Goal: Information Seeking & Learning: Learn about a topic

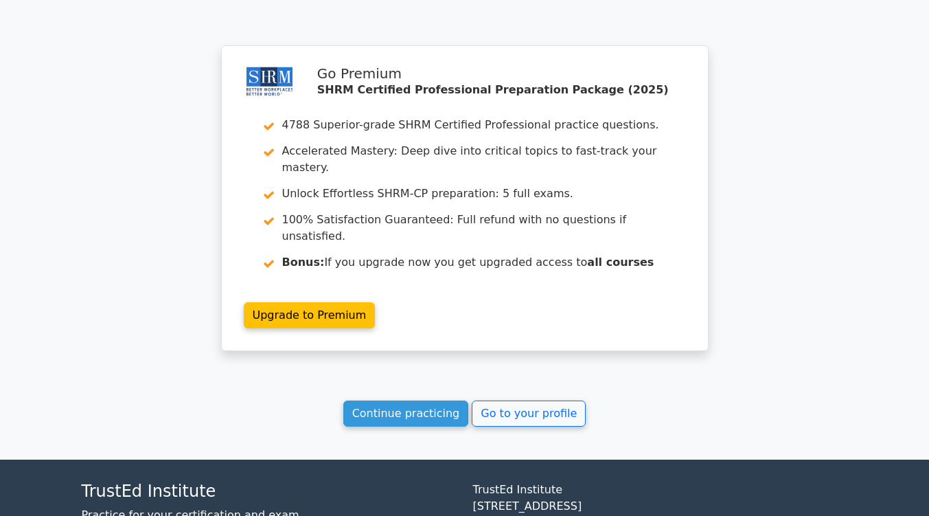
scroll to position [2068, 0]
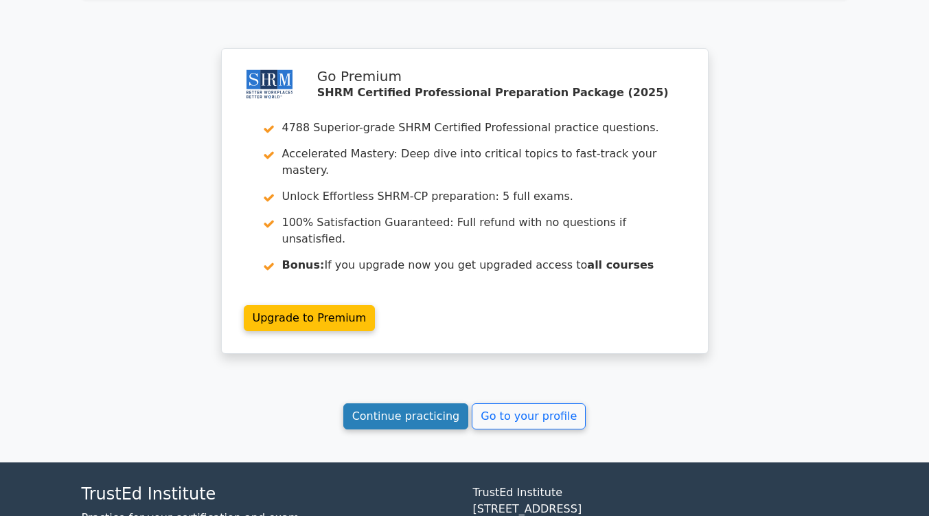
click at [406, 403] on link "Continue practicing" at bounding box center [406, 416] width 126 height 26
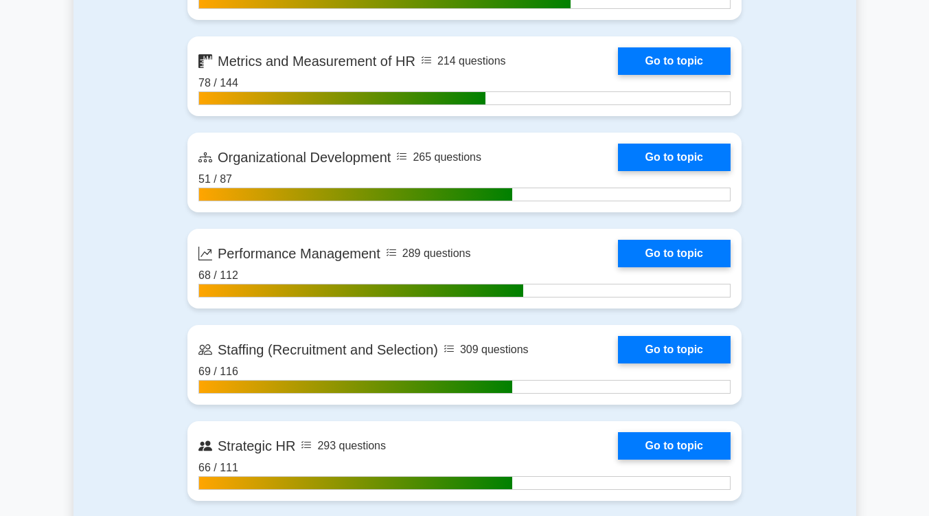
scroll to position [1695, 0]
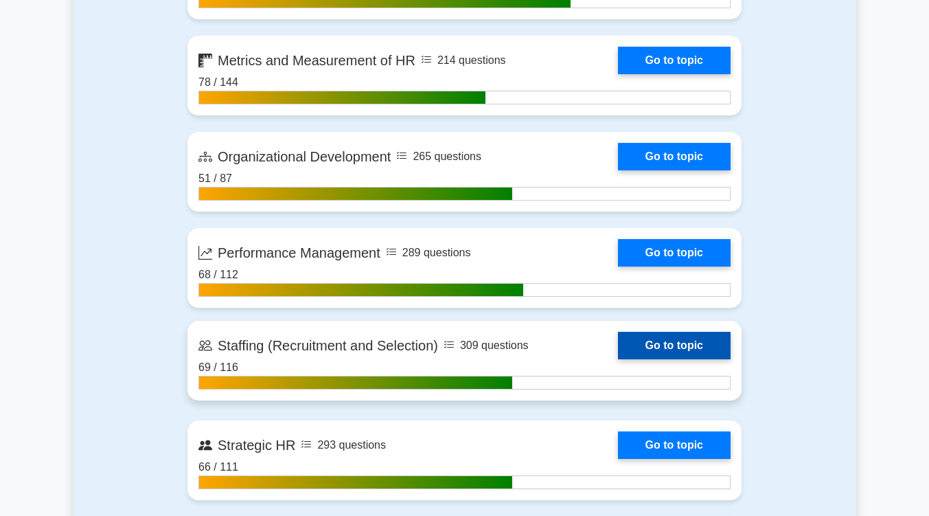
click at [659, 350] on link "Go to topic" at bounding box center [674, 345] width 113 height 27
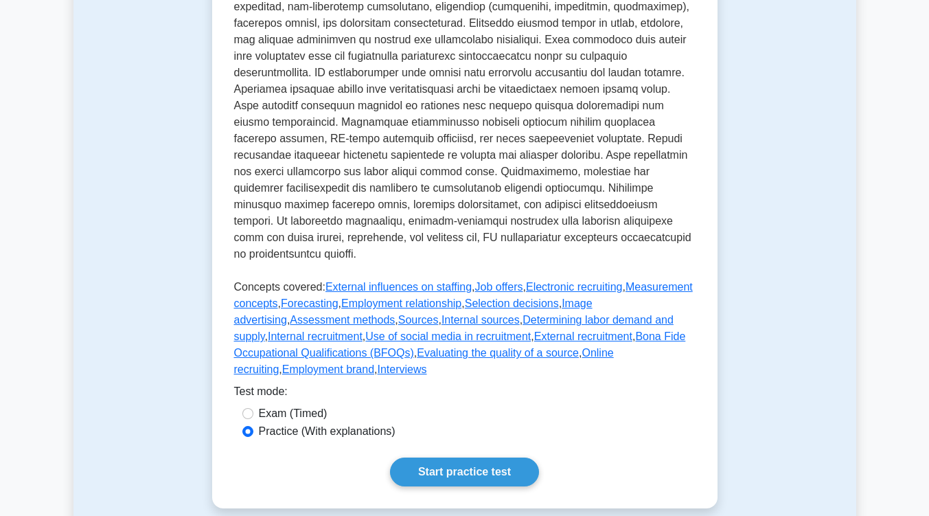
scroll to position [755, 0]
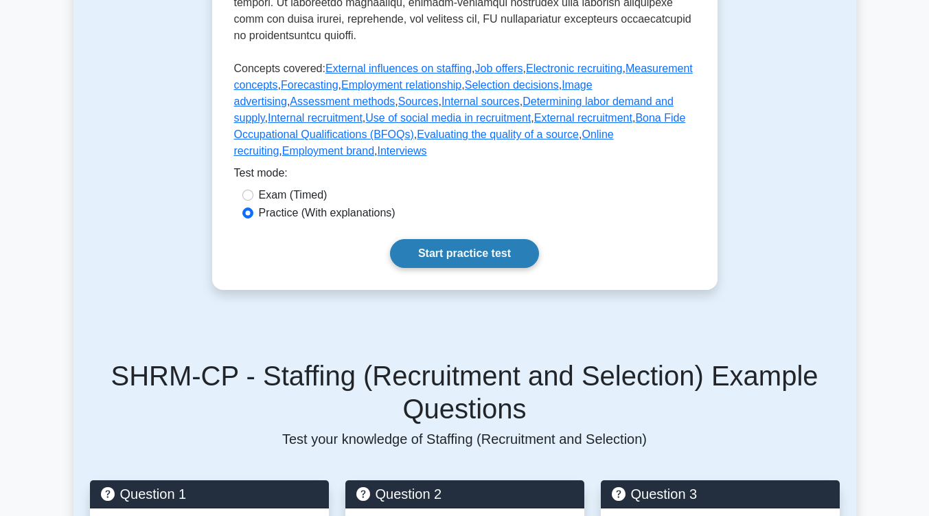
click at [438, 239] on link "Start practice test" at bounding box center [464, 253] width 149 height 29
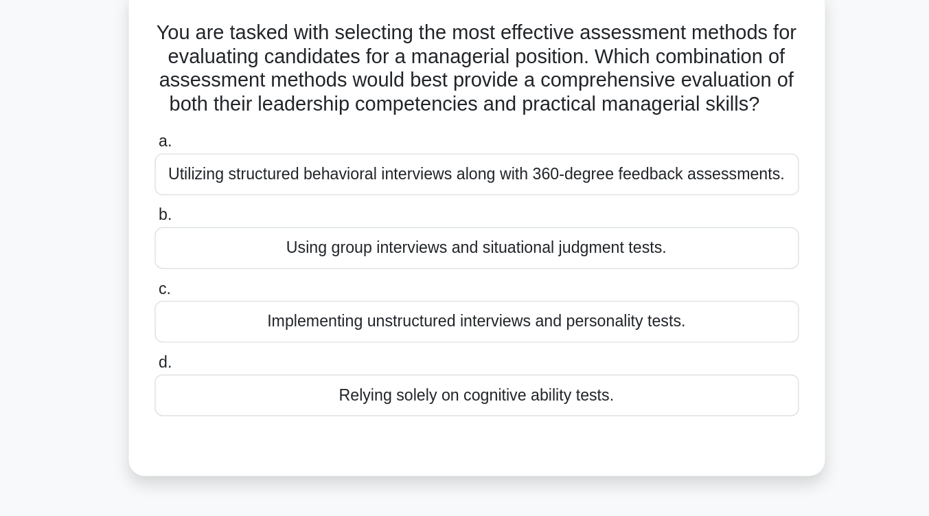
click at [490, 338] on div "Implementing unstructured interviews and personality tests." at bounding box center [464, 323] width 445 height 29
click at [242, 306] on input "c. Implementing unstructured interviews and personality tests." at bounding box center [242, 301] width 0 height 9
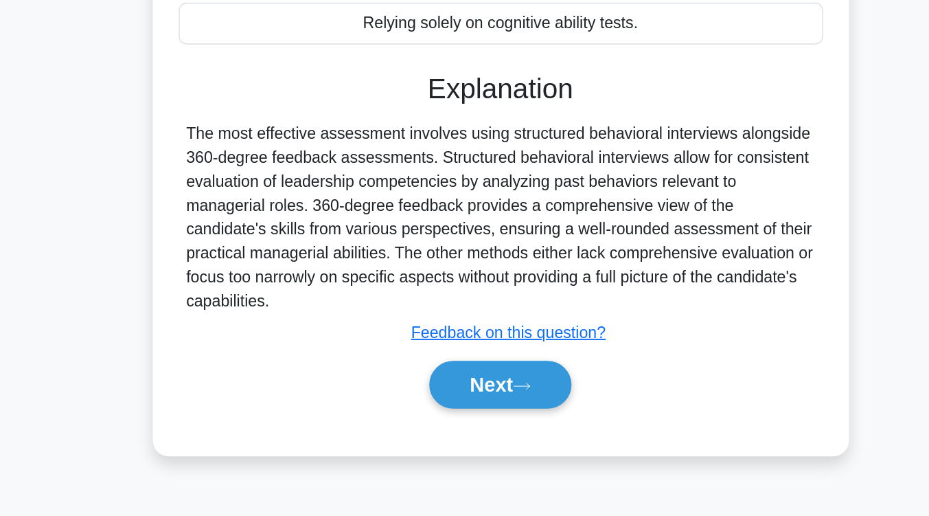
scroll to position [226, 0]
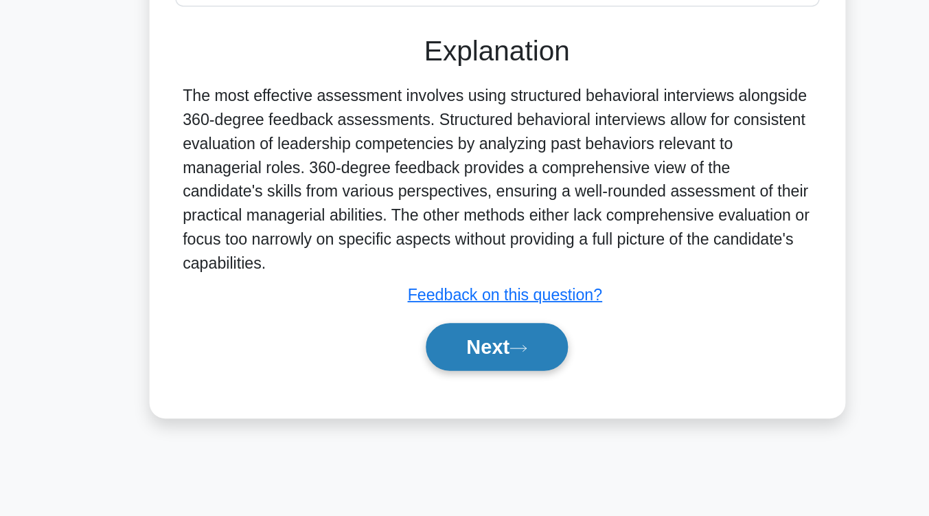
click at [465, 416] on button "Next" at bounding box center [465, 399] width 98 height 33
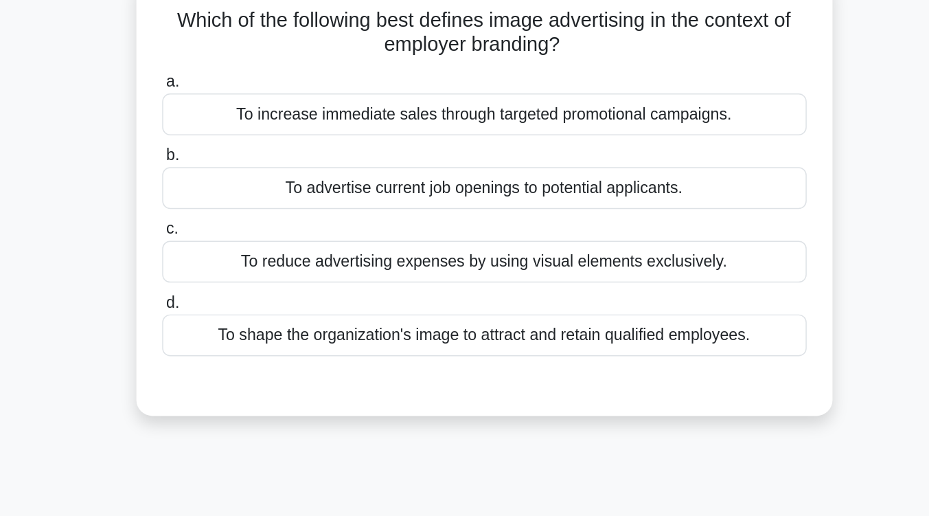
scroll to position [111, 0]
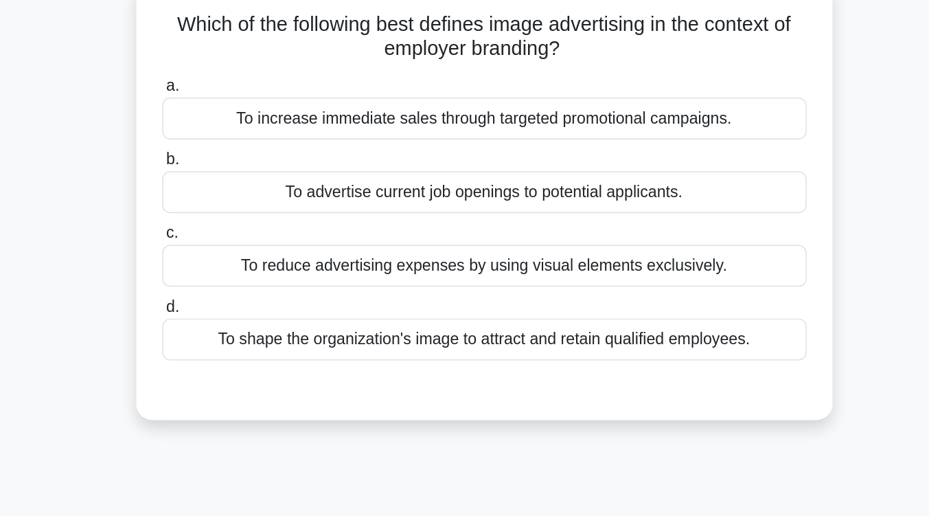
drag, startPoint x: 465, startPoint y: 445, endPoint x: 719, endPoint y: 258, distance: 314.9
click at [719, 258] on div "Which of the following best defines image advertising in the context of employe…" at bounding box center [465, 146] width 783 height 320
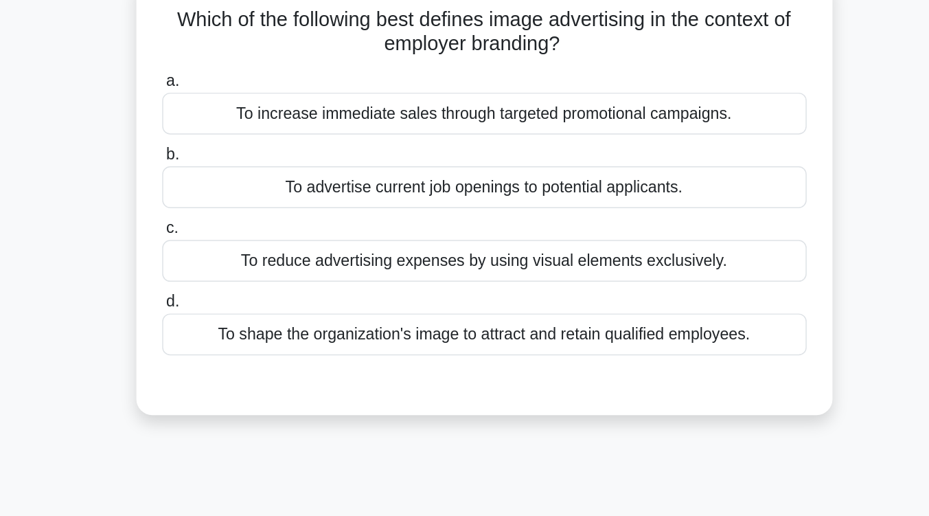
click at [650, 238] on div "To shape the organization's image to attract and retain qualified employees." at bounding box center [464, 230] width 445 height 29
click at [242, 213] on input "d. To shape the organization's image to attract and retain qualified employees." at bounding box center [242, 208] width 0 height 9
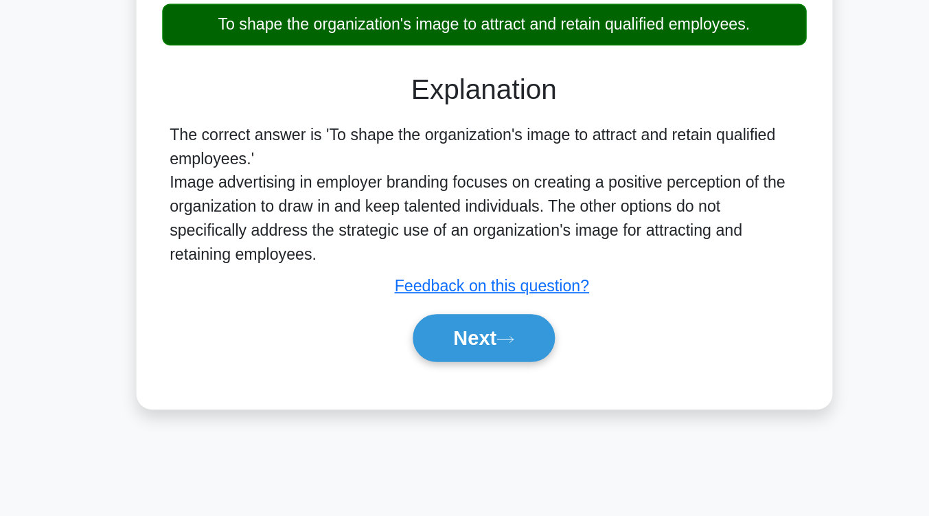
scroll to position [205, 0]
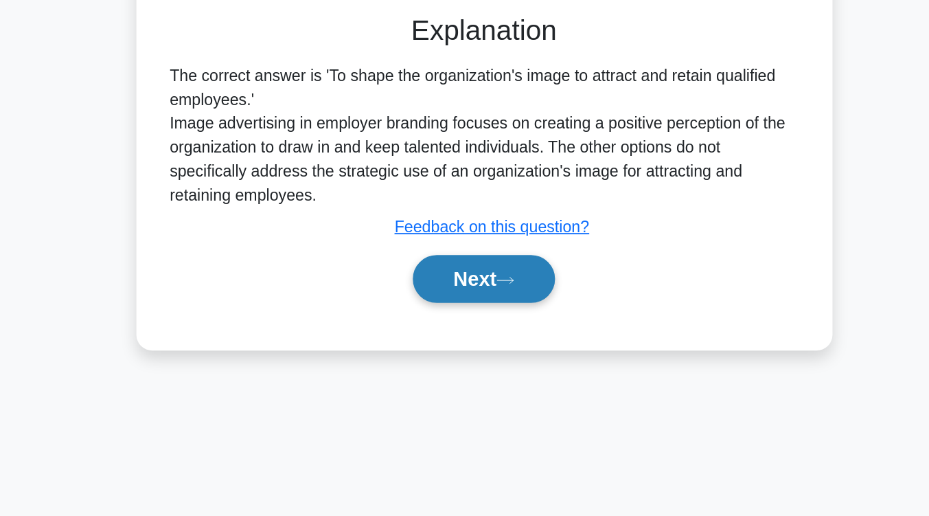
click at [489, 346] on button "Next" at bounding box center [465, 352] width 98 height 33
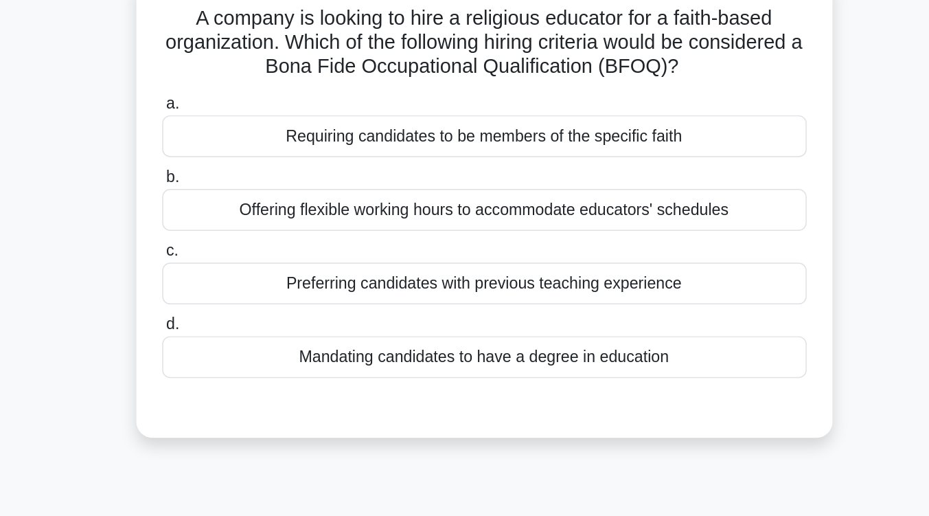
scroll to position [114, 0]
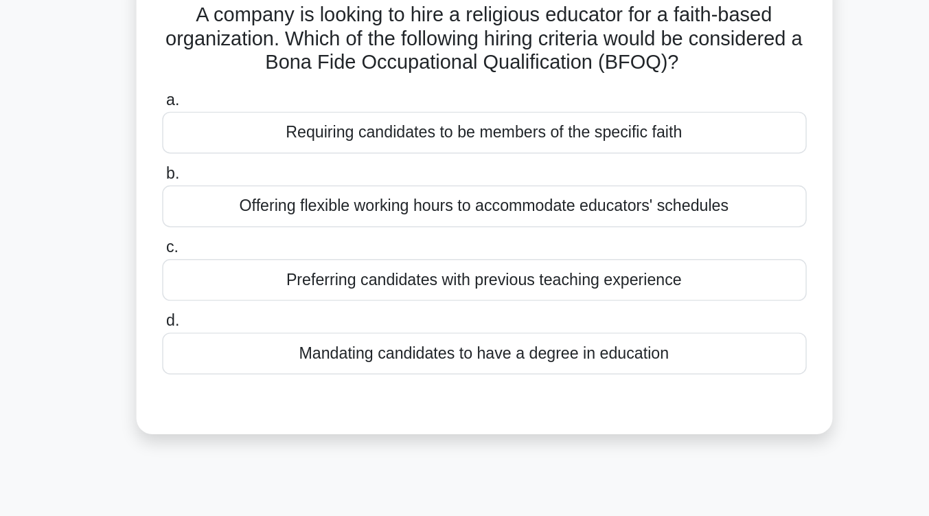
click at [517, 98] on div "Requiring candidates to be members of the specific faith" at bounding box center [464, 91] width 445 height 29
click at [242, 74] on input "a. Requiring candidates to be members of the specific faith" at bounding box center [242, 69] width 0 height 9
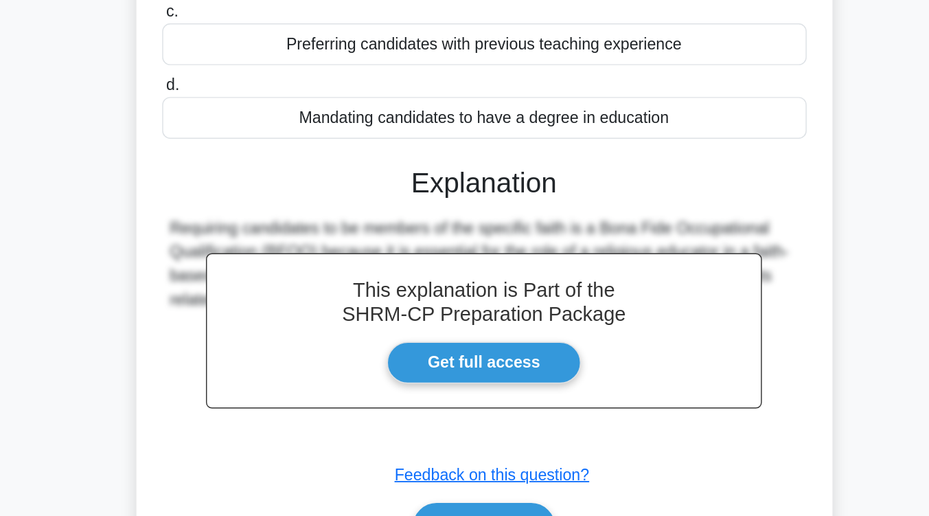
scroll to position [135, 0]
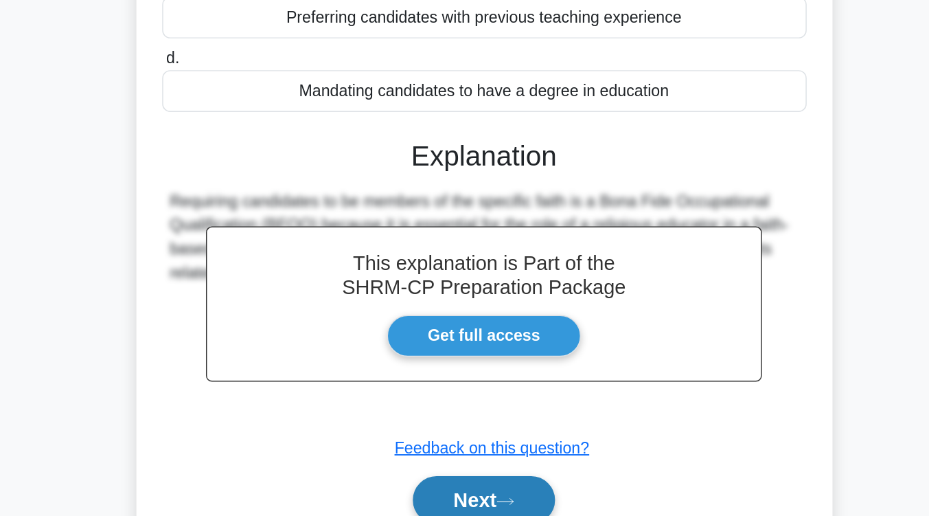
click at [460, 494] on button "Next" at bounding box center [465, 504] width 98 height 33
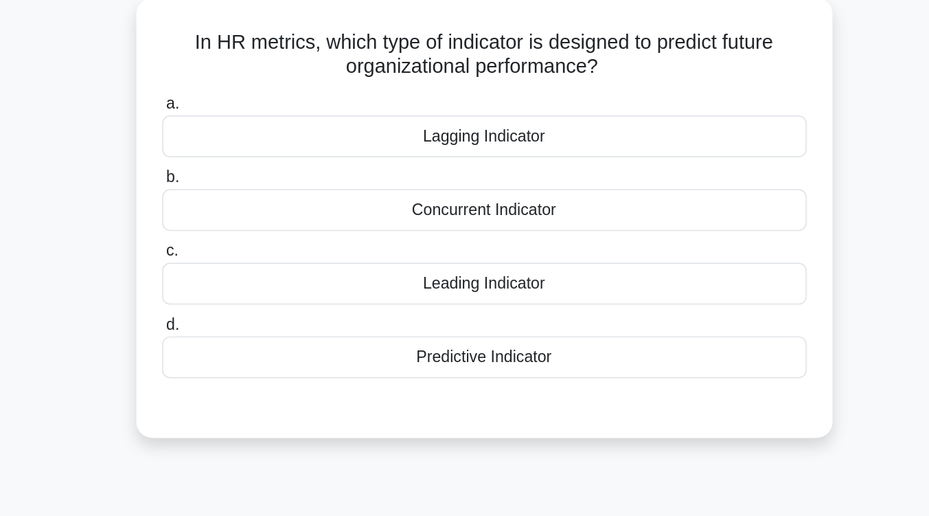
scroll to position [97, 0]
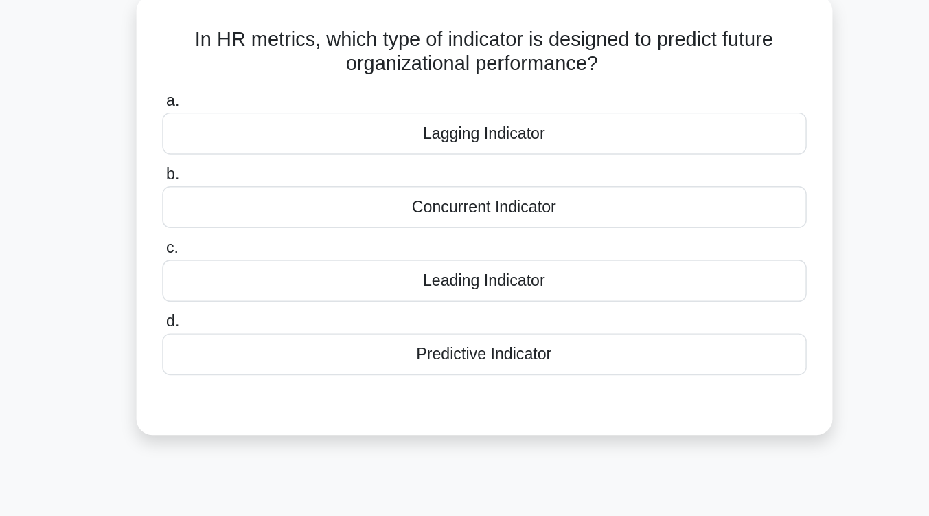
click at [458, 254] on div "Predictive Indicator" at bounding box center [464, 244] width 445 height 29
click at [242, 227] on input "d. Predictive Indicator" at bounding box center [242, 222] width 0 height 9
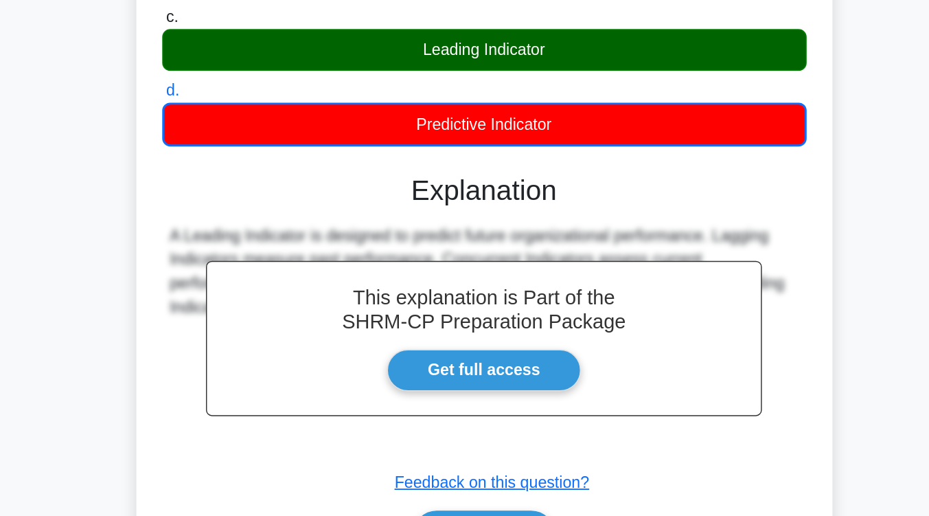
scroll to position [137, 0]
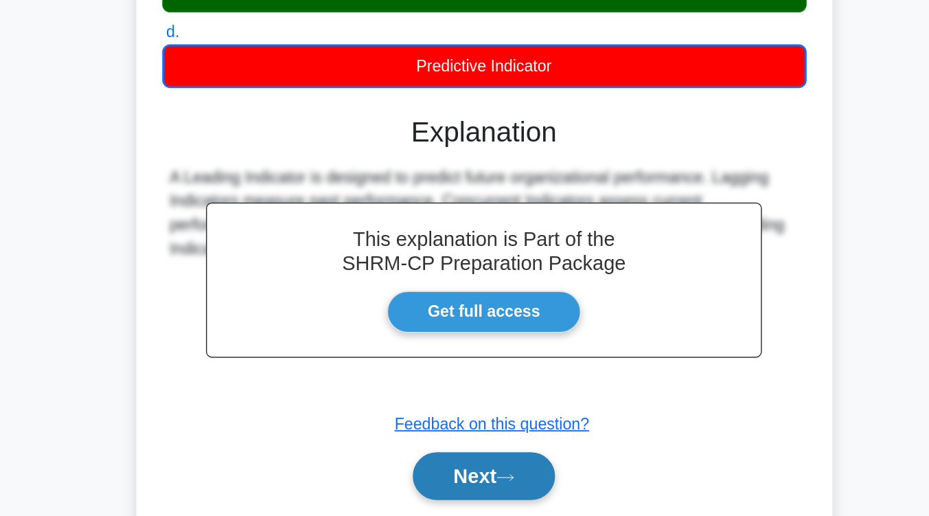
click at [447, 497] on button "Next" at bounding box center [465, 488] width 98 height 33
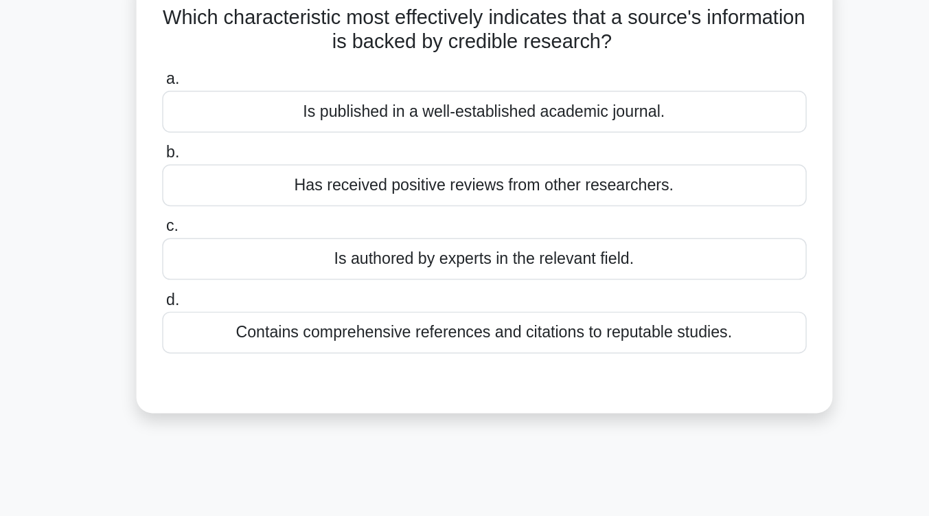
scroll to position [114, 0]
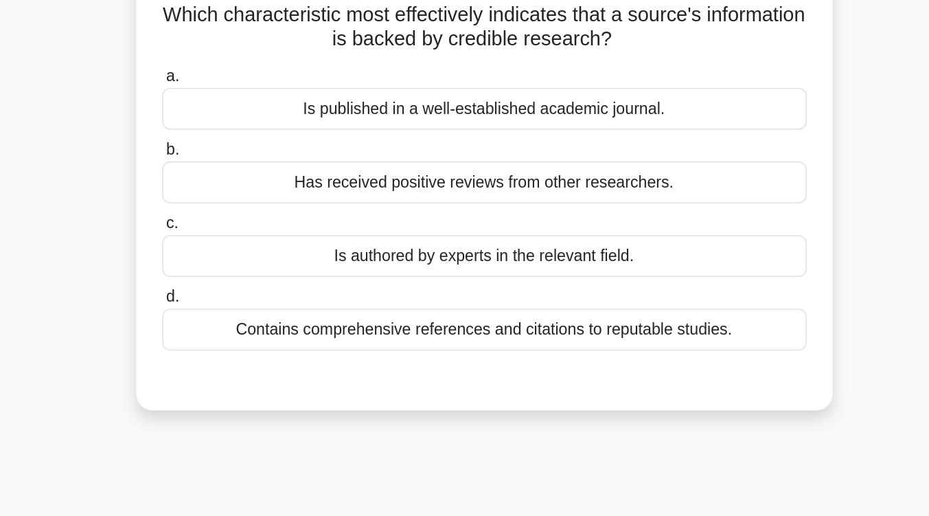
click at [579, 231] on div "Contains comprehensive references and citations to reputable studies." at bounding box center [464, 227] width 445 height 29
click at [242, 210] on input "d. Contains comprehensive references and citations to reputable studies." at bounding box center [242, 205] width 0 height 9
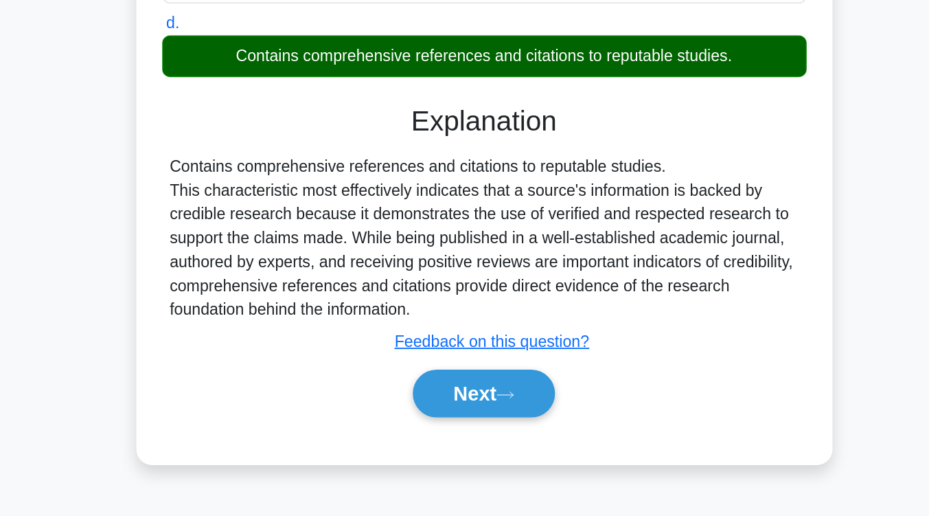
scroll to position [221, 0]
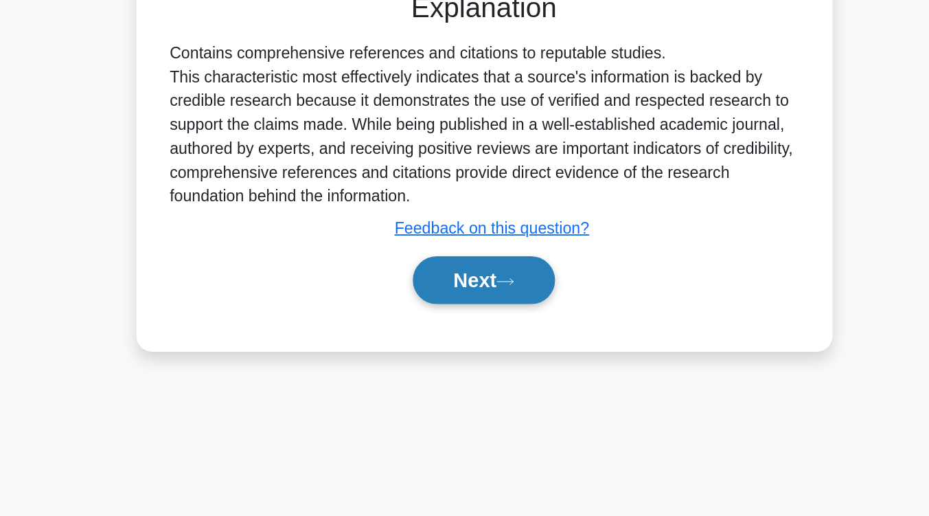
click at [499, 351] on button "Next" at bounding box center [465, 353] width 98 height 33
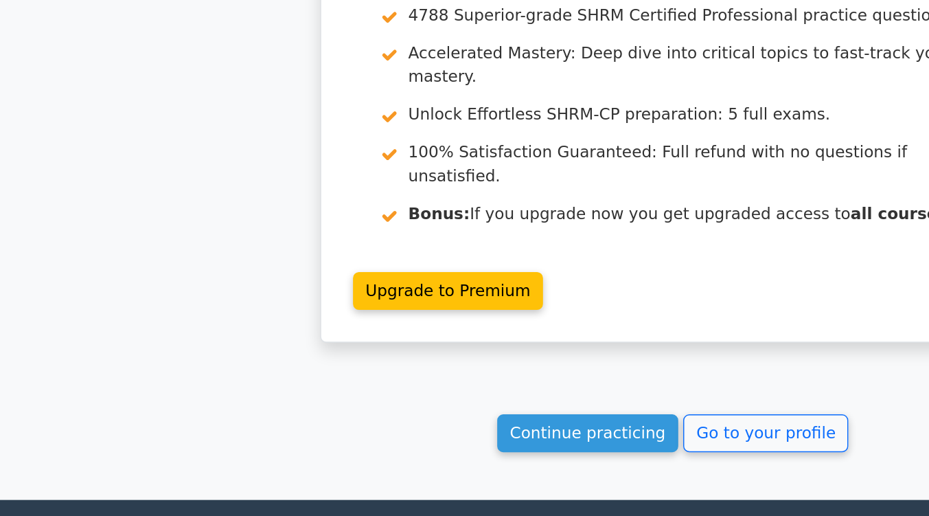
scroll to position [1801, 0]
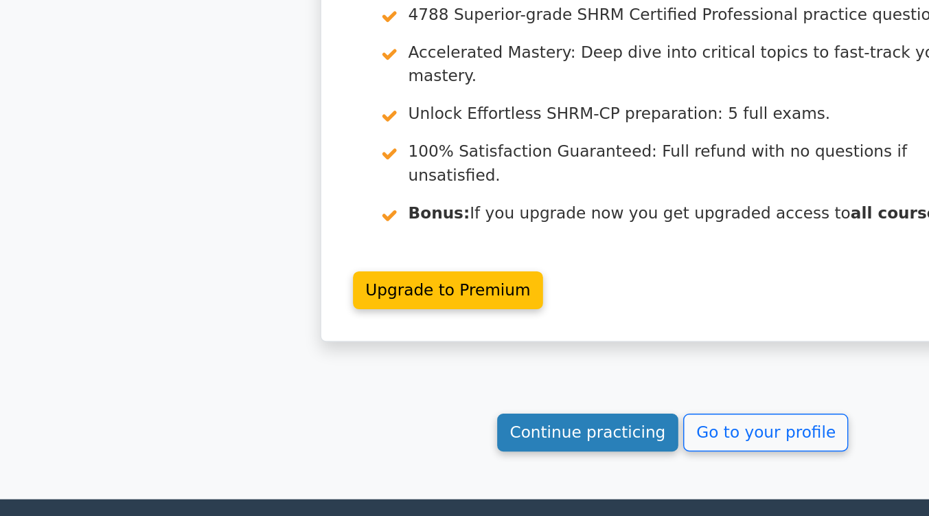
click at [382, 445] on link "Continue practicing" at bounding box center [406, 458] width 126 height 26
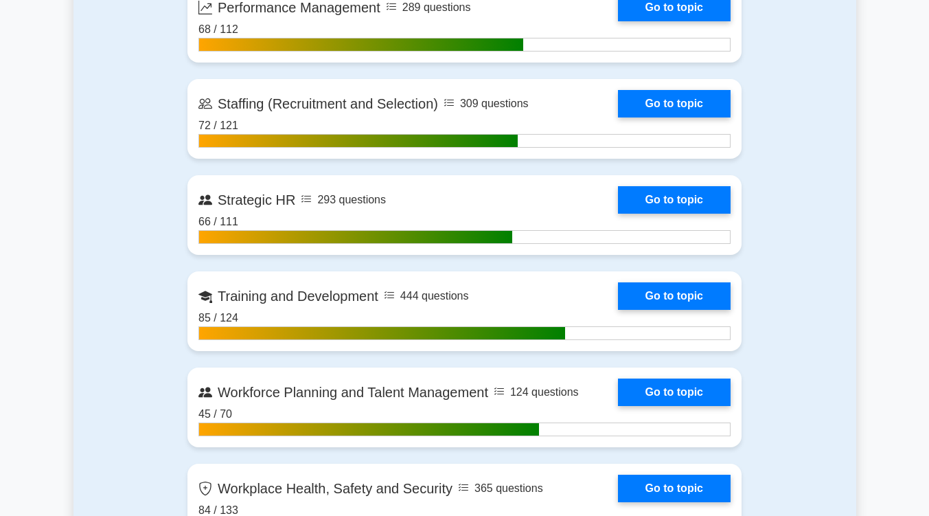
scroll to position [1919, 0]
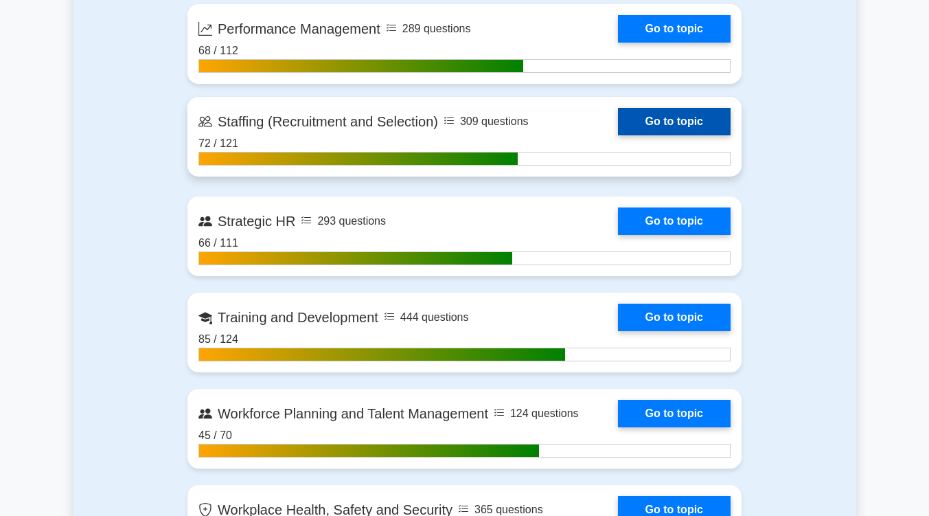
click at [711, 119] on link "Go to topic" at bounding box center [674, 121] width 113 height 27
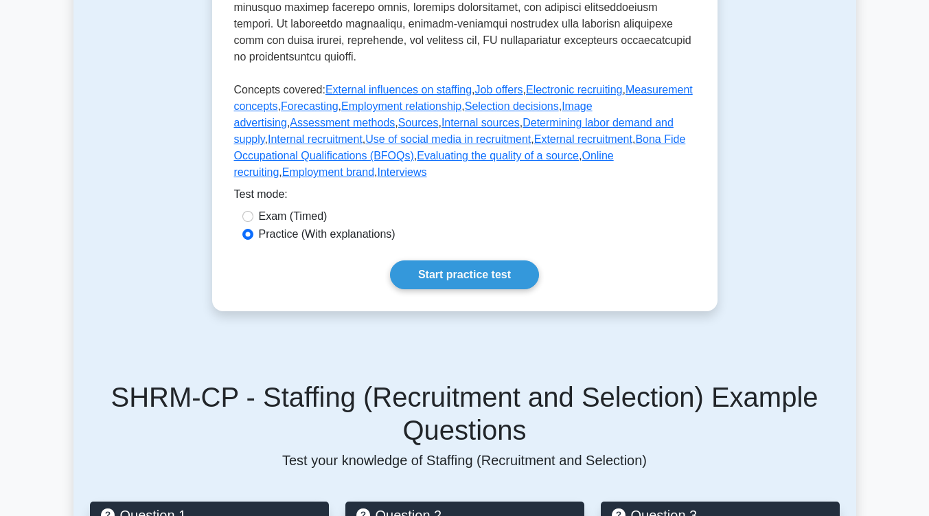
scroll to position [734, 0]
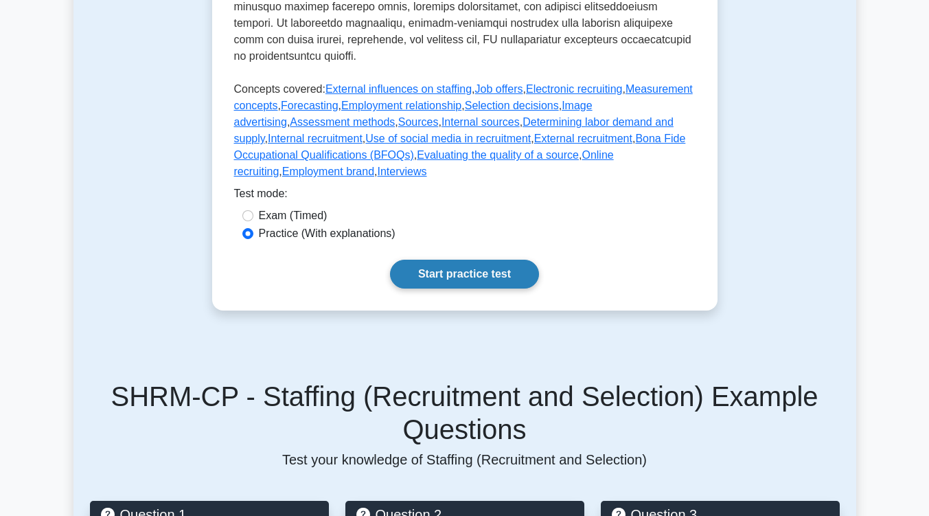
click at [488, 260] on link "Start practice test" at bounding box center [464, 274] width 149 height 29
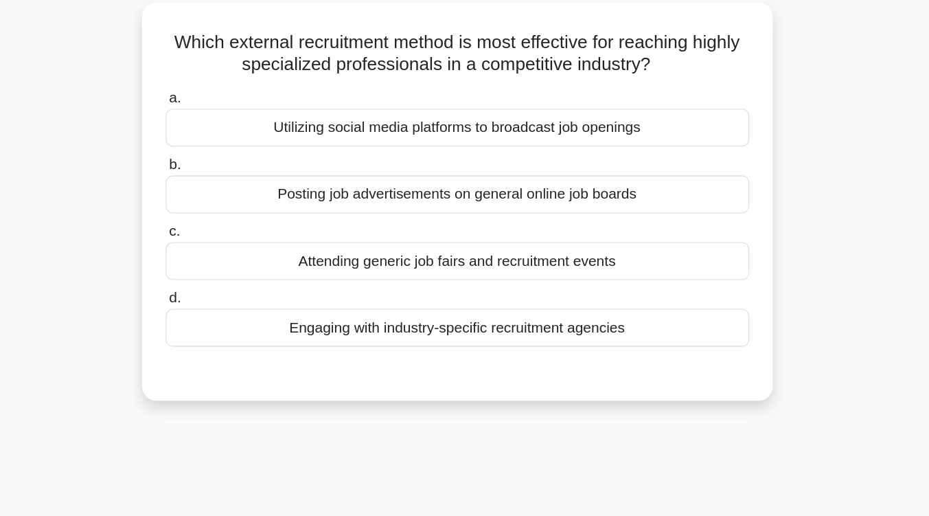
click at [486, 341] on div "Engaging with industry-specific recruitment agencies" at bounding box center [464, 341] width 445 height 29
click at [242, 324] on input "d. Engaging with industry-specific recruitment agencies" at bounding box center [242, 319] width 0 height 9
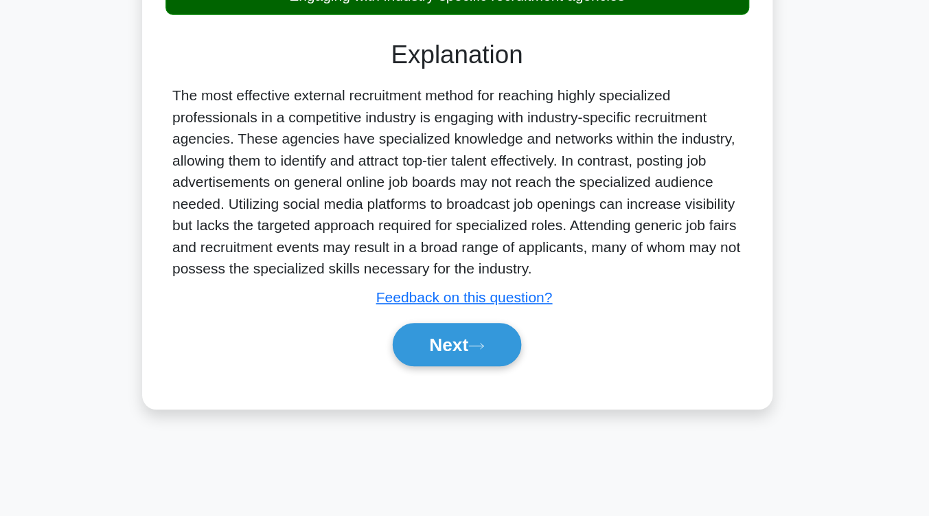
scroll to position [226, 0]
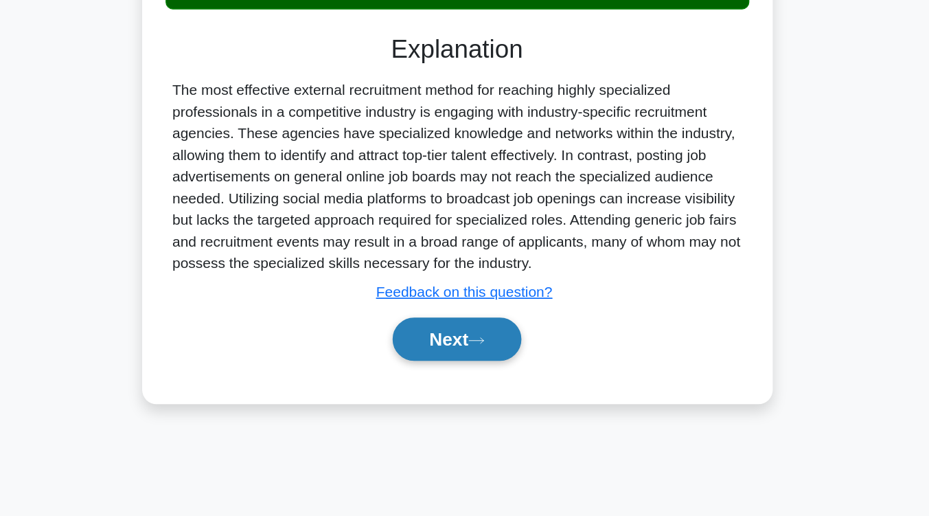
click at [483, 372] on button "Next" at bounding box center [465, 381] width 98 height 33
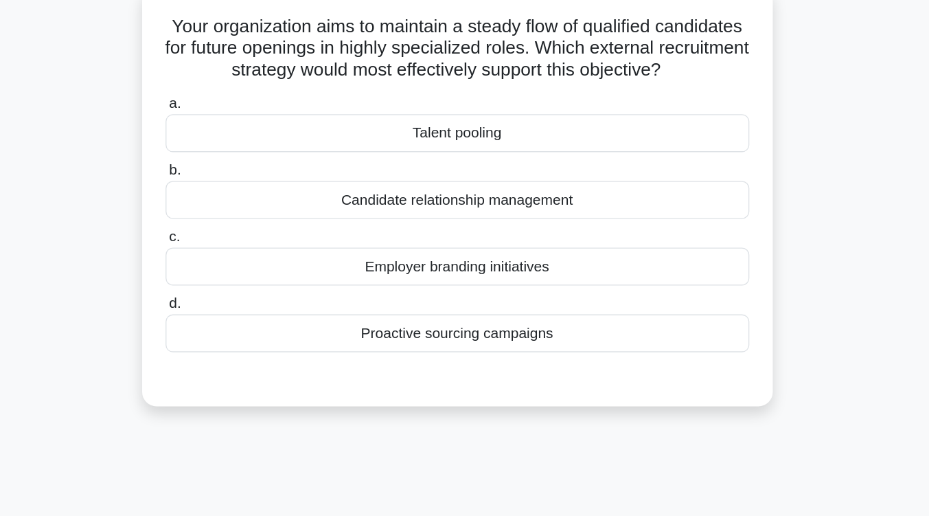
scroll to position [107, 0]
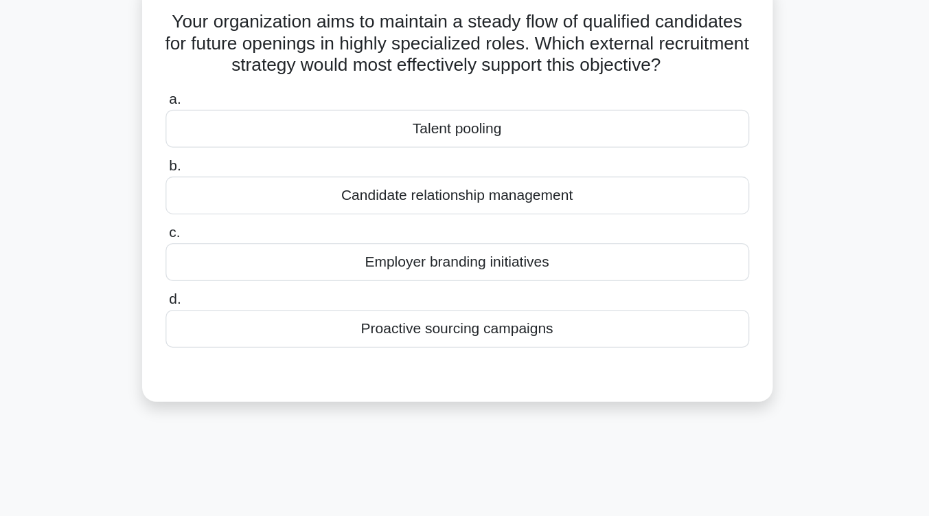
click at [482, 113] on div "Talent pooling" at bounding box center [464, 98] width 445 height 29
click at [242, 80] on input "a. Talent pooling" at bounding box center [242, 75] width 0 height 9
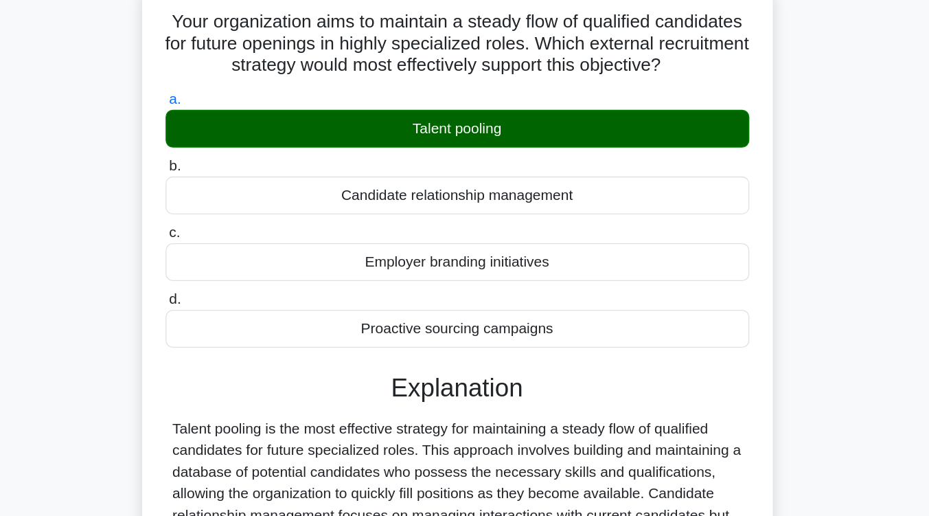
scroll to position [181, 0]
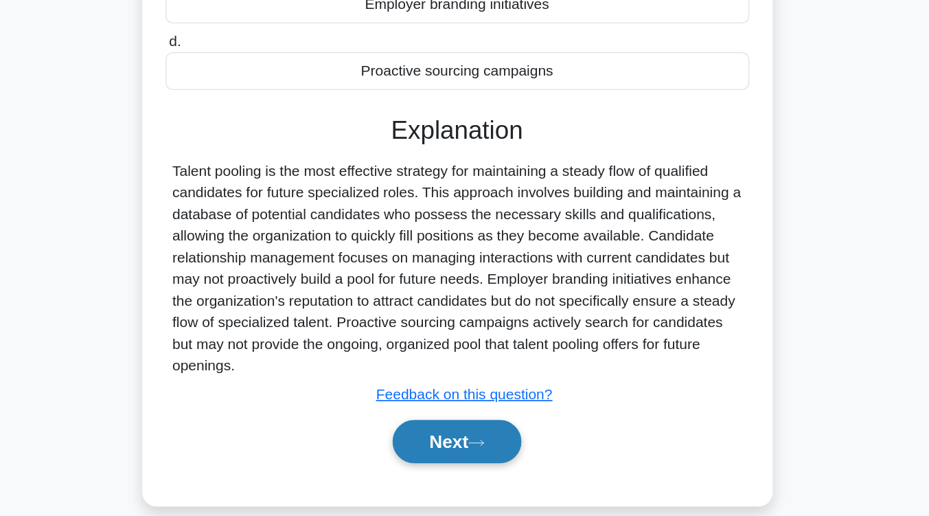
click at [458, 475] on button "Next" at bounding box center [465, 458] width 98 height 33
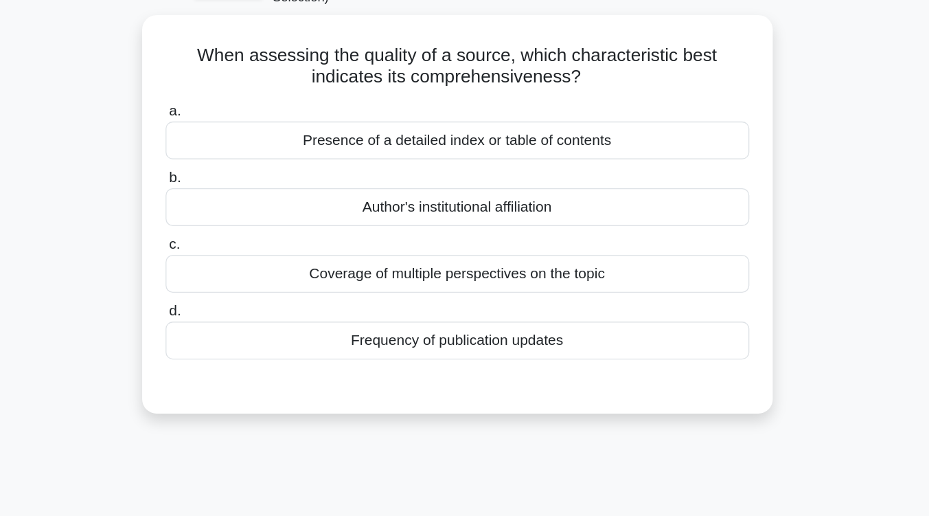
scroll to position [84, 0]
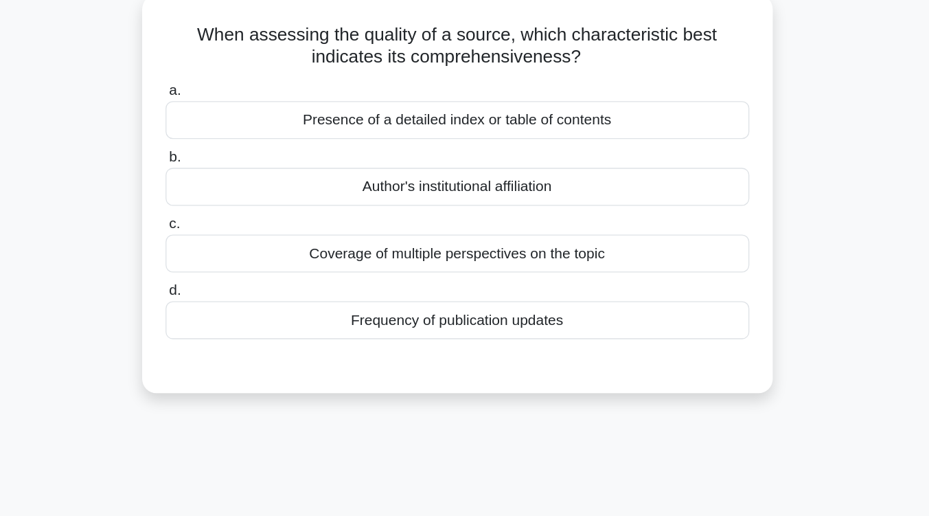
click at [453, 159] on div "Author's institutional affiliation" at bounding box center [464, 155] width 445 height 29
click at [242, 137] on input "b. Author's institutional affiliation" at bounding box center [242, 132] width 0 height 9
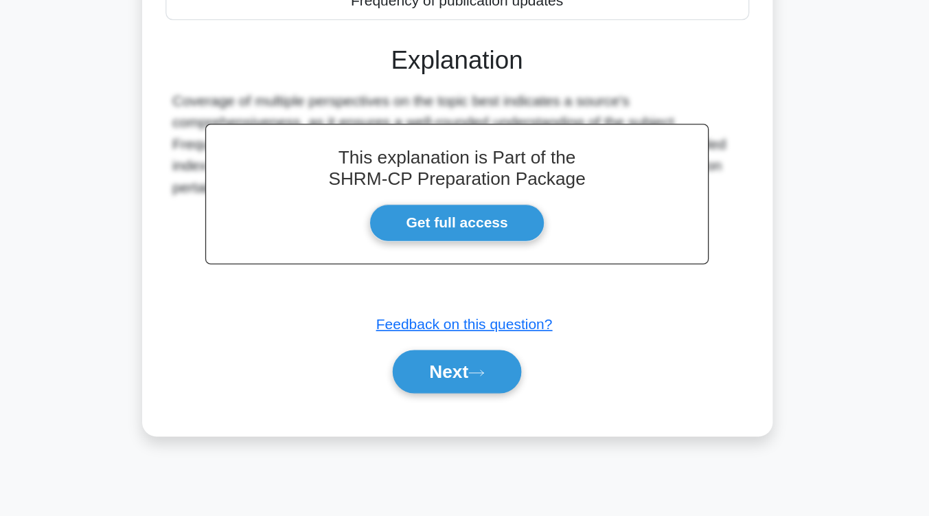
scroll to position [221, 0]
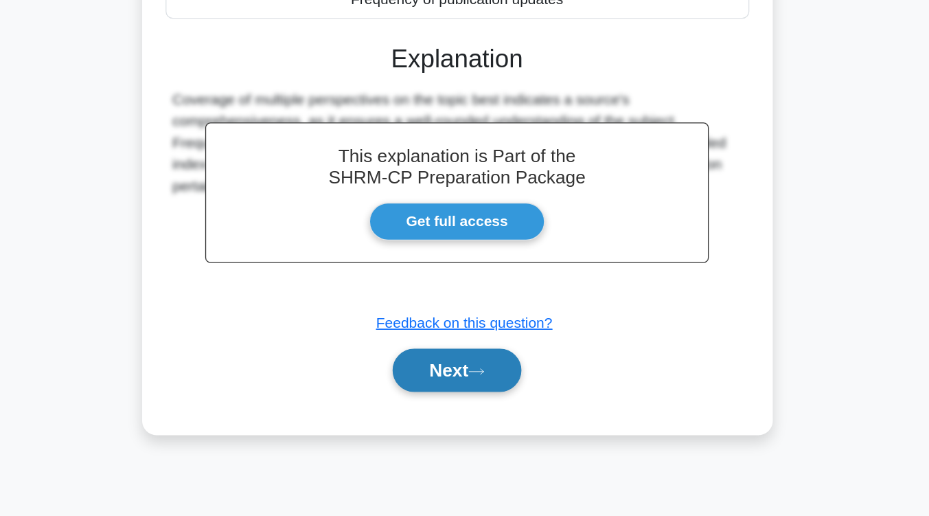
click at [425, 409] on button "Next" at bounding box center [465, 404] width 98 height 33
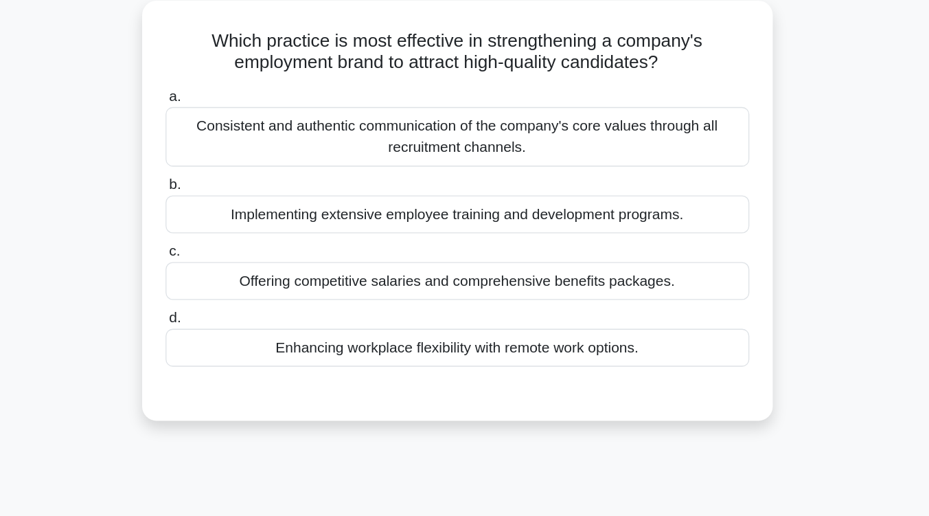
scroll to position [91, 0]
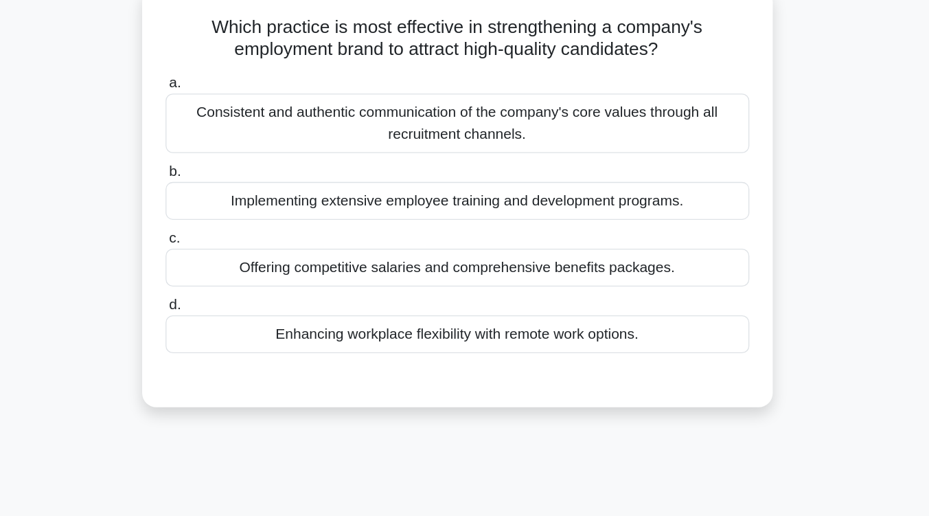
click at [458, 112] on div "Consistent and authentic communication of the company's core values through all…" at bounding box center [464, 105] width 445 height 45
click at [242, 80] on input "a. Consistent and authentic communication of the company's core values through …" at bounding box center [242, 75] width 0 height 9
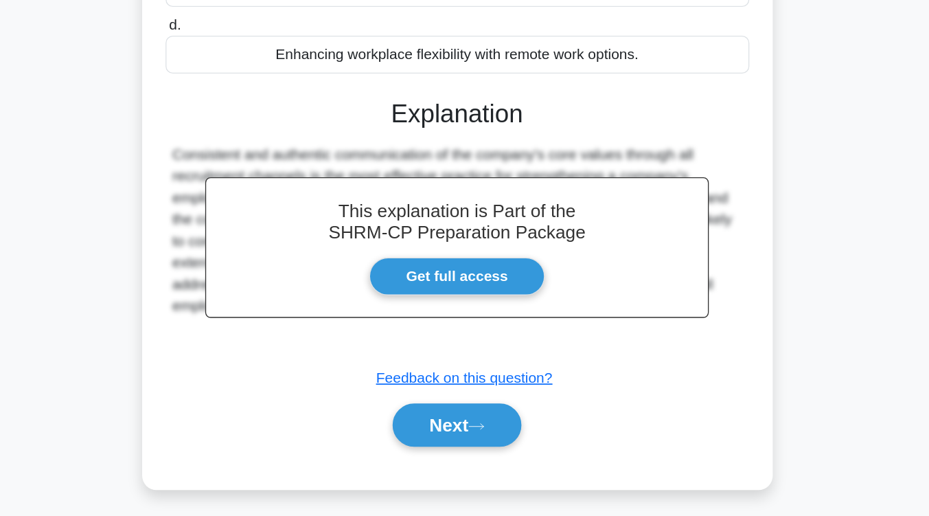
scroll to position [226, 0]
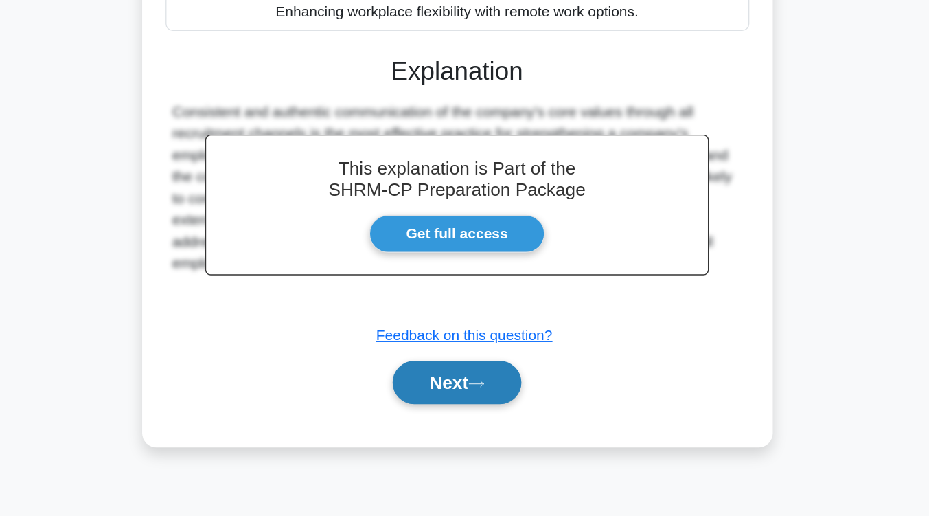
click at [460, 418] on button "Next" at bounding box center [465, 414] width 98 height 33
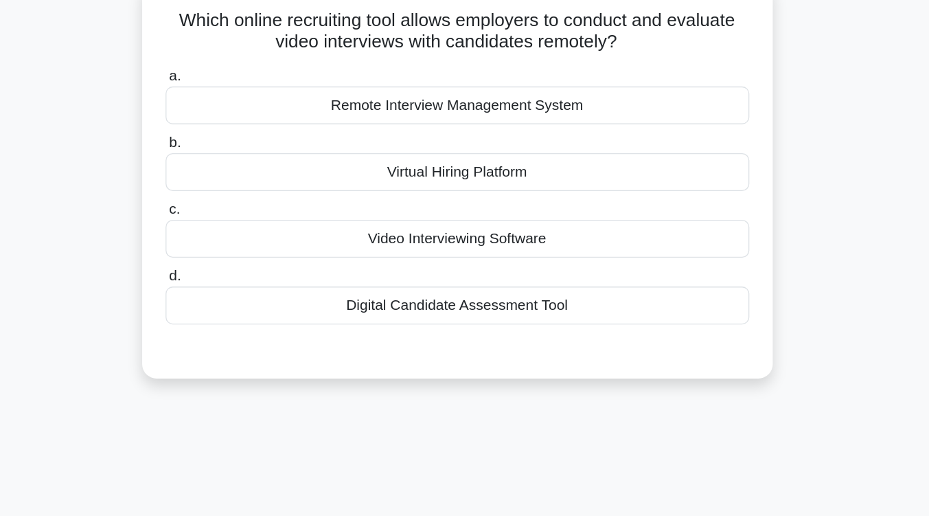
scroll to position [111, 0]
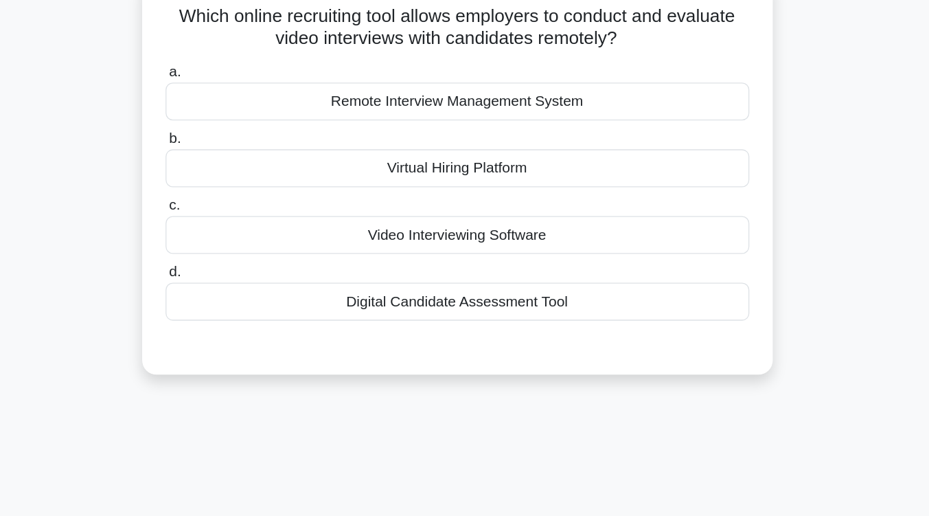
click at [501, 83] on div "Remote Interview Management System" at bounding box center [464, 77] width 445 height 29
click at [242, 60] on input "a. Remote Interview Management System" at bounding box center [242, 55] width 0 height 9
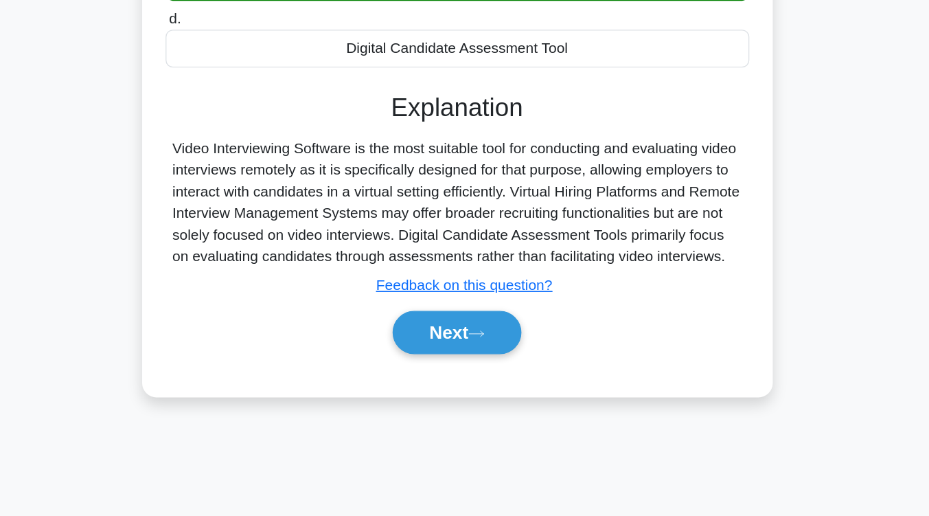
scroll to position [226, 0]
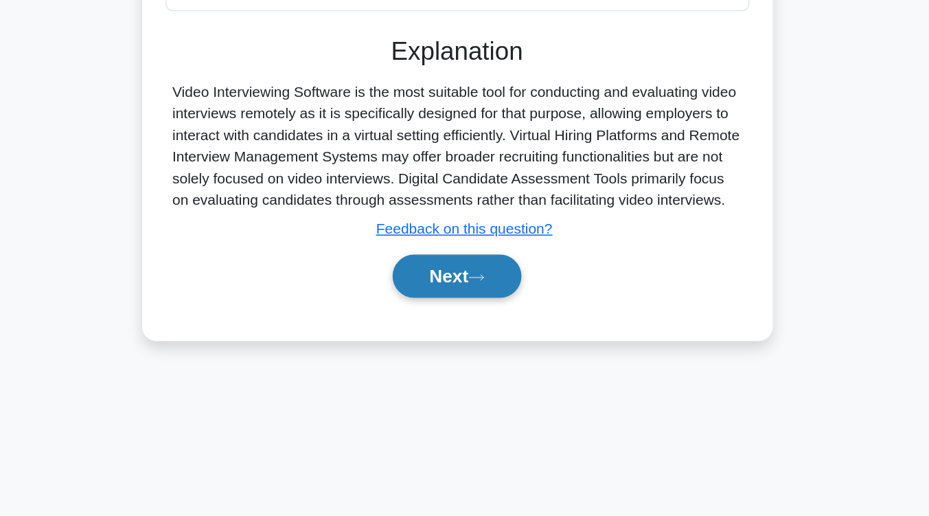
click at [460, 344] on button "Next" at bounding box center [465, 333] width 98 height 33
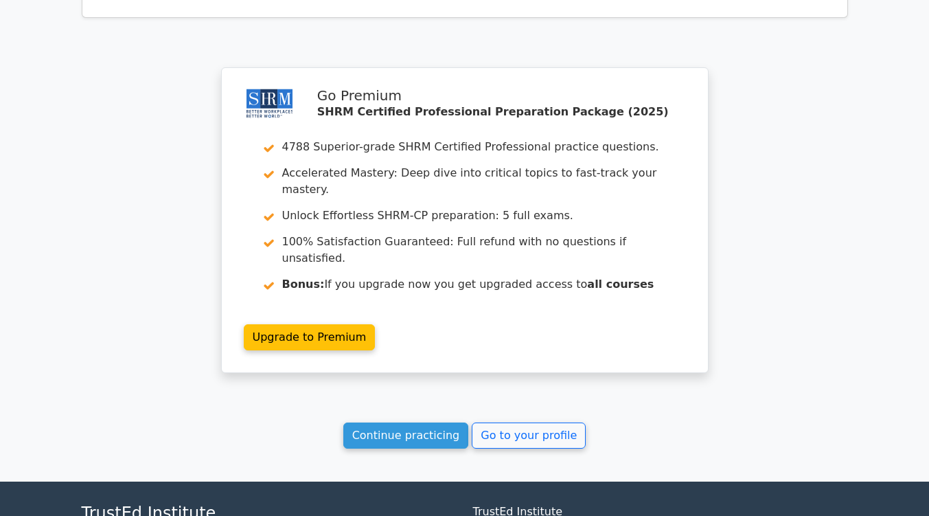
scroll to position [1833, 0]
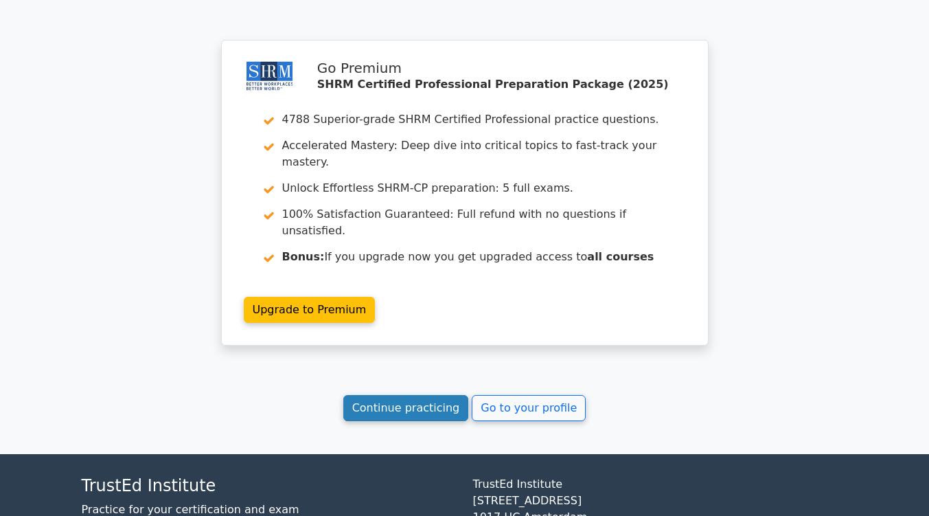
click at [442, 395] on link "Continue practicing" at bounding box center [406, 408] width 126 height 26
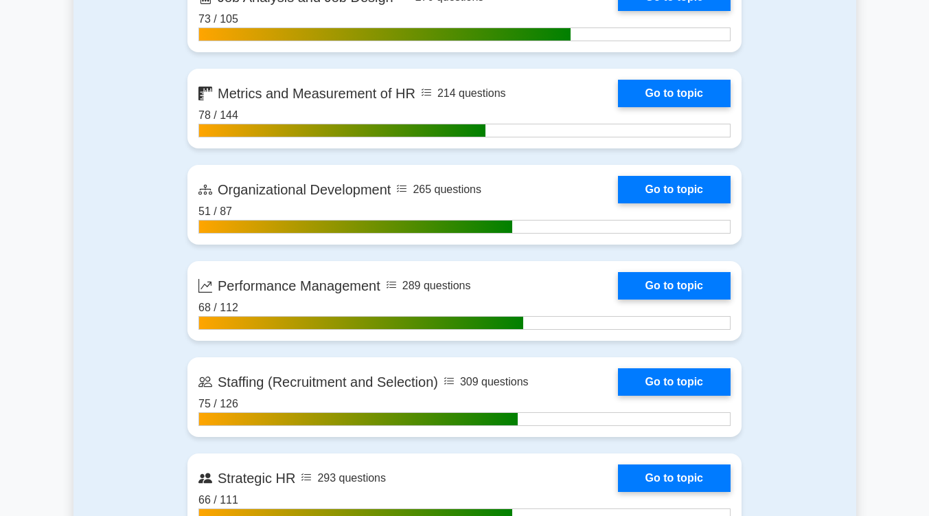
scroll to position [1665, 0]
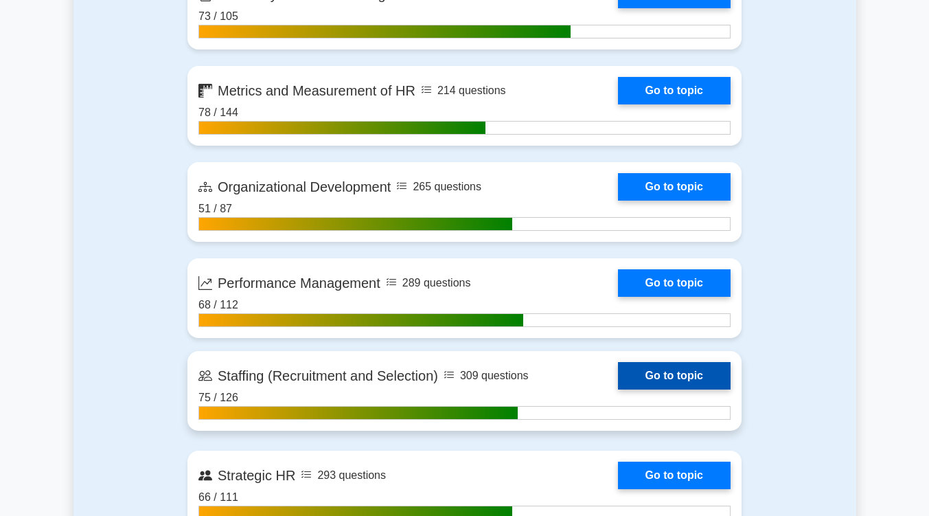
click at [682, 370] on link "Go to topic" at bounding box center [674, 375] width 113 height 27
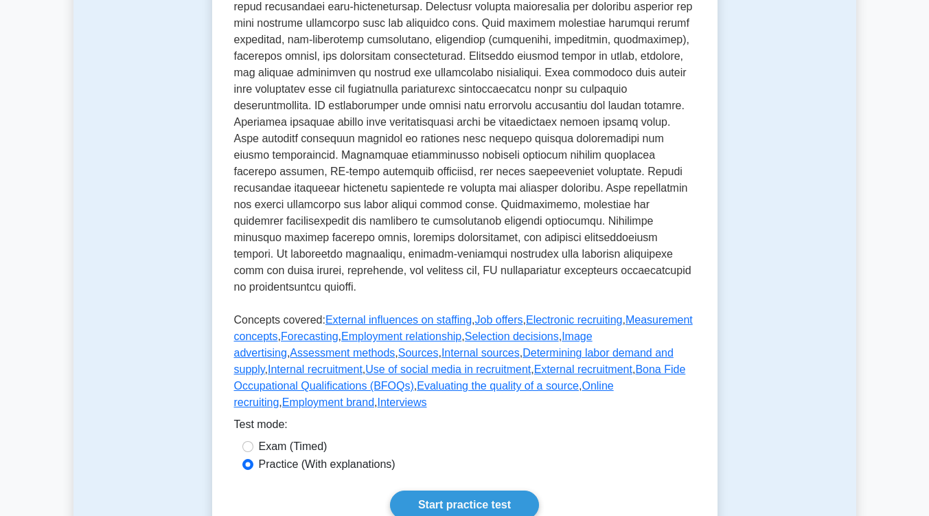
scroll to position [605, 0]
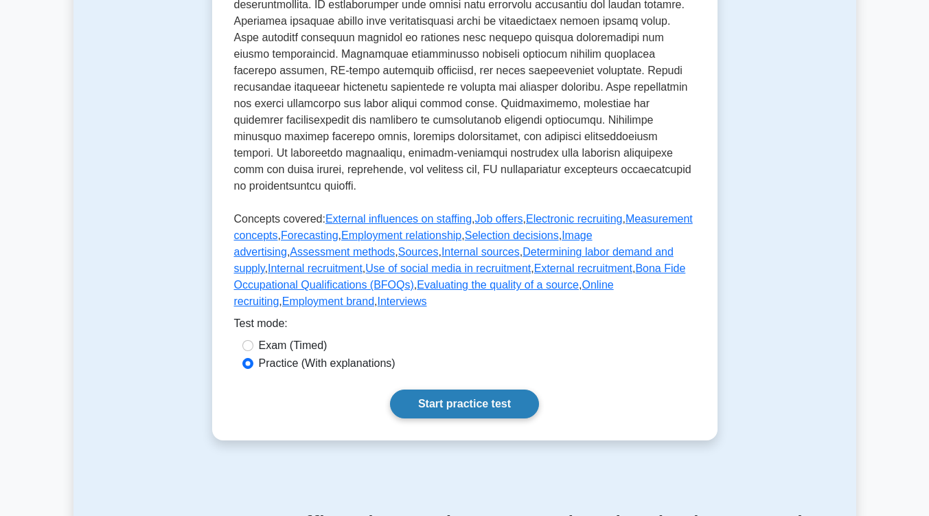
click at [506, 390] on link "Start practice test" at bounding box center [464, 404] width 149 height 29
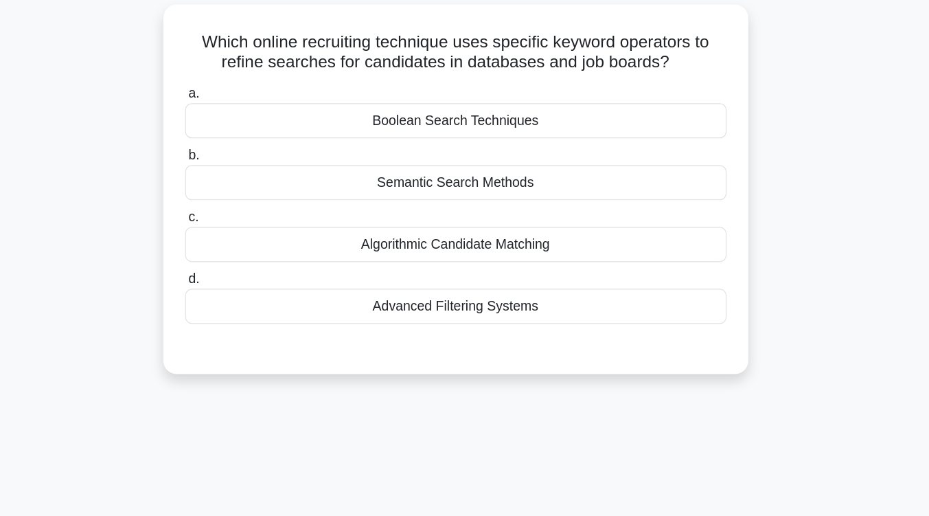
scroll to position [1, 0]
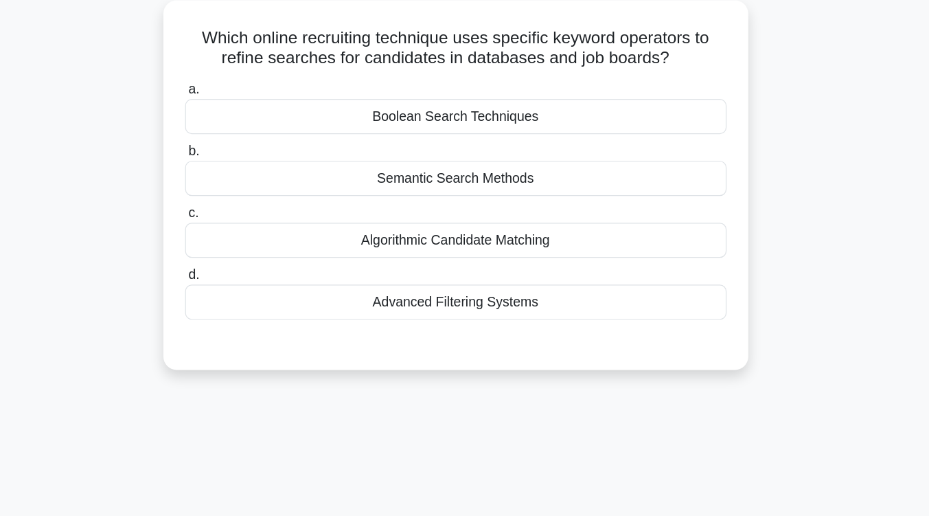
click at [503, 193] on div "Boolean Search Techniques" at bounding box center [464, 187] width 445 height 29
click at [242, 170] on input "a. Boolean Search Techniques" at bounding box center [242, 165] width 0 height 9
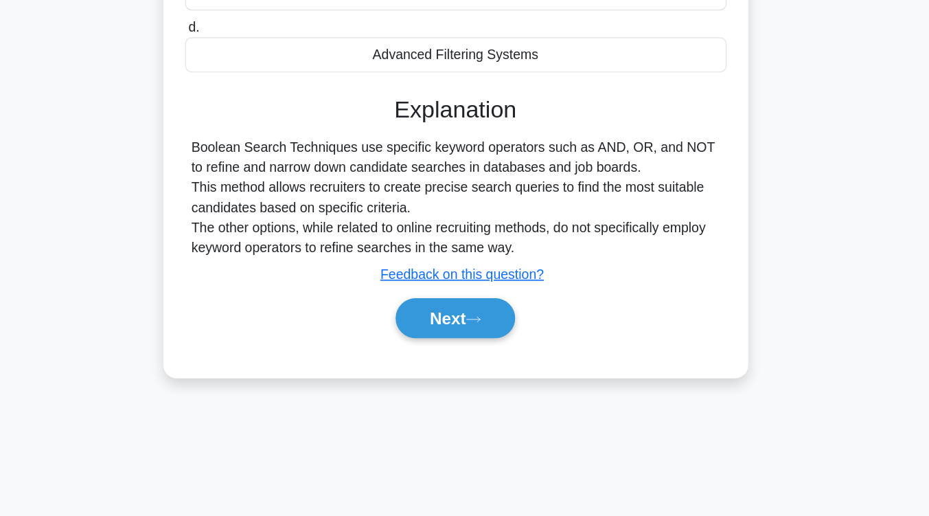
scroll to position [226, 0]
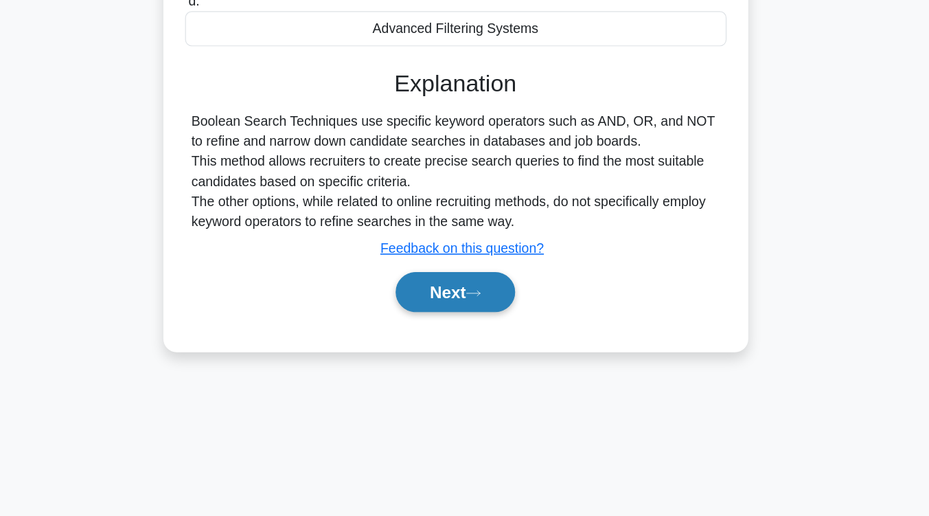
click at [493, 331] on button "Next" at bounding box center [465, 331] width 98 height 33
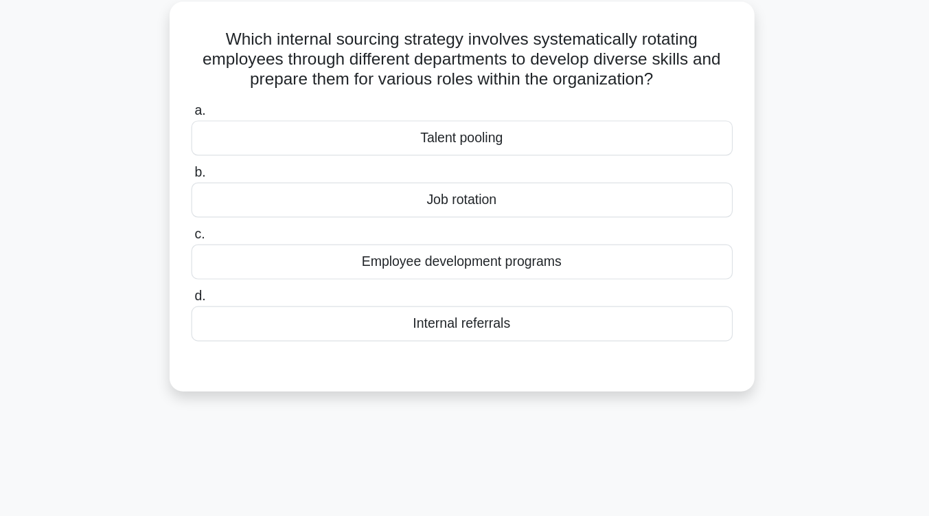
scroll to position [95, 0]
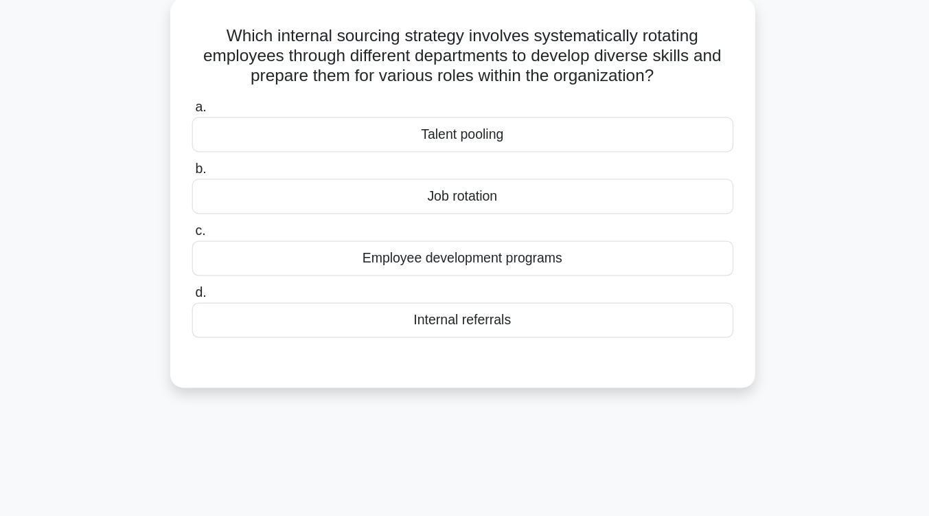
click at [486, 153] on div "Job rotation" at bounding box center [464, 161] width 445 height 29
click at [242, 144] on input "b. Job rotation" at bounding box center [242, 139] width 0 height 9
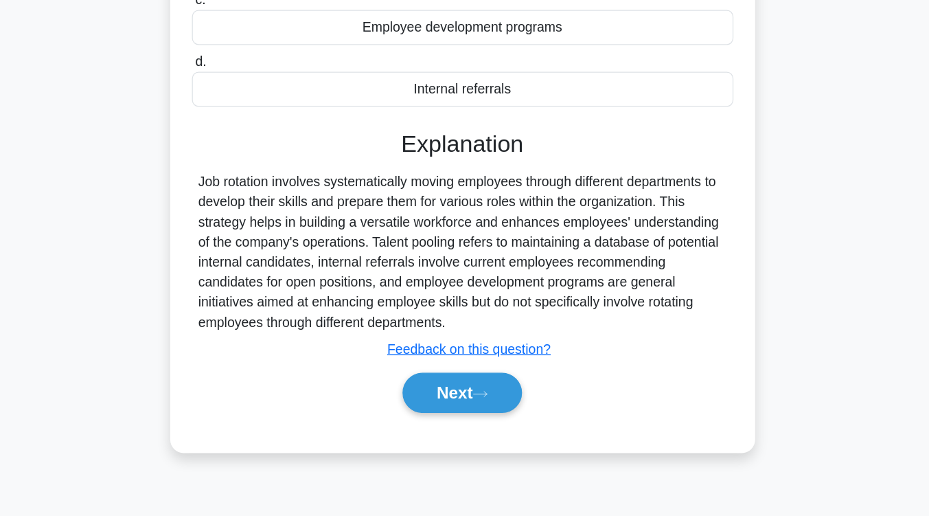
scroll to position [226, 0]
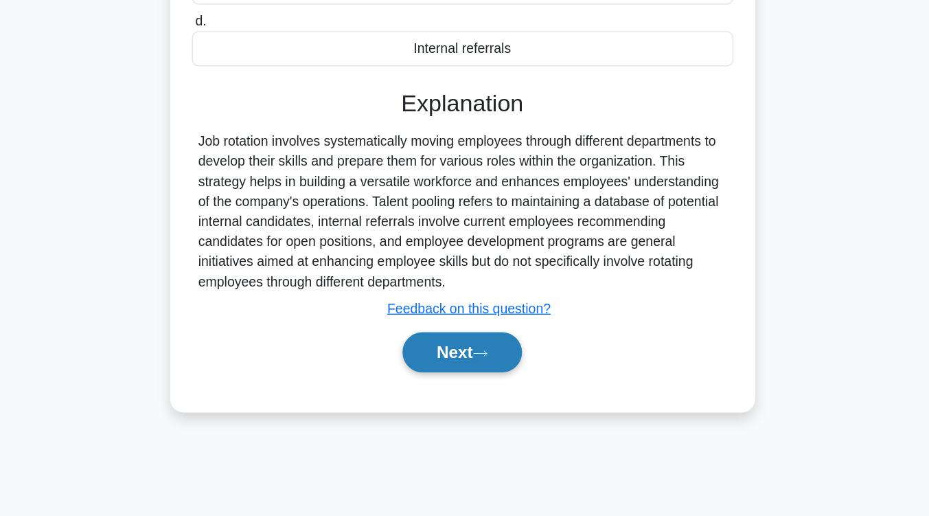
click at [463, 390] on button "Next" at bounding box center [465, 381] width 98 height 33
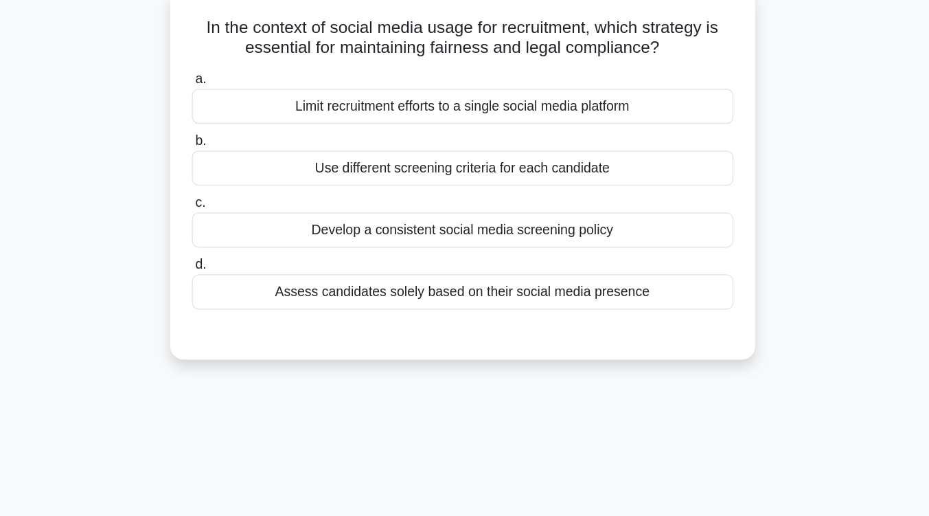
scroll to position [104, 0]
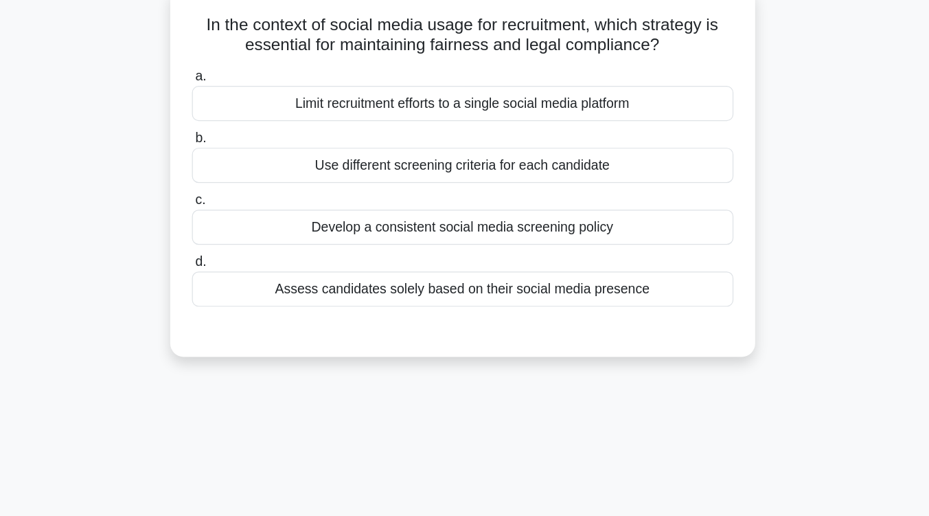
click at [467, 199] on div "Develop a consistent social media screening policy" at bounding box center [464, 186] width 445 height 29
click at [242, 169] on input "c. Develop a consistent social media screening policy" at bounding box center [242, 164] width 0 height 9
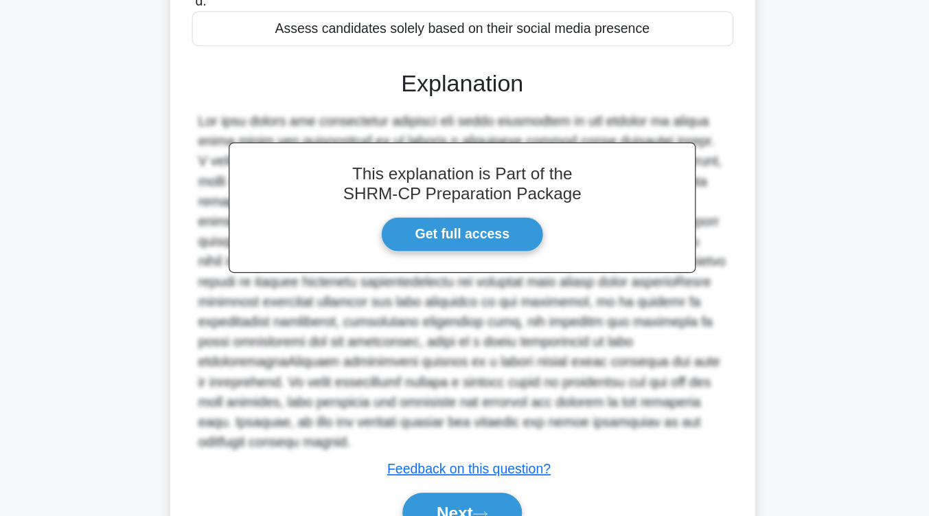
scroll to position [229, 0]
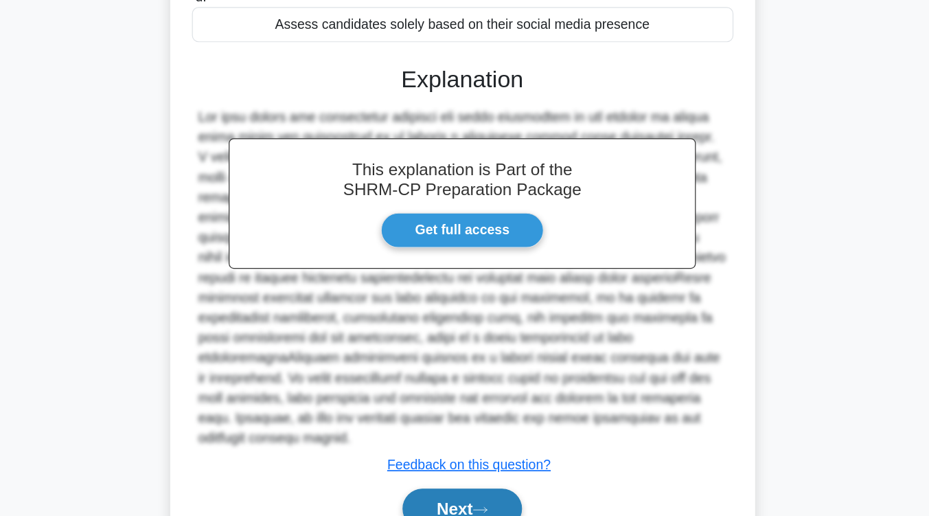
click at [474, 493] on button "Next" at bounding box center [465, 509] width 98 height 33
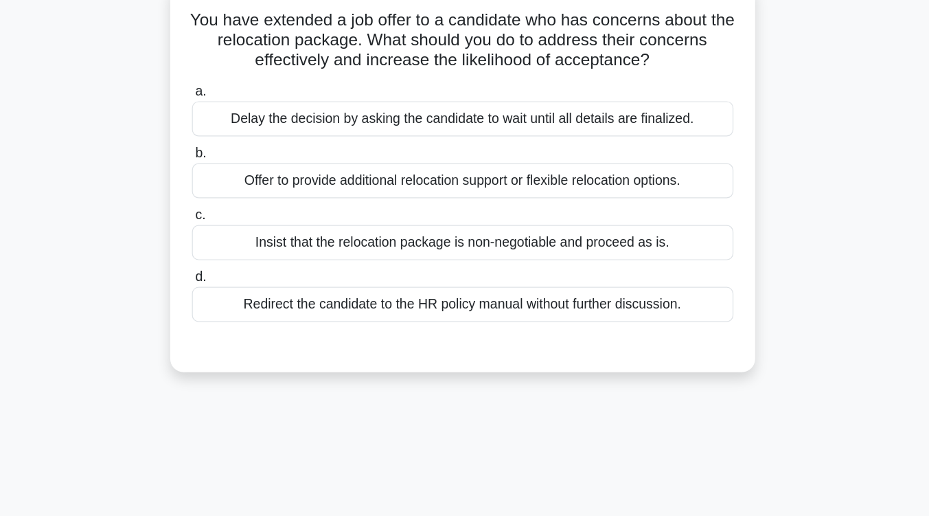
scroll to position [109, 0]
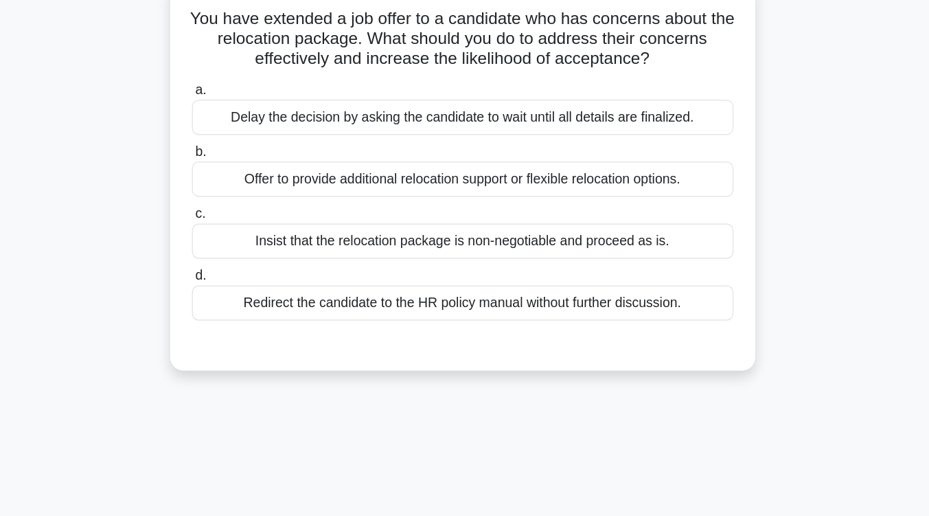
click at [549, 254] on div "Redirect the candidate to the HR policy manual without further discussion." at bounding box center [464, 248] width 445 height 29
click at [242, 231] on input "d. Redirect the candidate to the HR policy manual without further discussion." at bounding box center [242, 226] width 0 height 9
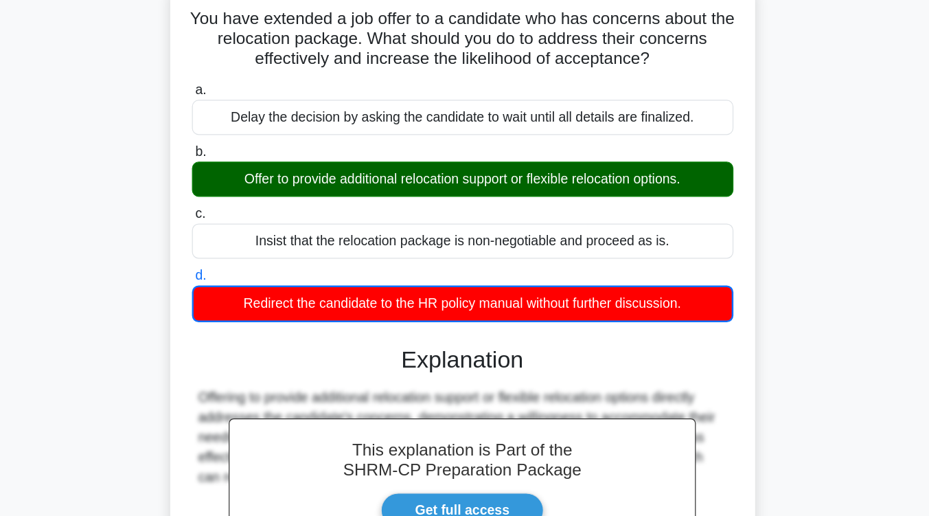
click at [549, 254] on div "Redirect the candidate to the HR policy manual without further discussion." at bounding box center [464, 249] width 445 height 30
click at [242, 231] on input "d. Redirect the candidate to the HR policy manual without further discussion." at bounding box center [242, 226] width 0 height 9
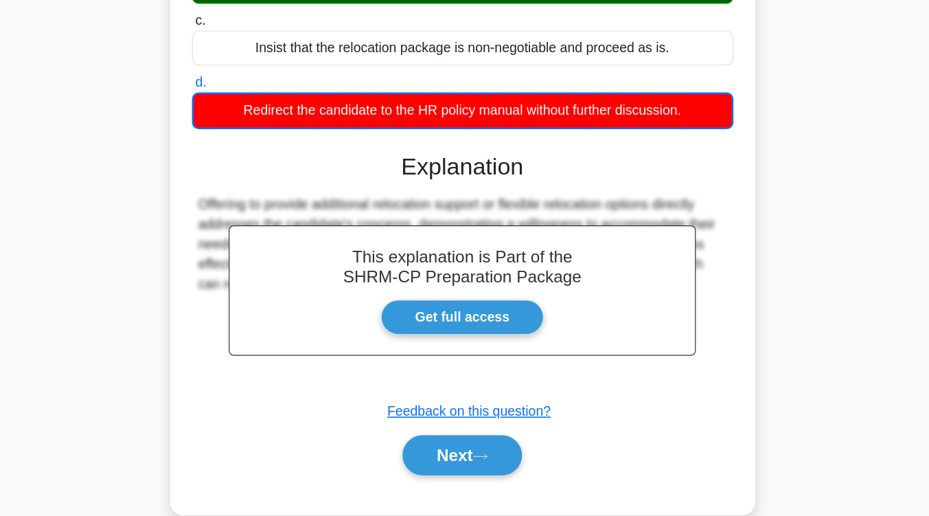
scroll to position [226, 0]
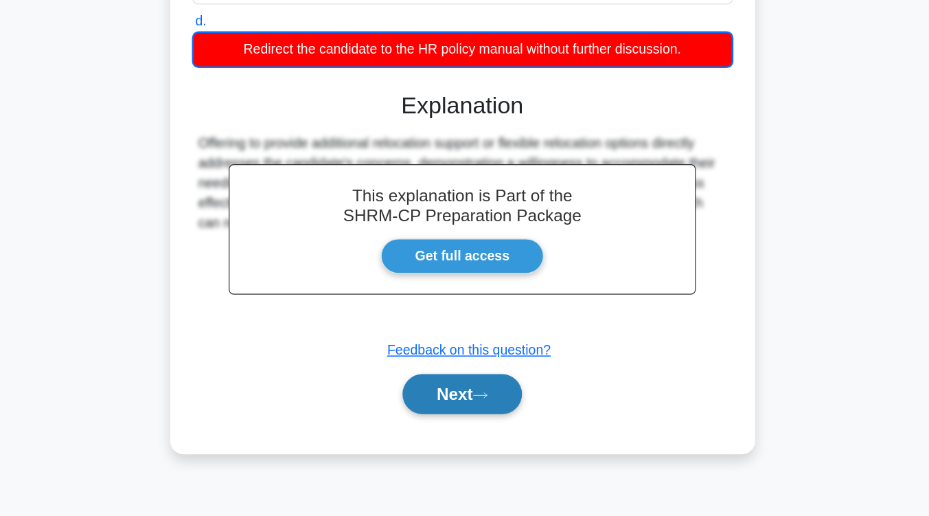
click at [488, 411] on button "Next" at bounding box center [465, 415] width 98 height 33
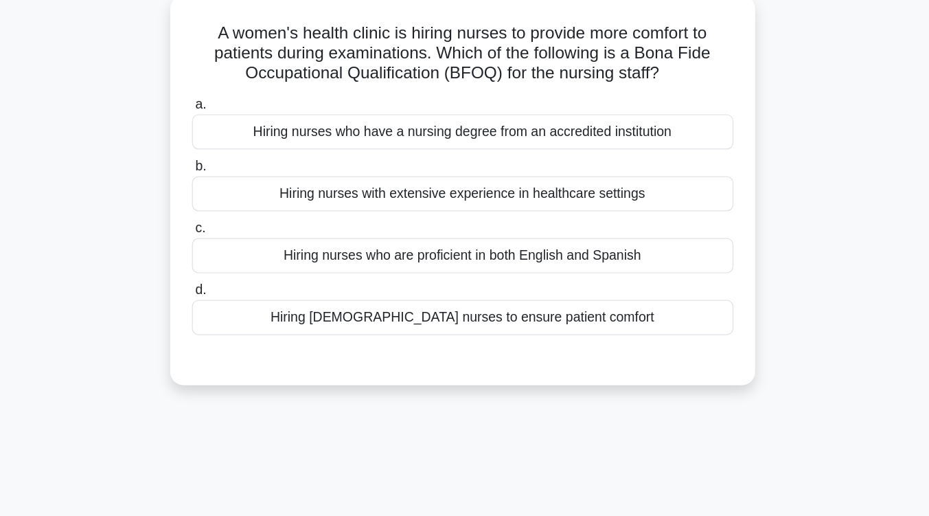
scroll to position [99, 0]
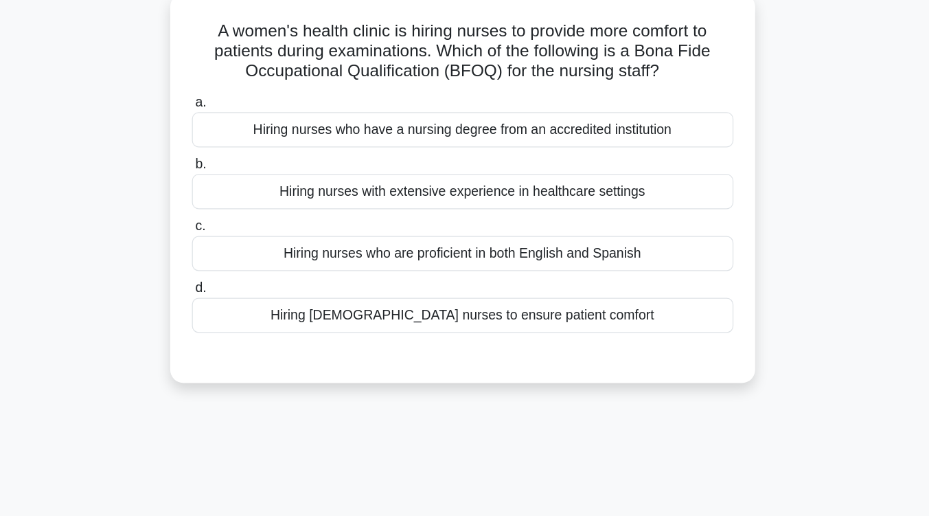
click at [488, 267] on div "Hiring female nurses to ensure patient comfort" at bounding box center [464, 259] width 445 height 29
click at [242, 241] on input "d. Hiring female nurses to ensure patient comfort" at bounding box center [242, 236] width 0 height 9
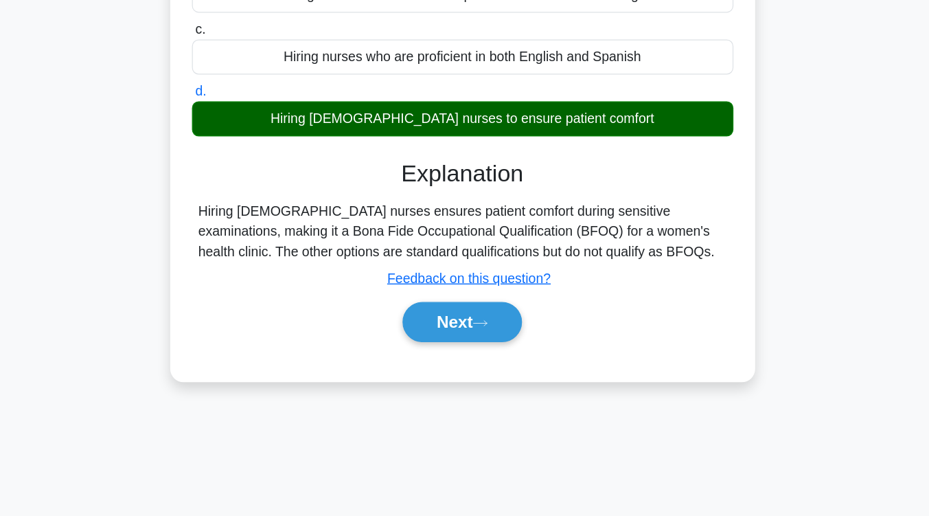
scroll to position [226, 0]
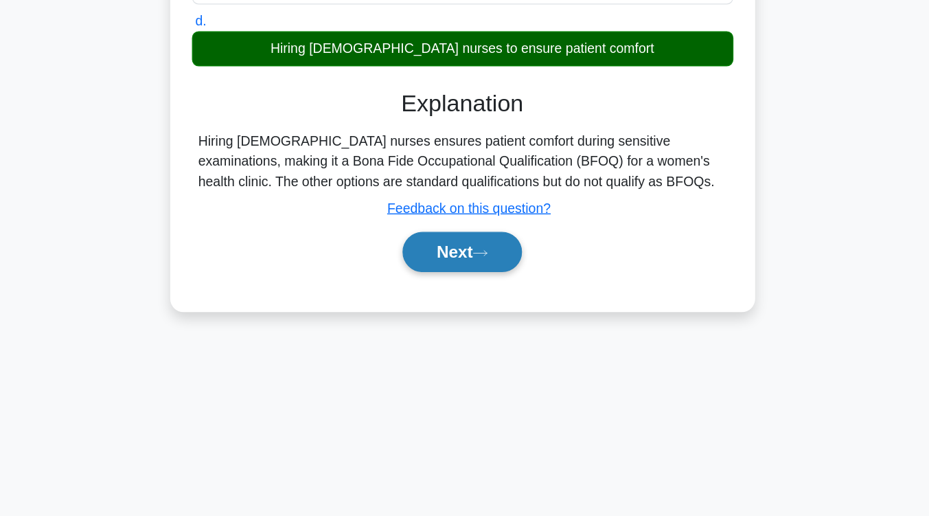
click at [466, 307] on button "Next" at bounding box center [465, 298] width 98 height 33
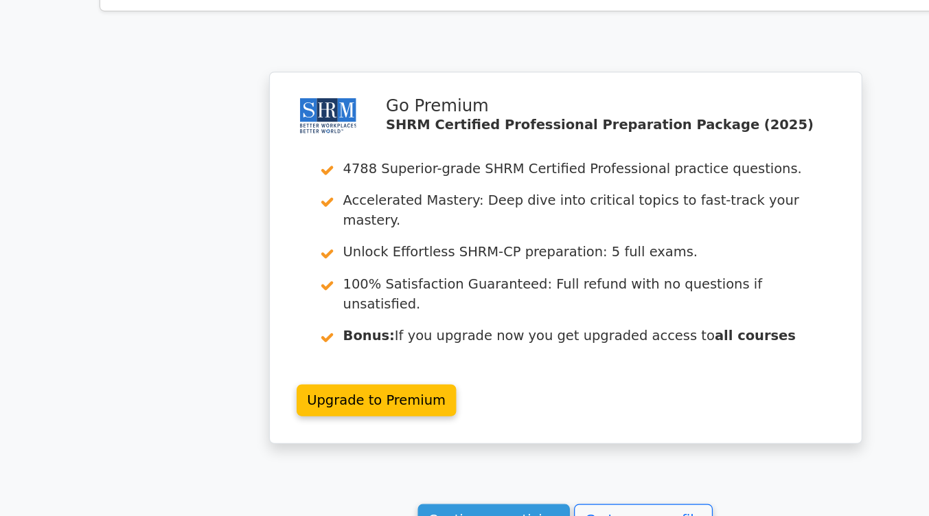
scroll to position [1790, 0]
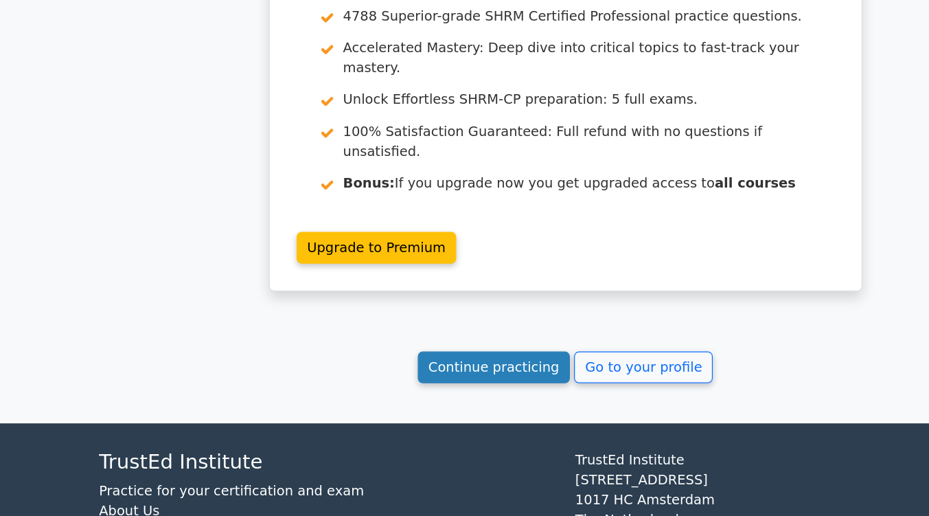
click at [390, 381] on link "Continue practicing" at bounding box center [406, 394] width 126 height 26
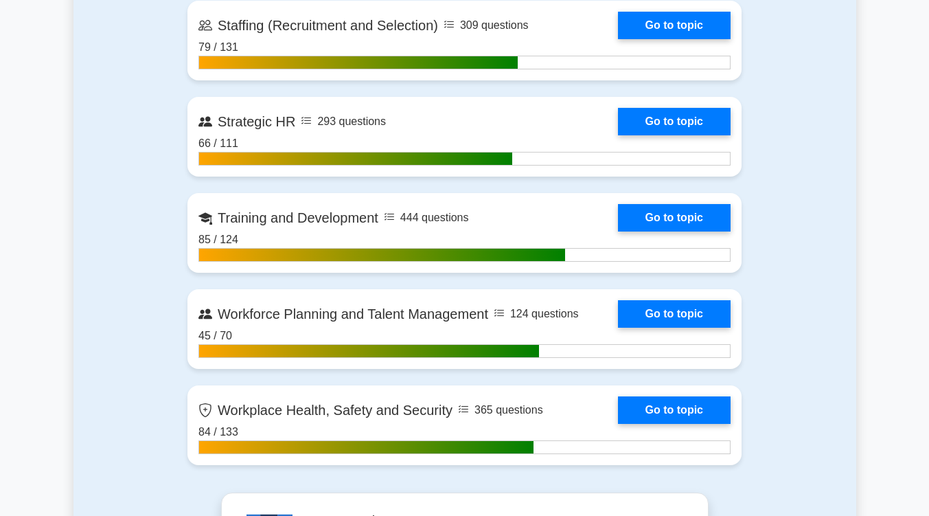
scroll to position [2020, 0]
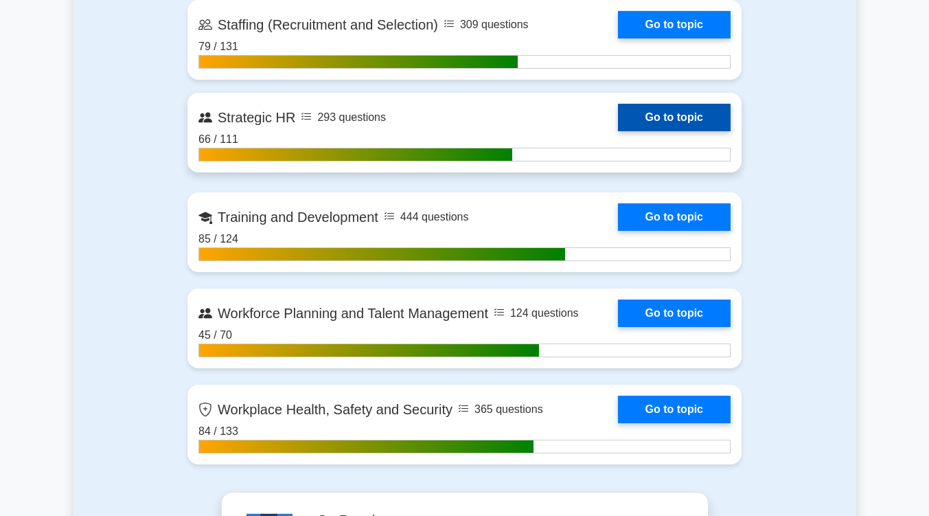
click at [690, 115] on link "Go to topic" at bounding box center [674, 117] width 113 height 27
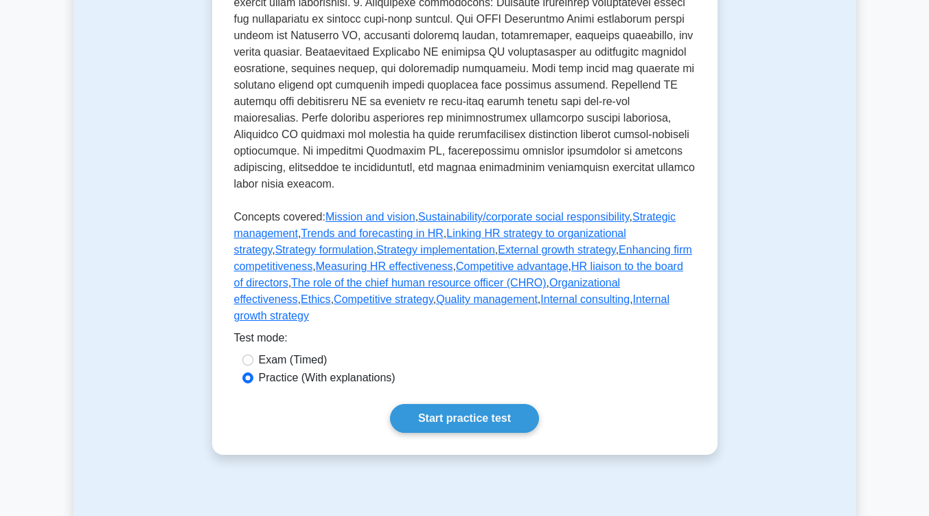
scroll to position [688, 0]
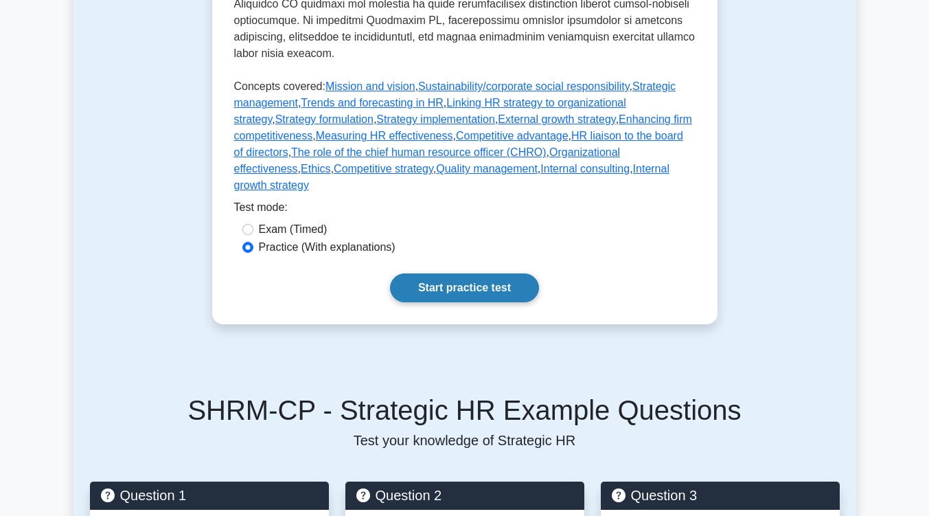
click at [453, 273] on link "Start practice test" at bounding box center [464, 287] width 149 height 29
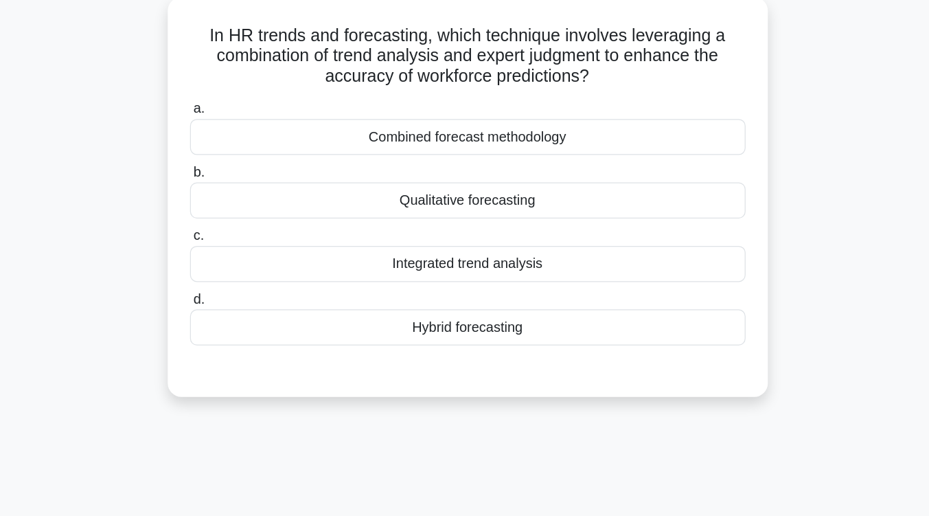
click at [459, 193] on div "Combined forecast methodology" at bounding box center [464, 188] width 445 height 29
click at [242, 171] on input "a. Combined forecast methodology" at bounding box center [242, 166] width 0 height 9
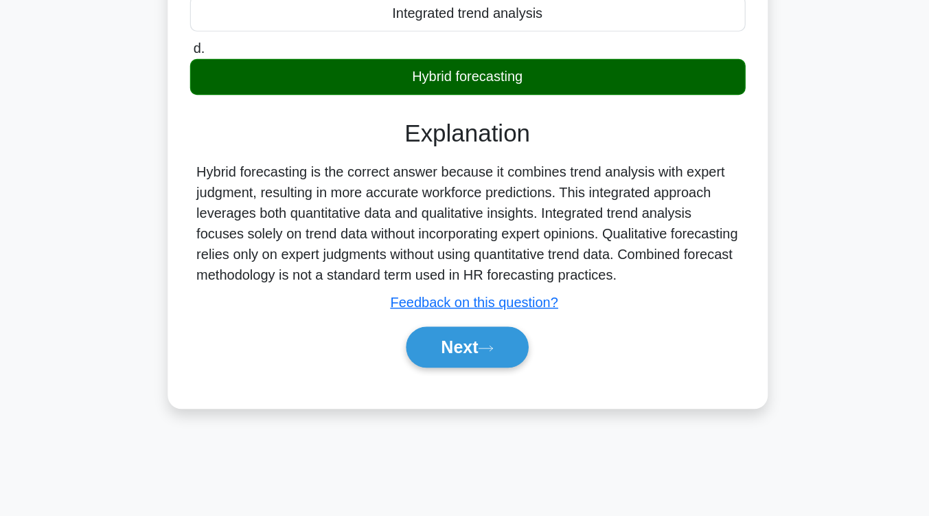
scroll to position [179, 0]
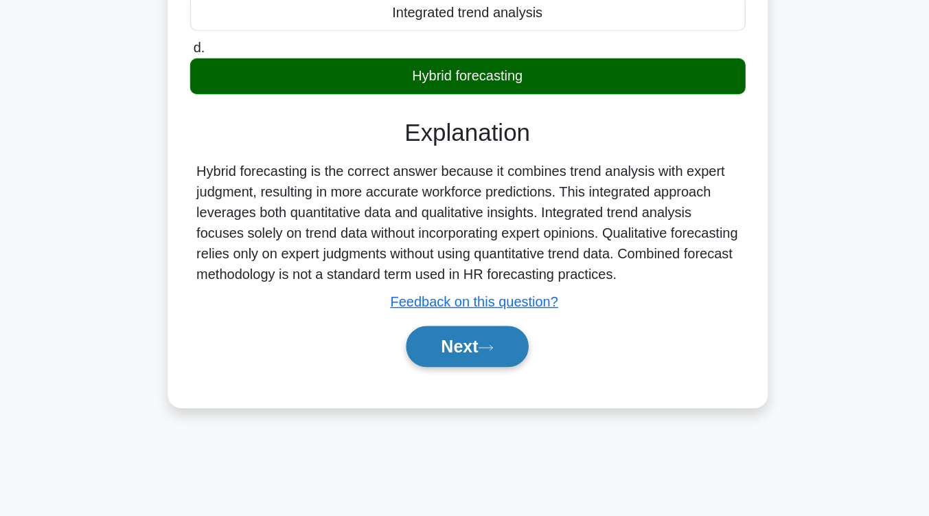
click at [475, 389] on button "Next" at bounding box center [465, 379] width 98 height 33
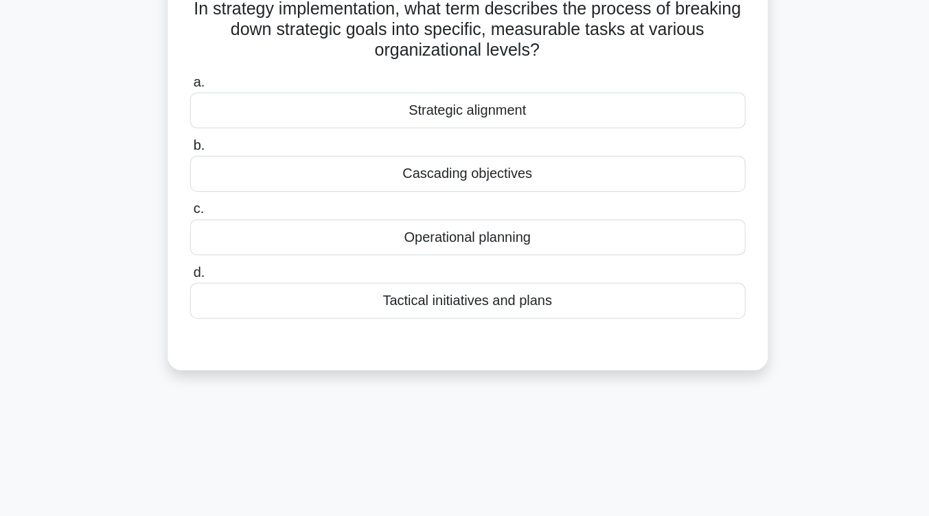
scroll to position [95, 0]
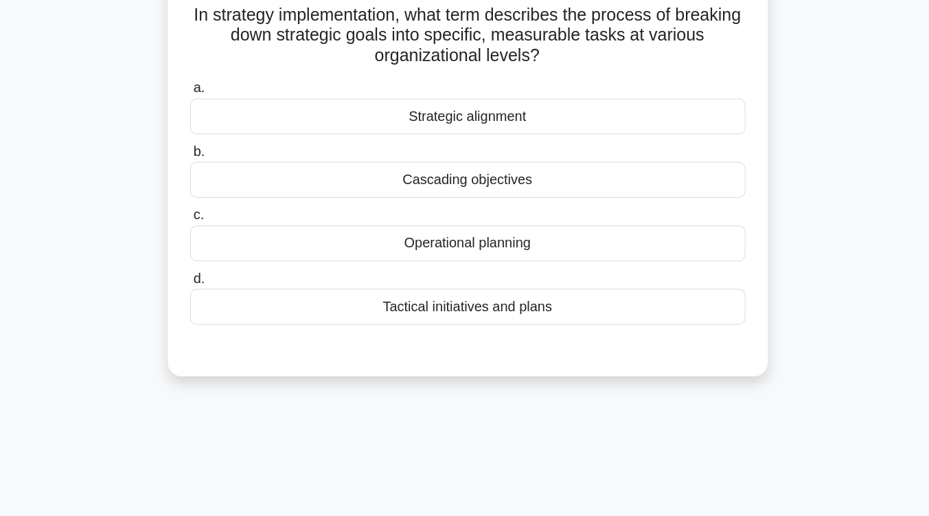
click at [481, 152] on div "Cascading objectives" at bounding box center [464, 144] width 445 height 29
click at [242, 126] on input "b. Cascading objectives" at bounding box center [242, 121] width 0 height 9
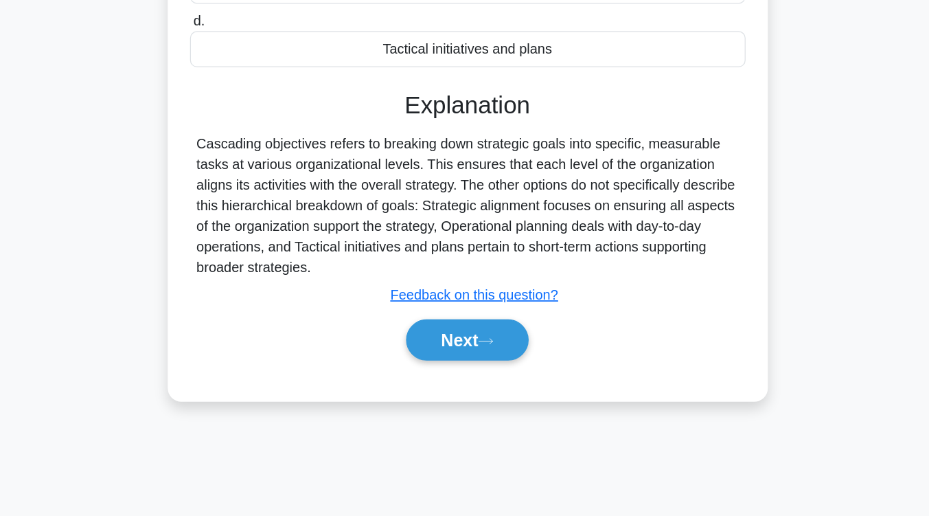
scroll to position [200, 0]
click at [488, 366] on button "Next" at bounding box center [465, 374] width 98 height 33
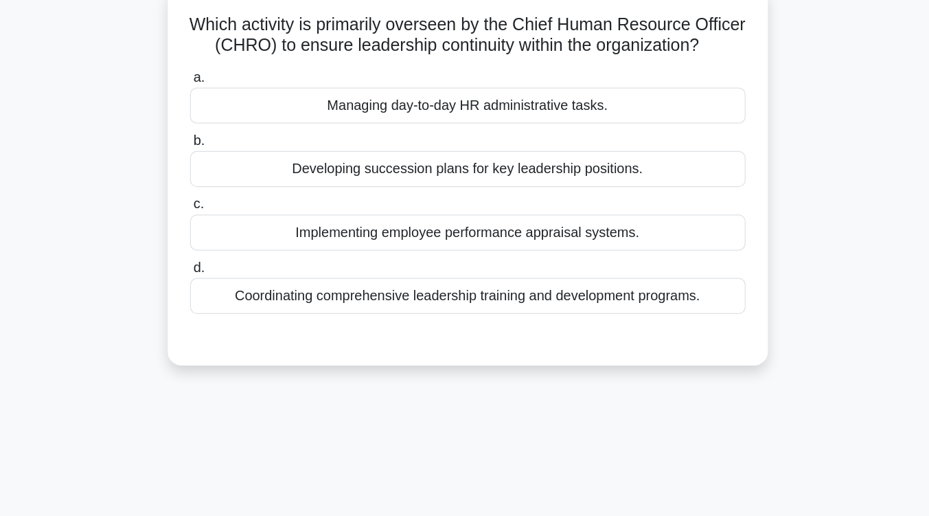
scroll to position [90, 0]
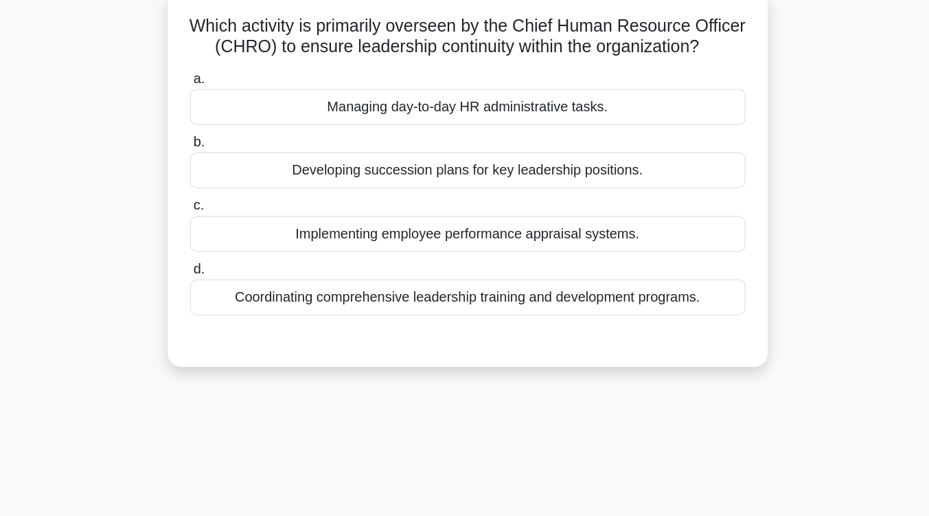
click at [488, 253] on div "Coordinating comprehensive leadership training and development programs." at bounding box center [464, 238] width 445 height 29
click at [242, 221] on input "d. Coordinating comprehensive leadership training and development programs." at bounding box center [242, 216] width 0 height 9
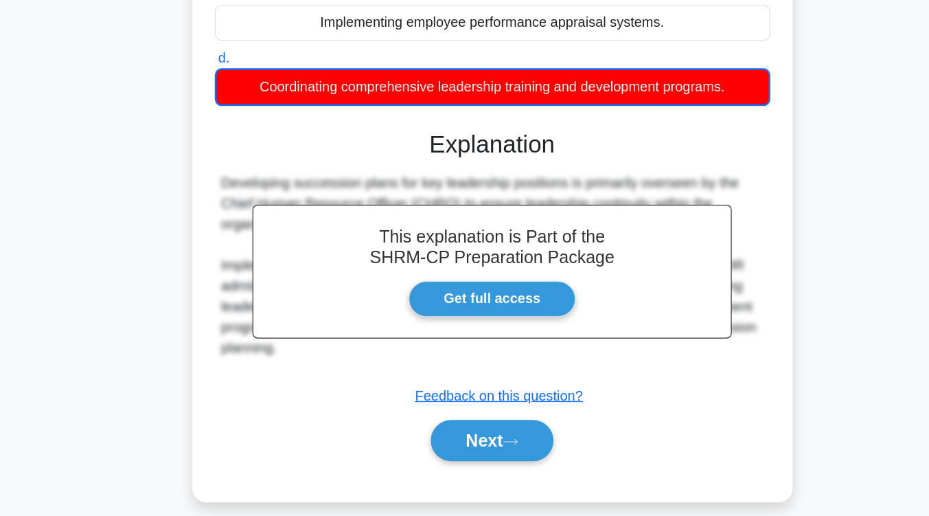
scroll to position [154, 0]
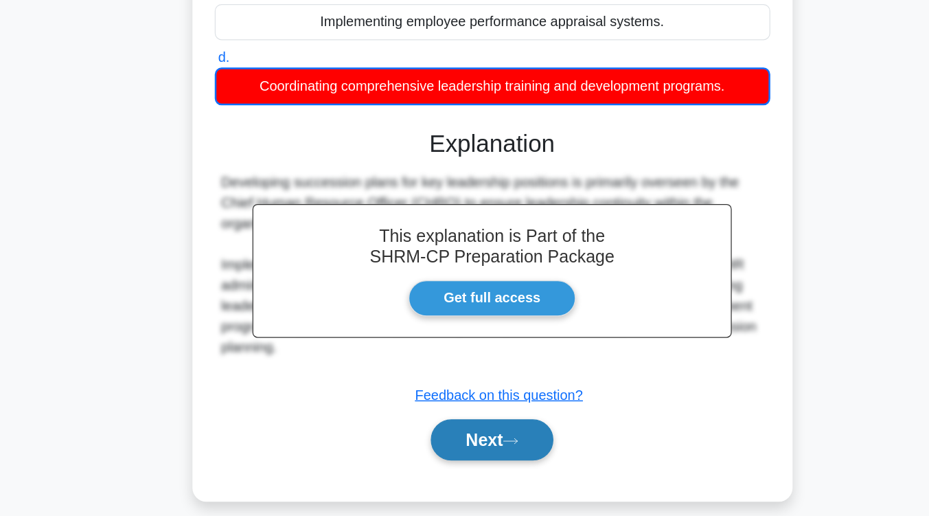
click at [483, 471] on button "Next" at bounding box center [465, 454] width 98 height 33
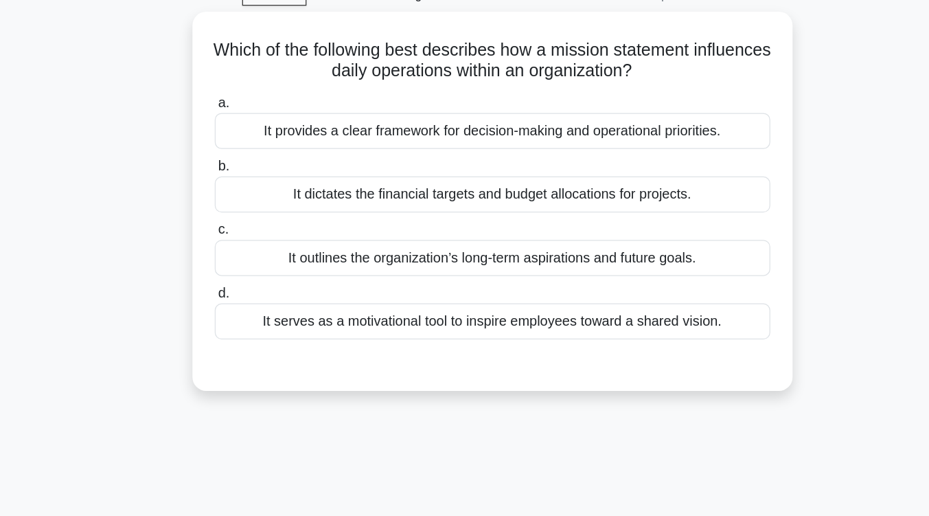
scroll to position [60, 0]
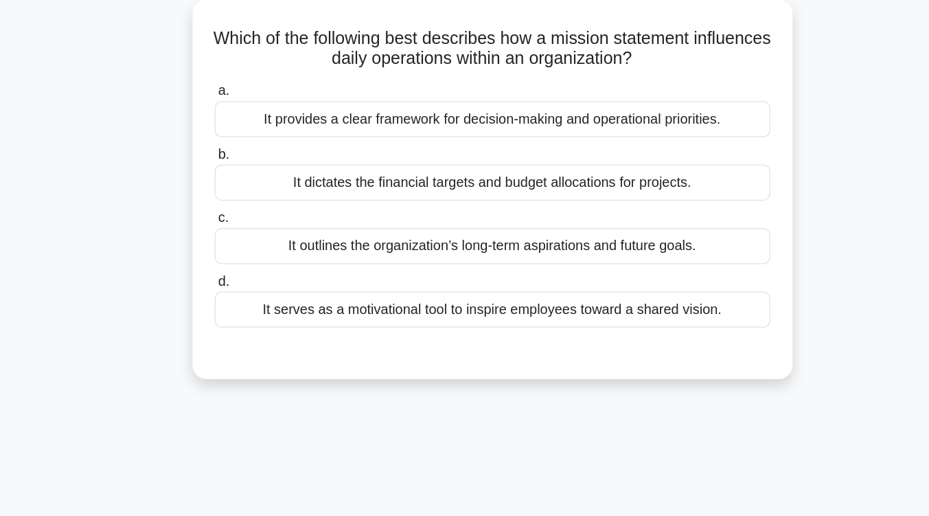
click at [577, 275] on div "It serves as a motivational tool to inspire employees toward a shared vision." at bounding box center [464, 264] width 445 height 29
click at [242, 247] on input "d. It serves as a motivational tool to inspire employees toward a shared vision." at bounding box center [242, 242] width 0 height 9
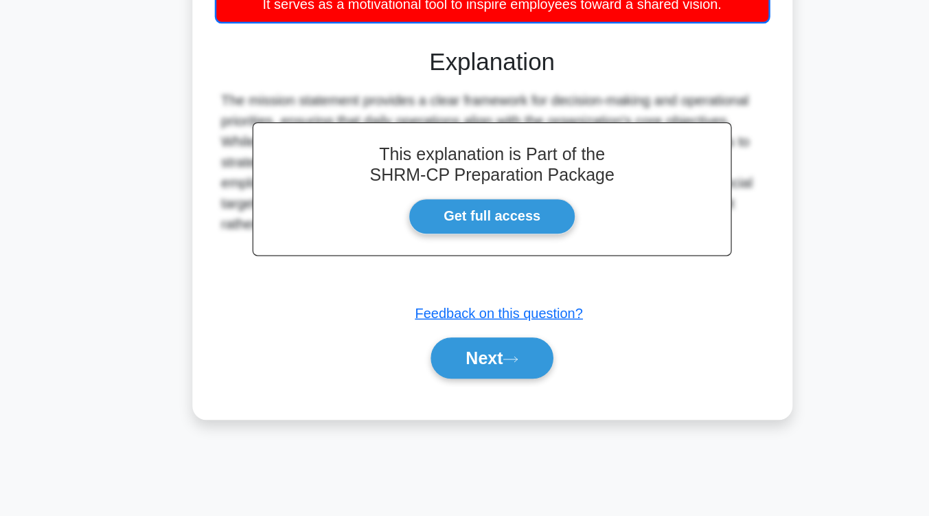
scroll to position [220, 0]
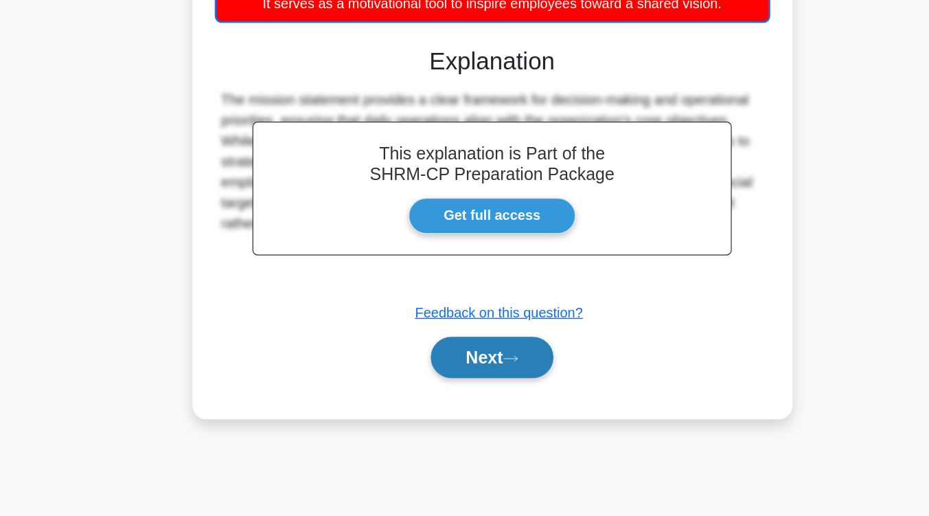
click at [495, 384] on button "Next" at bounding box center [465, 388] width 98 height 33
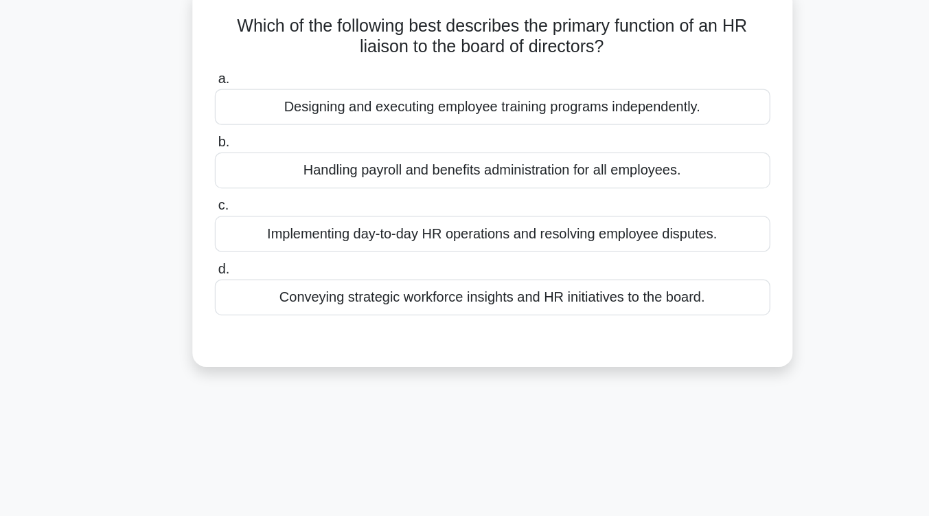
scroll to position [90, 0]
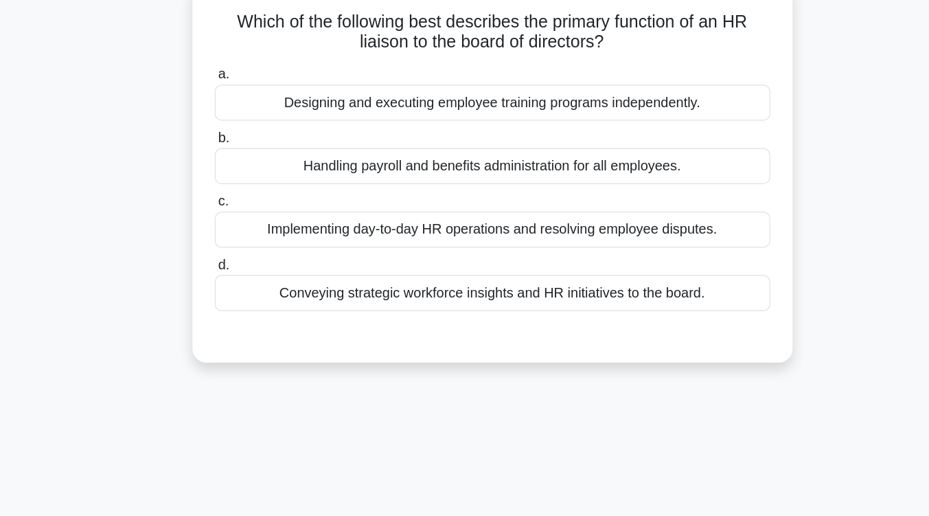
click at [508, 238] on div "Conveying strategic workforce insights and HR initiatives to the board." at bounding box center [464, 235] width 445 height 29
click at [242, 217] on input "d. Conveying strategic workforce insights and HR initiatives to the board." at bounding box center [242, 212] width 0 height 9
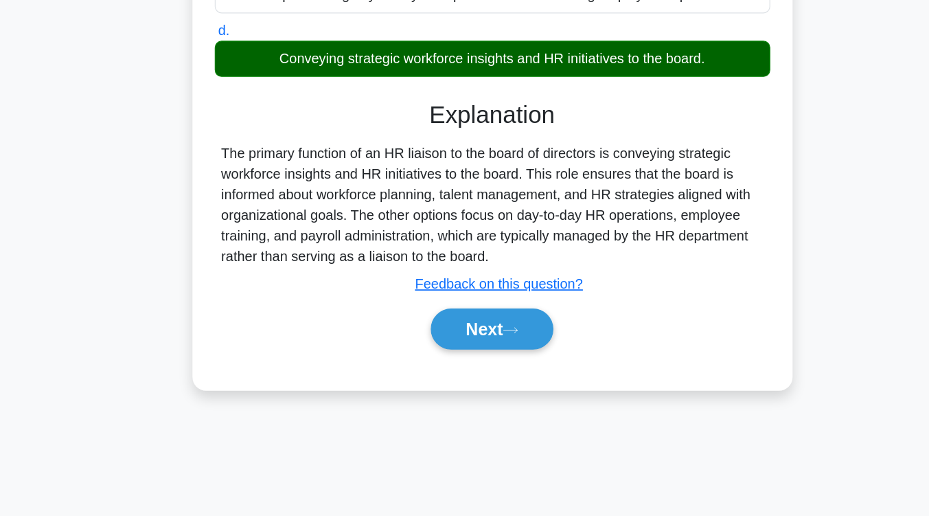
scroll to position [213, 0]
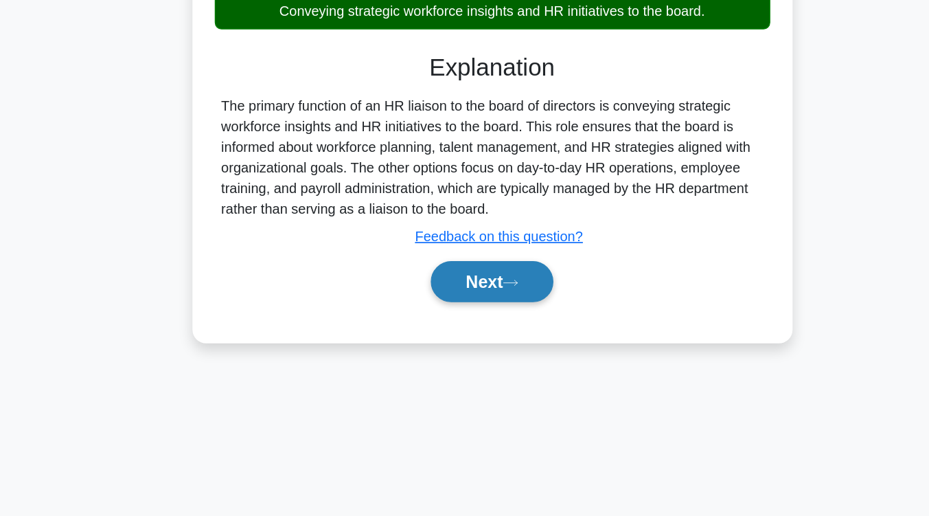
click at [490, 339] on button "Next" at bounding box center [465, 328] width 98 height 33
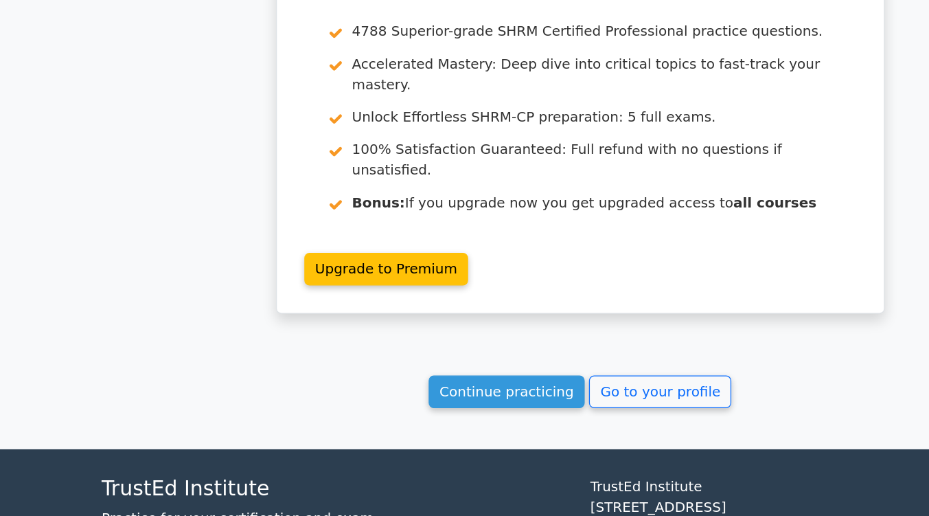
scroll to position [1768, 0]
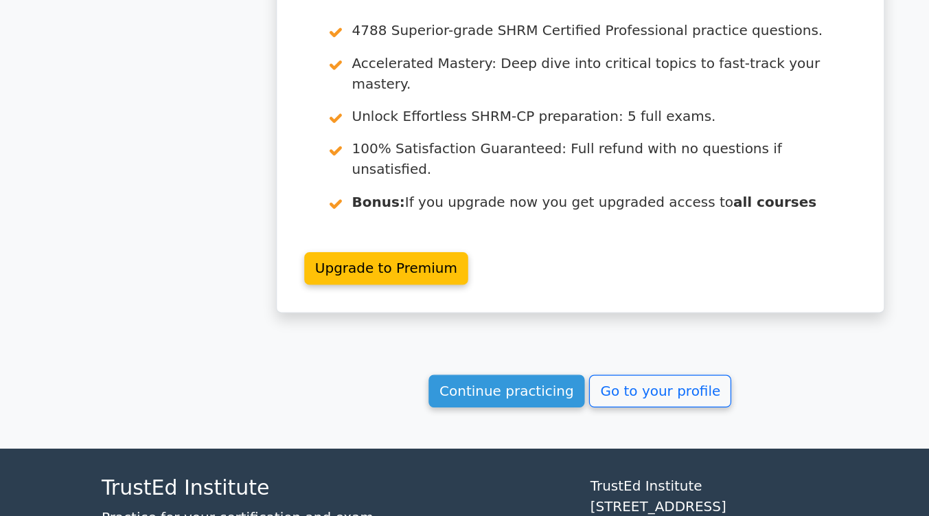
click at [422, 403] on link "Continue practicing" at bounding box center [406, 416] width 126 height 26
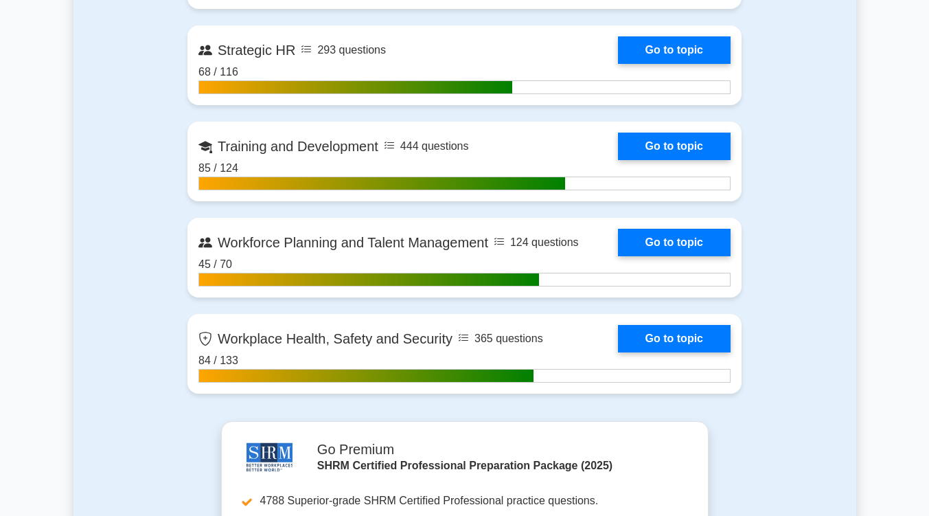
scroll to position [2090, 0]
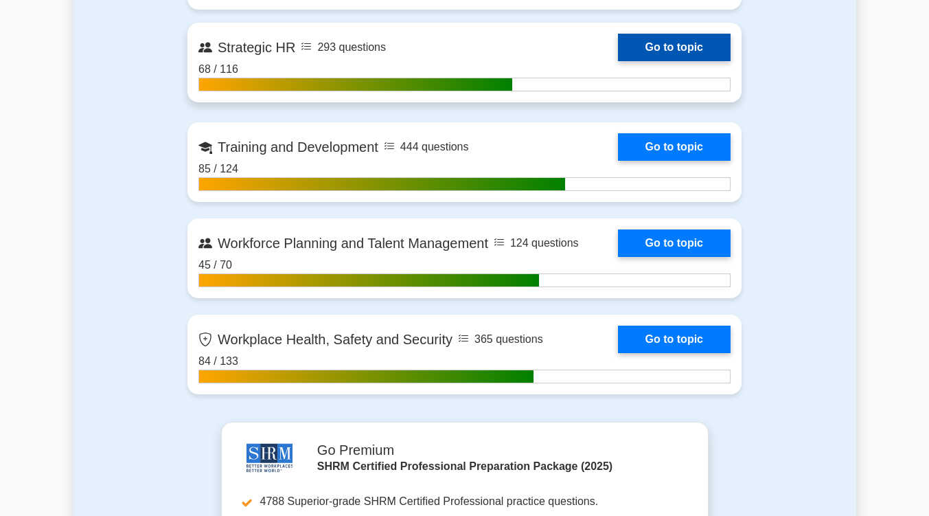
click at [695, 36] on link "Go to topic" at bounding box center [674, 47] width 113 height 27
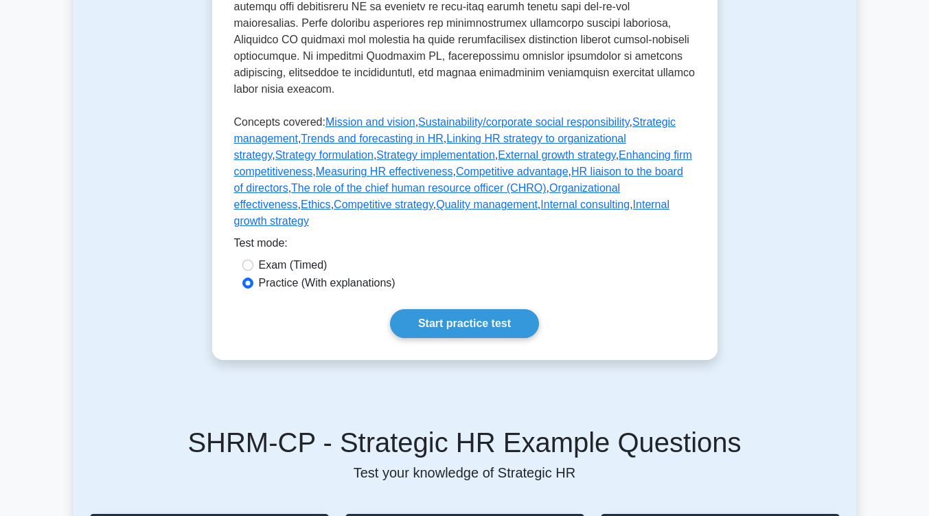
scroll to position [694, 0]
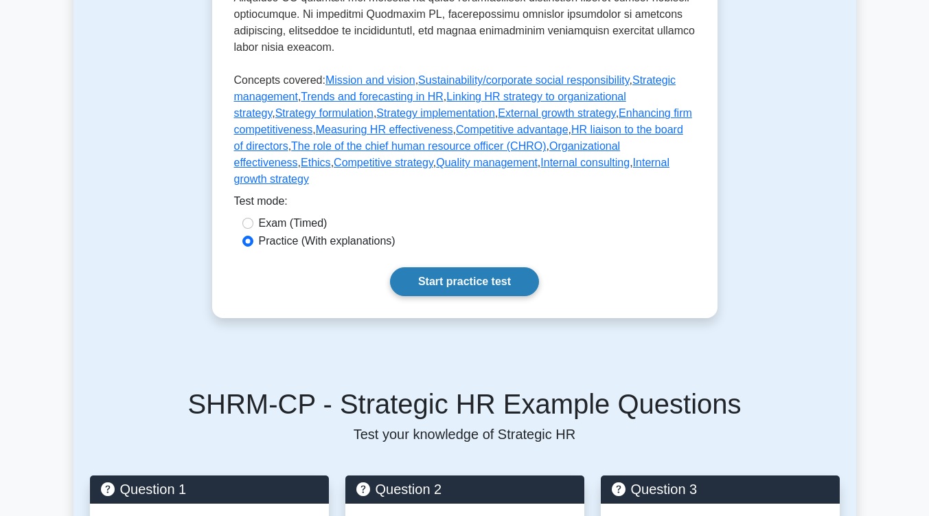
click at [510, 267] on link "Start practice test" at bounding box center [464, 281] width 149 height 29
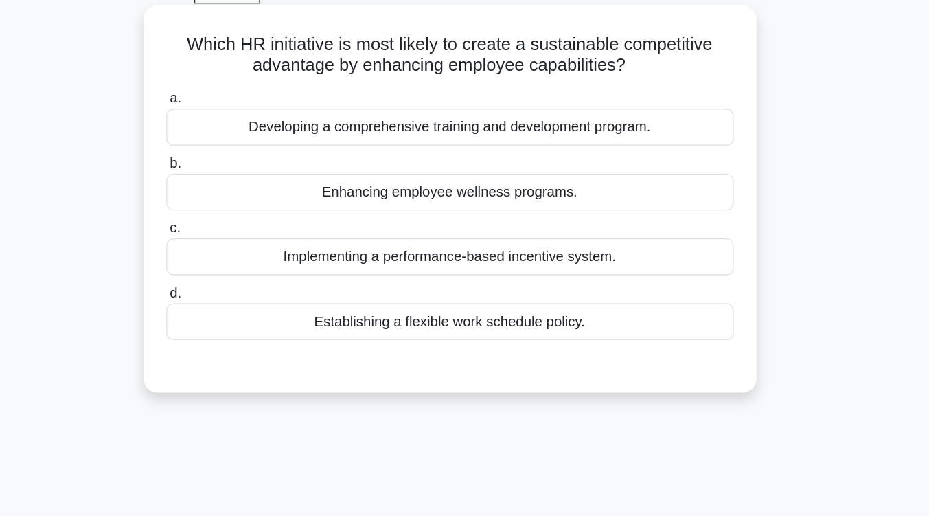
click at [521, 180] on div "Developing a comprehensive training and development program." at bounding box center [464, 172] width 445 height 29
click at [242, 155] on input "a. Developing a comprehensive training and development program." at bounding box center [242, 150] width 0 height 9
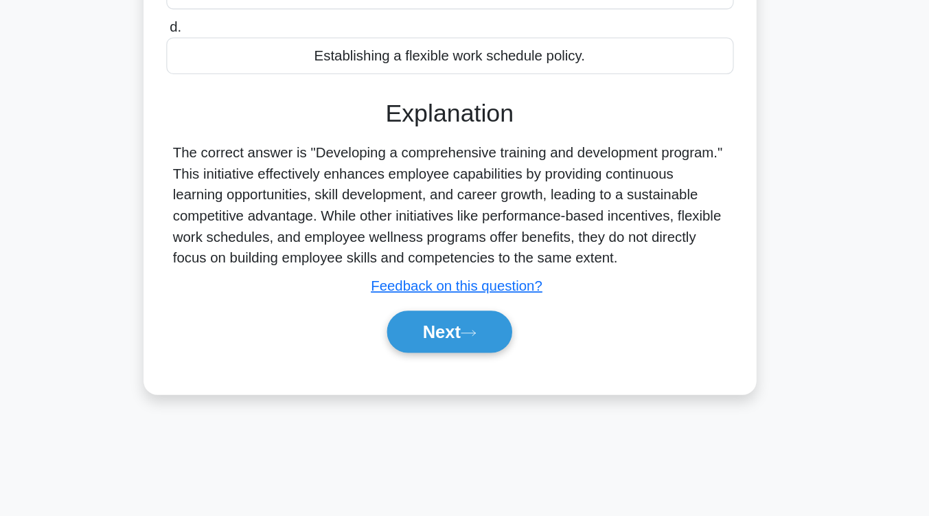
scroll to position [171, 0]
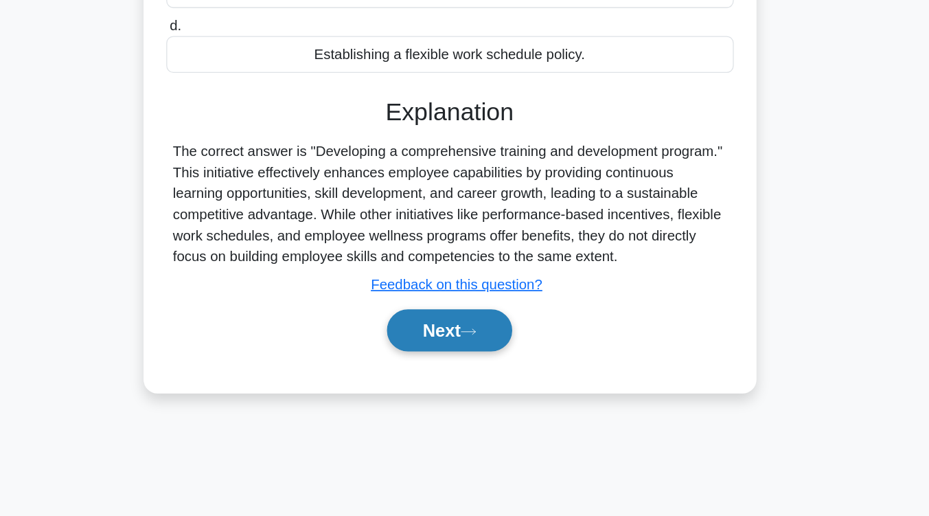
click at [499, 374] on button "Next" at bounding box center [465, 370] width 98 height 33
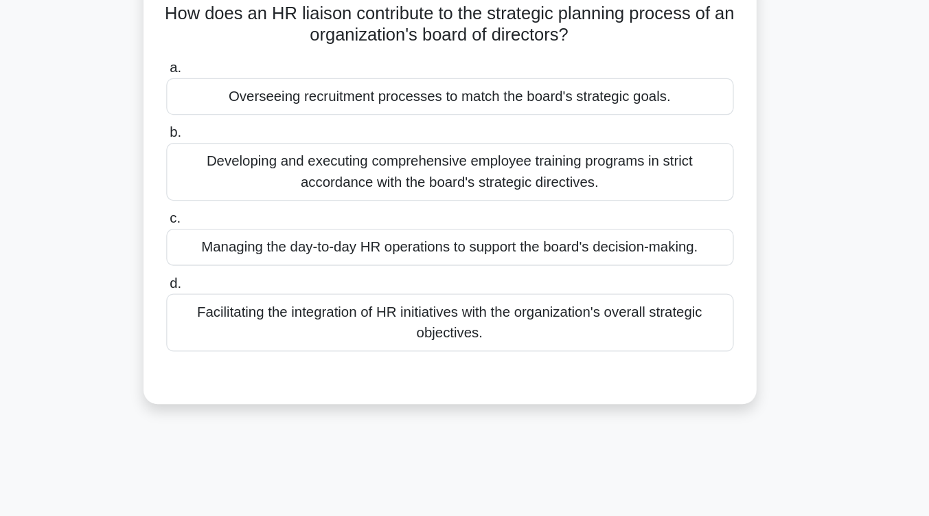
scroll to position [69, 0]
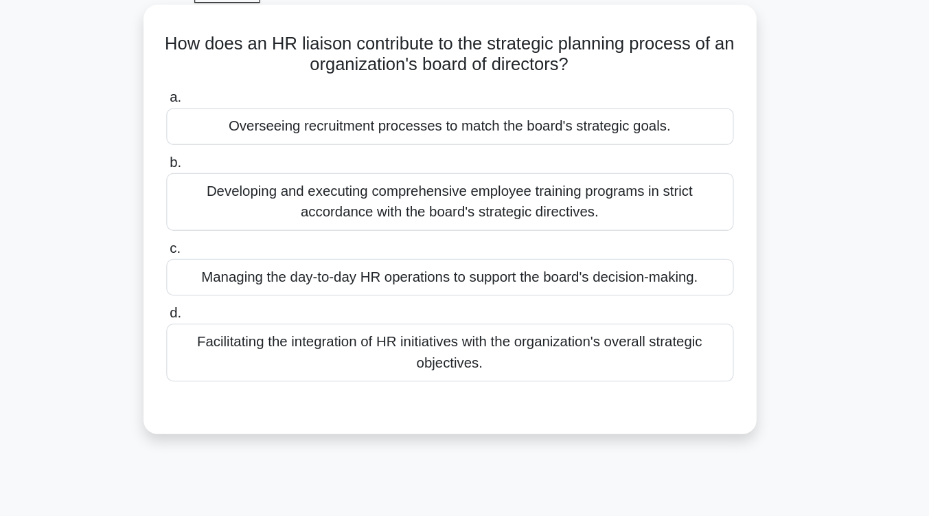
click at [508, 111] on div "Overseeing recruitment processes to match the board's strategic goals." at bounding box center [464, 103] width 445 height 29
click at [242, 86] on input "a. Overseeing recruitment processes to match the board's strategic goals." at bounding box center [242, 81] width 0 height 9
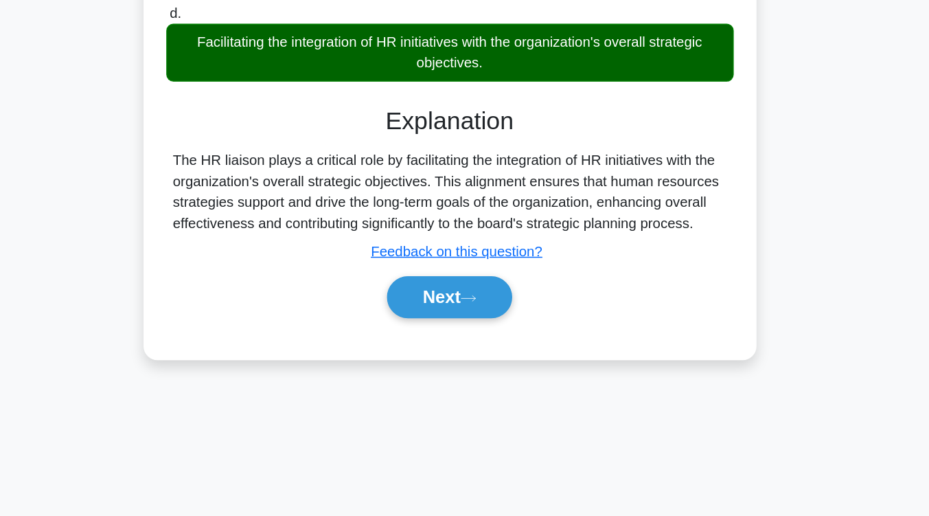
scroll to position [201, 0]
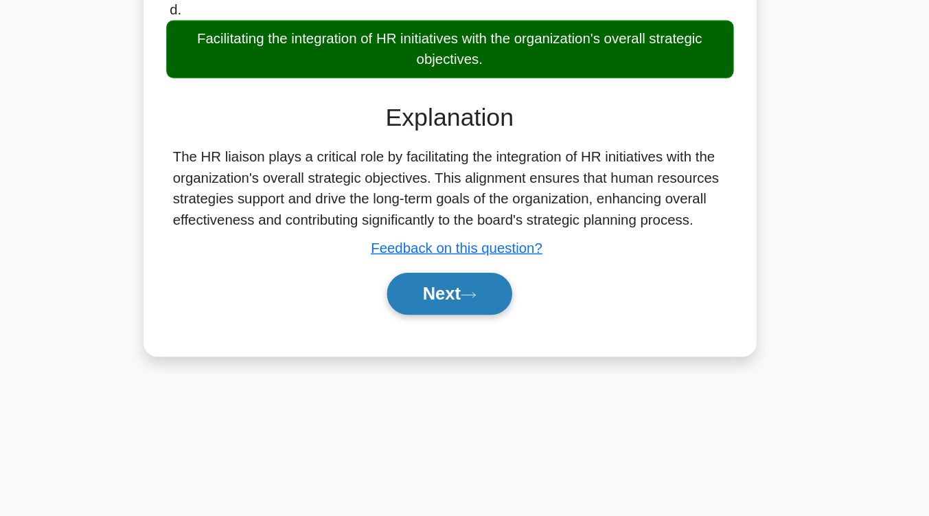
click at [493, 332] on button "Next" at bounding box center [465, 341] width 98 height 33
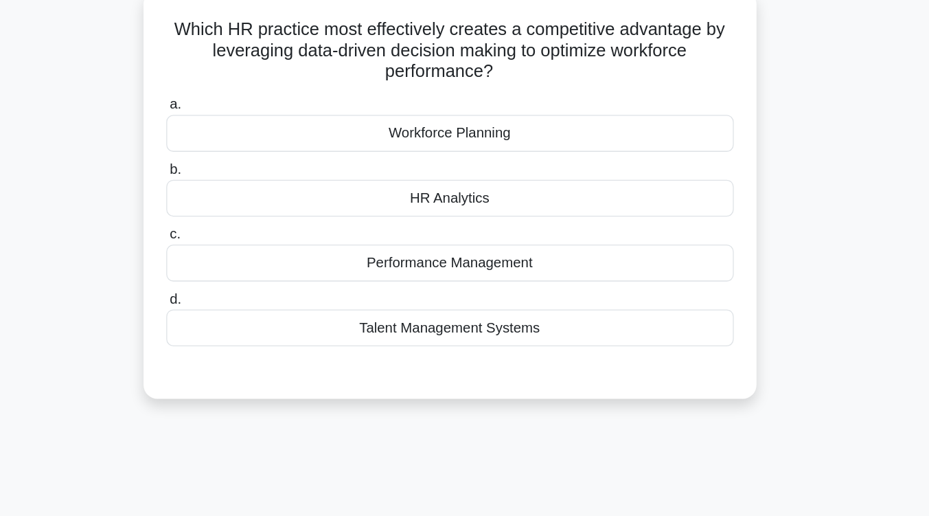
scroll to position [87, 0]
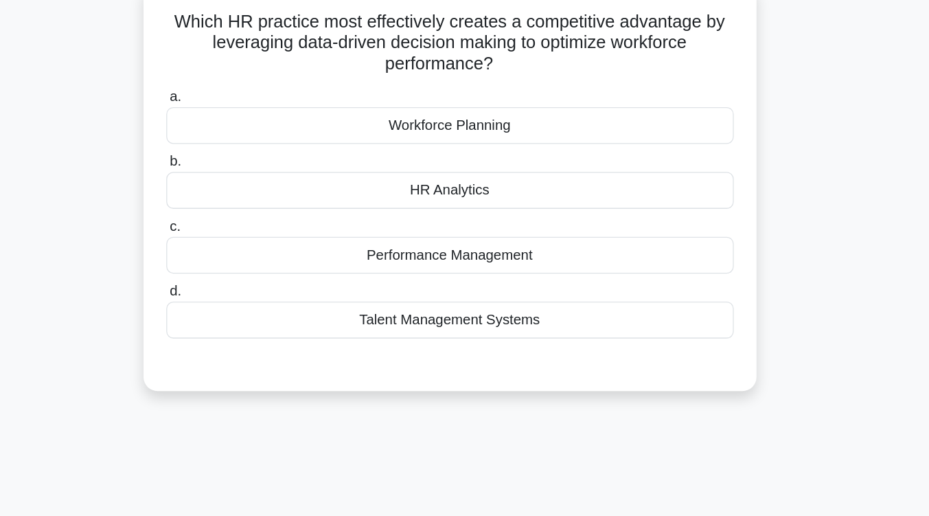
click at [482, 102] on div "Workforce Planning" at bounding box center [464, 101] width 445 height 29
click at [242, 84] on input "a. Workforce Planning" at bounding box center [242, 79] width 0 height 9
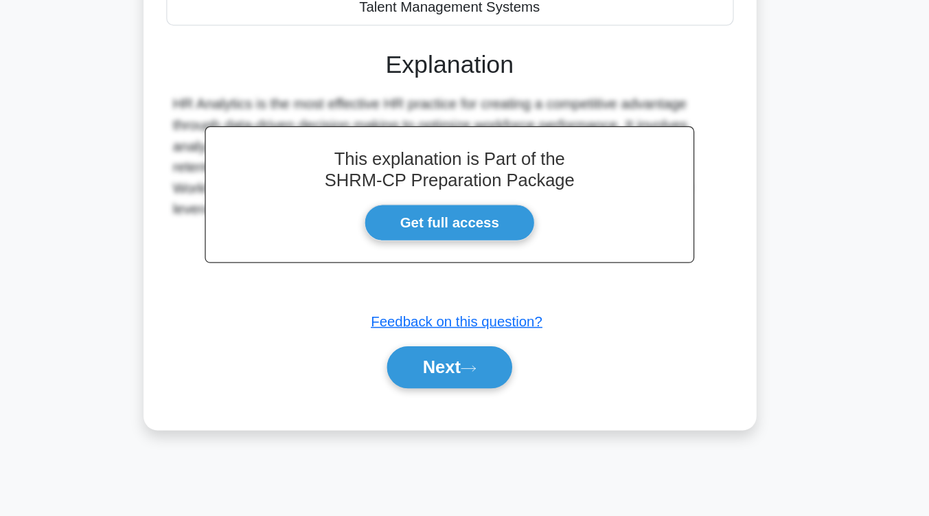
scroll to position [226, 0]
click at [447, 387] on button "Next" at bounding box center [465, 399] width 98 height 33
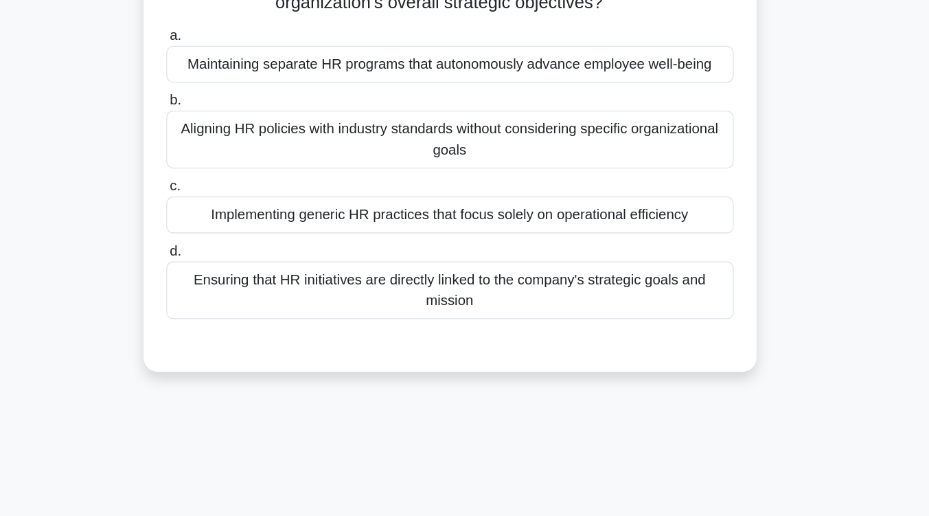
scroll to position [93, 0]
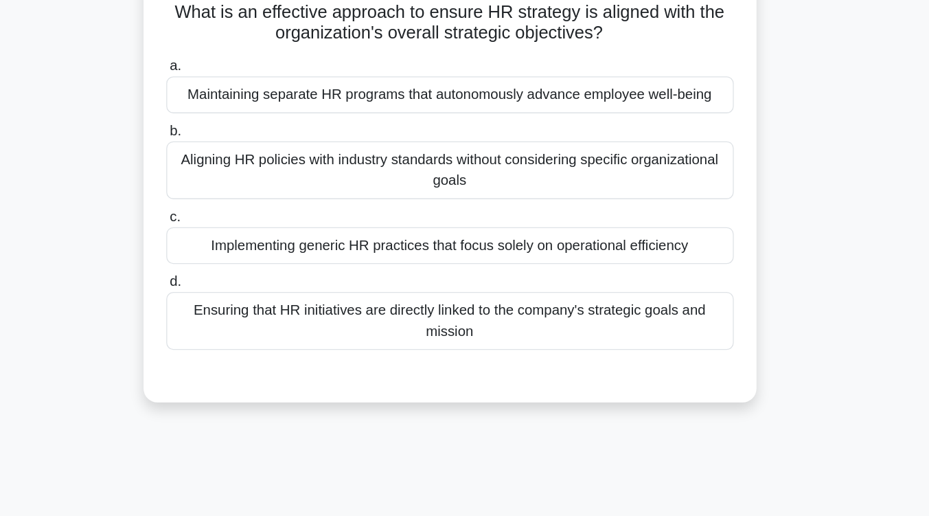
click at [449, 271] on div "Ensuring that HR initiatives are directly linked to the company's strategic goa…" at bounding box center [464, 256] width 445 height 45
click at [242, 230] on input "d. Ensuring that HR initiatives are directly linked to the company's strategic …" at bounding box center [242, 225] width 0 height 9
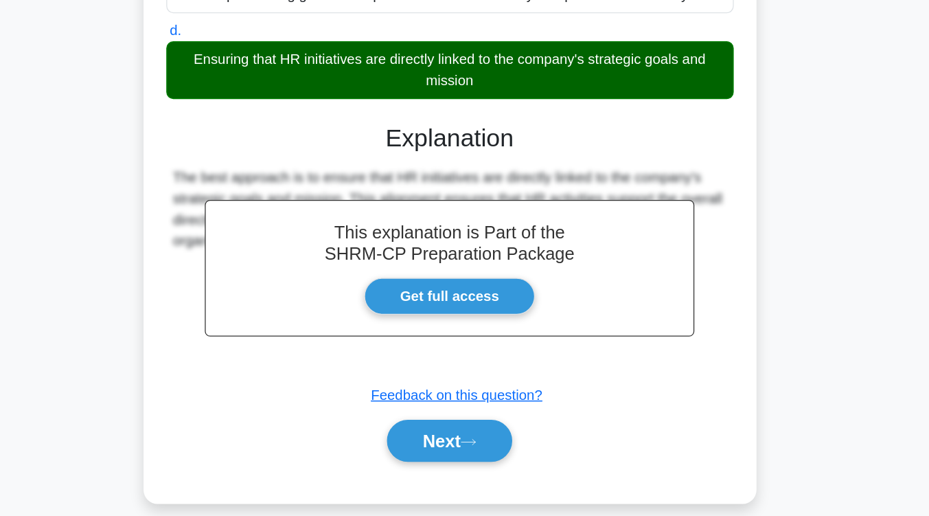
scroll to position [226, 0]
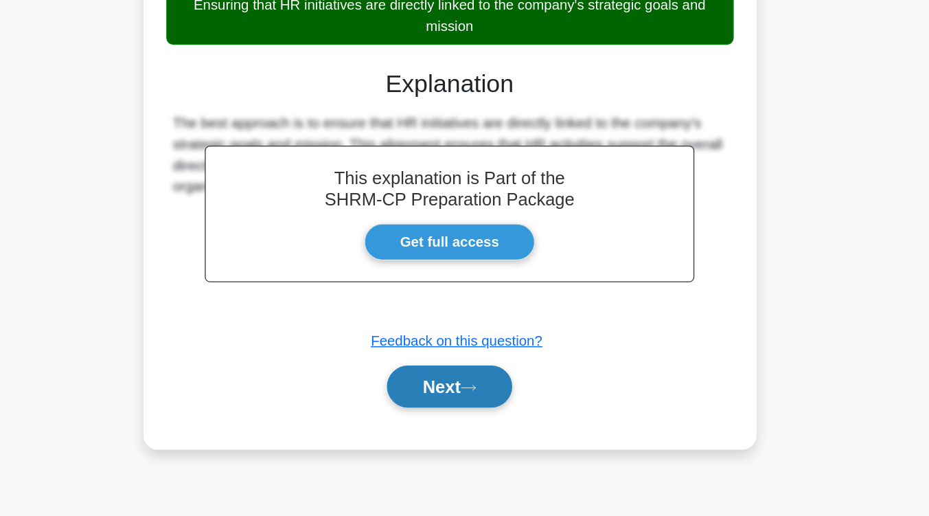
click at [450, 419] on button "Next" at bounding box center [465, 414] width 98 height 33
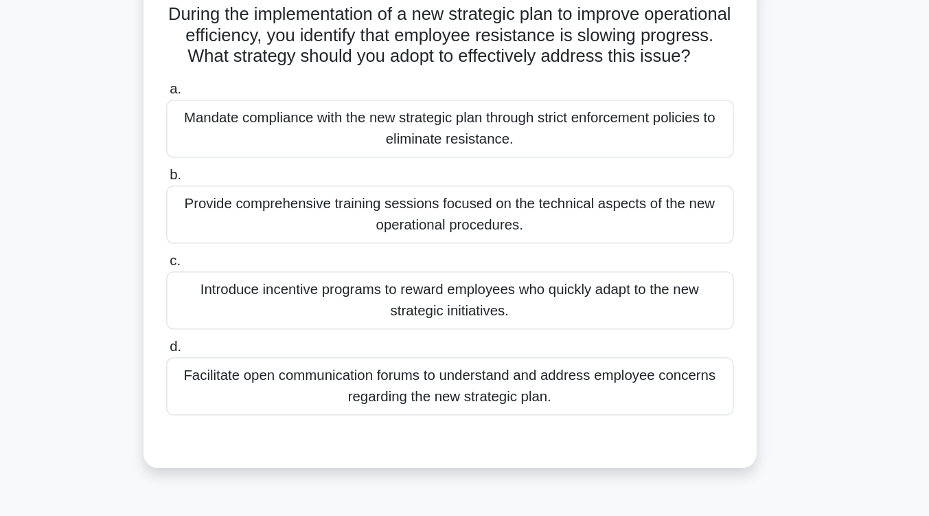
scroll to position [96, 0]
click at [469, 323] on div "Facilitate open communication forums to understand and address employee concern…" at bounding box center [464, 302] width 445 height 45
click at [242, 277] on input "d. Facilitate open communication forums to understand and address employee conc…" at bounding box center [242, 272] width 0 height 9
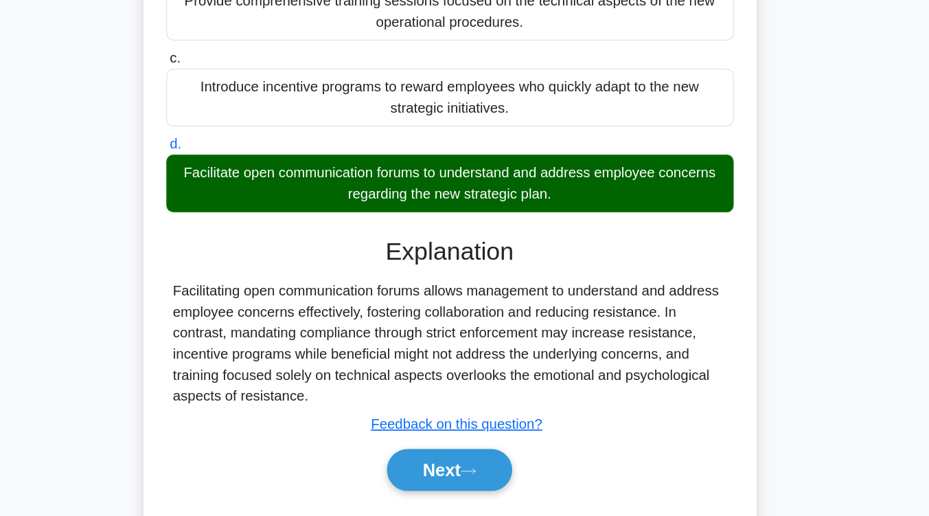
scroll to position [226, 0]
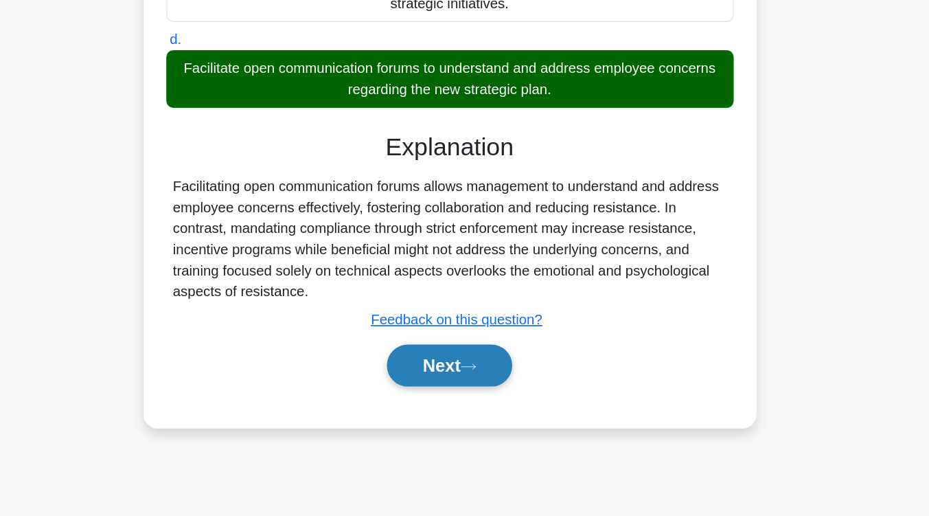
click at [468, 414] on button "Next" at bounding box center [465, 397] width 98 height 33
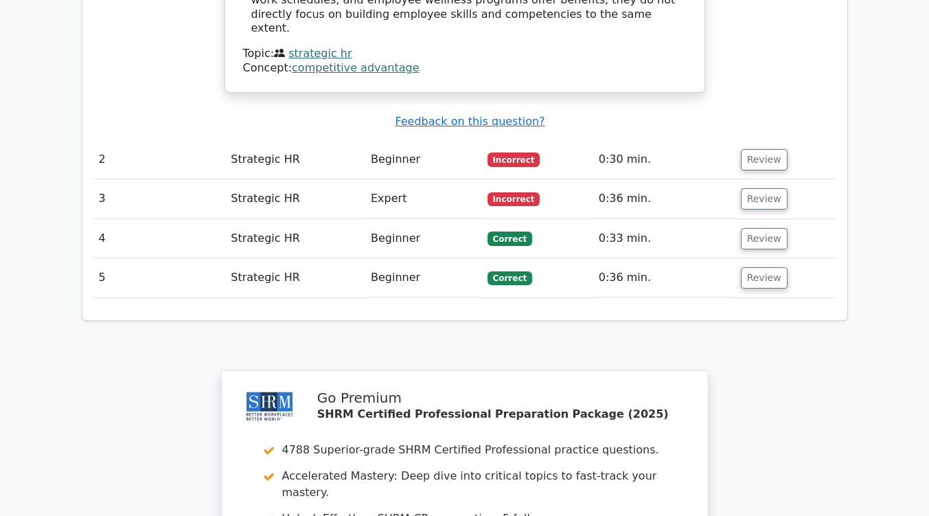
scroll to position [1680, 0]
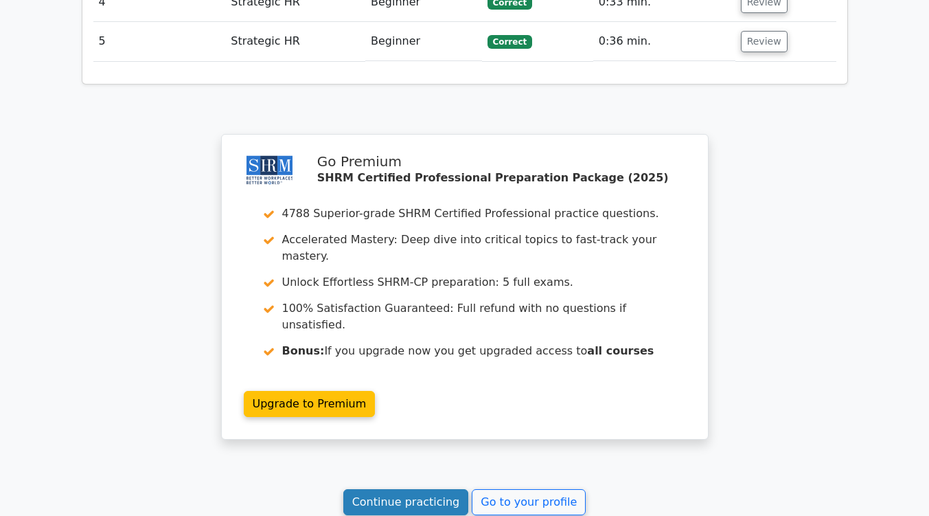
click at [445, 489] on link "Continue practicing" at bounding box center [406, 502] width 126 height 26
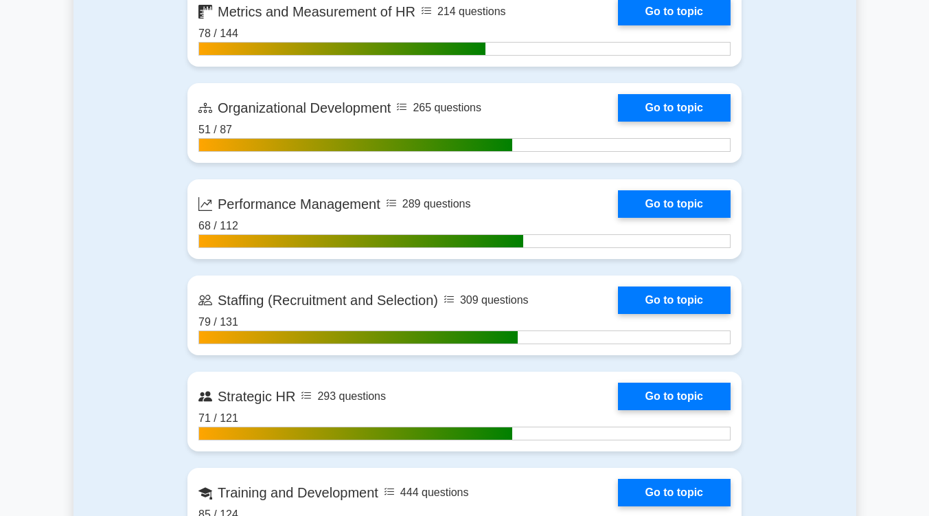
scroll to position [1745, 0]
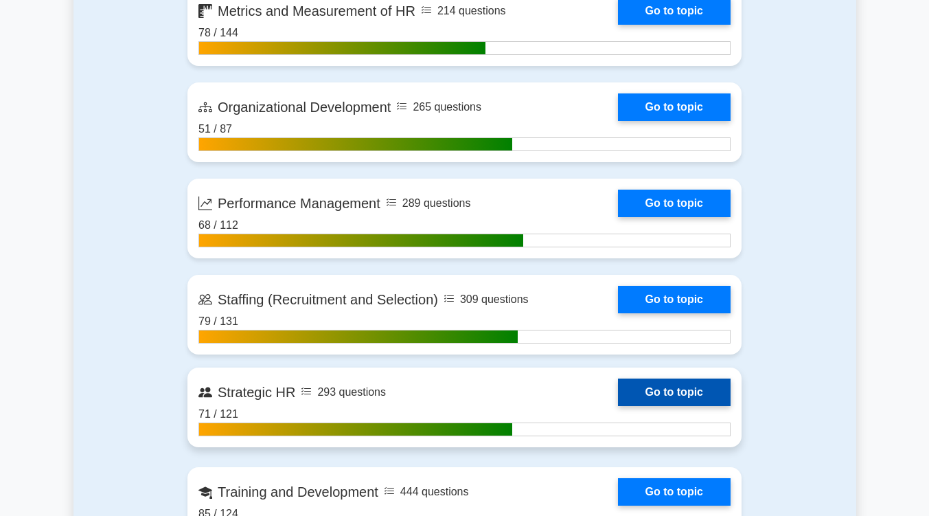
click at [656, 388] on link "Go to topic" at bounding box center [674, 392] width 113 height 27
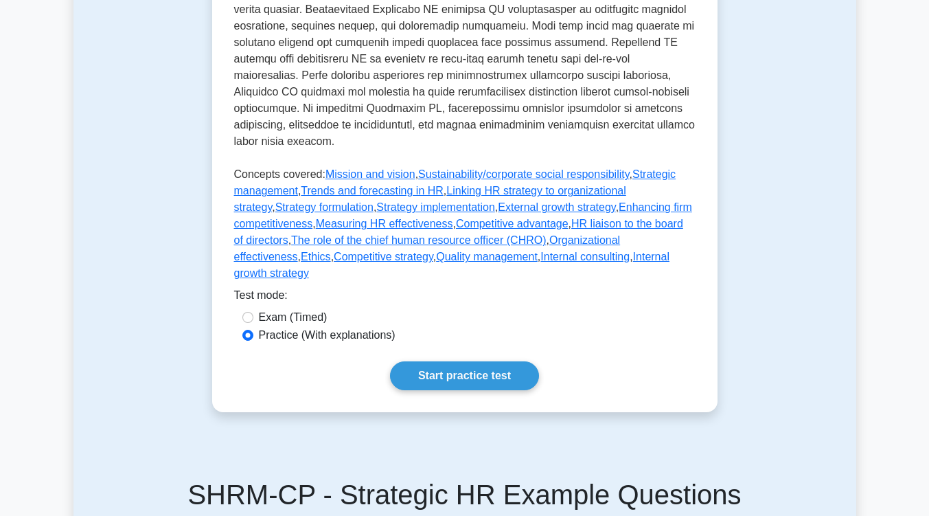
scroll to position [604, 0]
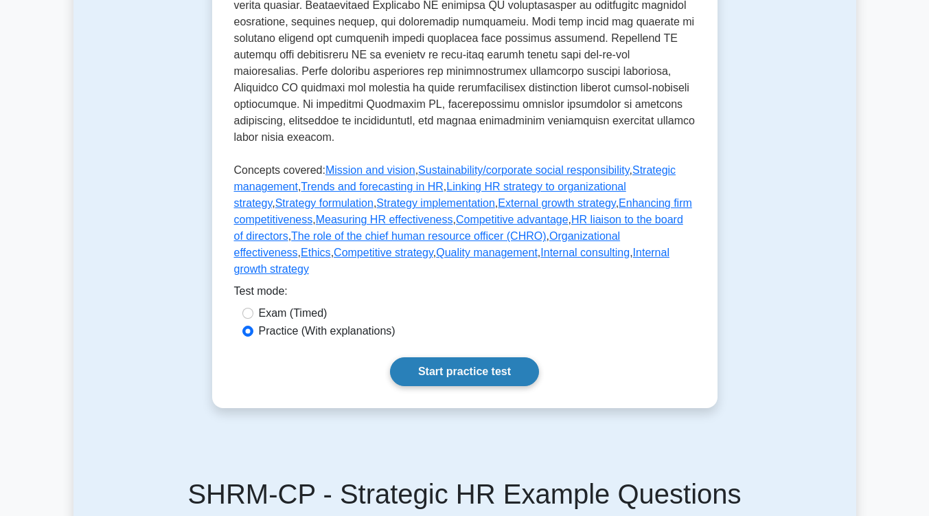
click at [446, 357] on link "Start practice test" at bounding box center [464, 371] width 149 height 29
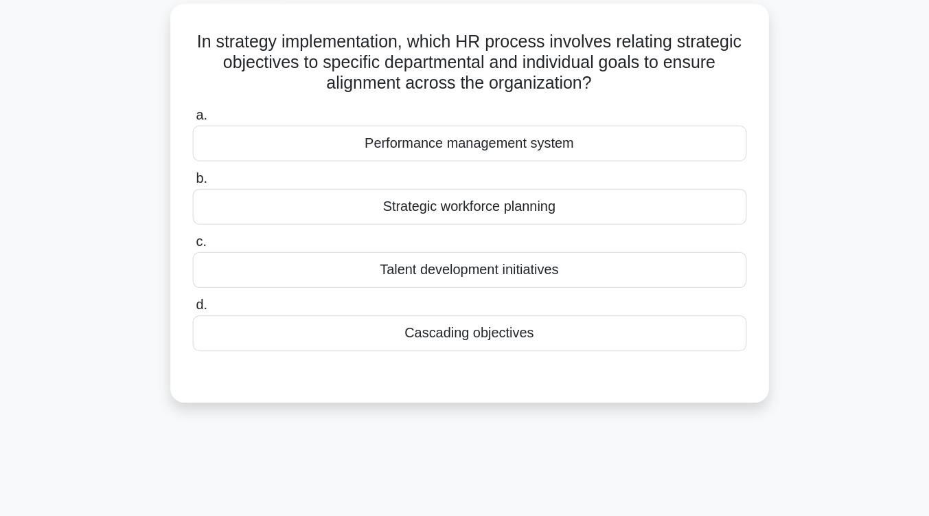
click at [446, 348] on div "Cascading objectives" at bounding box center [464, 344] width 445 height 29
click at [242, 327] on input "d. Cascading objectives" at bounding box center [242, 322] width 0 height 9
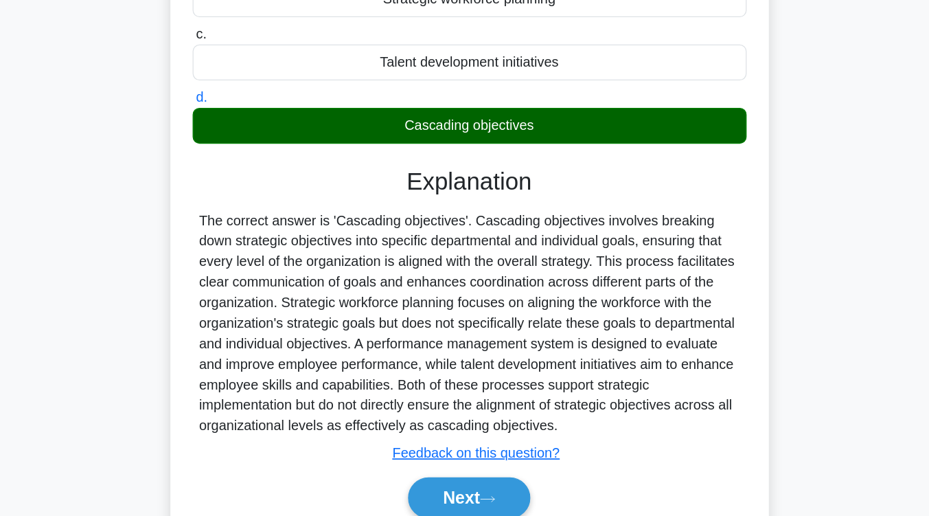
scroll to position [226, 0]
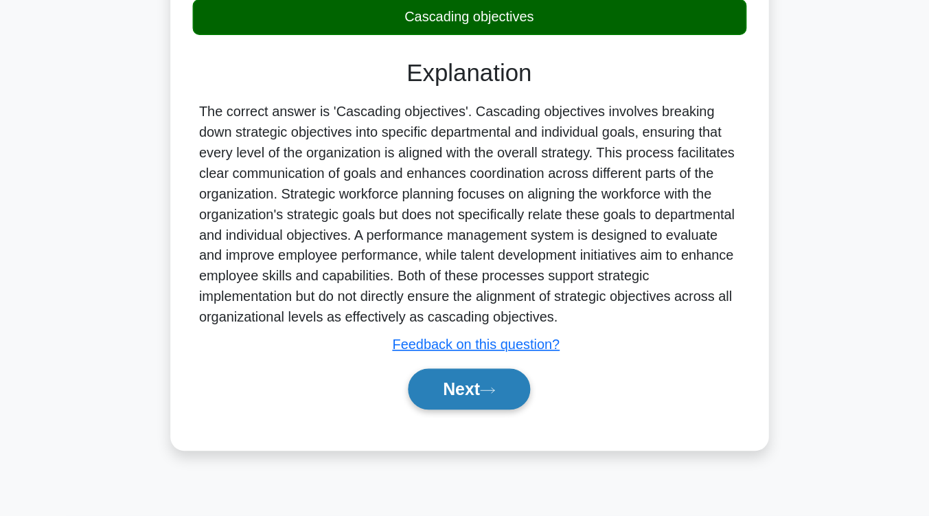
click at [451, 412] on button "Next" at bounding box center [465, 414] width 98 height 33
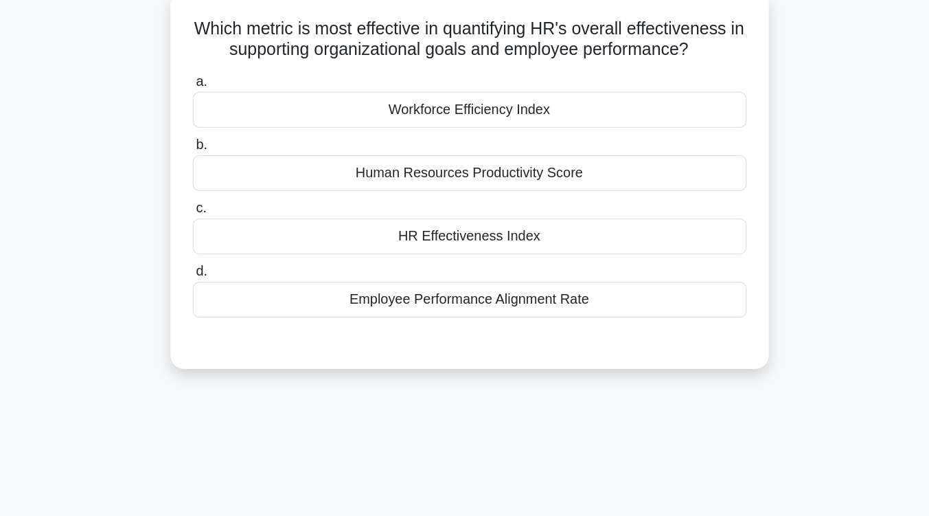
scroll to position [87, 0]
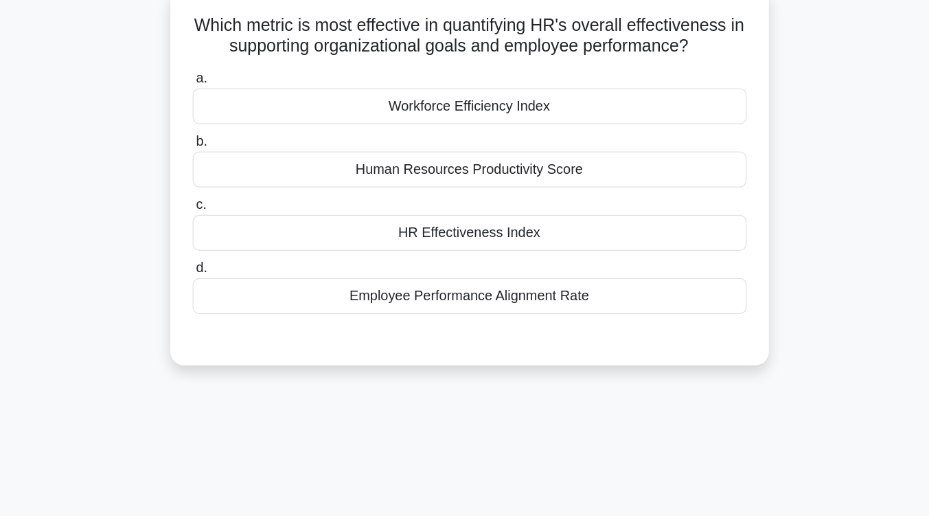
click at [471, 192] on div "HR Effectiveness Index" at bounding box center [464, 186] width 445 height 29
click at [242, 169] on input "c. HR Effectiveness Index" at bounding box center [242, 164] width 0 height 9
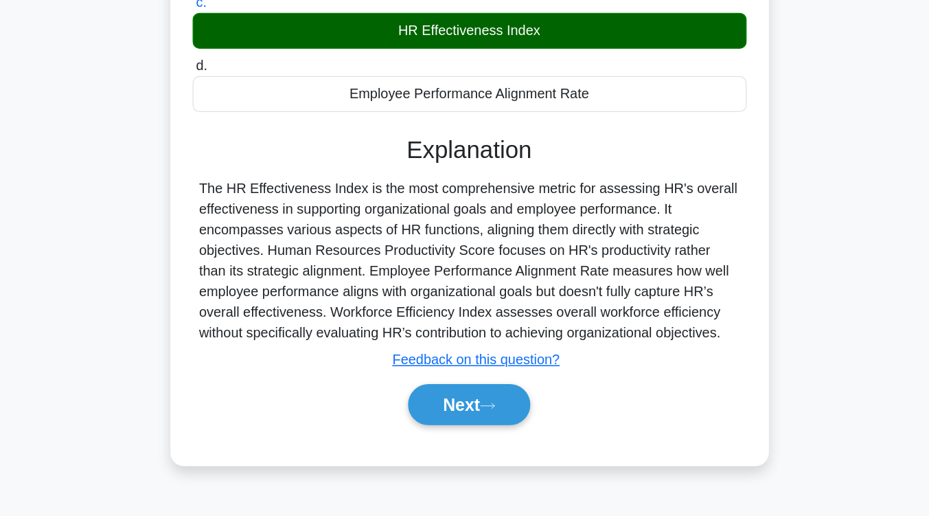
scroll to position [226, 0]
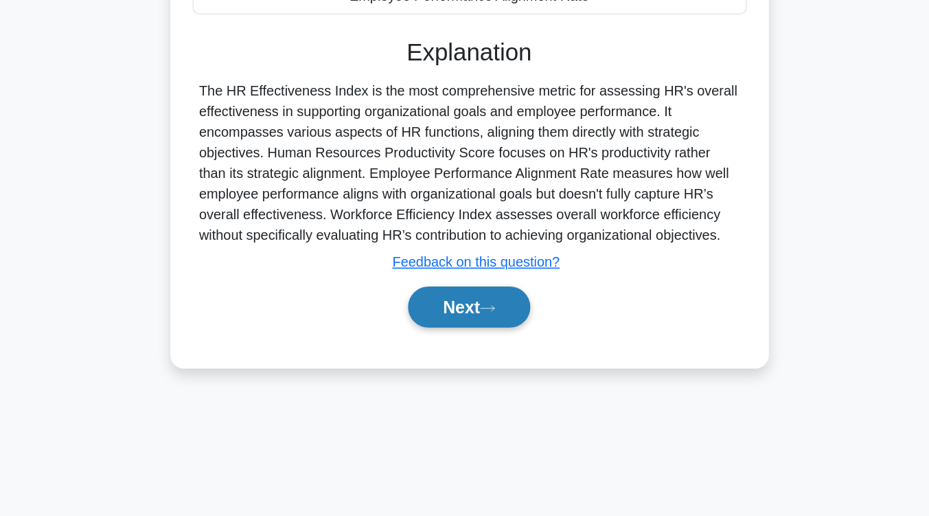
click at [467, 354] on button "Next" at bounding box center [465, 348] width 98 height 33
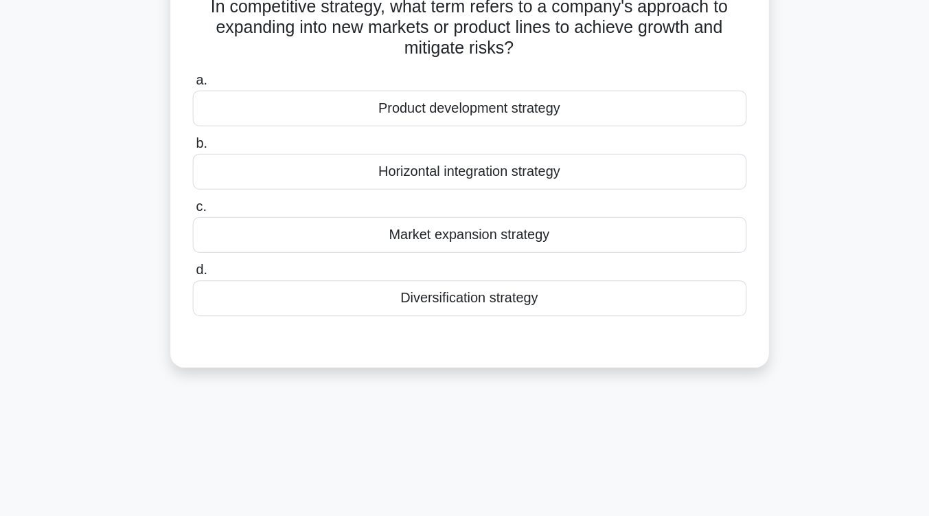
scroll to position [86, 0]
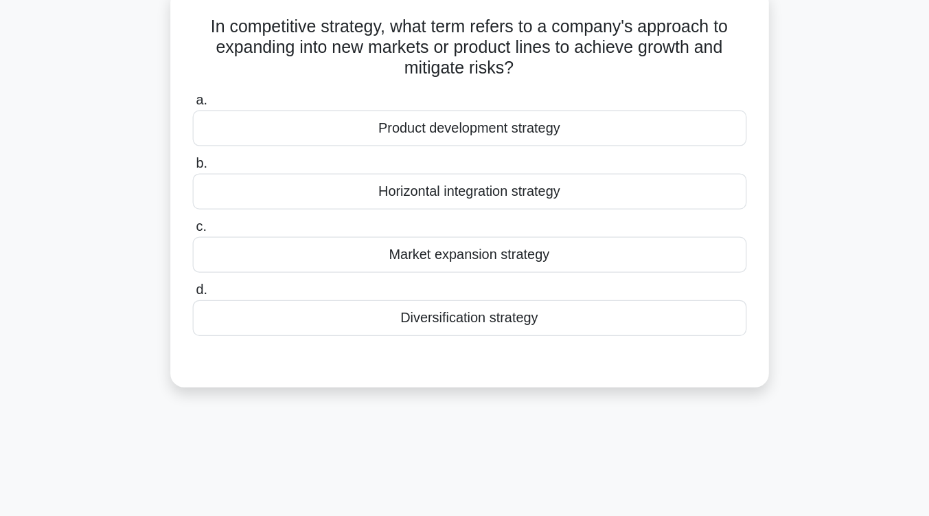
click at [471, 214] on div "Market expansion strategy" at bounding box center [464, 204] width 445 height 29
click at [242, 187] on input "c. Market expansion strategy" at bounding box center [242, 182] width 0 height 9
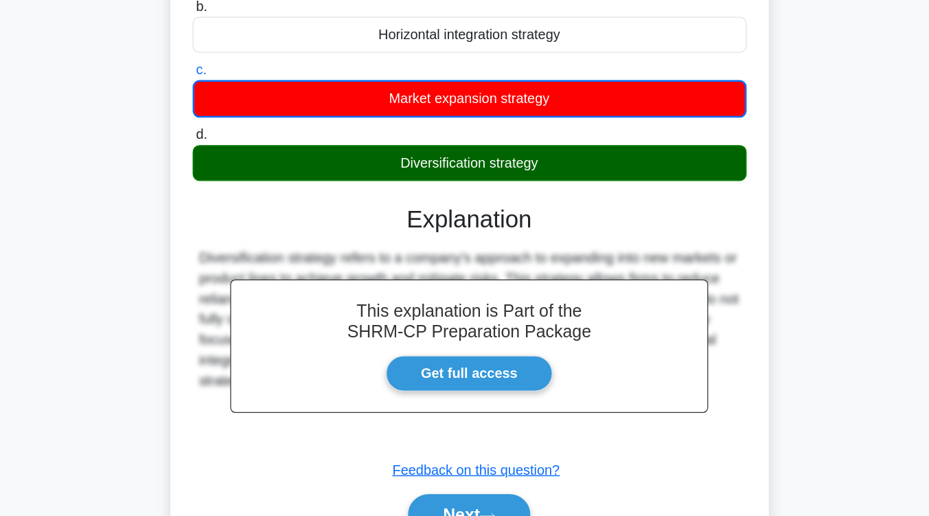
scroll to position [194, 0]
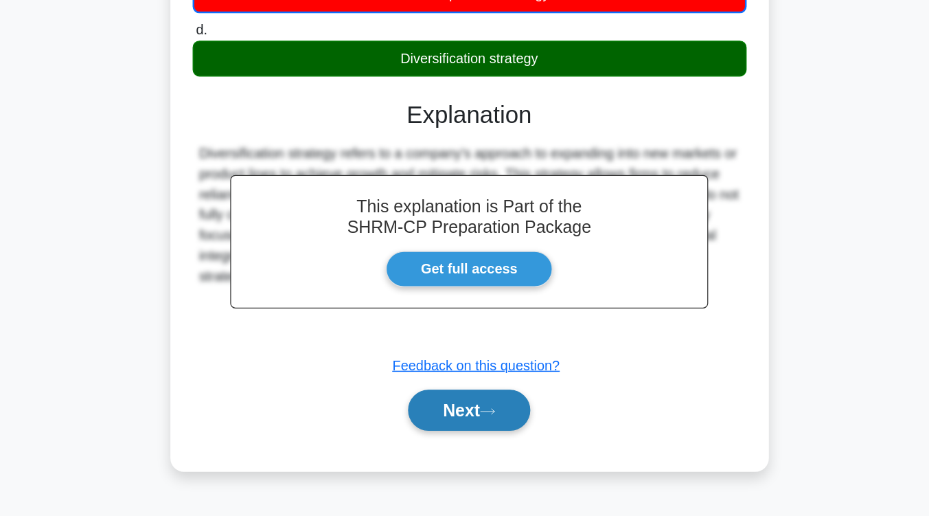
click at [454, 431] on button "Next" at bounding box center [465, 430] width 98 height 33
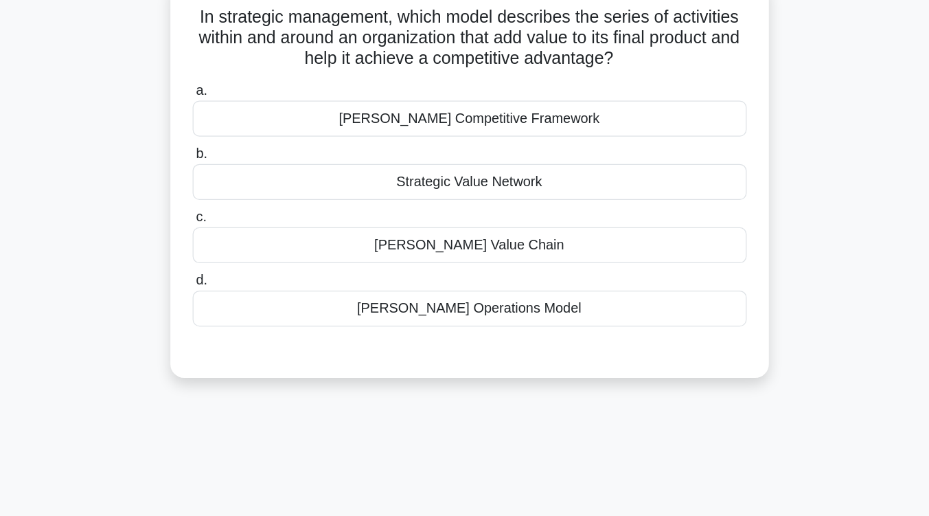
scroll to position [95, 0]
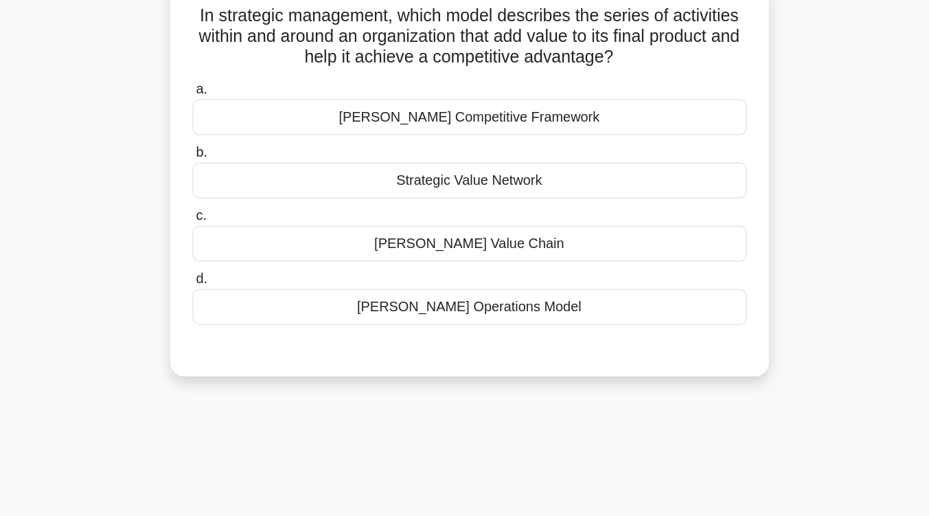
click at [512, 153] on div "Strategic Value Network" at bounding box center [464, 145] width 445 height 29
click at [242, 127] on input "b. Strategic Value Network" at bounding box center [242, 122] width 0 height 9
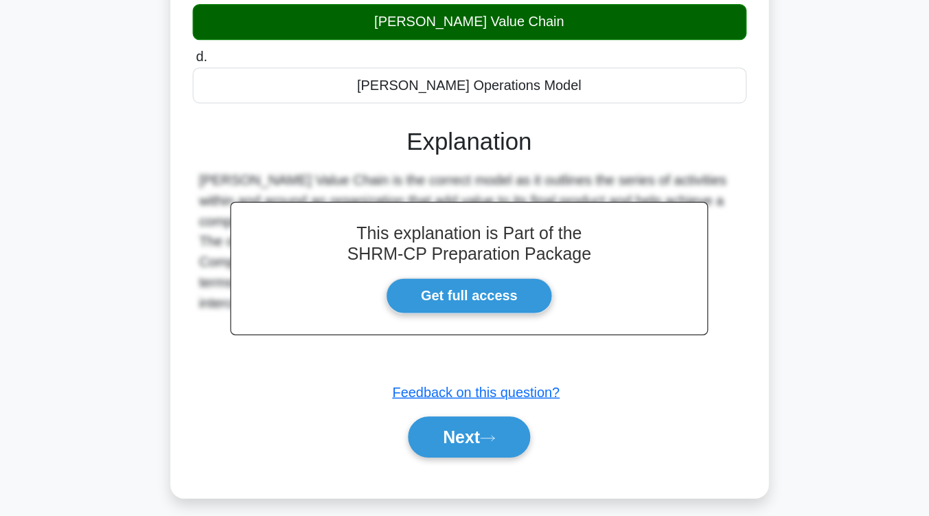
scroll to position [226, 0]
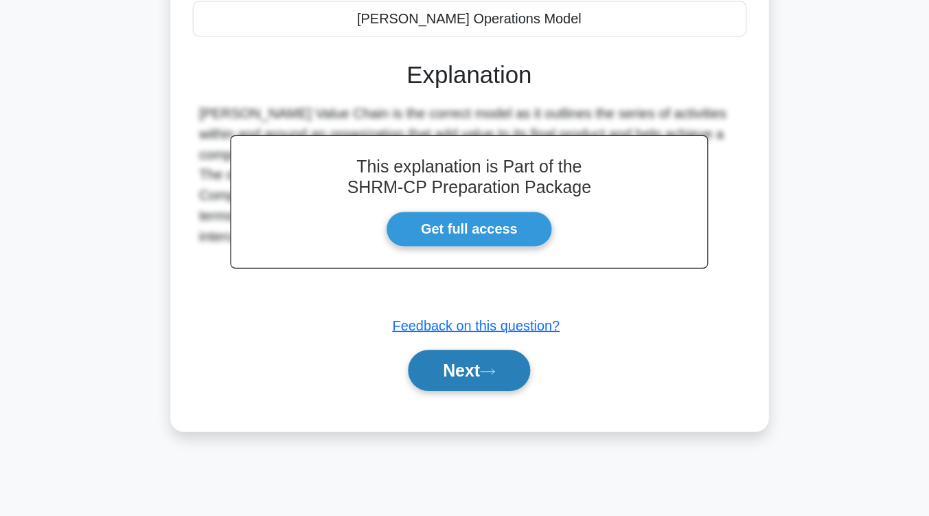
click at [471, 407] on button "Next" at bounding box center [465, 399] width 98 height 33
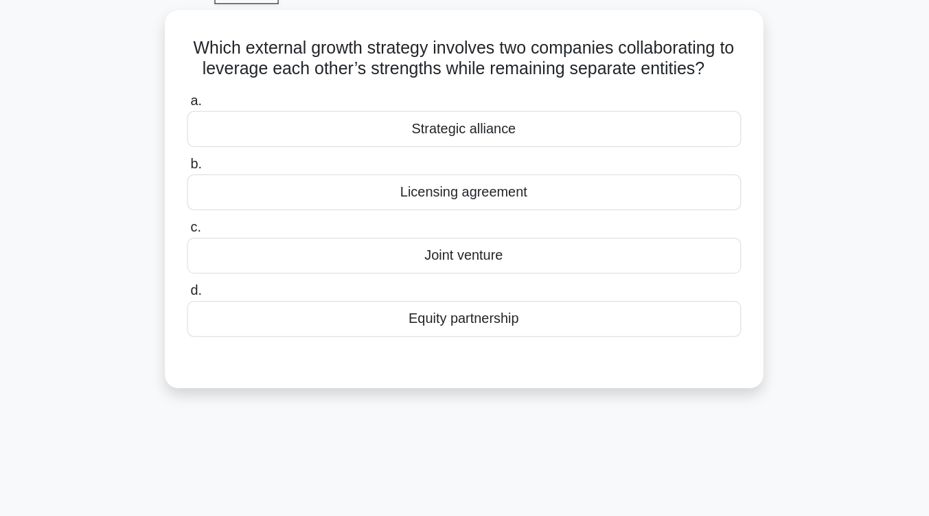
scroll to position [71, 0]
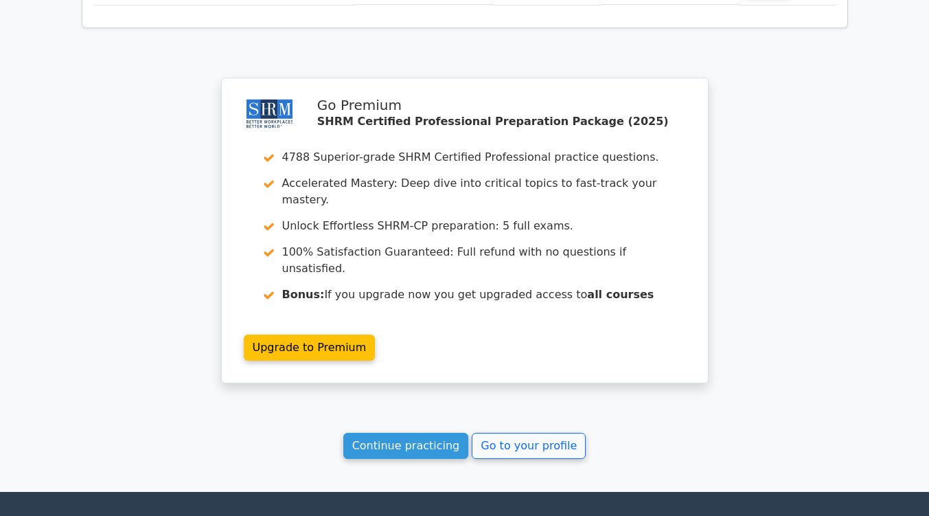
scroll to position [1878, 0]
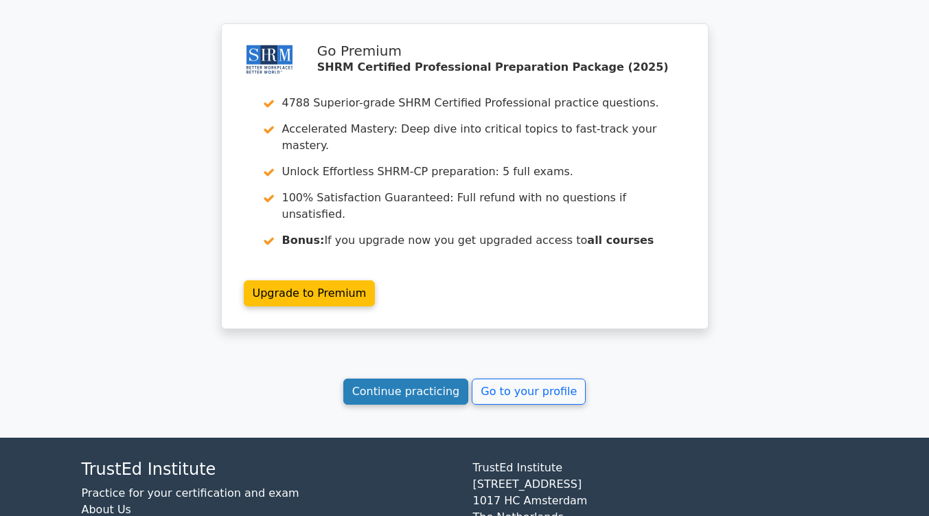
click at [423, 379] on link "Continue practicing" at bounding box center [406, 392] width 126 height 26
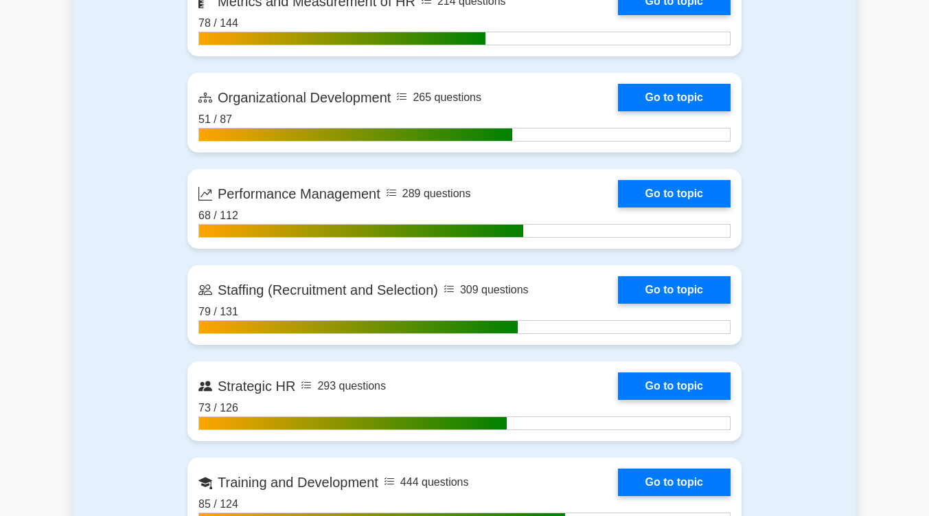
scroll to position [1757, 0]
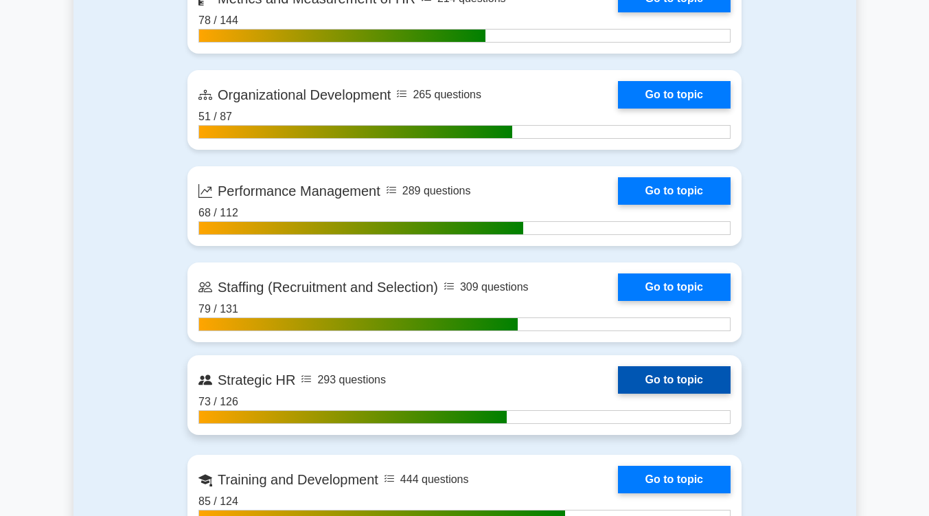
click at [652, 378] on link "Go to topic" at bounding box center [674, 379] width 113 height 27
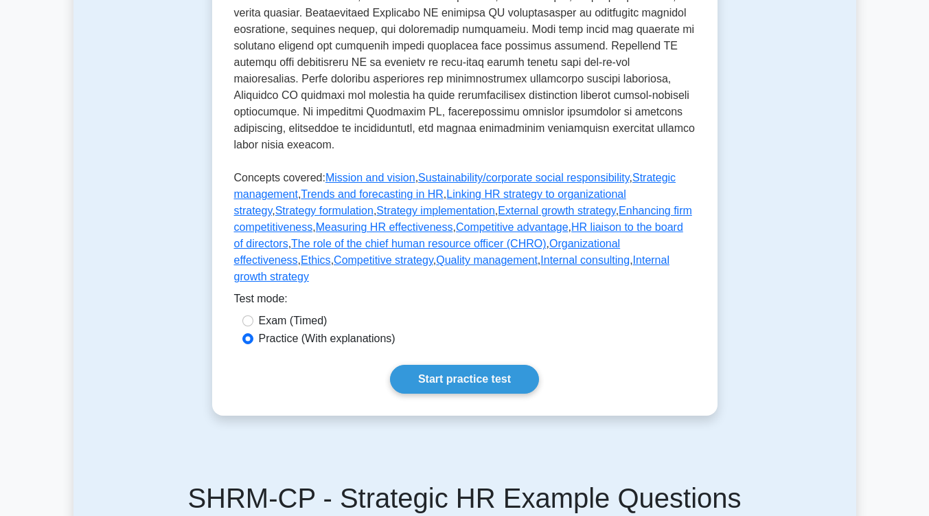
scroll to position [600, 0]
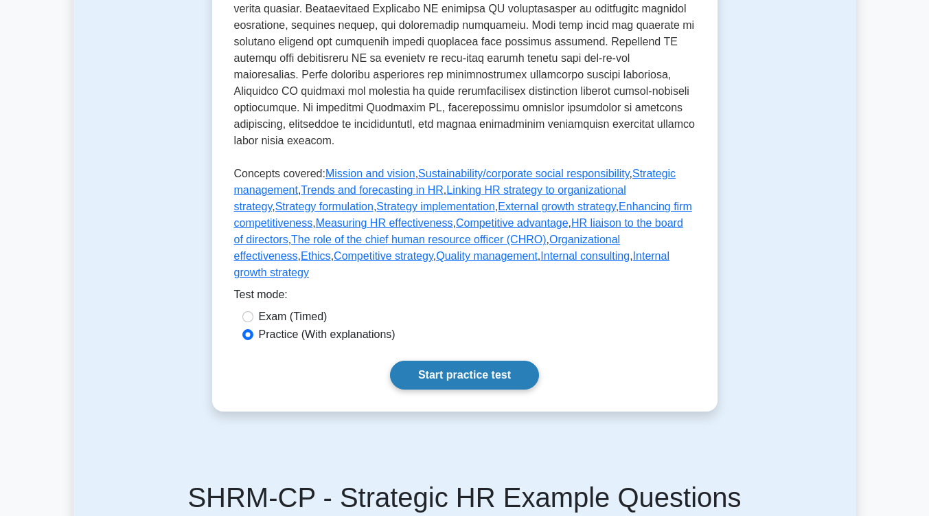
click at [493, 361] on link "Start practice test" at bounding box center [464, 375] width 149 height 29
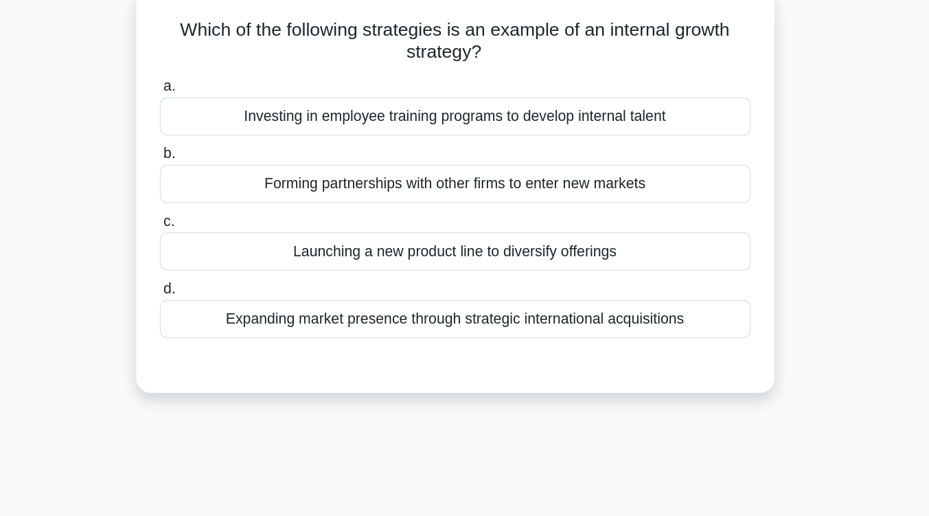
click at [545, 179] on div "Investing in employee training programs to develop internal talent" at bounding box center [464, 172] width 445 height 29
click at [242, 155] on input "a. Investing in employee training programs to develop internal talent" at bounding box center [242, 150] width 0 height 9
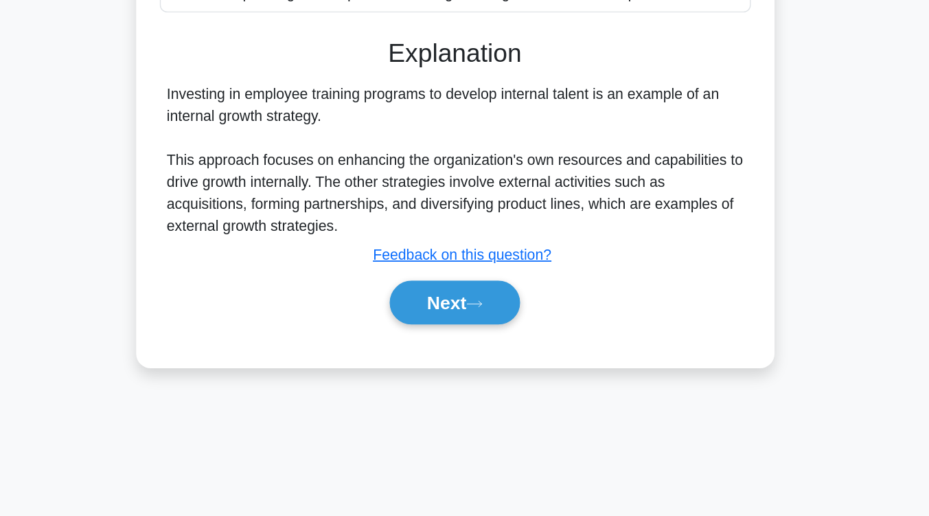
scroll to position [221, 0]
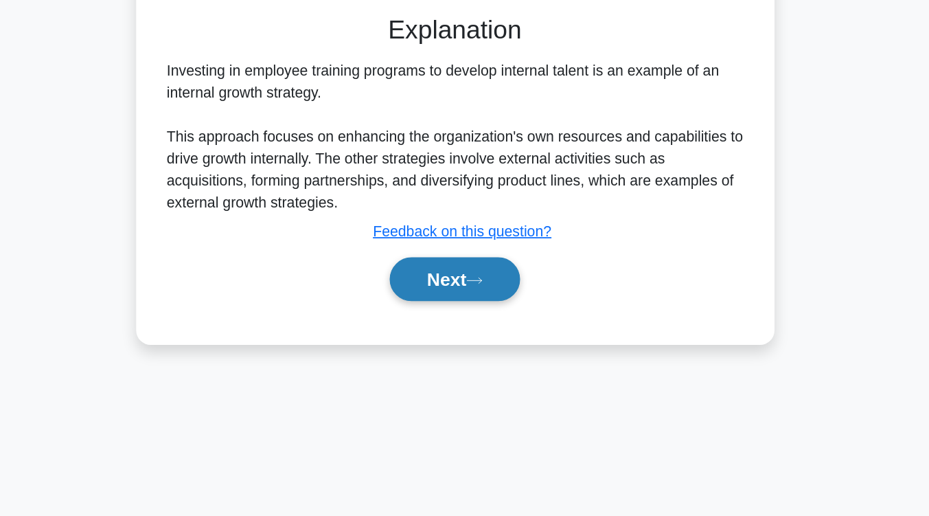
click at [488, 332] on button "Next" at bounding box center [465, 337] width 98 height 33
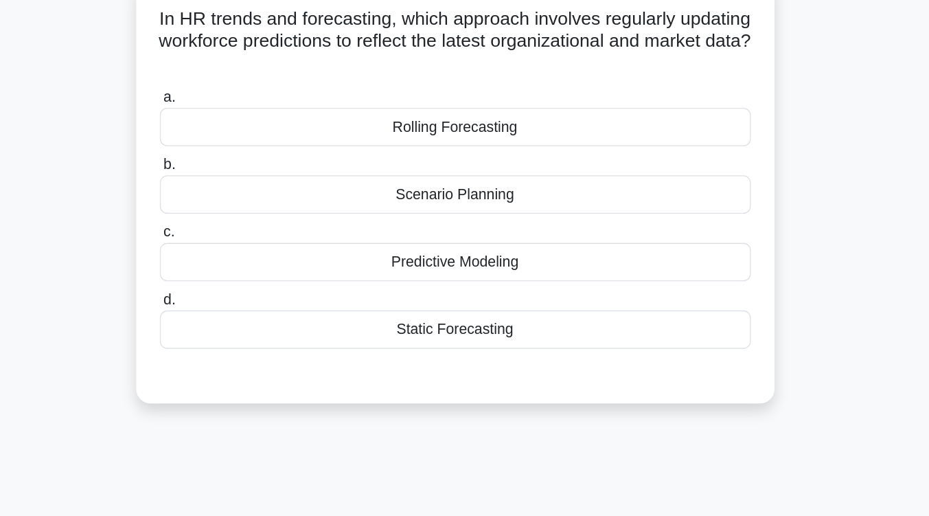
scroll to position [92, 0]
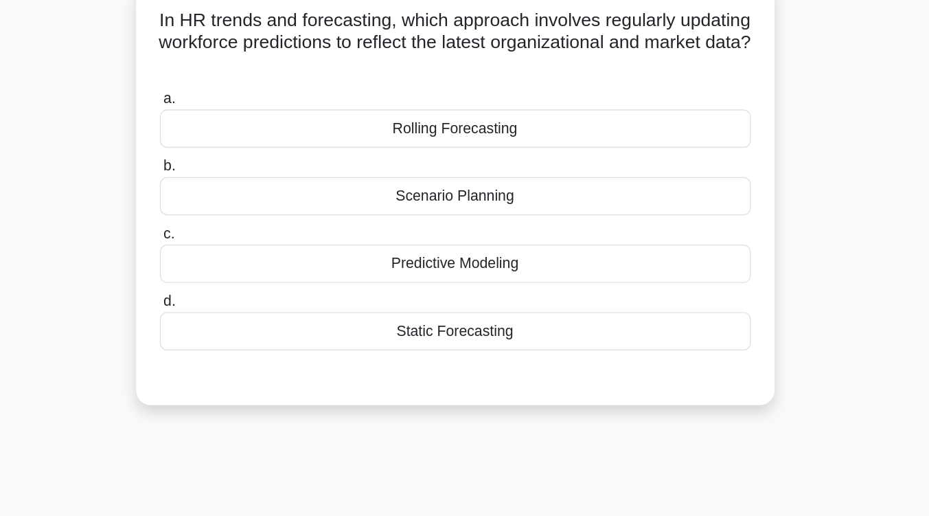
click at [491, 153] on div "Scenario Planning" at bounding box center [464, 147] width 445 height 29
click at [242, 130] on input "b. Scenario Planning" at bounding box center [242, 125] width 0 height 9
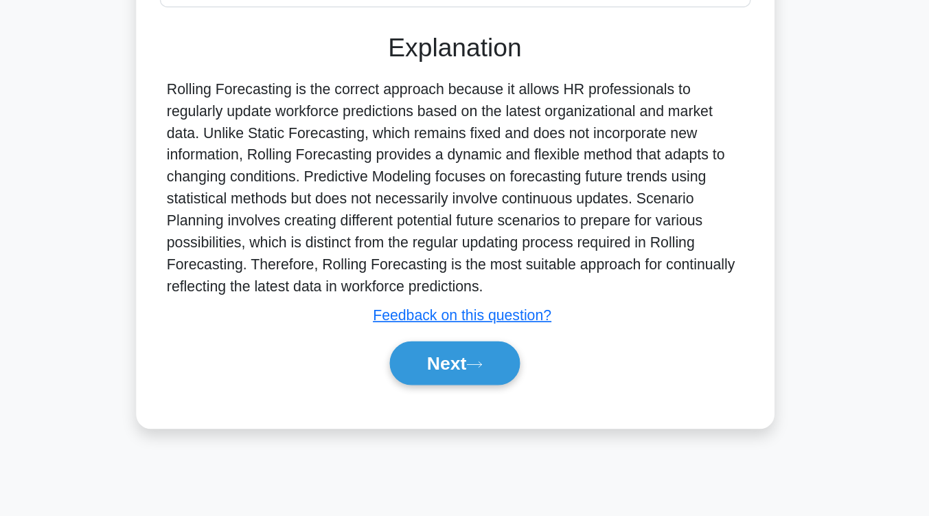
scroll to position [226, 0]
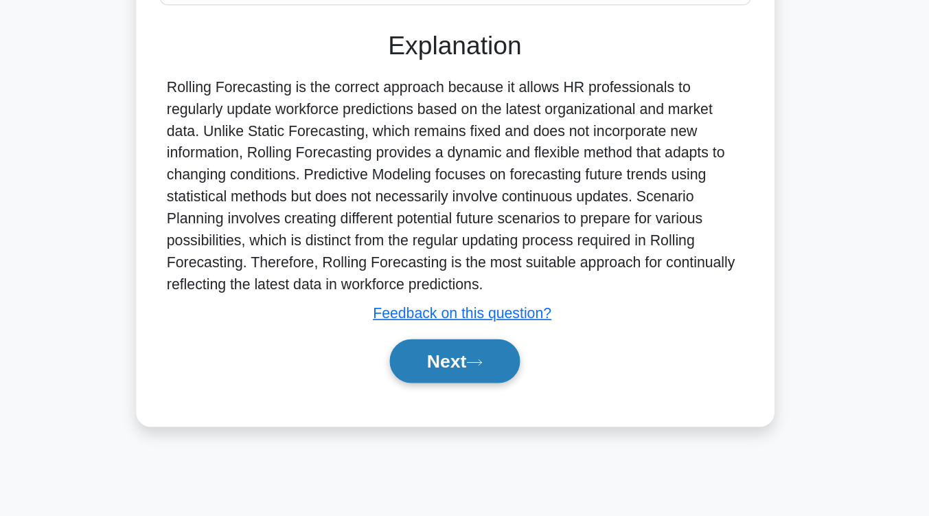
click at [464, 403] on button "Next" at bounding box center [465, 399] width 98 height 33
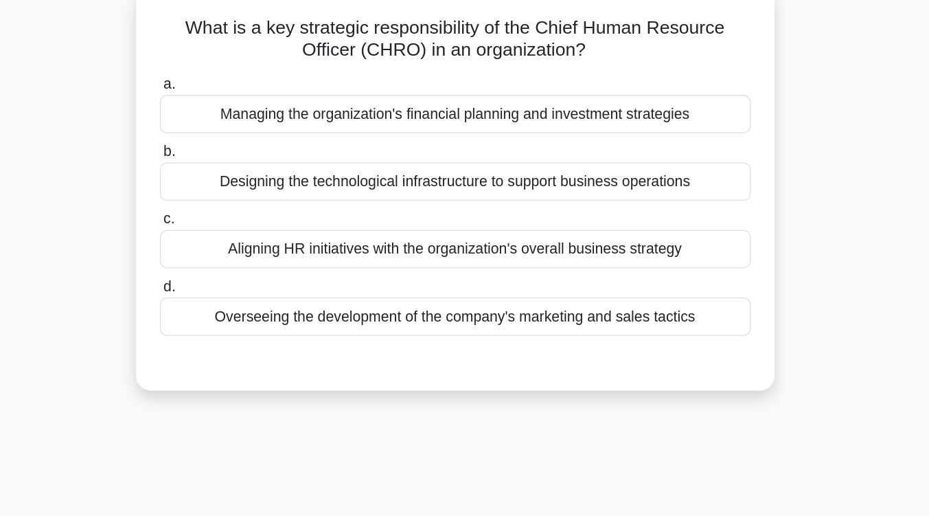
scroll to position [87, 0]
click at [480, 187] on div "Aligning HR initiatives with the organization's overall business strategy" at bounding box center [464, 186] width 445 height 29
click at [242, 169] on input "c. Aligning HR initiatives with the organization's overall business strategy" at bounding box center [242, 164] width 0 height 9
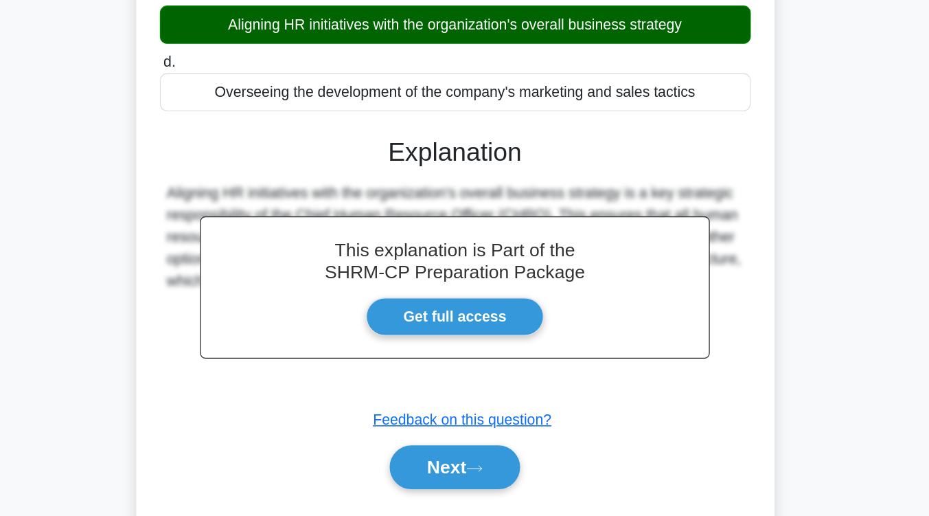
scroll to position [226, 0]
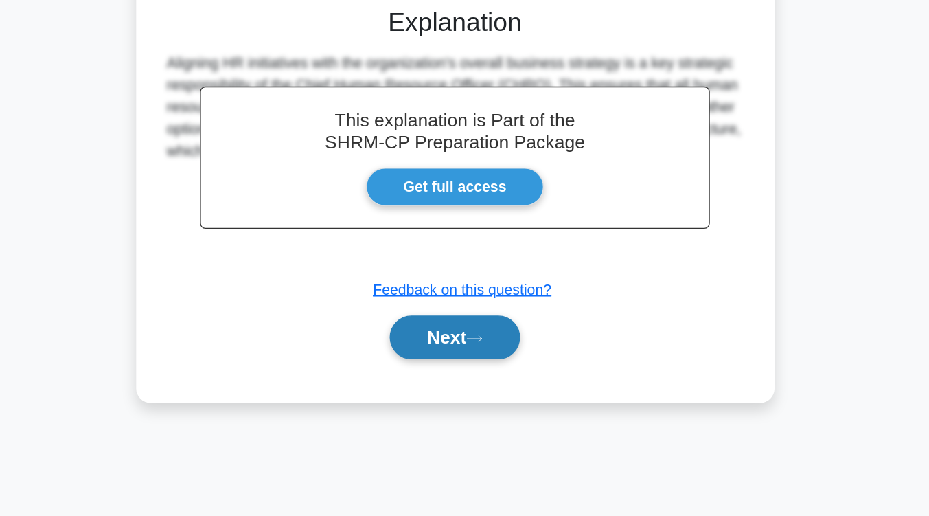
click at [453, 394] on button "Next" at bounding box center [465, 381] width 98 height 33
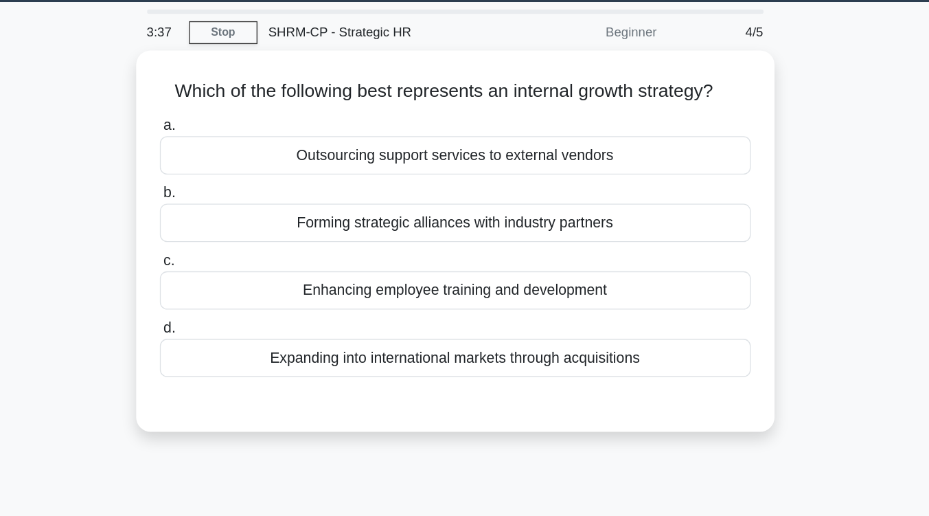
scroll to position [34, 0]
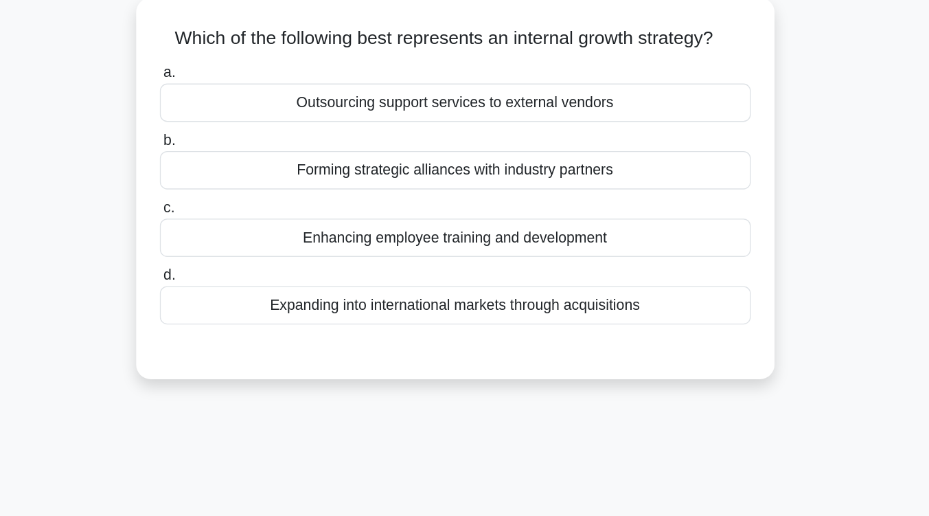
click at [458, 233] on div "Enhancing employee training and development" at bounding box center [464, 224] width 445 height 29
click at [242, 206] on input "c. Enhancing employee training and development" at bounding box center [242, 201] width 0 height 9
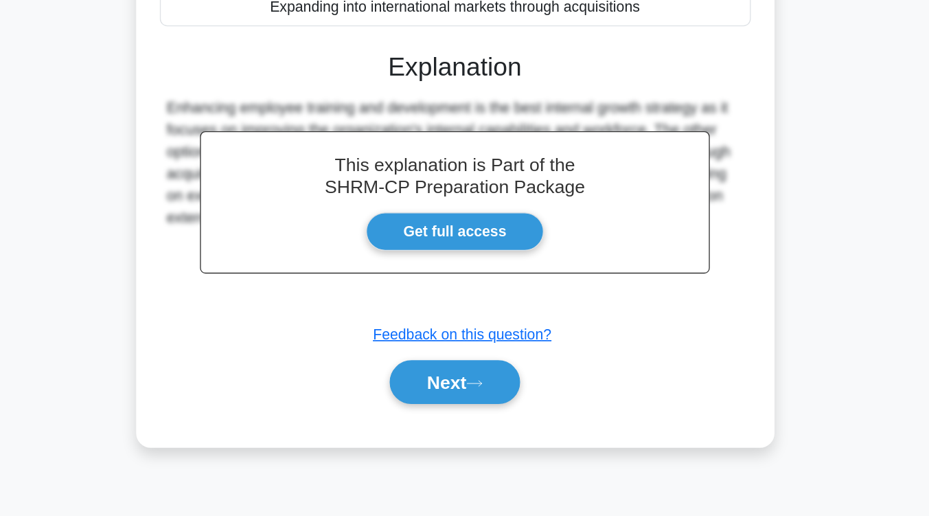
scroll to position [216, 0]
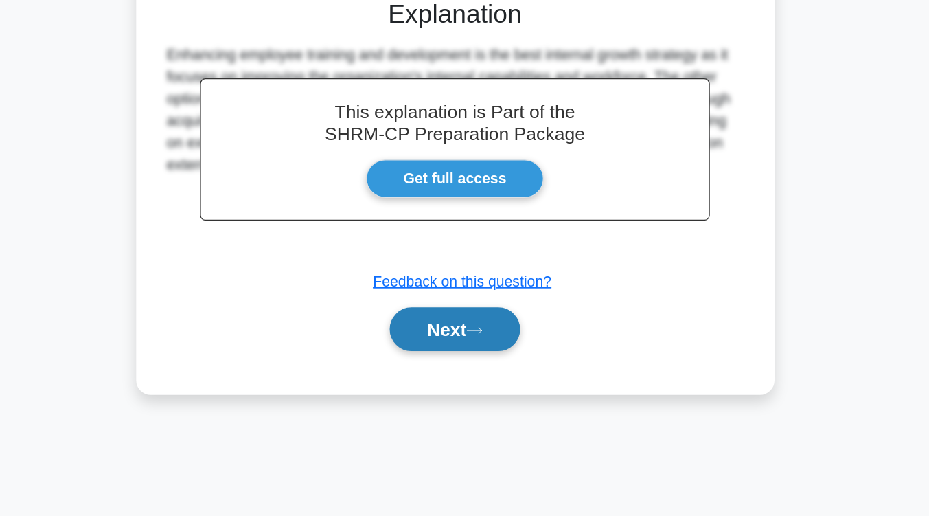
click at [454, 379] on button "Next" at bounding box center [465, 375] width 98 height 33
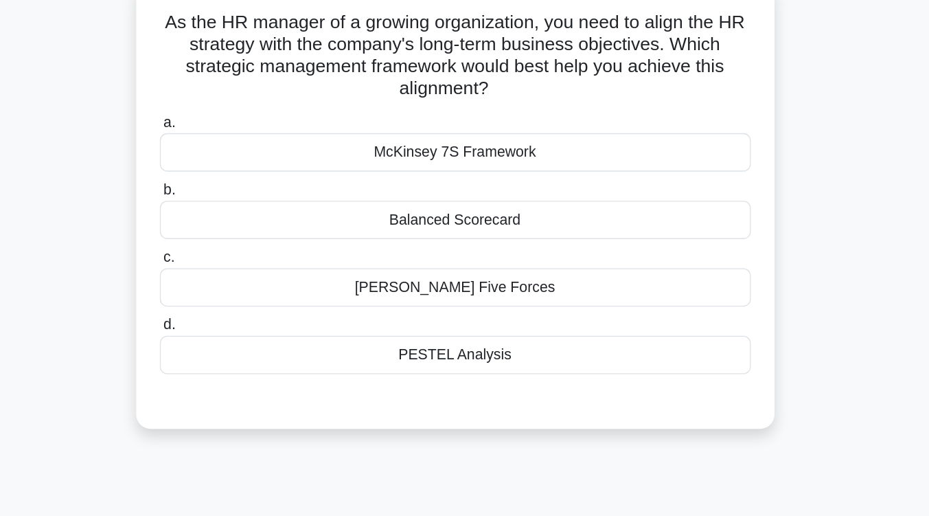
scroll to position [93, 0]
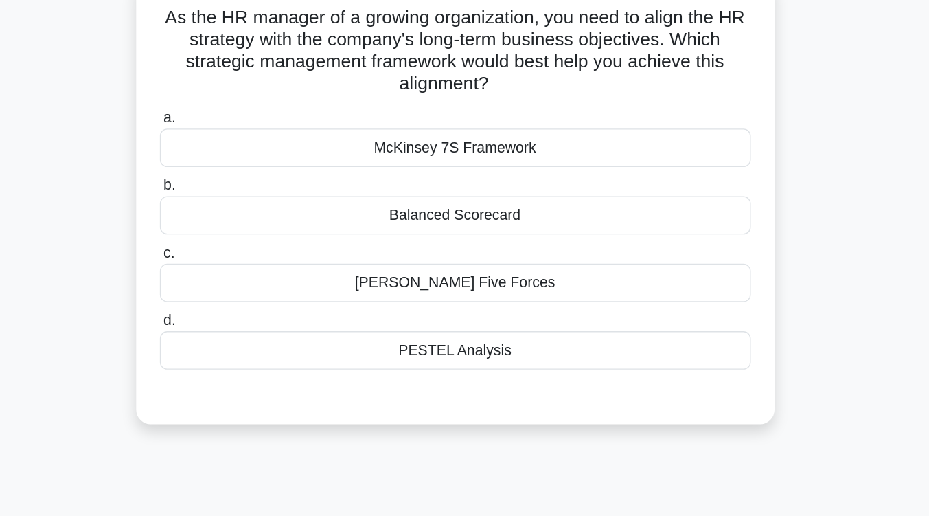
click at [473, 165] on div "Balanced Scorecard" at bounding box center [464, 162] width 445 height 29
click at [242, 145] on input "b. Balanced Scorecard" at bounding box center [242, 140] width 0 height 9
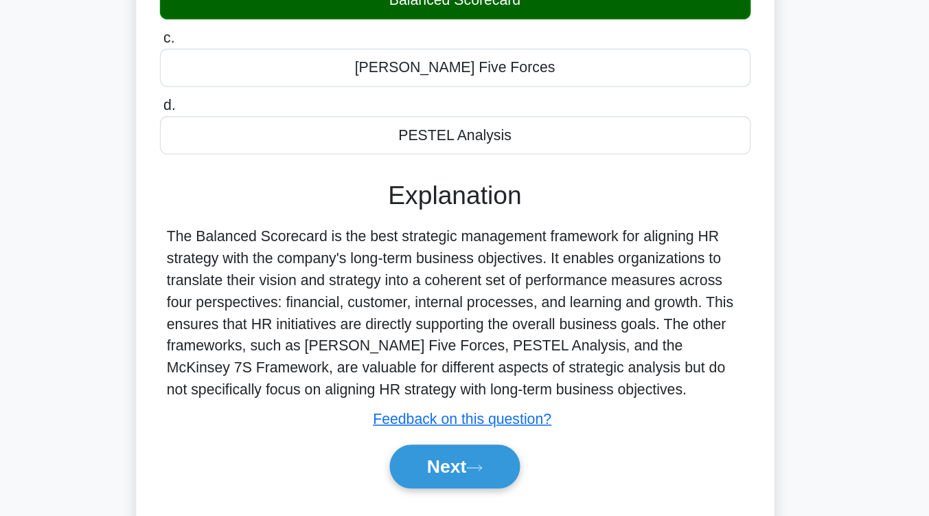
scroll to position [226, 0]
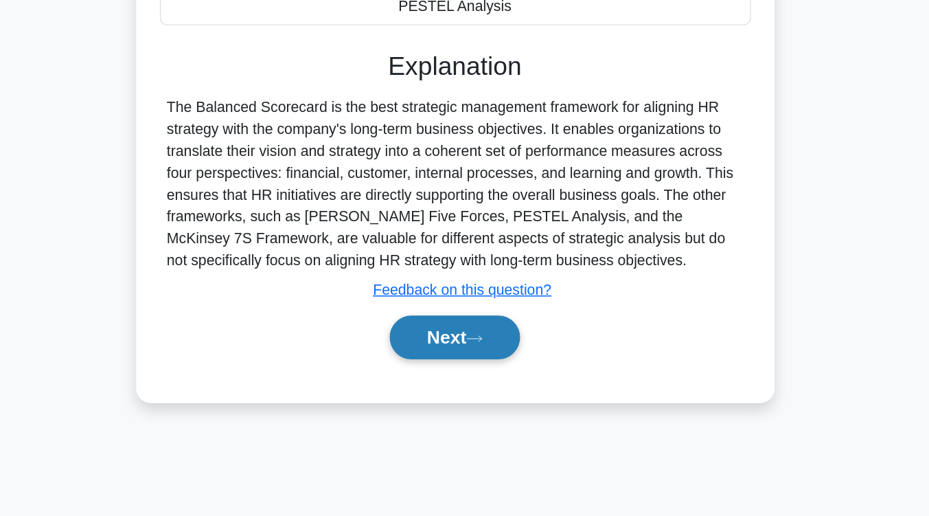
click at [503, 370] on button "Next" at bounding box center [465, 381] width 98 height 33
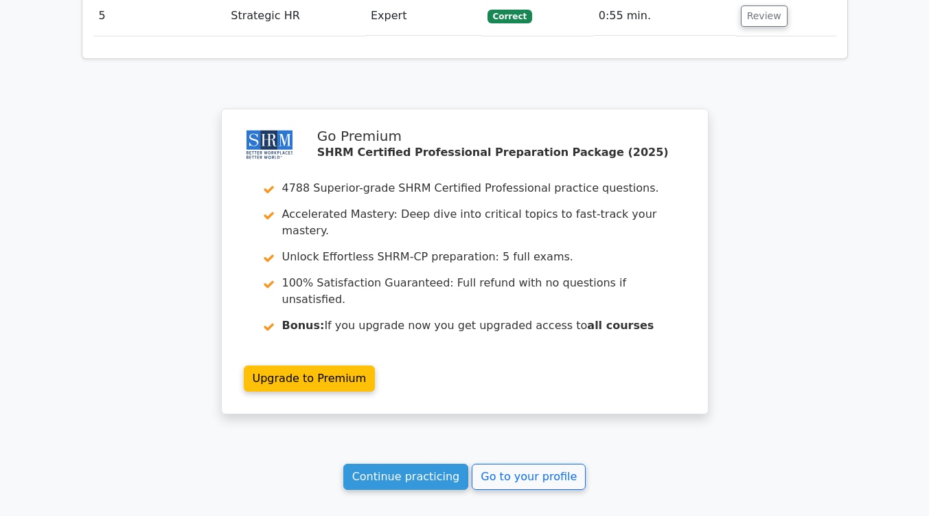
scroll to position [1804, 0]
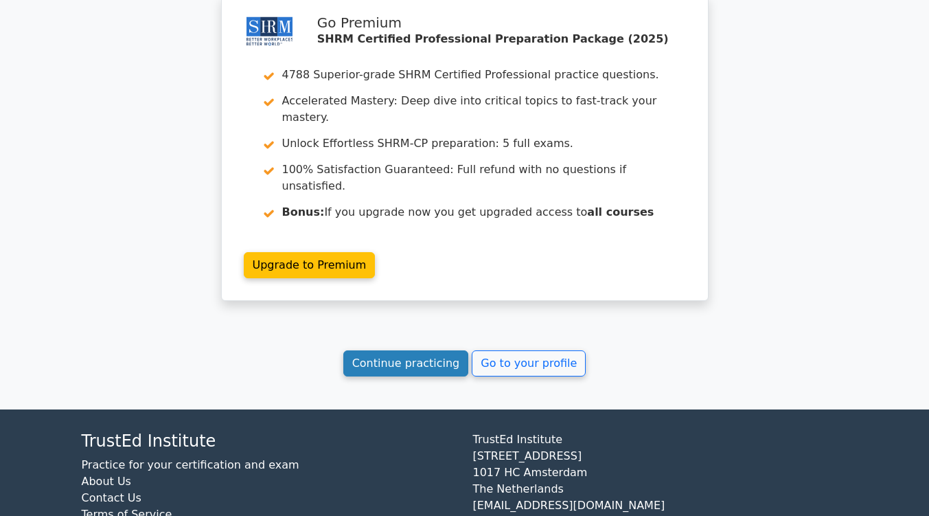
click at [436, 350] on link "Continue practicing" at bounding box center [406, 363] width 126 height 26
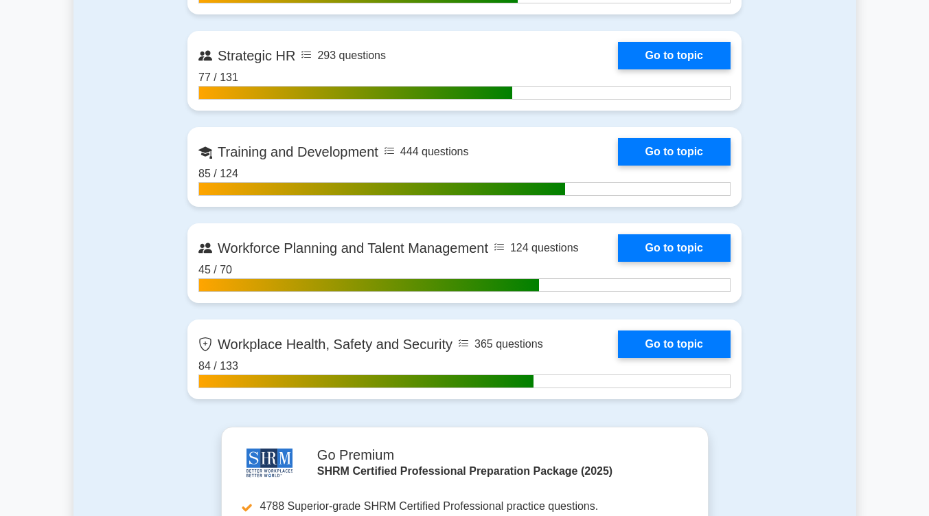
scroll to position [2086, 0]
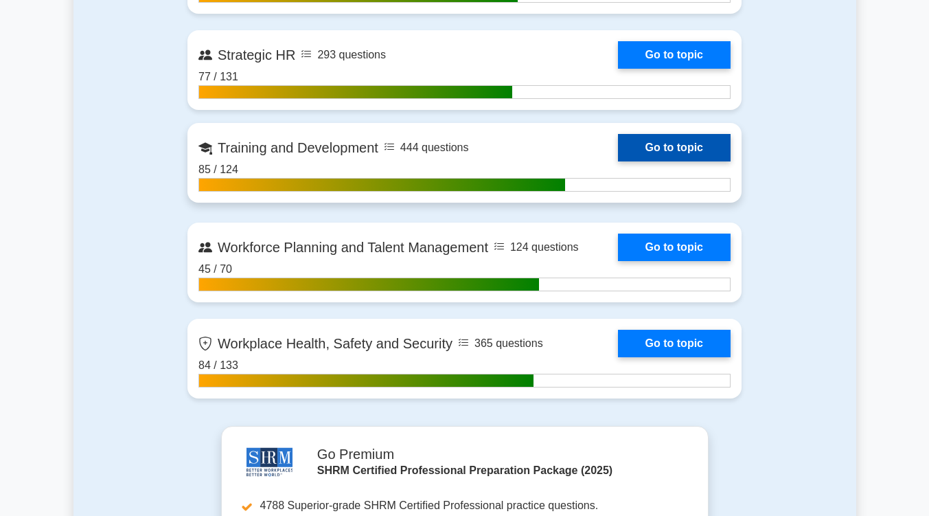
click at [671, 149] on link "Go to topic" at bounding box center [674, 147] width 113 height 27
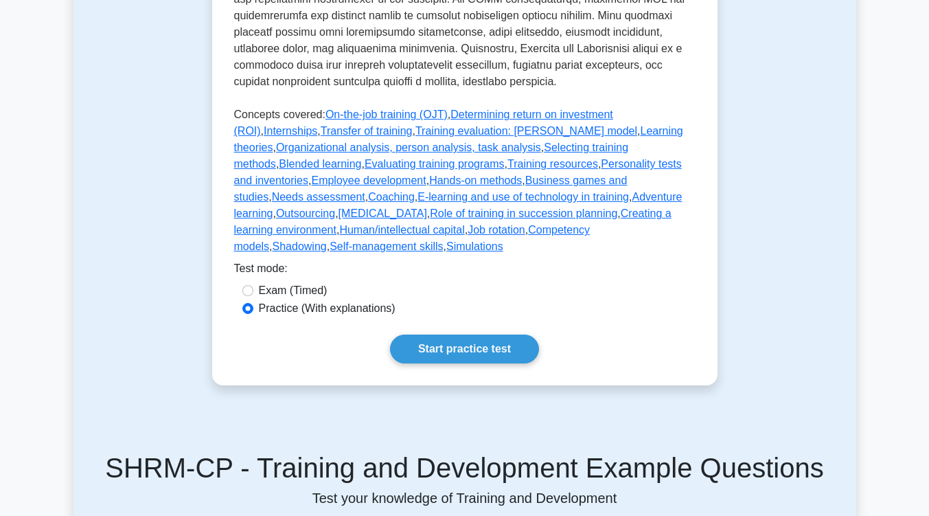
scroll to position [714, 0]
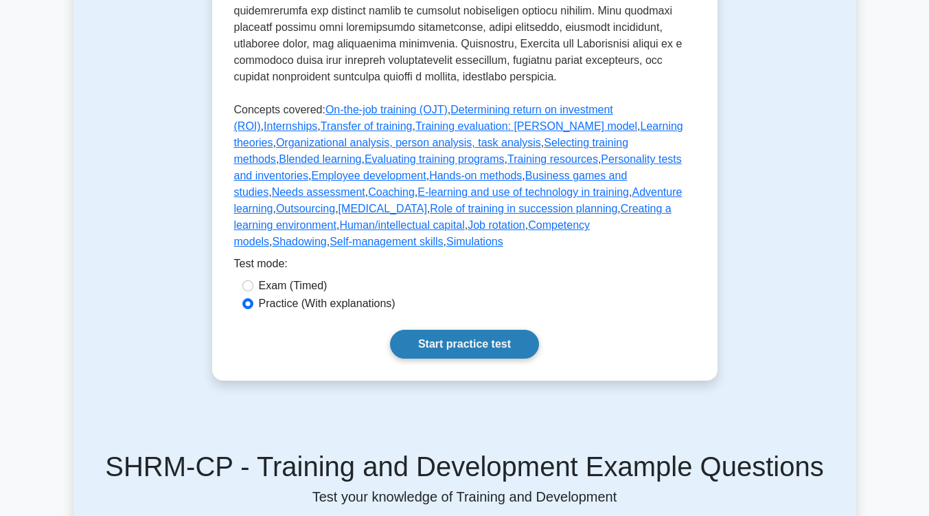
click at [492, 330] on link "Start practice test" at bounding box center [464, 344] width 149 height 29
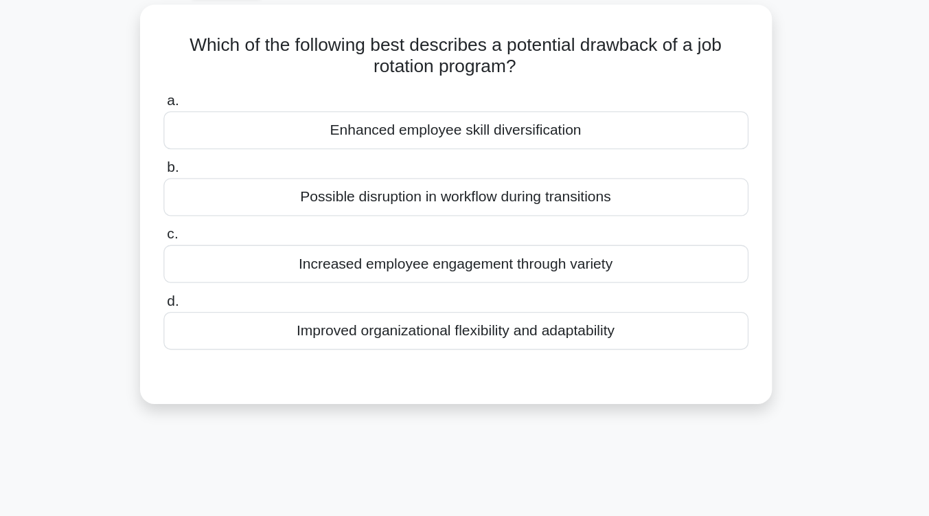
click at [492, 319] on div "Improved organizational flexibility and adaptability" at bounding box center [464, 328] width 445 height 29
click at [242, 311] on input "d. Improved organizational flexibility and adaptability" at bounding box center [242, 306] width 0 height 9
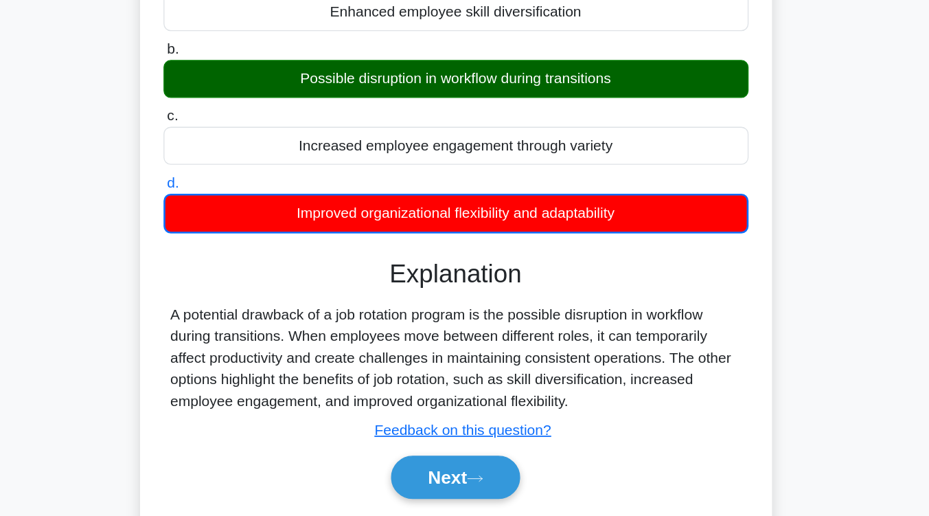
scroll to position [151, 0]
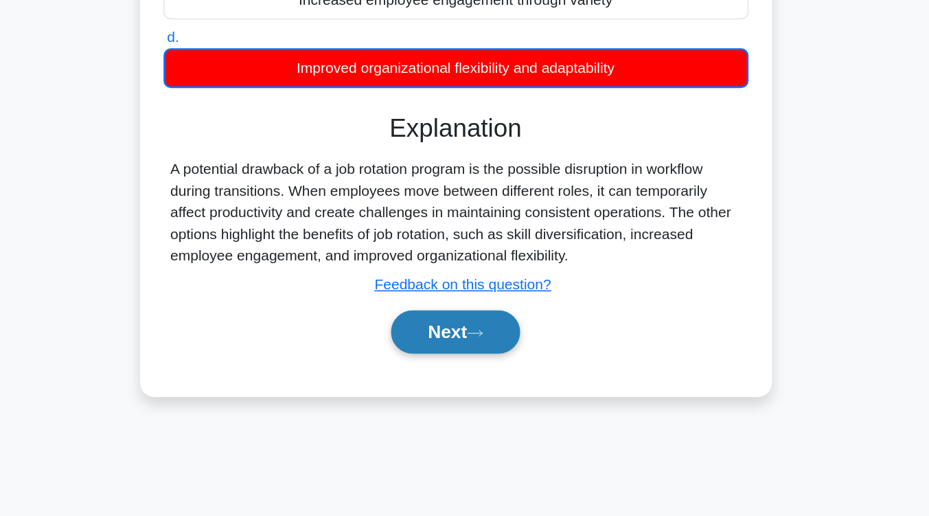
click at [459, 379] on button "Next" at bounding box center [465, 375] width 98 height 33
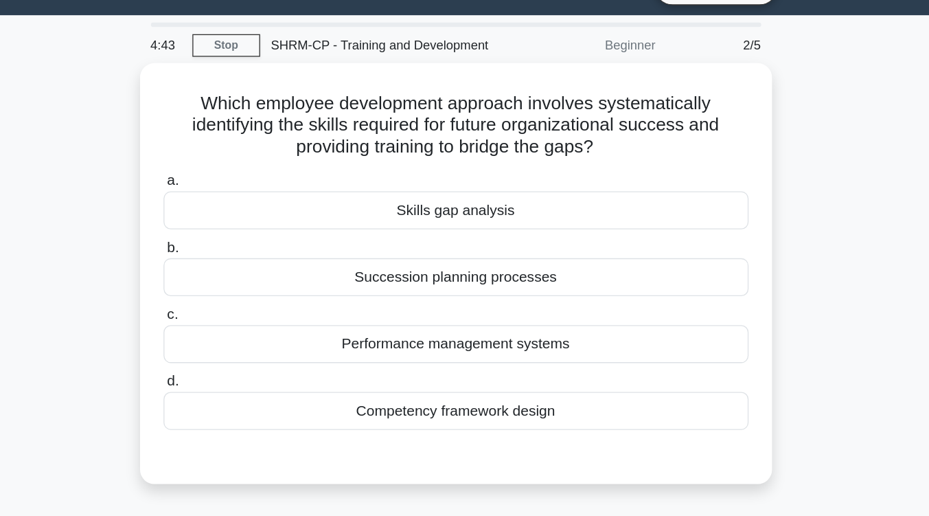
scroll to position [31, 0]
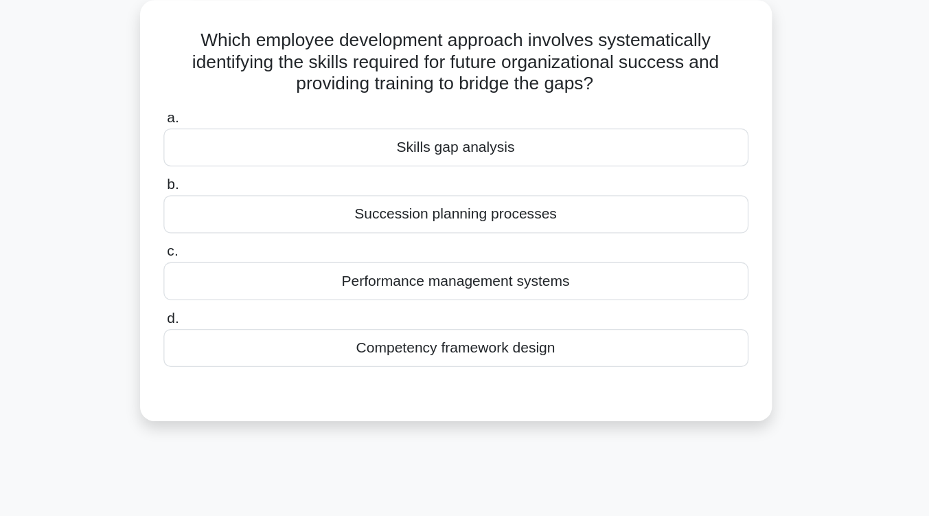
click at [473, 161] on div "Skills gap analysis" at bounding box center [464, 158] width 445 height 29
click at [242, 140] on input "a. Skills gap analysis" at bounding box center [242, 135] width 0 height 9
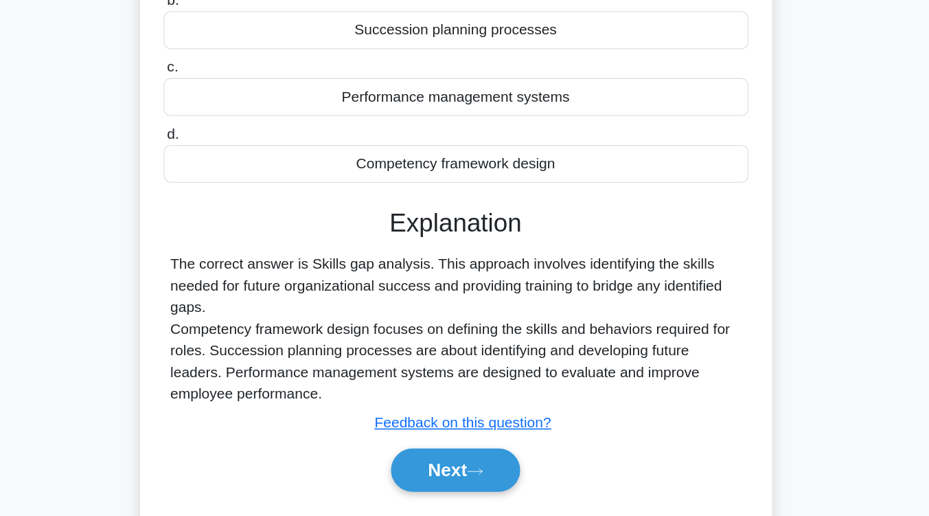
scroll to position [212, 0]
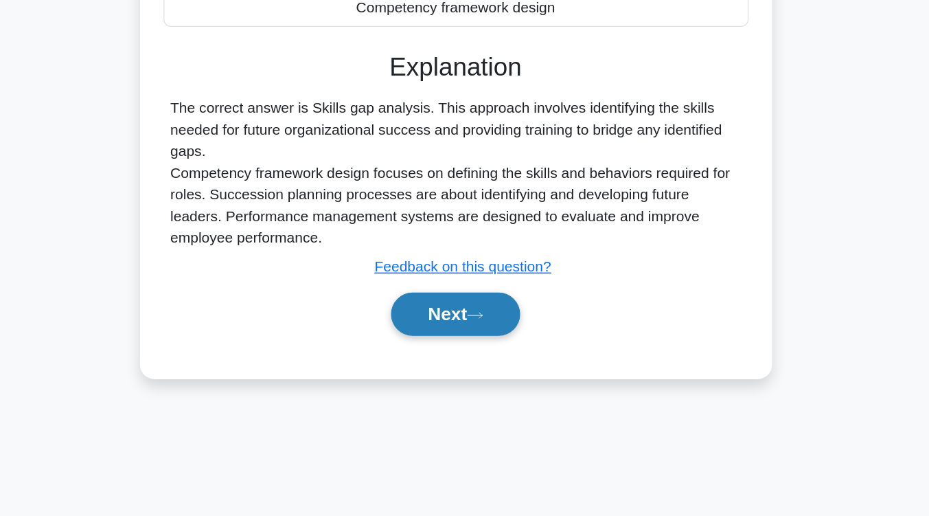
click at [464, 357] on button "Next" at bounding box center [465, 362] width 98 height 33
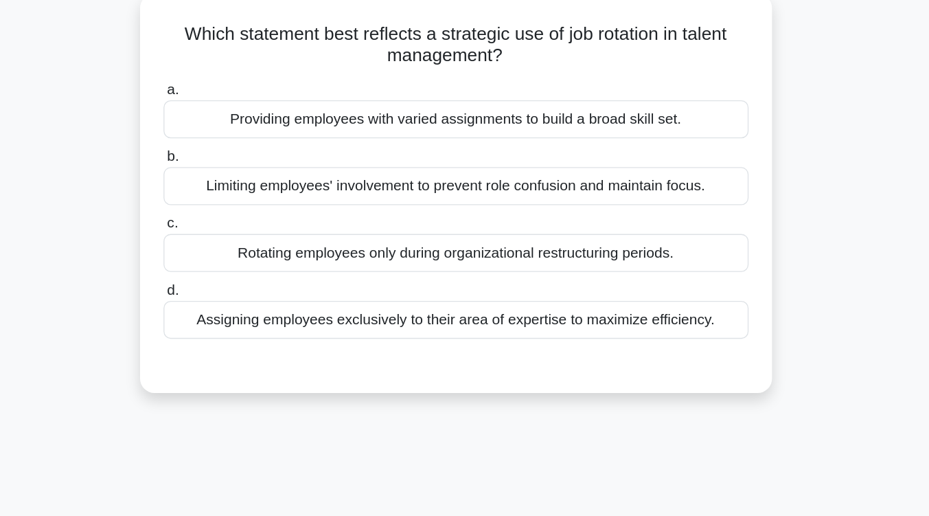
scroll to position [84, 0]
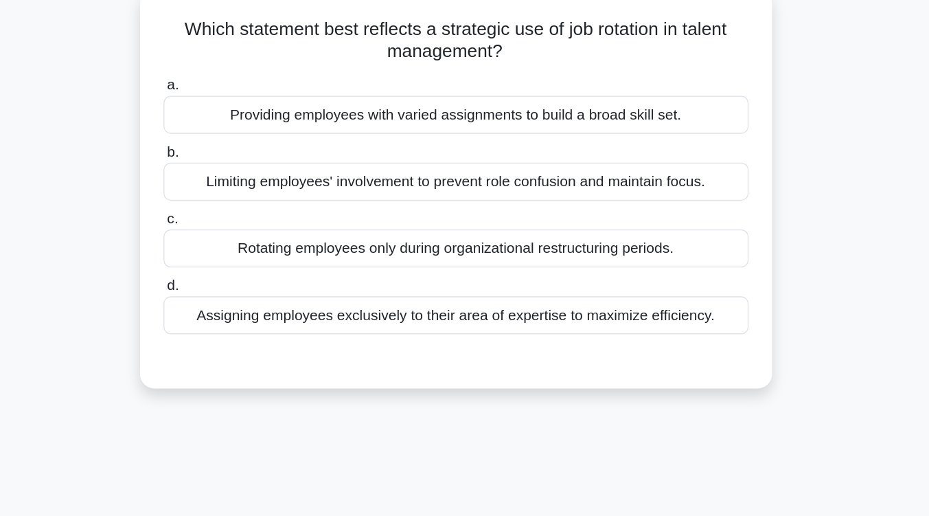
click at [491, 98] on div "Providing employees with varied assignments to build a broad skill set." at bounding box center [464, 88] width 445 height 29
click at [242, 70] on input "a. Providing employees with varied assignments to build a broad skill set." at bounding box center [242, 65] width 0 height 9
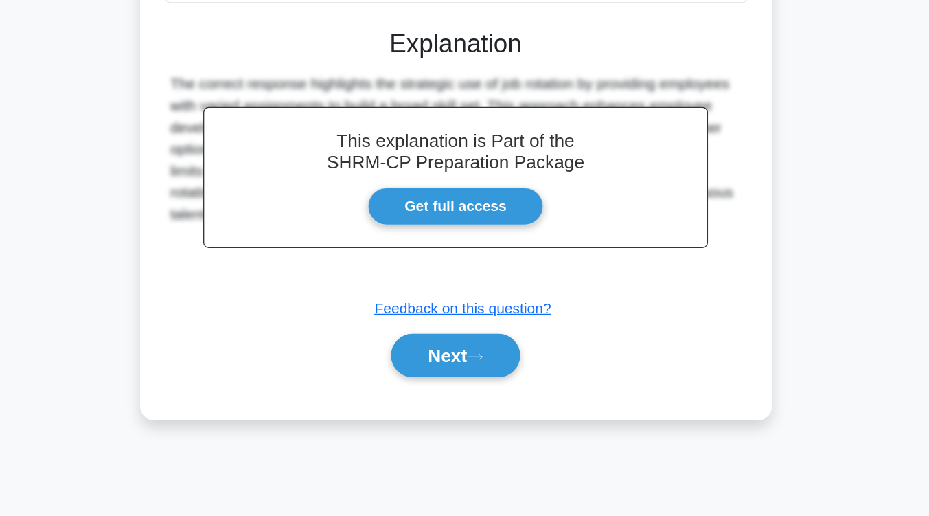
scroll to position [214, 0]
click at [483, 398] on icon at bounding box center [479, 395] width 12 height 8
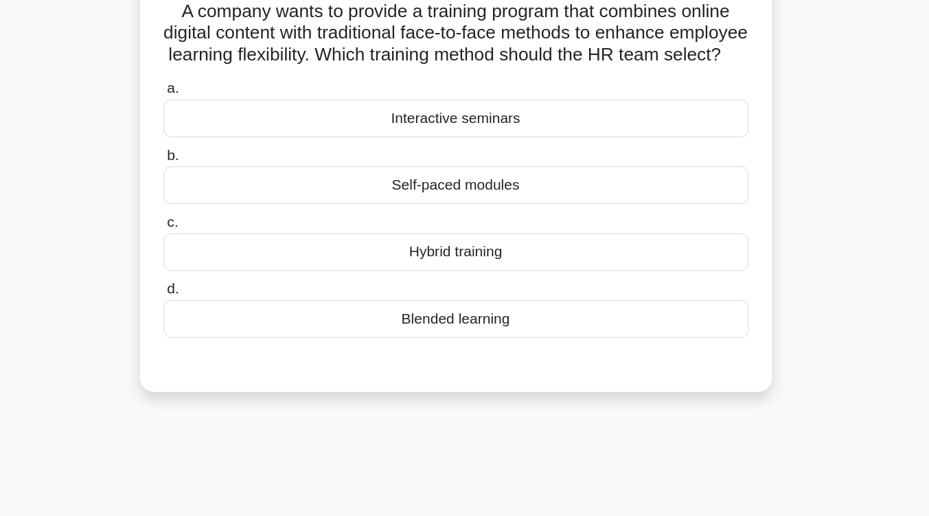
scroll to position [98, 0]
click at [482, 258] on div "Blended learning" at bounding box center [464, 243] width 445 height 29
click at [242, 225] on input "d. Blended learning" at bounding box center [242, 220] width 0 height 9
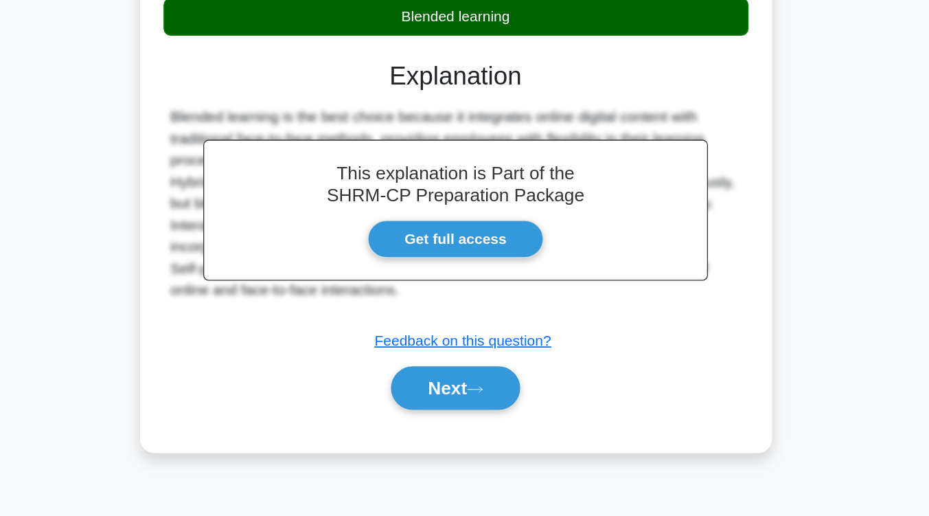
scroll to position [226, 0]
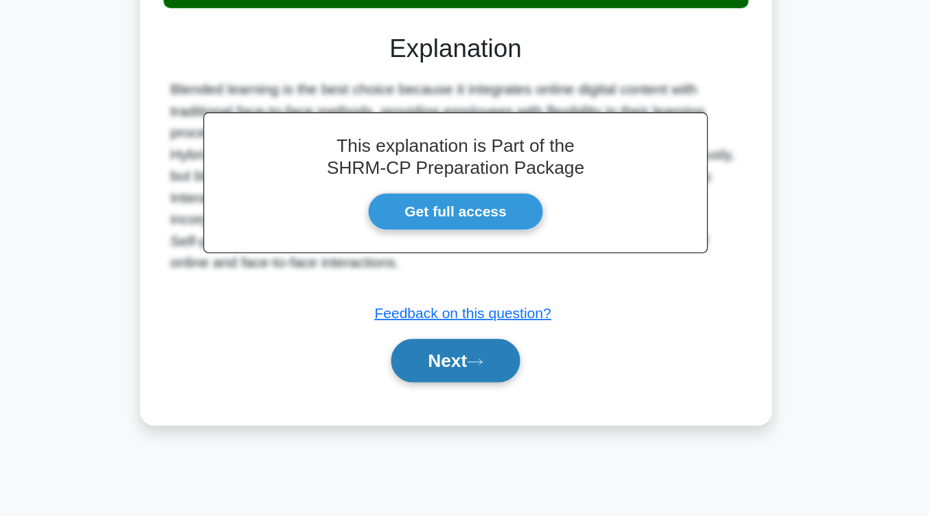
click at [482, 403] on icon at bounding box center [479, 399] width 12 height 8
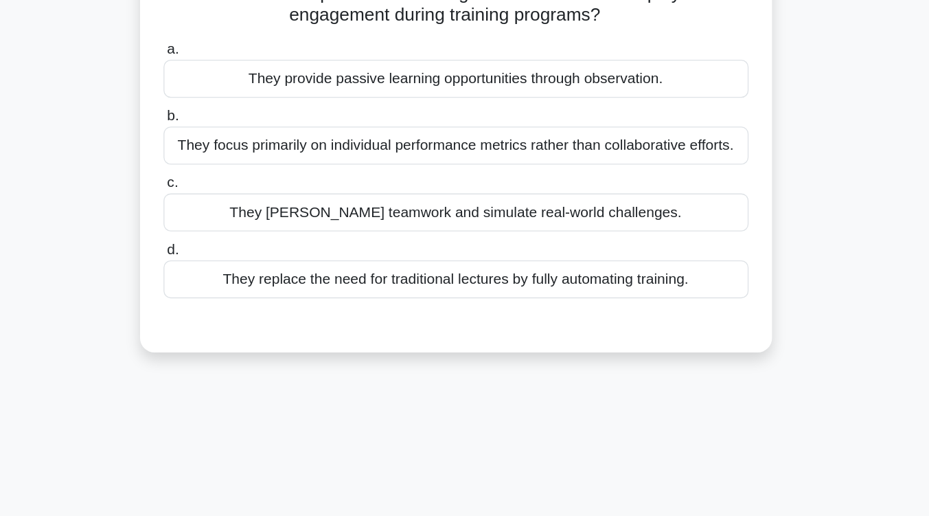
scroll to position [58, 0]
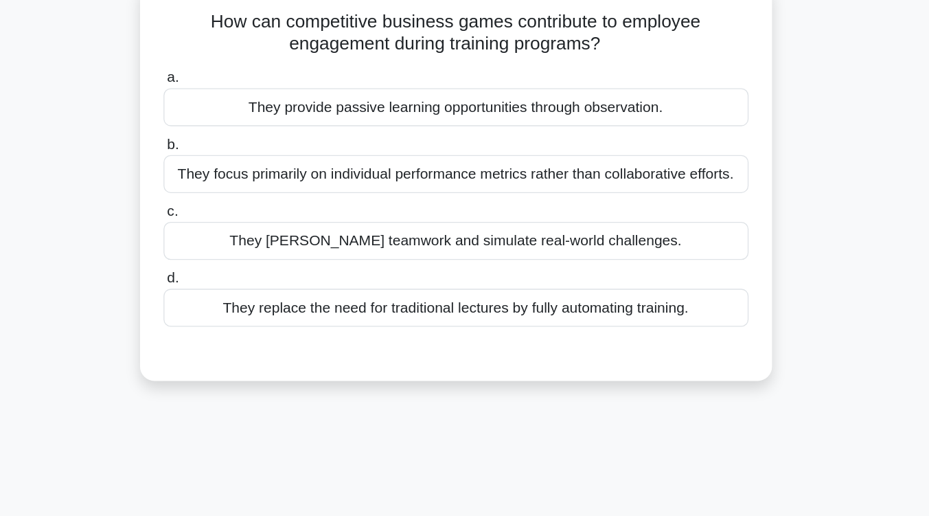
click at [487, 275] on div "They replace the need for traditional lectures by fully automating training." at bounding box center [464, 267] width 445 height 29
click at [242, 249] on input "d. They replace the need for traditional lectures by fully automating training." at bounding box center [242, 244] width 0 height 9
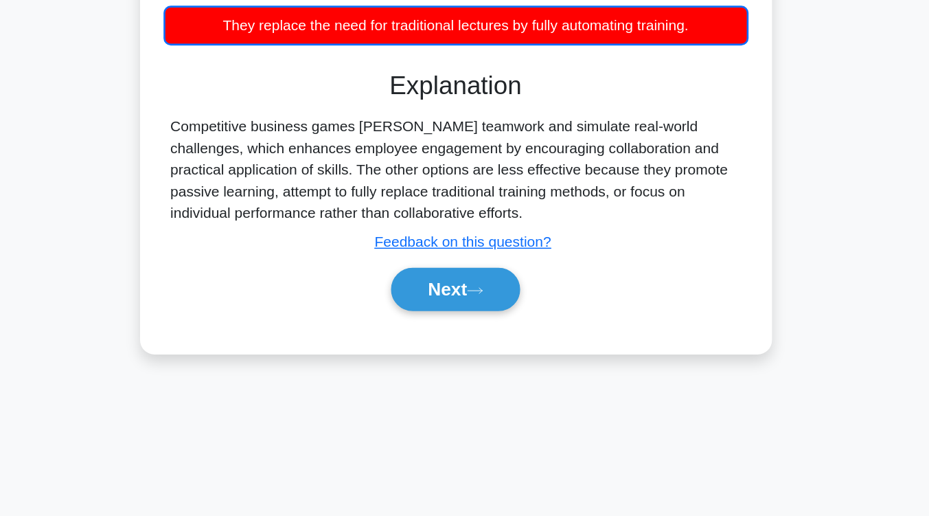
scroll to position [208, 0]
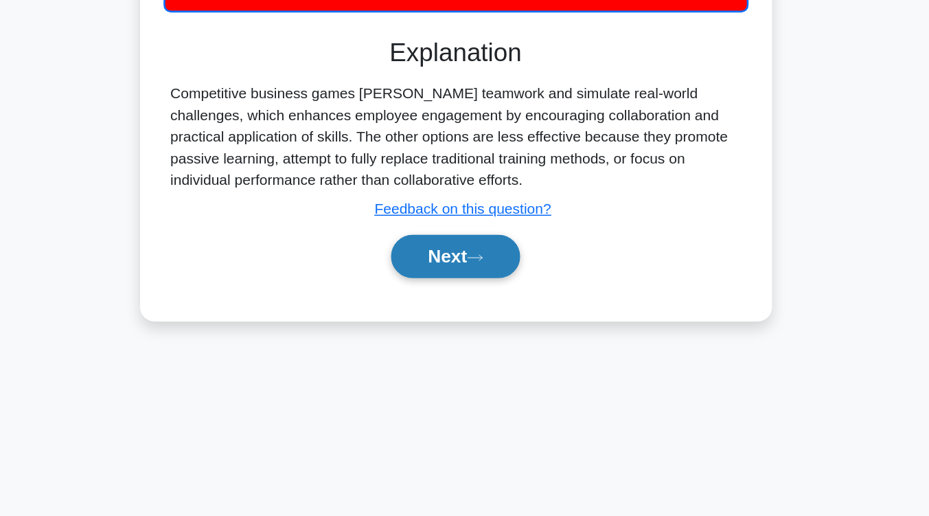
click at [464, 321] on button "Next" at bounding box center [465, 318] width 98 height 33
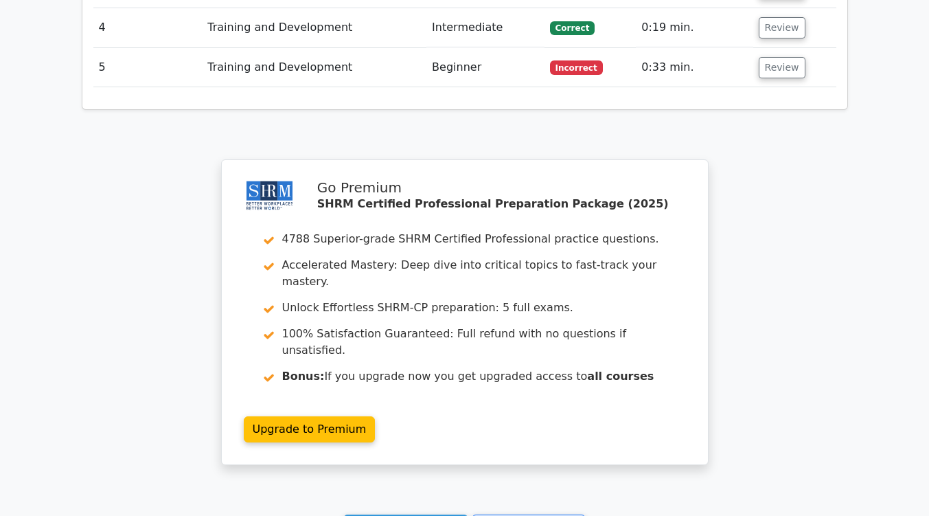
scroll to position [1776, 0]
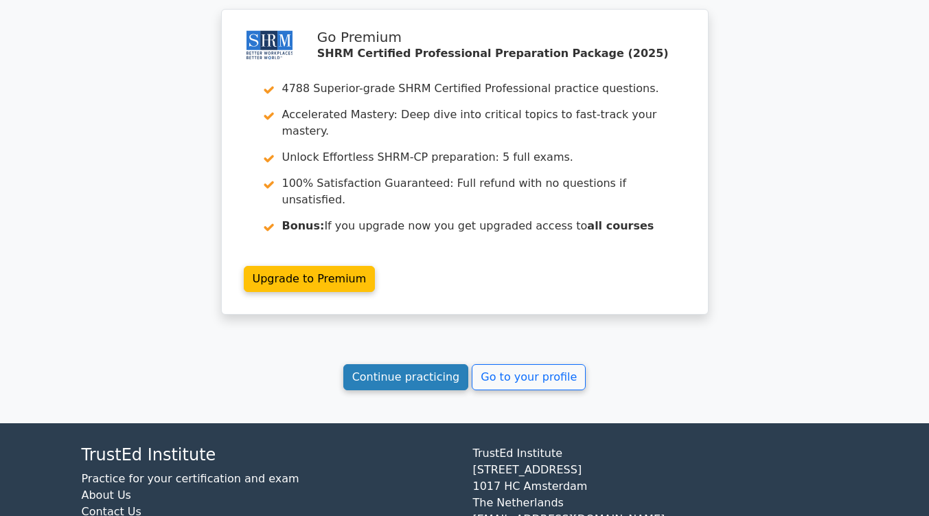
click at [428, 364] on link "Continue practicing" at bounding box center [406, 377] width 126 height 26
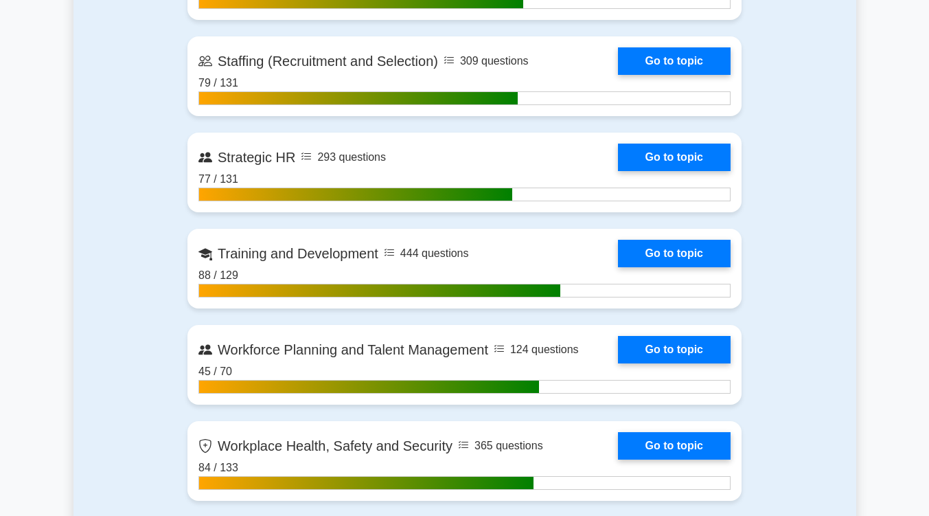
scroll to position [2006, 0]
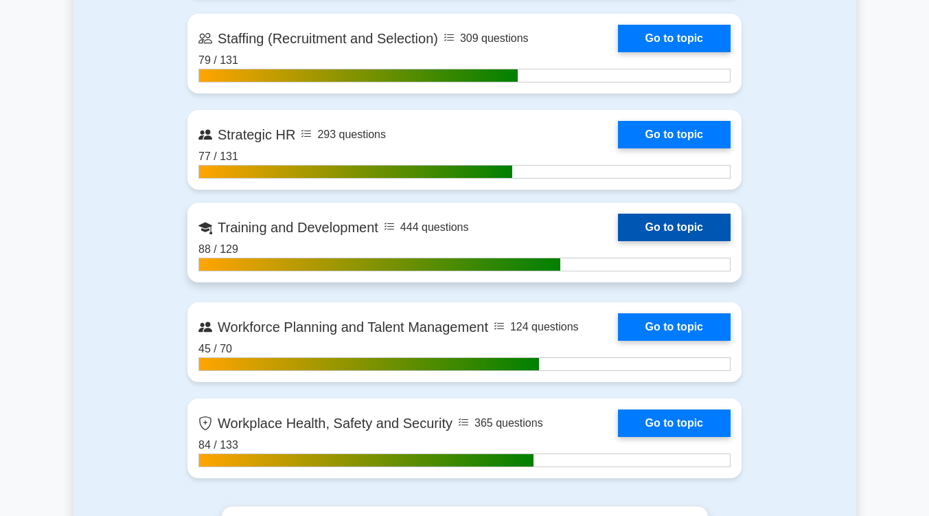
click at [655, 218] on link "Go to topic" at bounding box center [674, 227] width 113 height 27
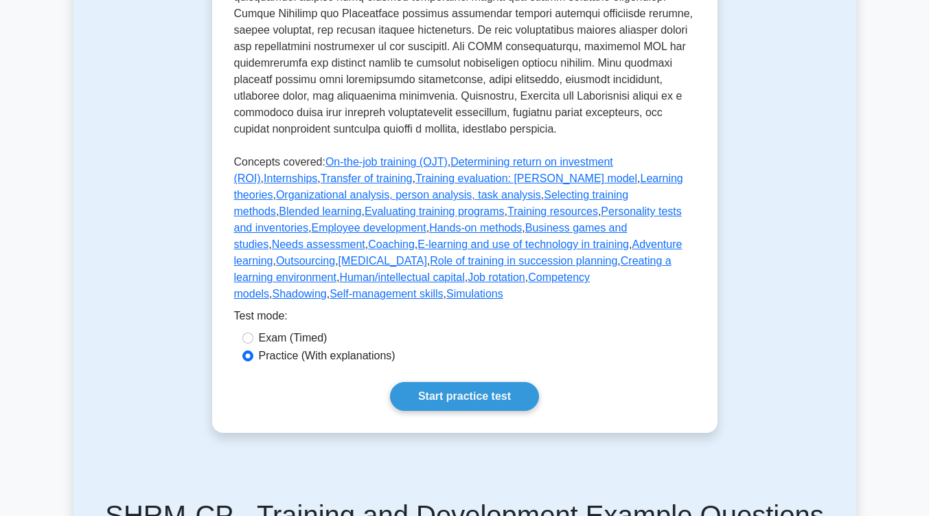
scroll to position [666, 0]
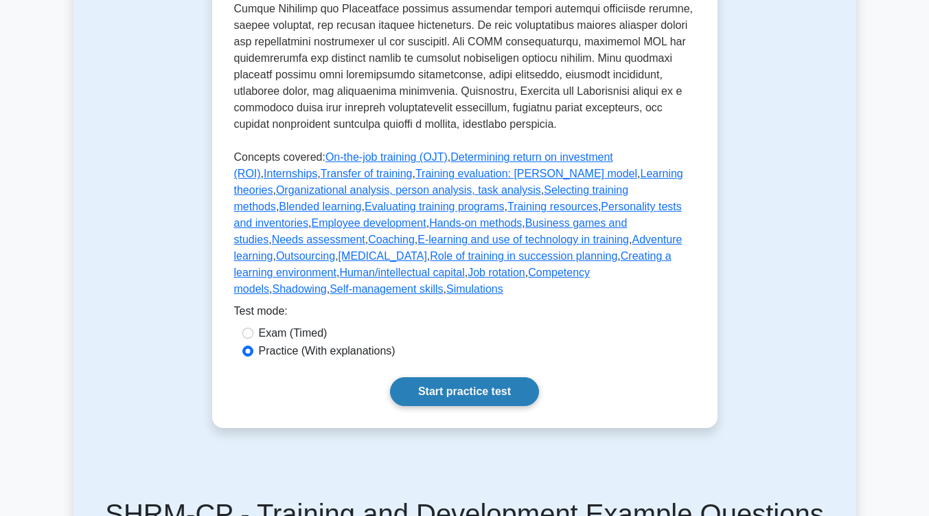
click at [503, 377] on link "Start practice test" at bounding box center [464, 391] width 149 height 29
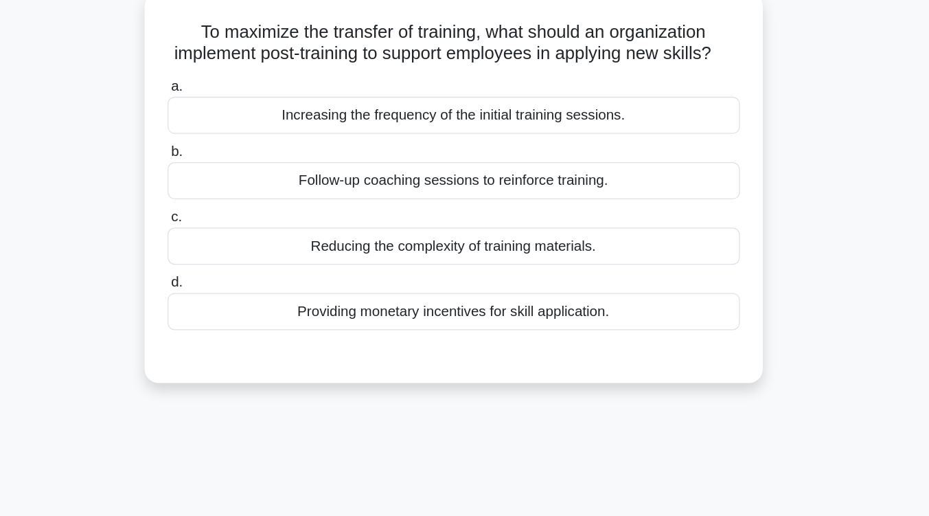
click at [528, 238] on div "Follow-up coaching sessions to reinforce training." at bounding box center [464, 223] width 445 height 29
click at [242, 205] on input "b. Follow-up coaching sessions to reinforce training." at bounding box center [242, 200] width 0 height 9
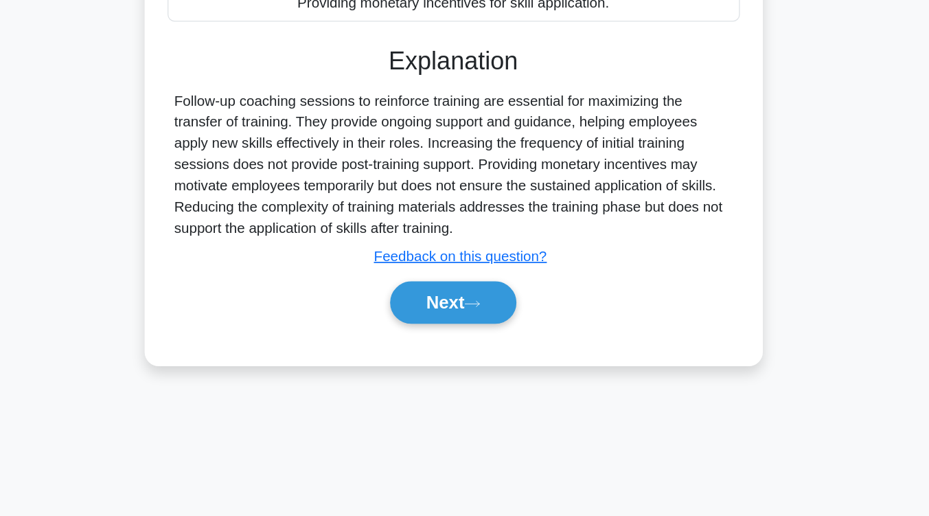
scroll to position [216, 0]
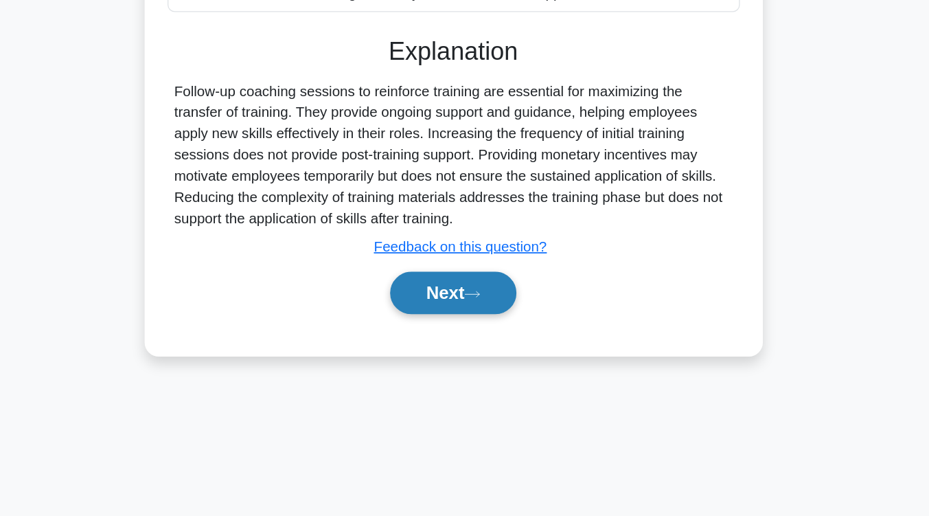
click at [498, 352] on button "Next" at bounding box center [465, 342] width 98 height 33
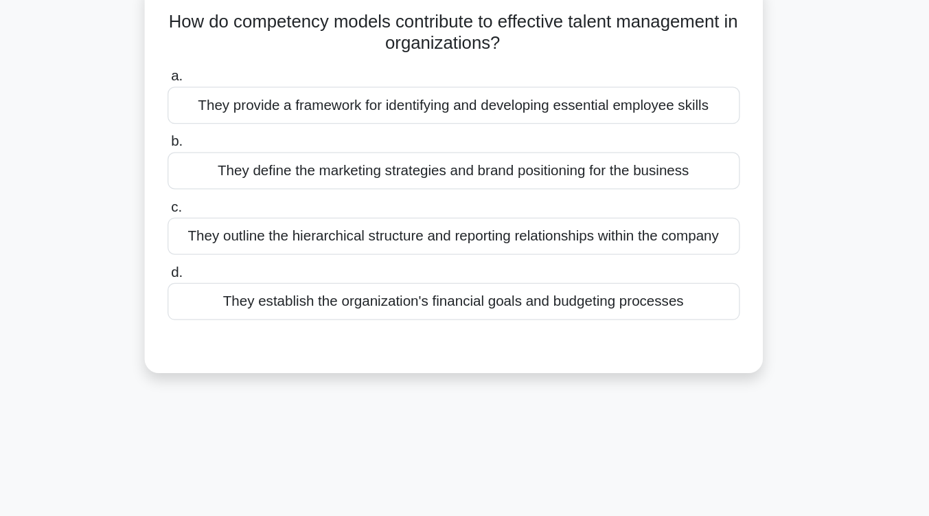
scroll to position [91, 0]
click at [533, 92] on div "They provide a framework for identifying and developing essential employee skil…" at bounding box center [464, 81] width 445 height 29
click at [242, 64] on input "a. They provide a framework for identifying and developing essential employee s…" at bounding box center [242, 59] width 0 height 9
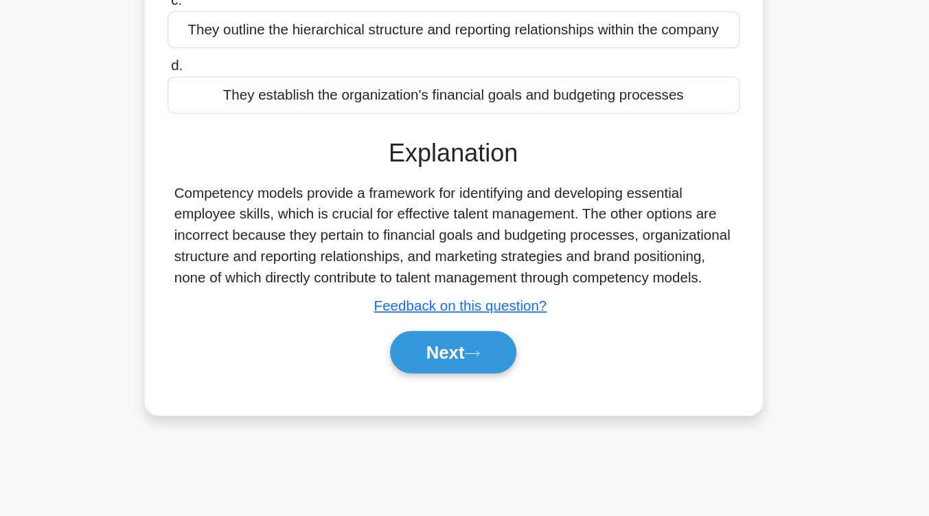
scroll to position [199, 0]
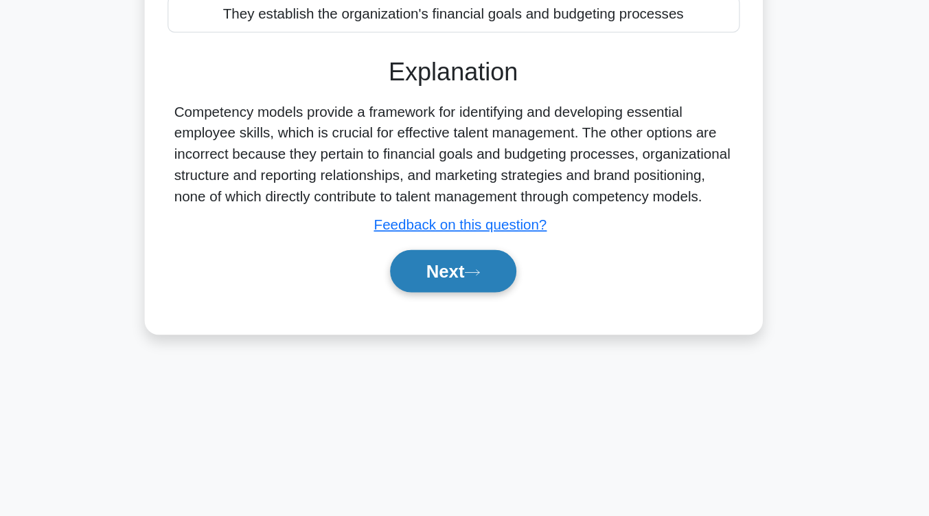
click at [508, 320] on button "Next" at bounding box center [465, 325] width 98 height 33
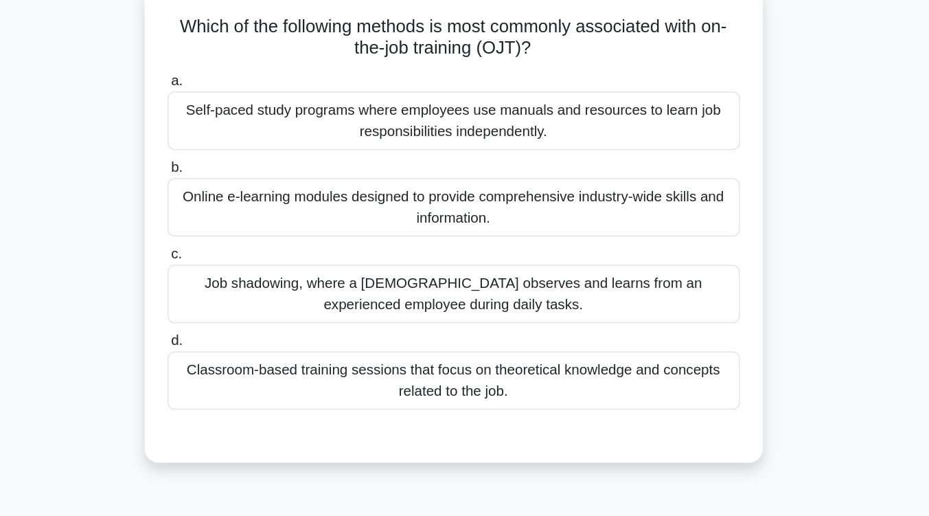
scroll to position [88, 0]
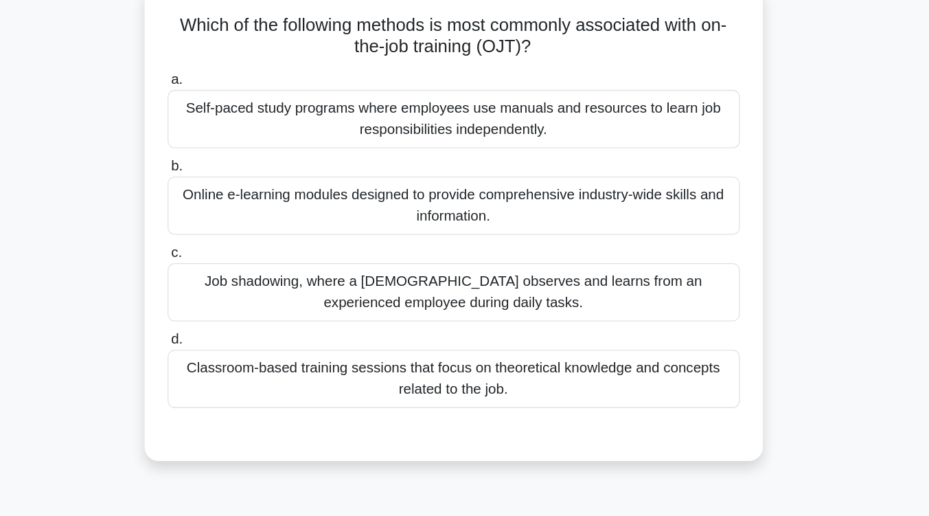
click at [510, 211] on div "Job shadowing, where a trainee observes and learns from an experienced employee…" at bounding box center [464, 227] width 445 height 45
click at [242, 201] on input "c. Job shadowing, where a trainee observes and learns from an experienced emplo…" at bounding box center [242, 196] width 0 height 9
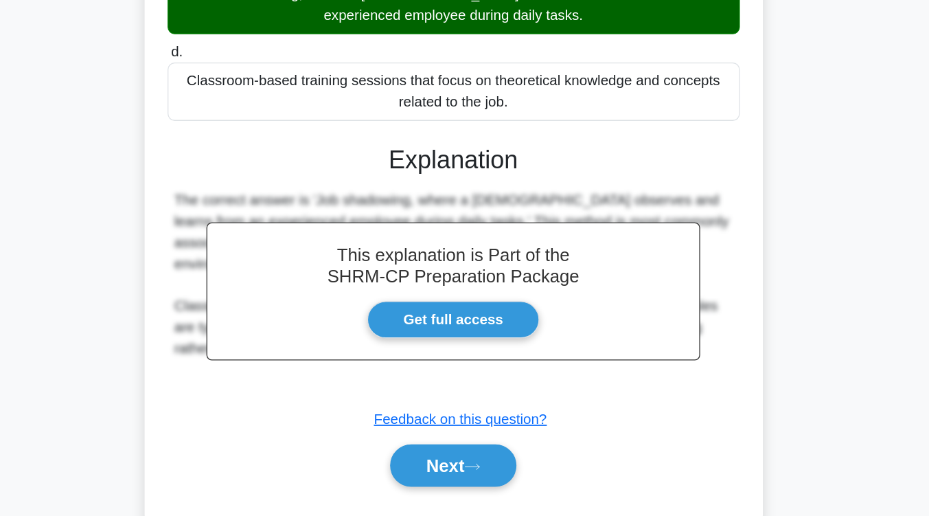
scroll to position [233, 0]
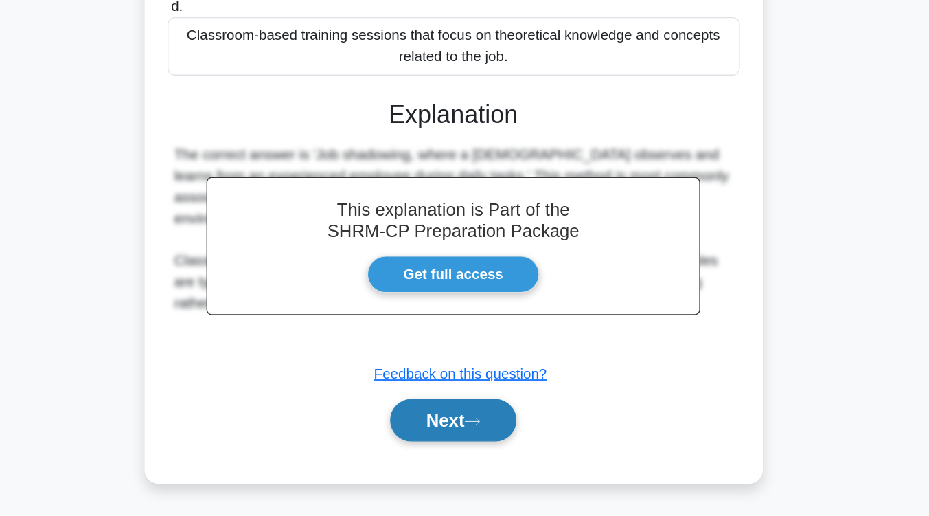
click at [464, 438] on button "Next" at bounding box center [465, 441] width 98 height 33
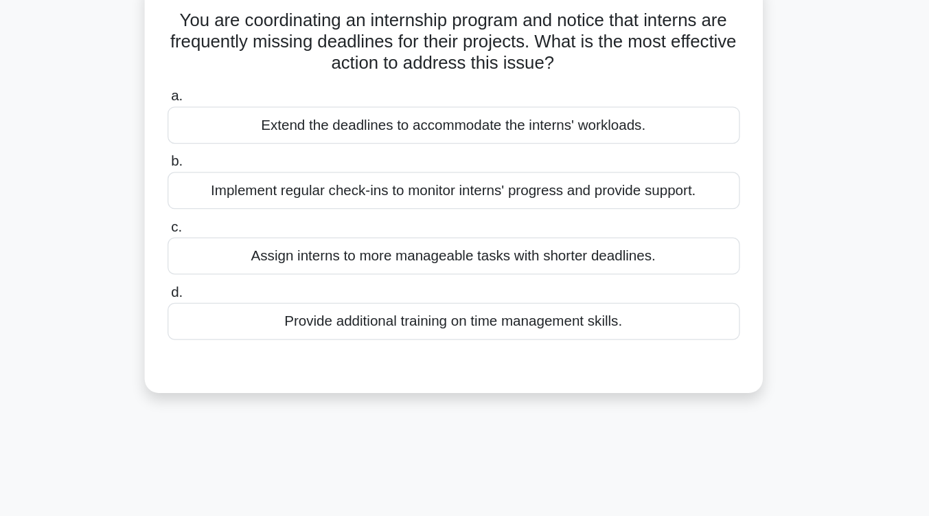
scroll to position [93, 0]
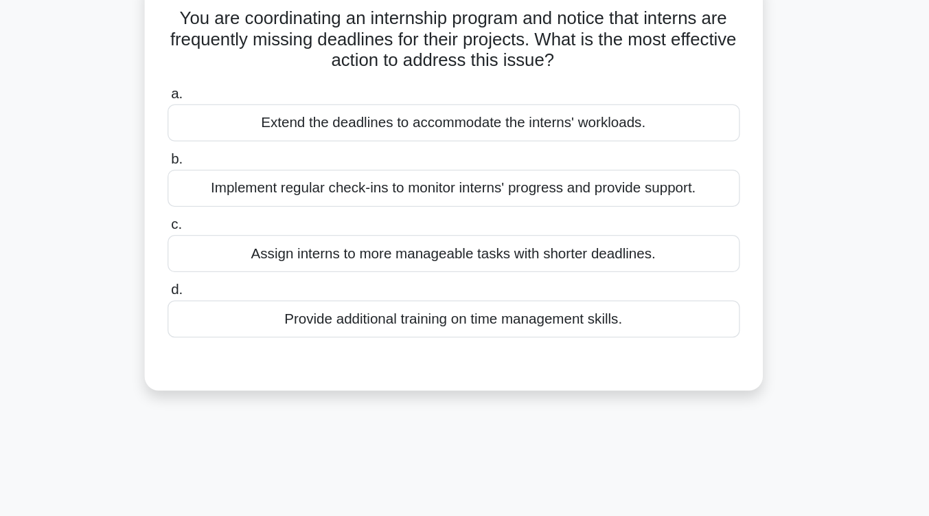
click at [613, 154] on div "Implement regular check-ins to monitor interns' progress and provide support." at bounding box center [464, 146] width 445 height 29
click at [242, 128] on input "b. Implement regular check-ins to monitor interns' progress and provide support." at bounding box center [242, 124] width 0 height 9
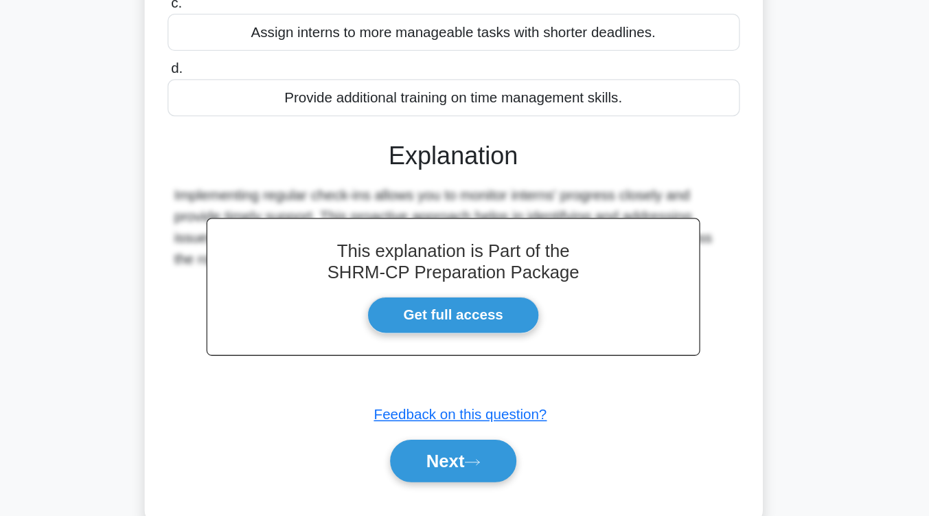
scroll to position [226, 0]
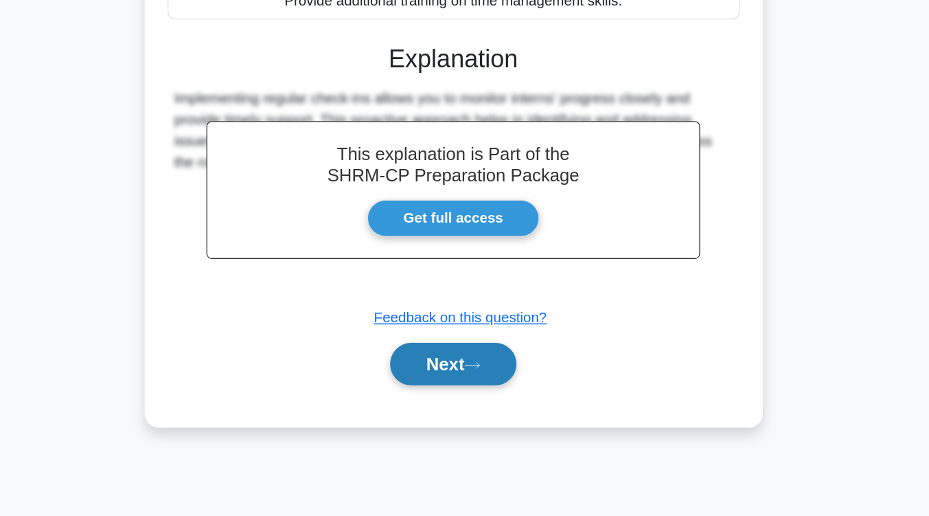
click at [485, 399] on icon at bounding box center [479, 398] width 11 height 4
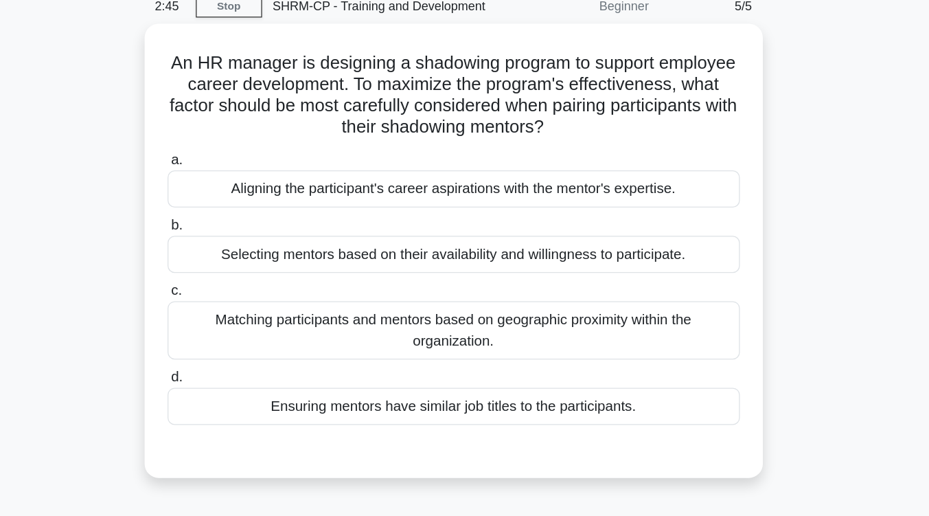
scroll to position [57, 0]
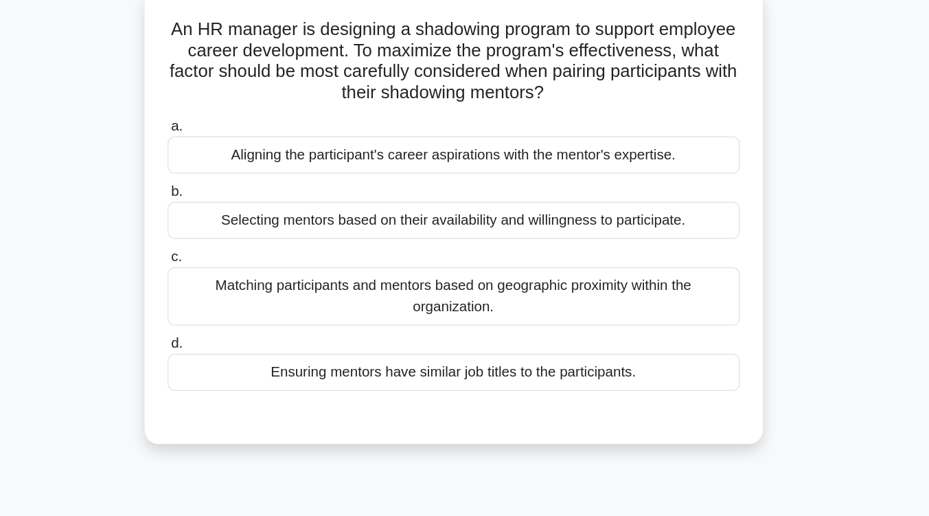
click at [515, 156] on div "Aligning the participant's career aspirations with the mentor's expertise." at bounding box center [464, 148] width 445 height 29
click at [242, 131] on input "a. Aligning the participant's career aspirations with the mentor's expertise." at bounding box center [242, 126] width 0 height 9
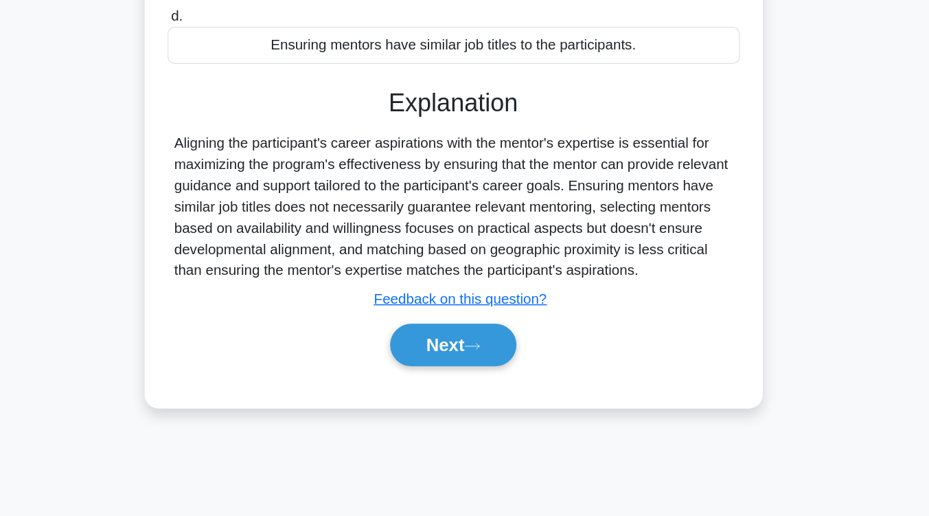
scroll to position [226, 0]
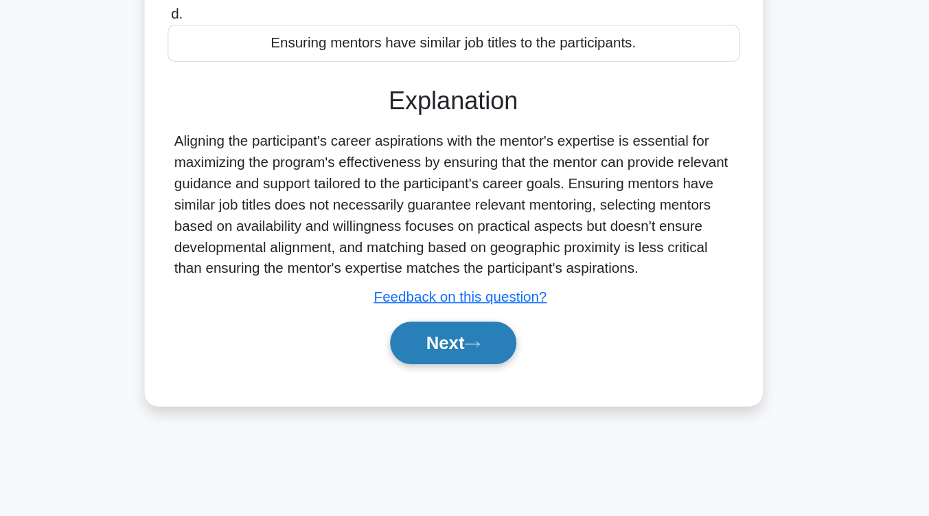
click at [468, 386] on button "Next" at bounding box center [465, 381] width 98 height 33
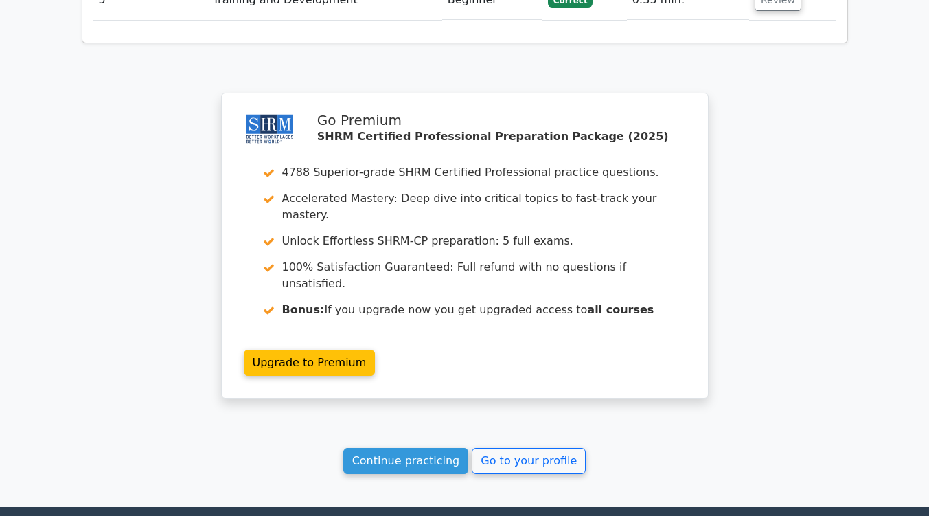
scroll to position [1804, 0]
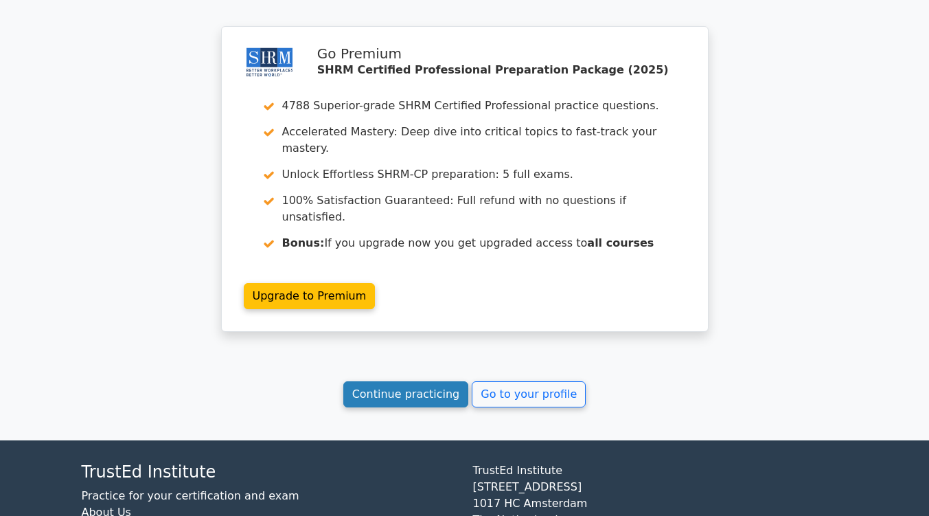
click at [405, 381] on link "Continue practicing" at bounding box center [406, 394] width 126 height 26
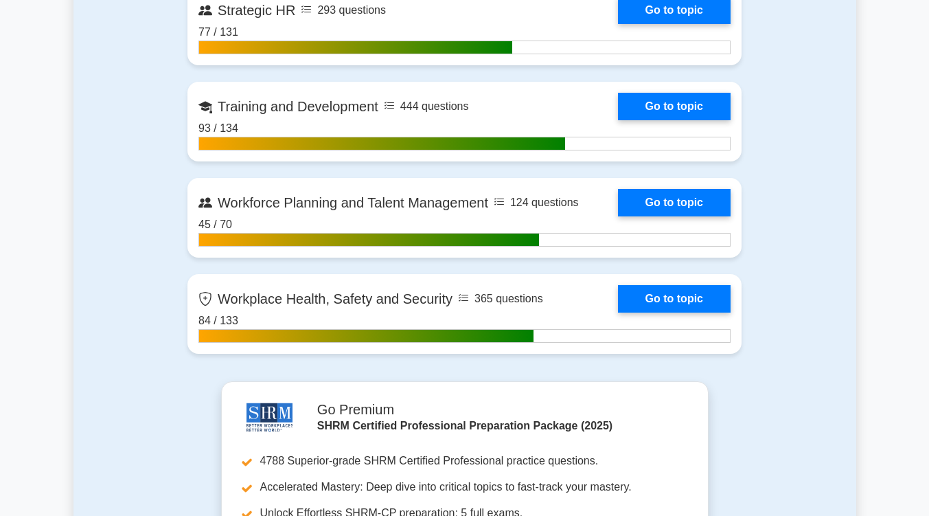
scroll to position [2193, 0]
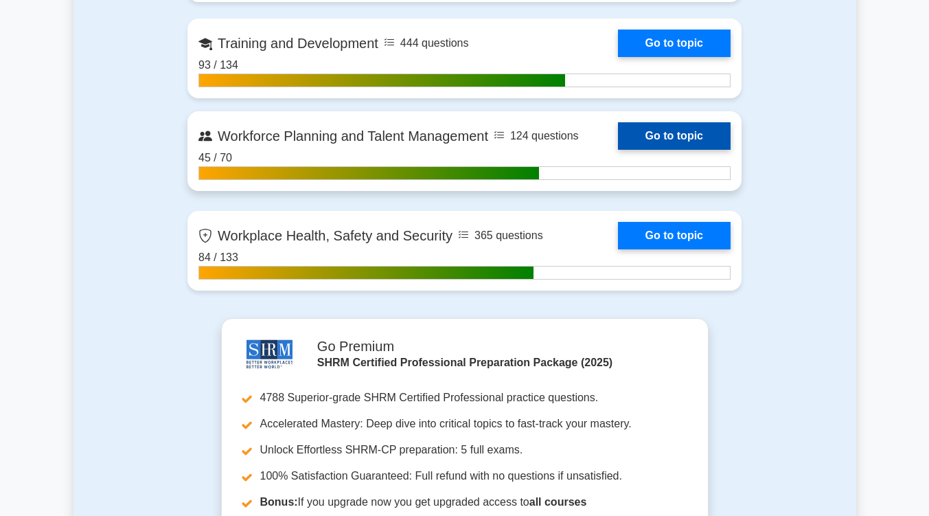
click at [699, 133] on link "Go to topic" at bounding box center [674, 135] width 113 height 27
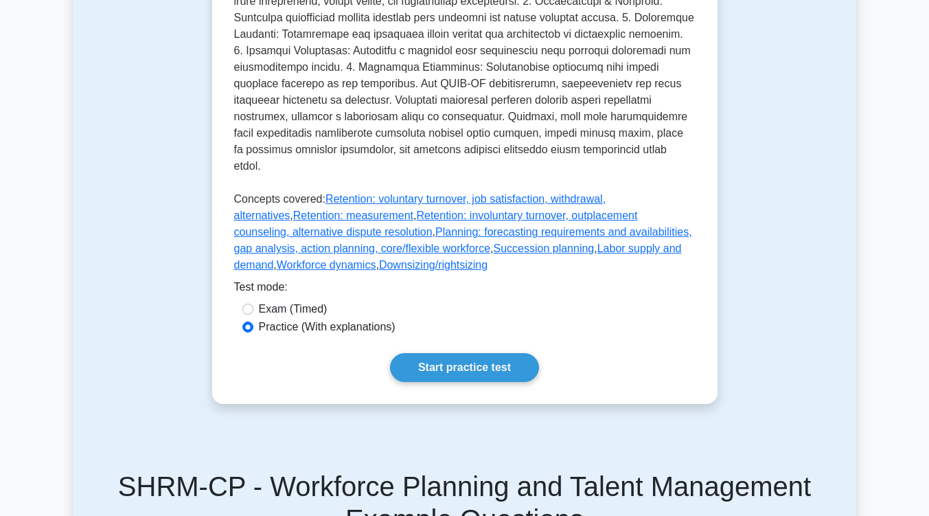
scroll to position [734, 0]
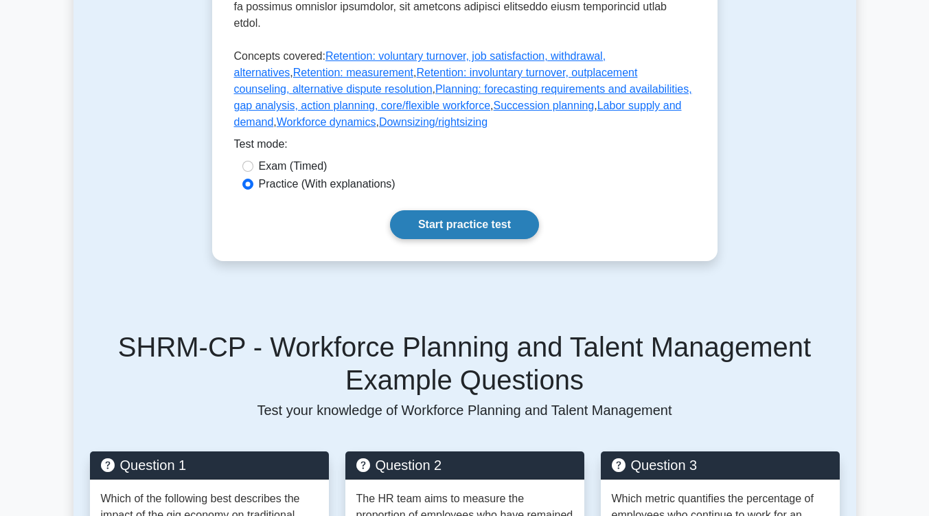
click at [508, 239] on link "Start practice test" at bounding box center [464, 224] width 149 height 29
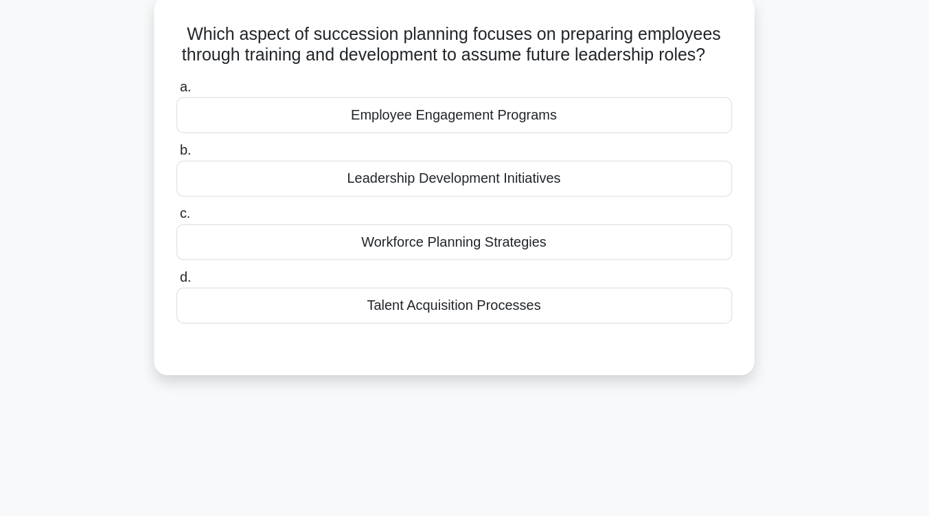
click at [510, 254] on div "Leadership Development Initiatives" at bounding box center [464, 239] width 445 height 29
click at [242, 222] on input "b. Leadership Development Initiatives" at bounding box center [242, 217] width 0 height 9
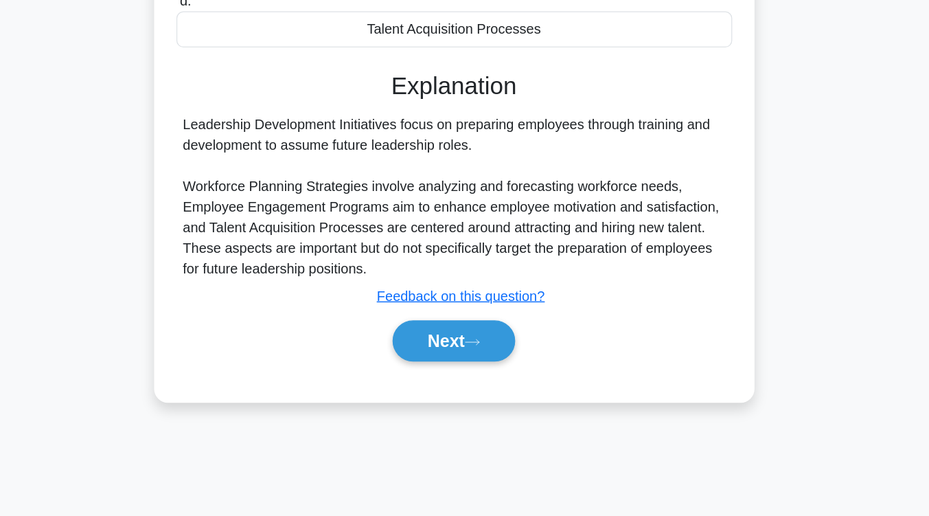
scroll to position [226, 0]
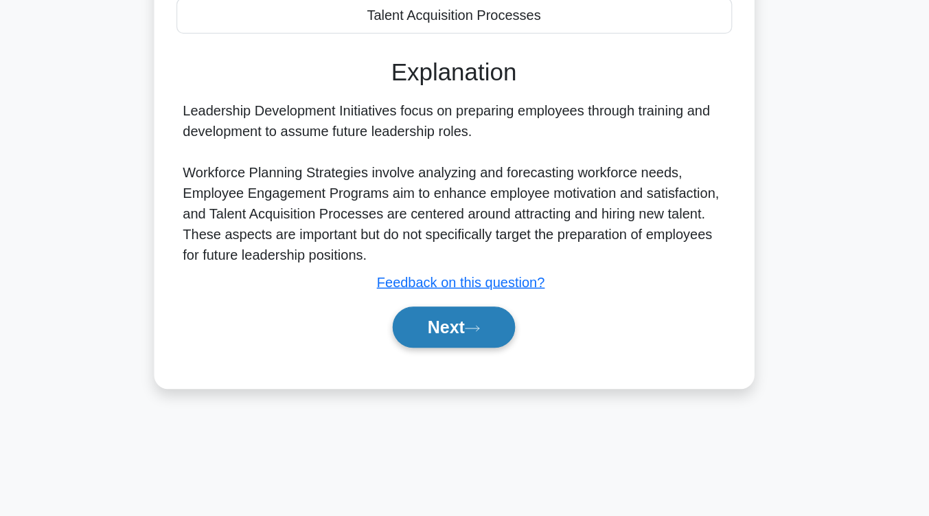
click at [465, 375] on button "Next" at bounding box center [465, 364] width 98 height 33
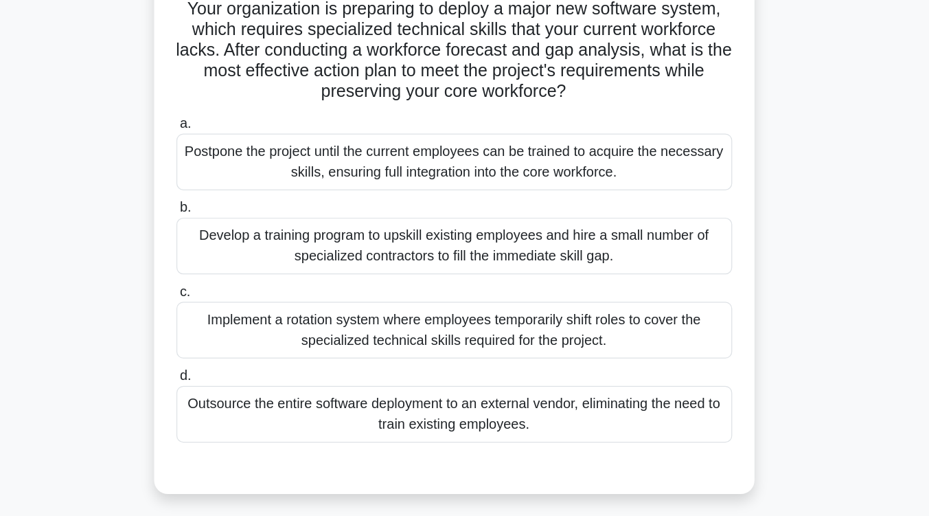
scroll to position [115, 0]
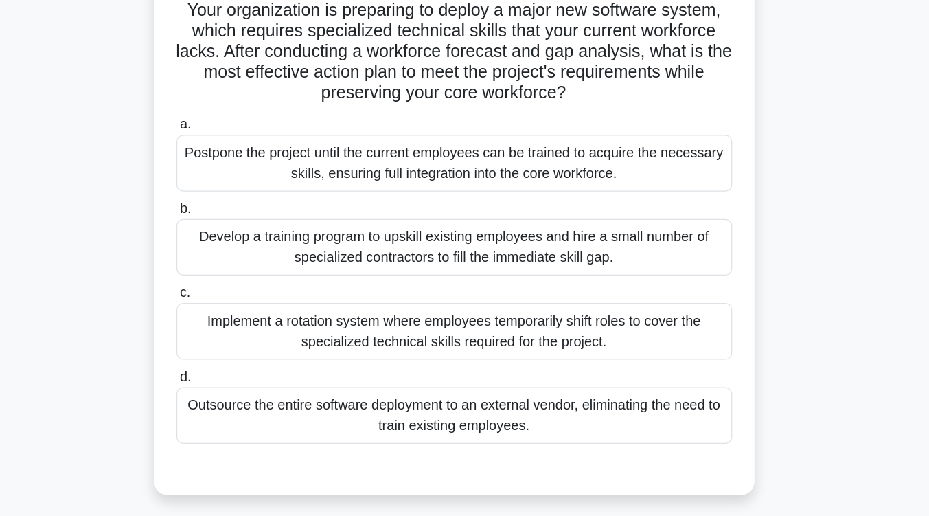
click at [494, 198] on div "Develop a training program to upskill existing employees and hire a small numbe…" at bounding box center [464, 198] width 445 height 45
click at [242, 172] on input "b. Develop a training program to upskill existing employees and hire a small nu…" at bounding box center [242, 167] width 0 height 9
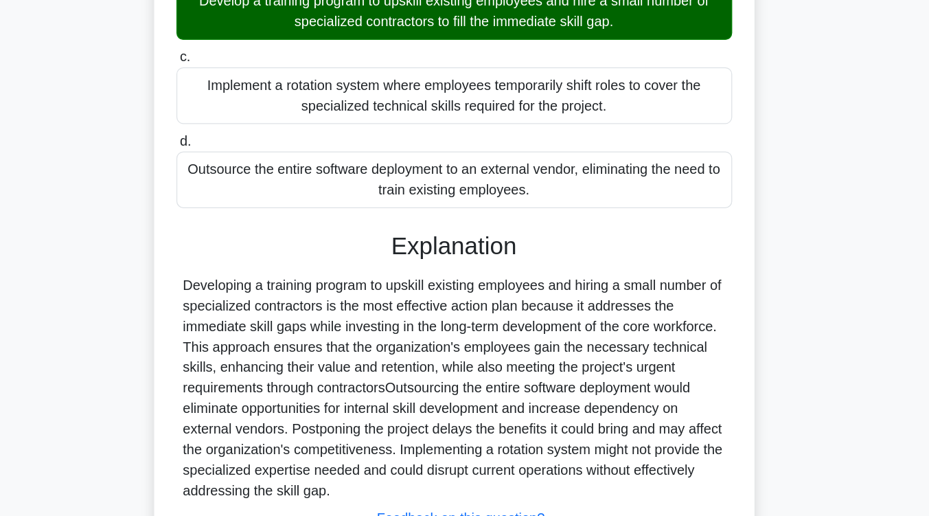
scroll to position [315, 0]
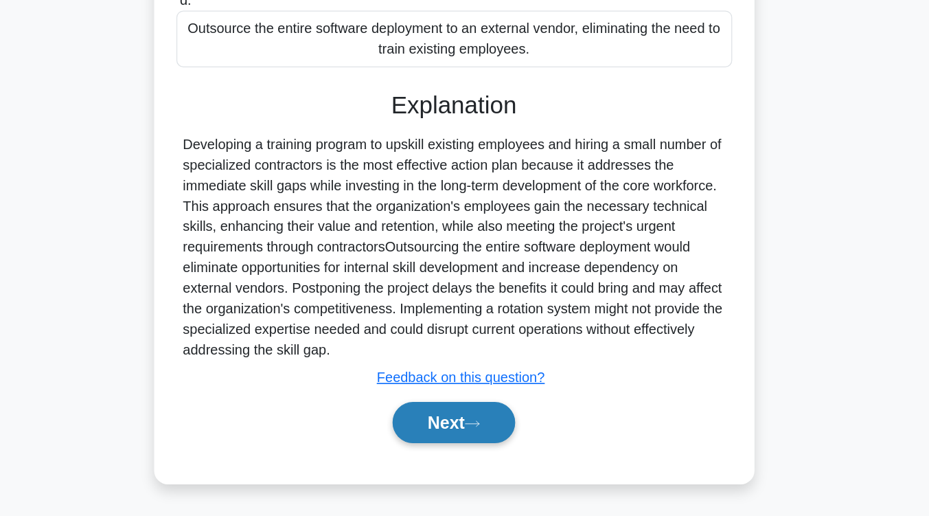
click at [462, 440] on button "Next" at bounding box center [465, 441] width 98 height 33
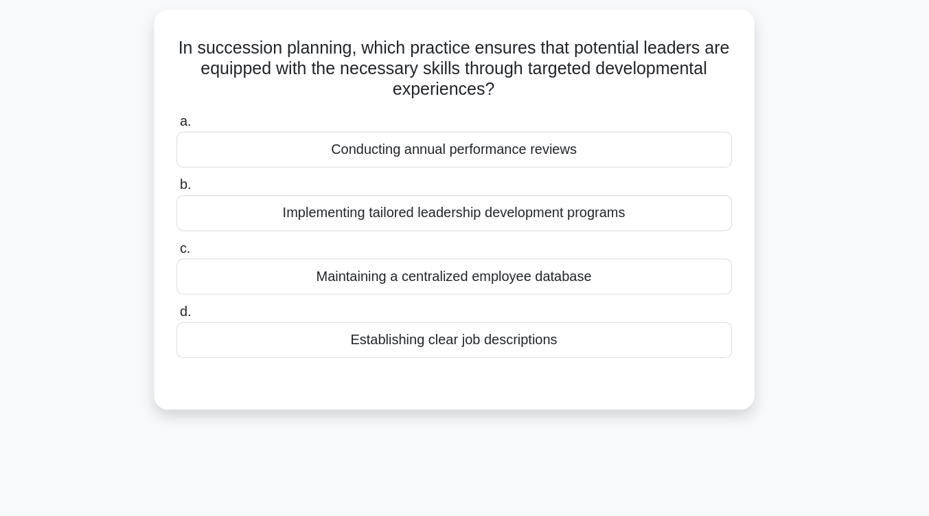
scroll to position [88, 0]
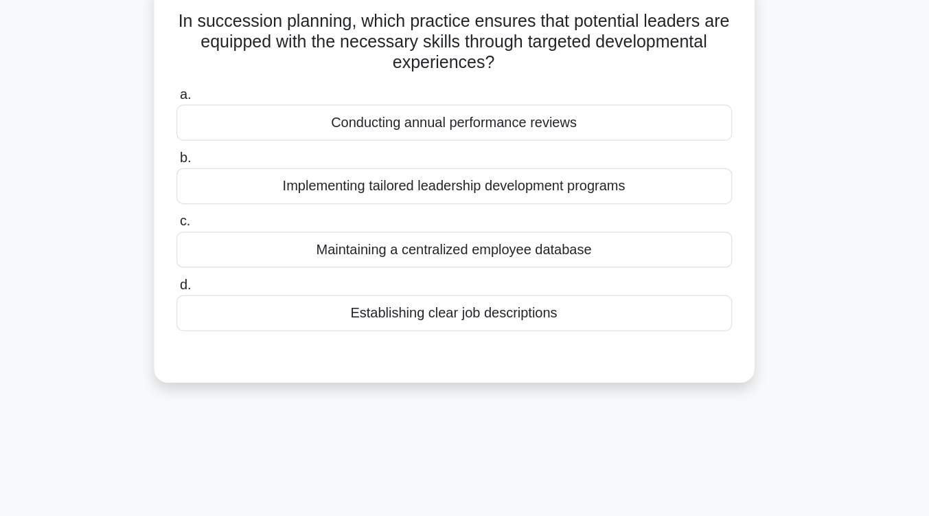
click at [497, 172] on div "Implementing tailored leadership development programs" at bounding box center [464, 168] width 445 height 29
click at [242, 150] on input "b. Implementing tailored leadership development programs" at bounding box center [242, 146] width 0 height 9
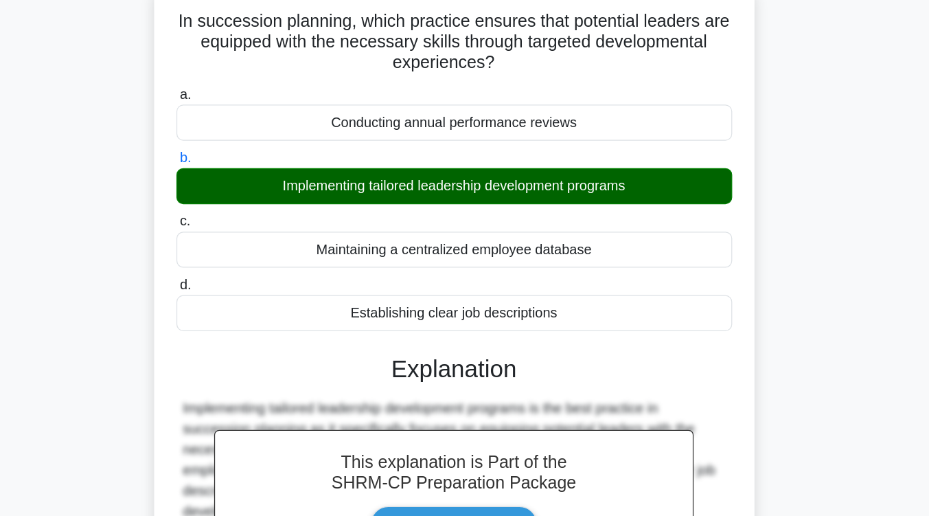
scroll to position [192, 0]
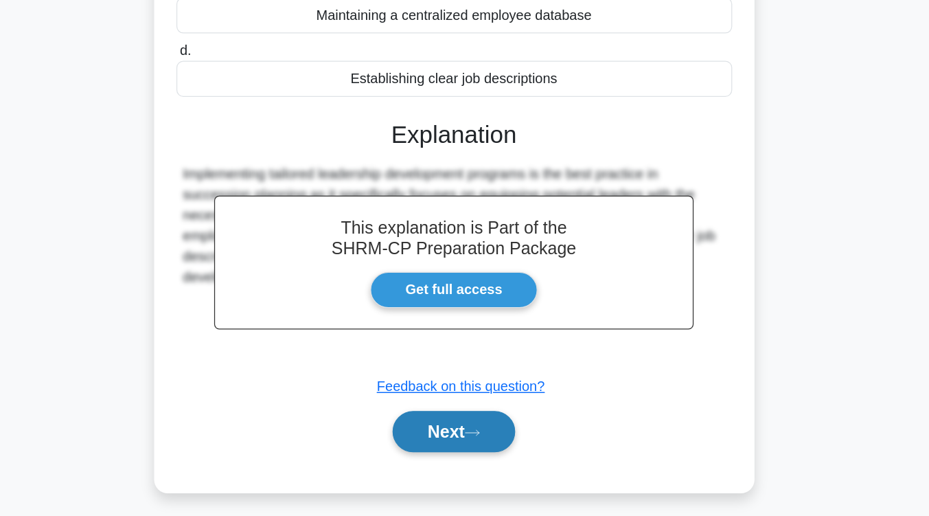
click at [476, 458] on button "Next" at bounding box center [465, 447] width 98 height 33
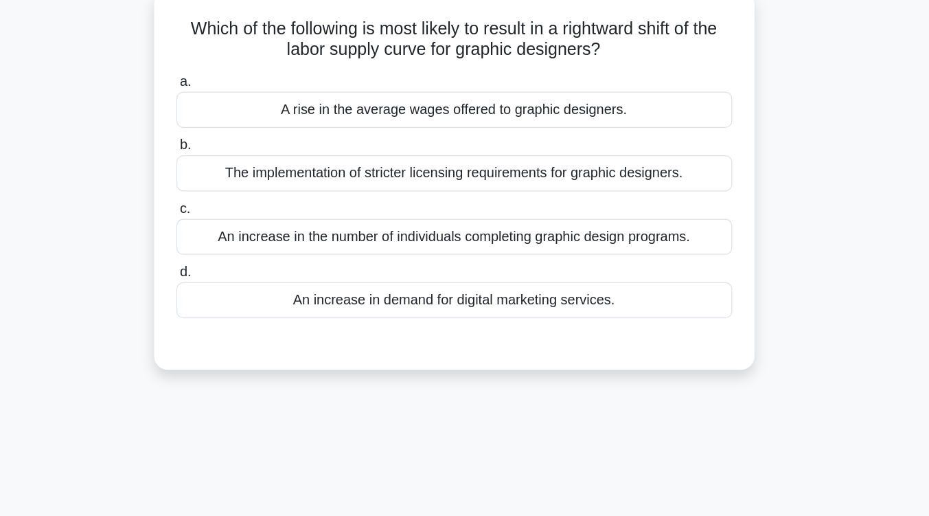
scroll to position [103, 0]
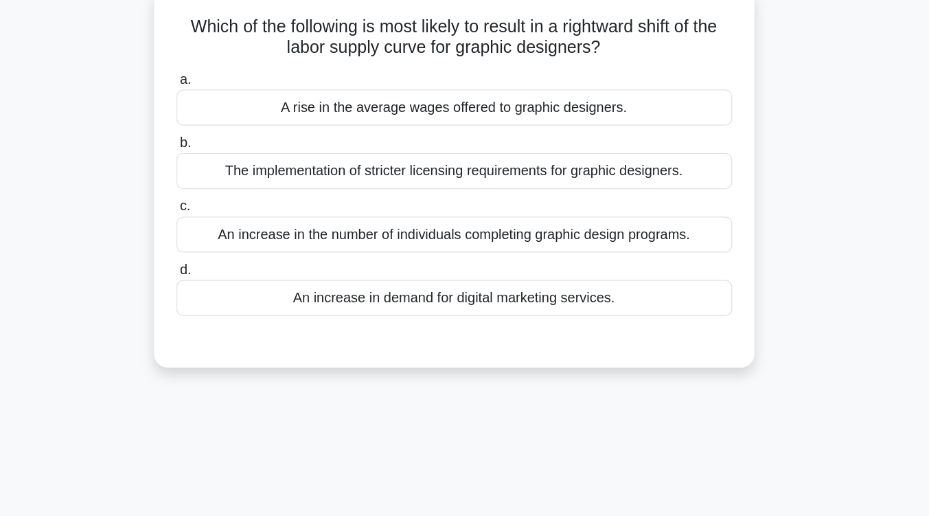
click at [567, 238] on div "An increase in demand for digital marketing services." at bounding box center [464, 238] width 445 height 29
click at [242, 221] on input "d. An increase in demand for digital marketing services." at bounding box center [242, 216] width 0 height 9
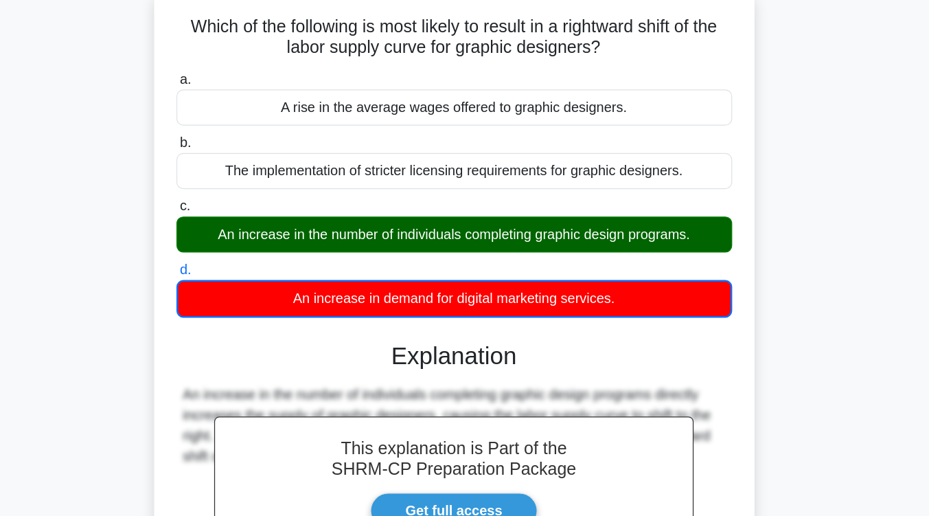
click at [567, 238] on div "An increase in demand for digital marketing services." at bounding box center [464, 239] width 445 height 30
click at [242, 221] on input "d. An increase in demand for digital marketing services." at bounding box center [242, 216] width 0 height 9
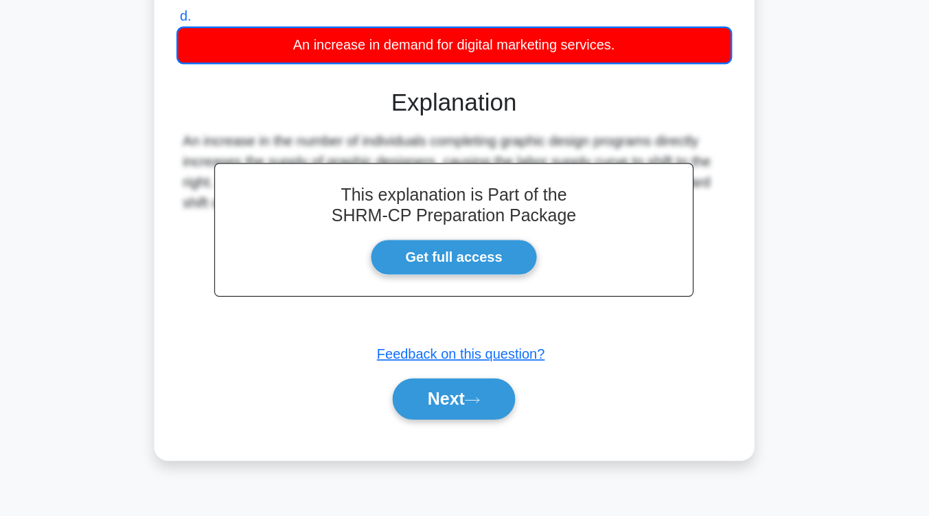
scroll to position [222, 0]
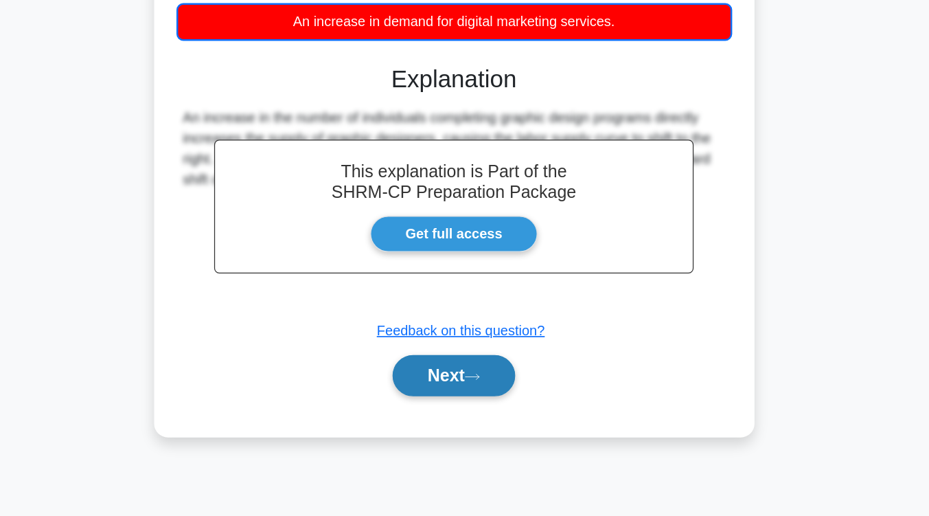
click at [477, 401] on button "Next" at bounding box center [465, 403] width 98 height 33
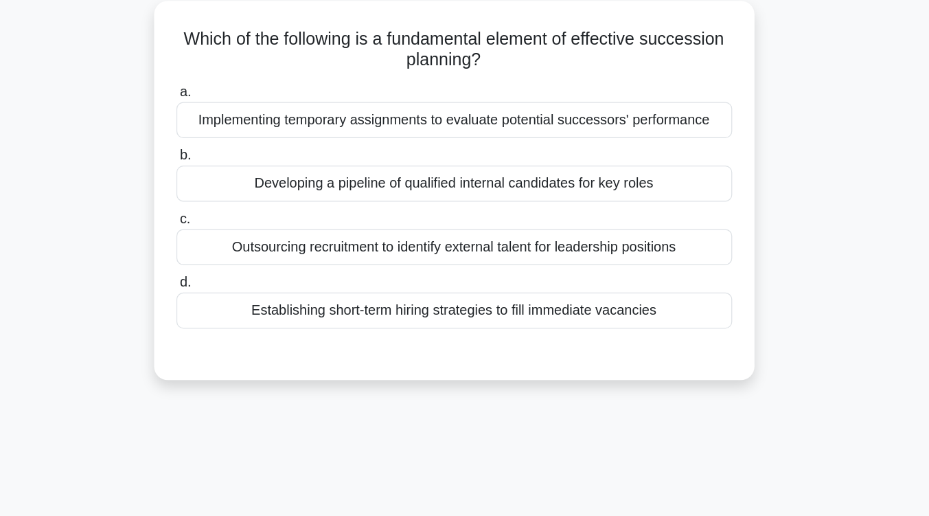
scroll to position [95, 0]
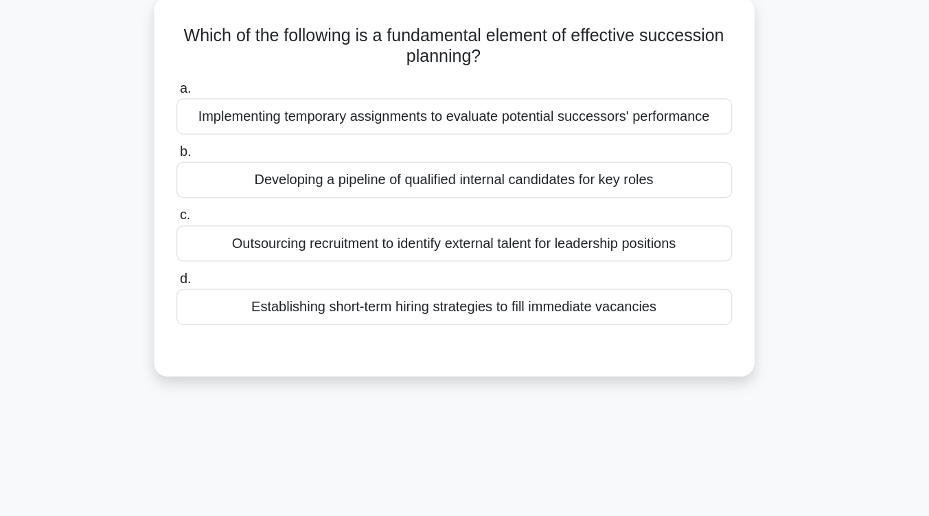
click at [515, 153] on div "Developing a pipeline of qualified internal candidates for key roles" at bounding box center [464, 145] width 445 height 29
click at [242, 127] on input "b. Developing a pipeline of qualified internal candidates for key roles" at bounding box center [242, 122] width 0 height 9
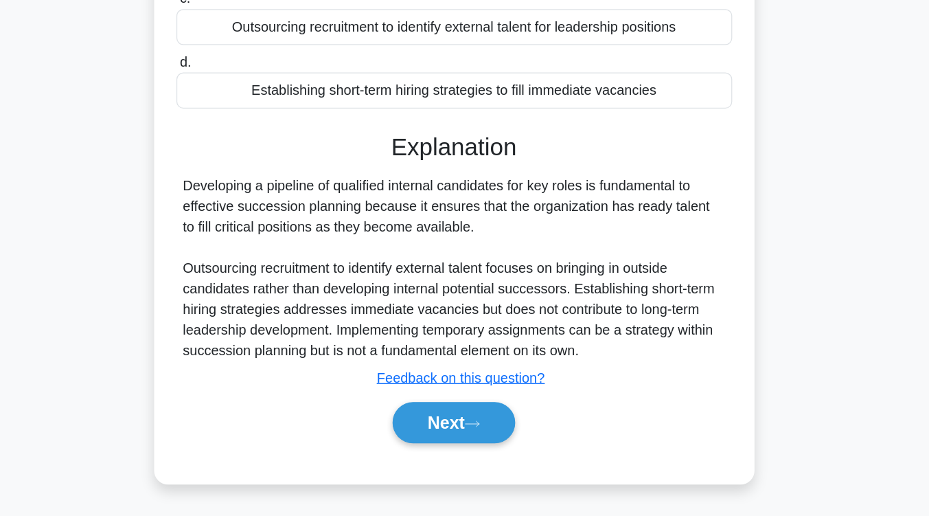
scroll to position [226, 0]
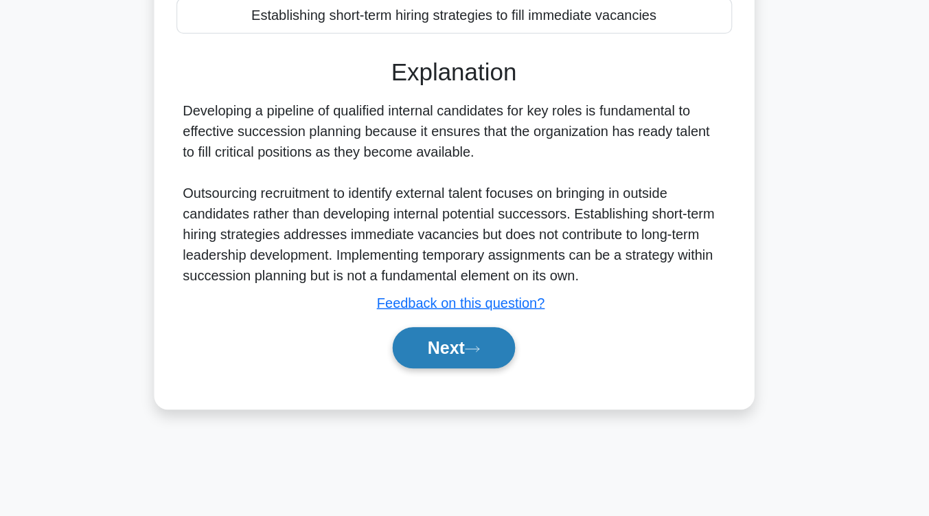
click at [479, 373] on button "Next" at bounding box center [465, 381] width 98 height 33
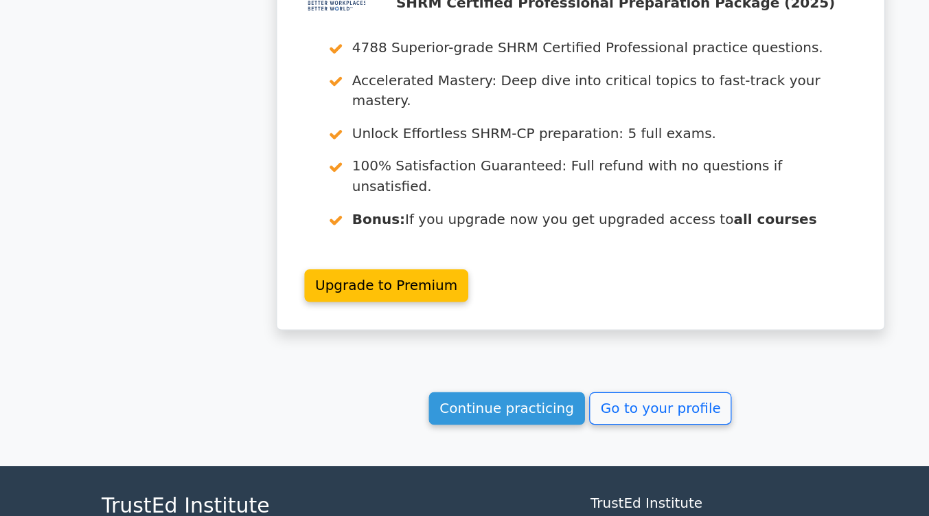
scroll to position [1818, 0]
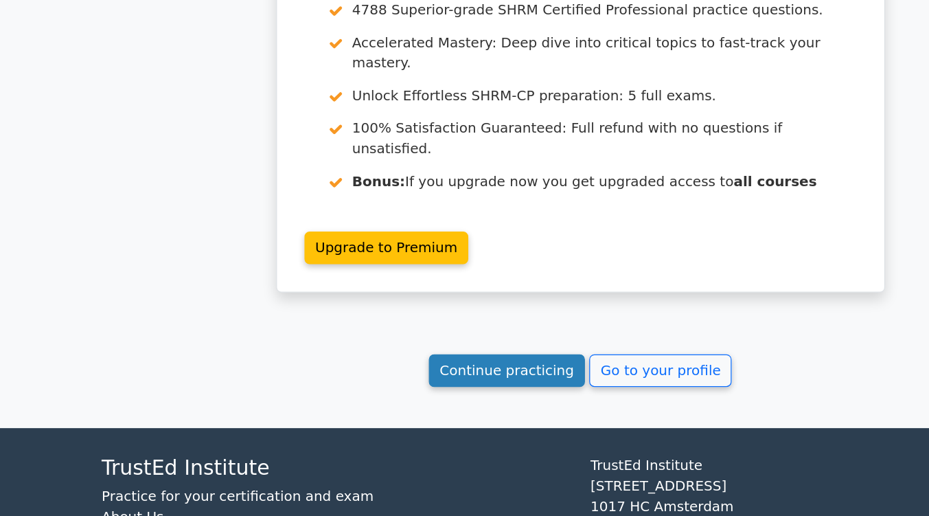
click at [407, 382] on link "Continue practicing" at bounding box center [406, 395] width 126 height 26
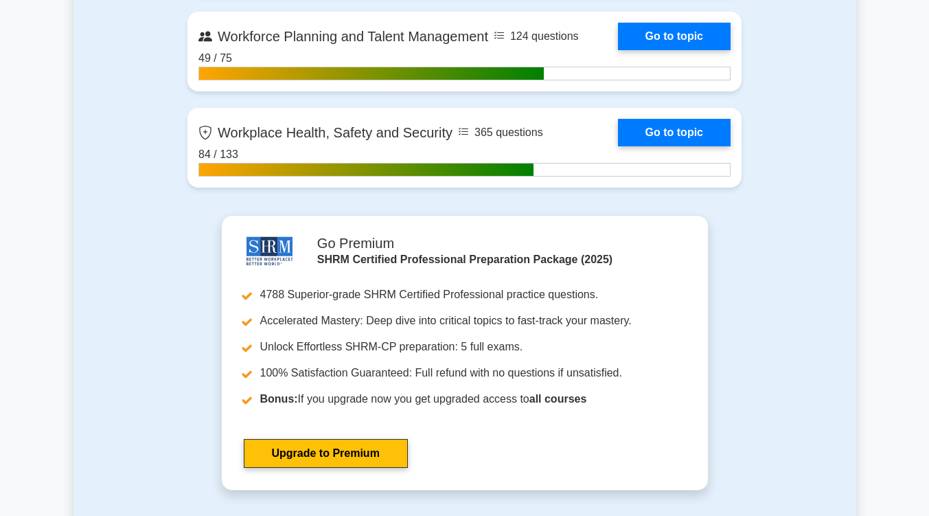
scroll to position [2297, 0]
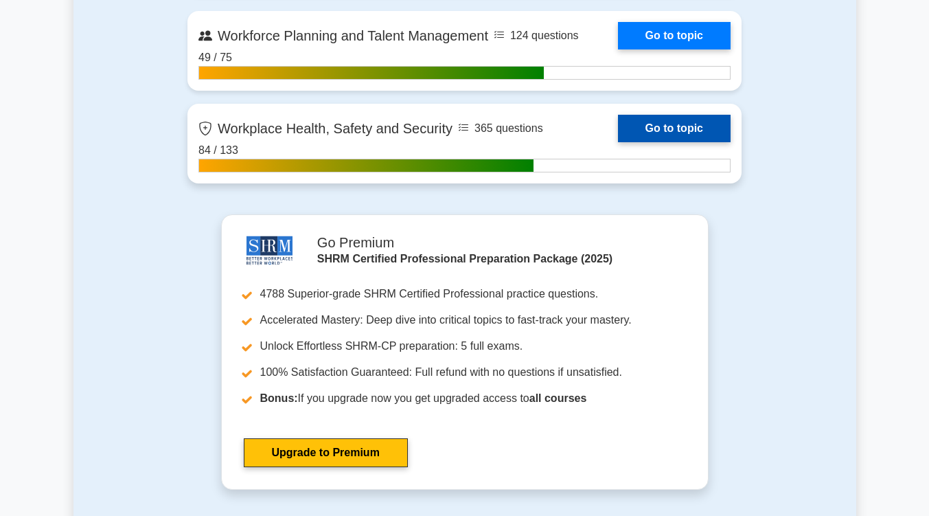
click at [669, 131] on link "Go to topic" at bounding box center [674, 128] width 113 height 27
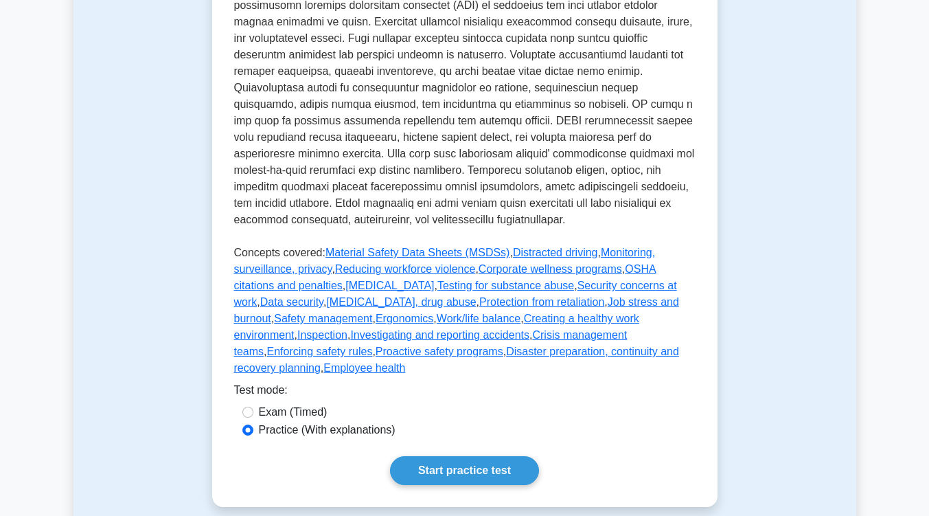
scroll to position [738, 0]
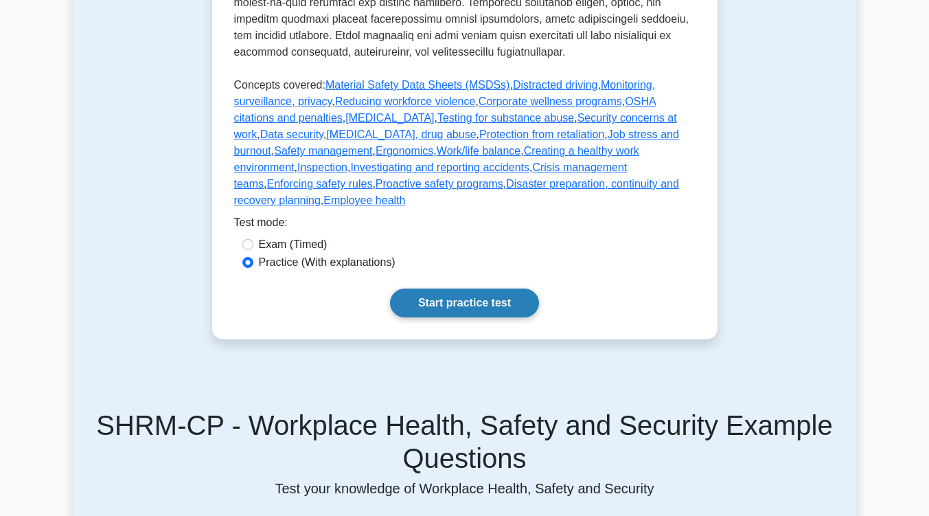
click at [520, 289] on link "Start practice test" at bounding box center [464, 303] width 149 height 29
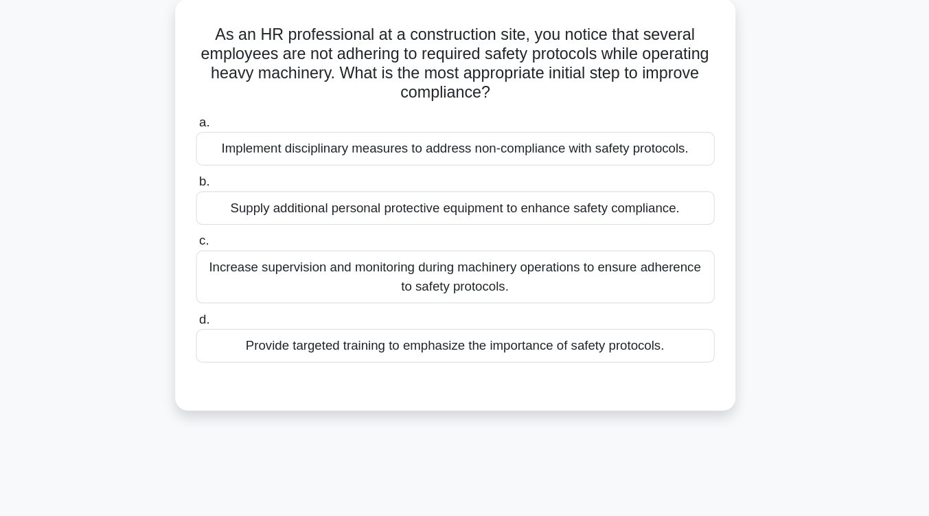
scroll to position [23, 0]
click at [524, 308] on div "Increase supervision and monitoring during machinery operations to ensure adher…" at bounding box center [464, 308] width 445 height 45
click at [242, 283] on input "c. Increase supervision and monitoring during machinery operations to ensure ad…" at bounding box center [242, 278] width 0 height 9
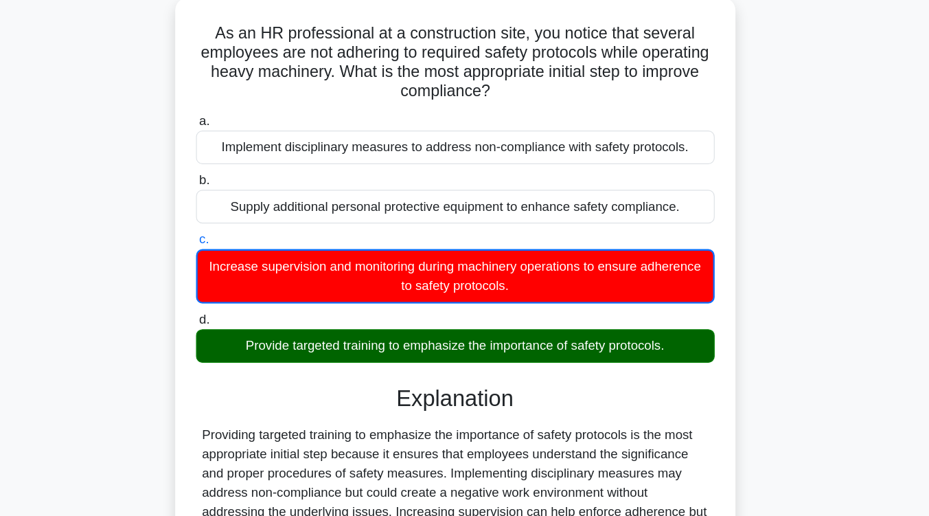
click at [524, 308] on div "Increase supervision and monitoring during machinery operations to ensure adher…" at bounding box center [464, 309] width 445 height 47
click at [242, 283] on input "c. Increase supervision and monitoring during machinery operations to ensure ad…" at bounding box center [242, 278] width 0 height 9
click at [524, 308] on div "Increase supervision and monitoring during machinery operations to ensure adher…" at bounding box center [464, 309] width 445 height 47
click at [242, 283] on input "c. Increase supervision and monitoring during machinery operations to ensure ad…" at bounding box center [242, 278] width 0 height 9
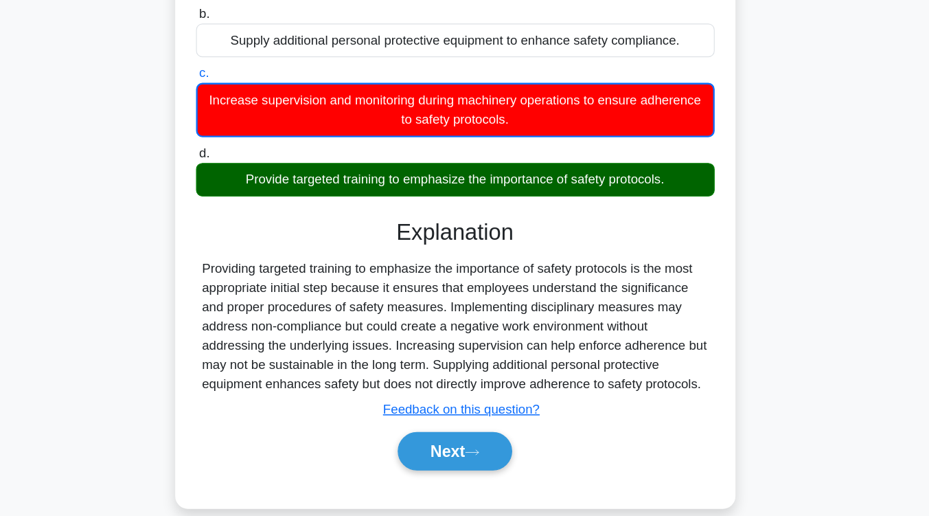
scroll to position [226, 0]
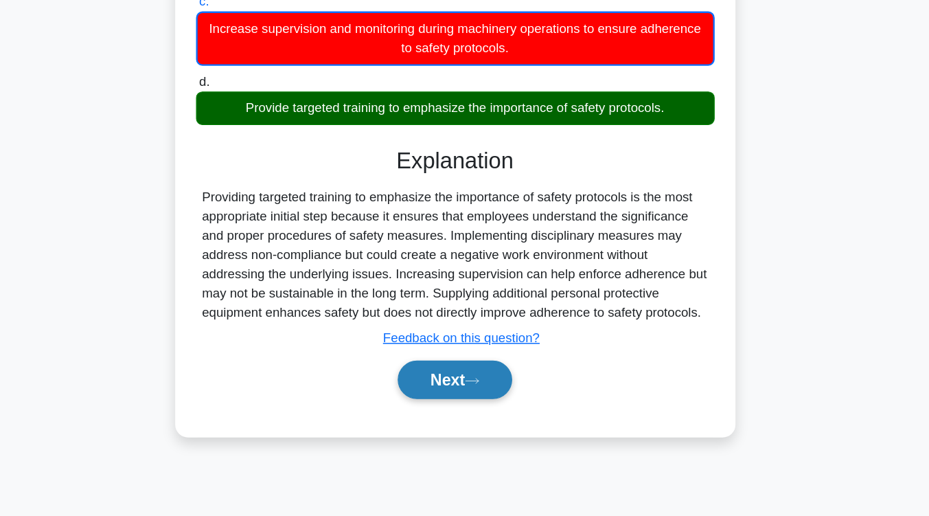
click at [436, 399] on button "Next" at bounding box center [465, 399] width 98 height 33
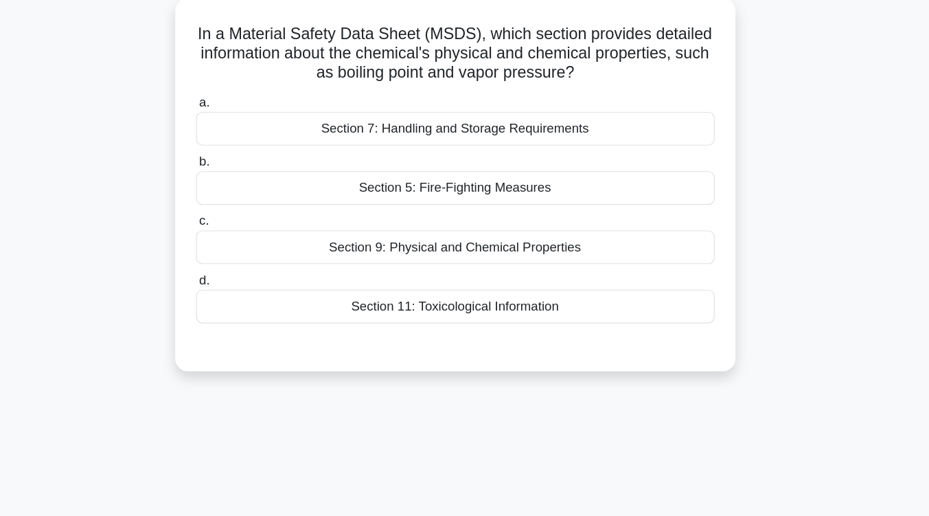
scroll to position [98, 0]
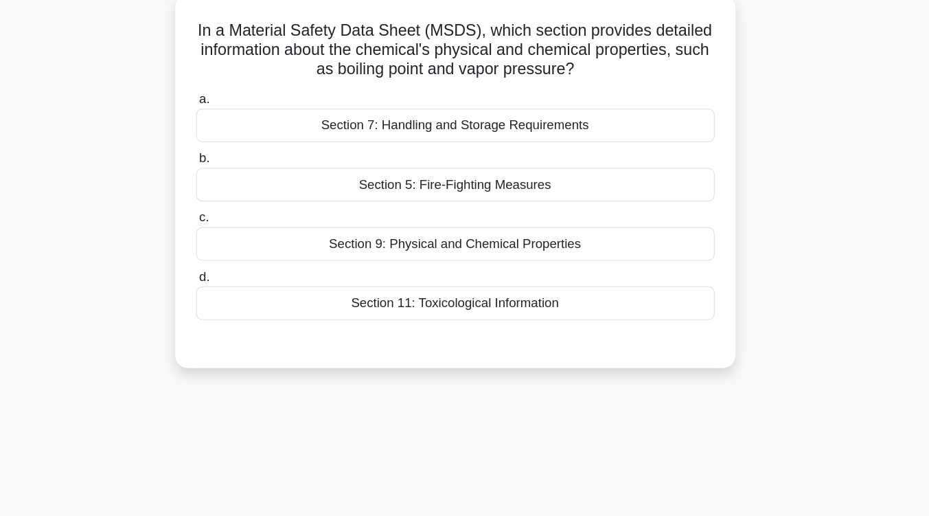
click at [442, 210] on div "Section 9: Physical and Chemical Properties" at bounding box center [464, 209] width 445 height 29
click at [242, 192] on input "c. Section 9: Physical and Chemical Properties" at bounding box center [242, 187] width 0 height 9
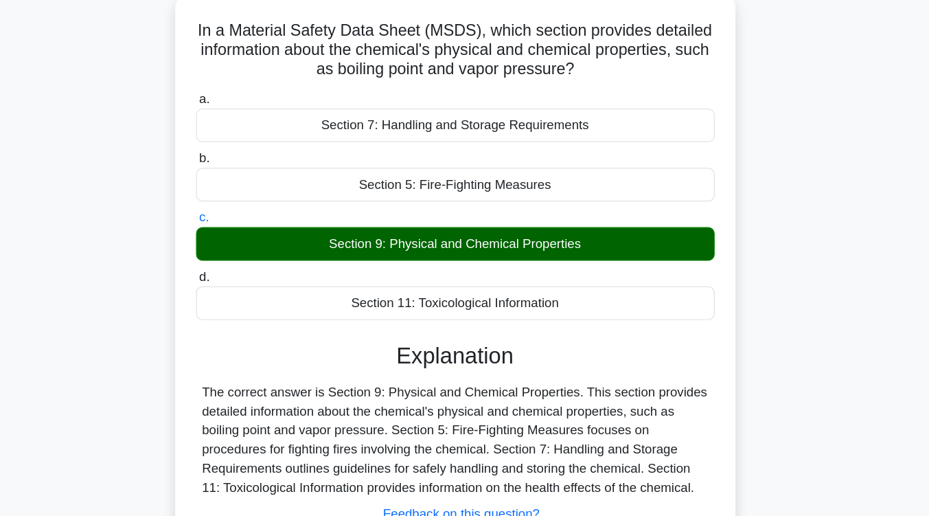
scroll to position [226, 0]
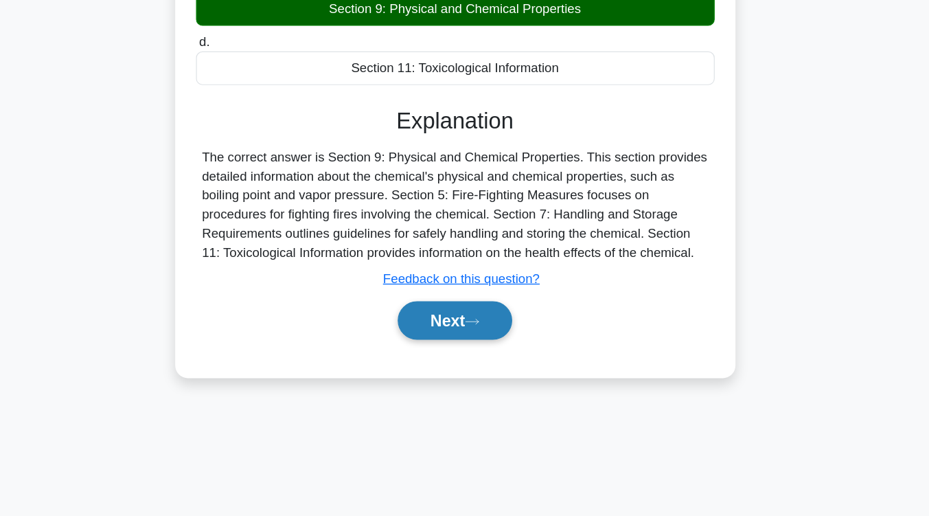
click at [452, 350] on button "Next" at bounding box center [465, 348] width 98 height 33
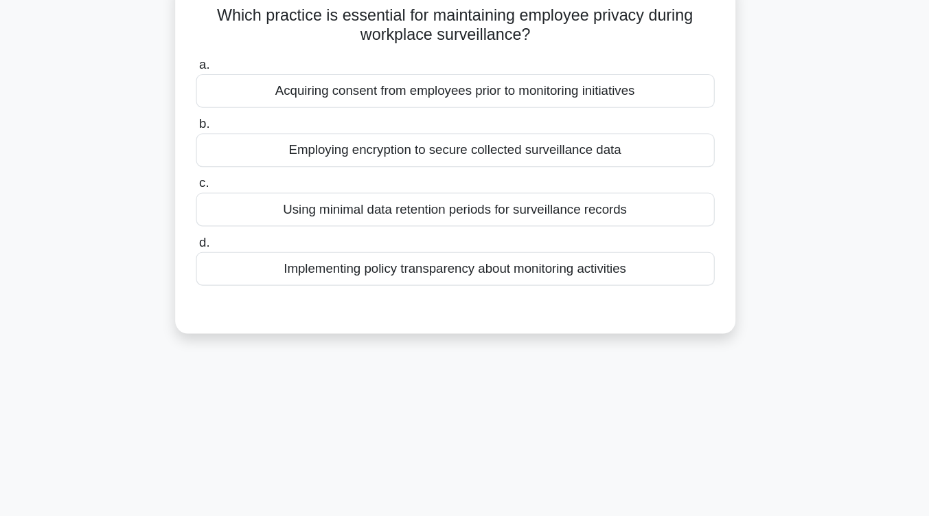
scroll to position [91, 0]
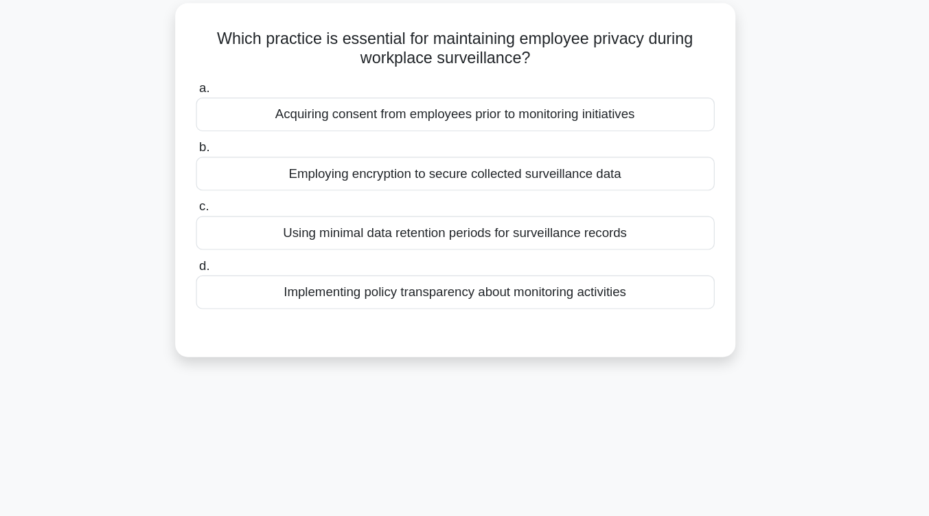
click at [505, 89] on div "Acquiring consent from employees prior to monitoring initiatives" at bounding box center [464, 98] width 445 height 29
click at [242, 80] on input "a. Acquiring consent from employees prior to monitoring initiatives" at bounding box center [242, 75] width 0 height 9
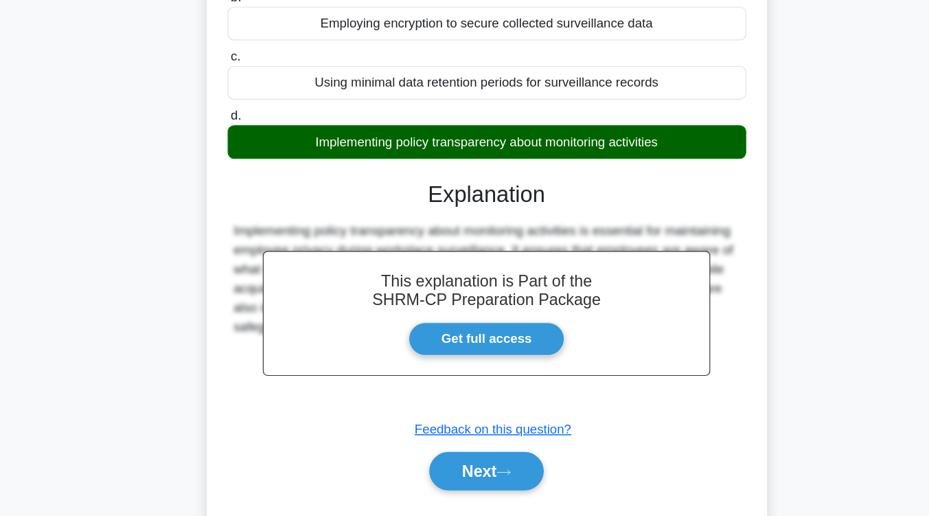
scroll to position [200, 0]
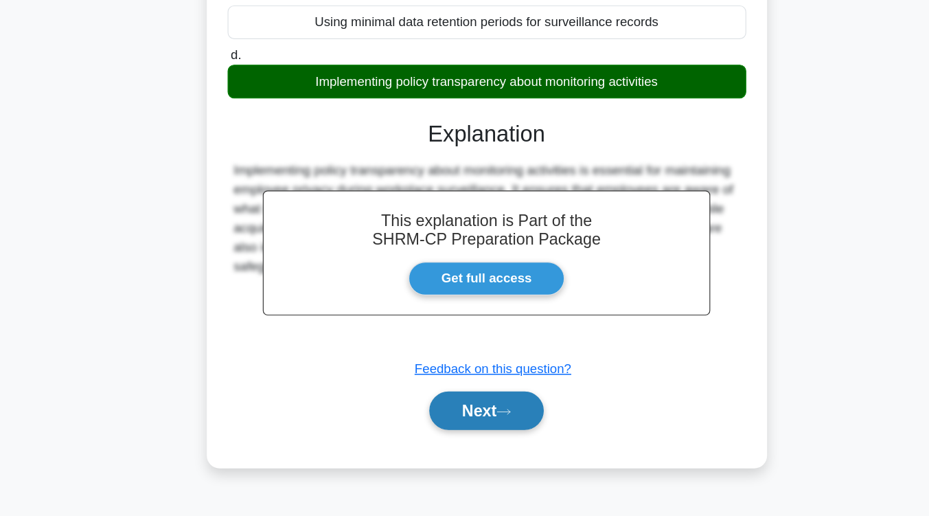
click at [482, 428] on icon at bounding box center [479, 426] width 12 height 8
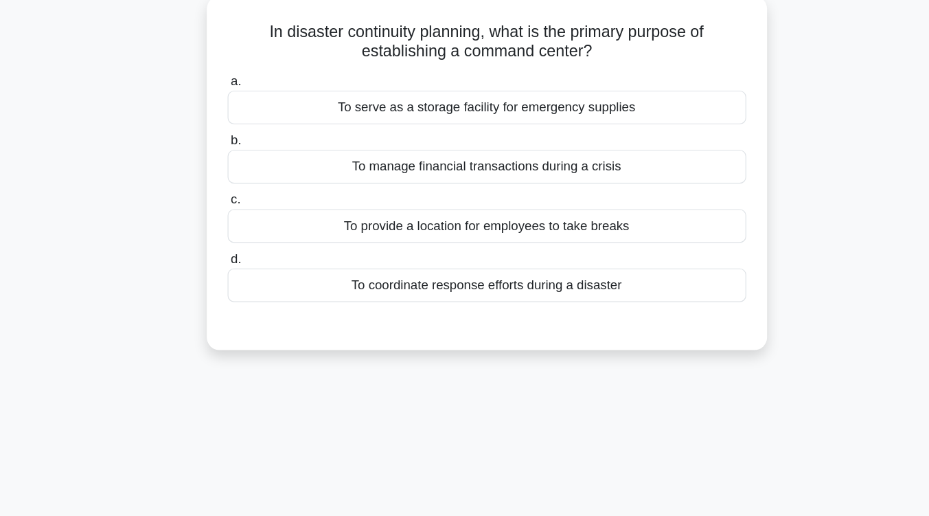
scroll to position [68, 0]
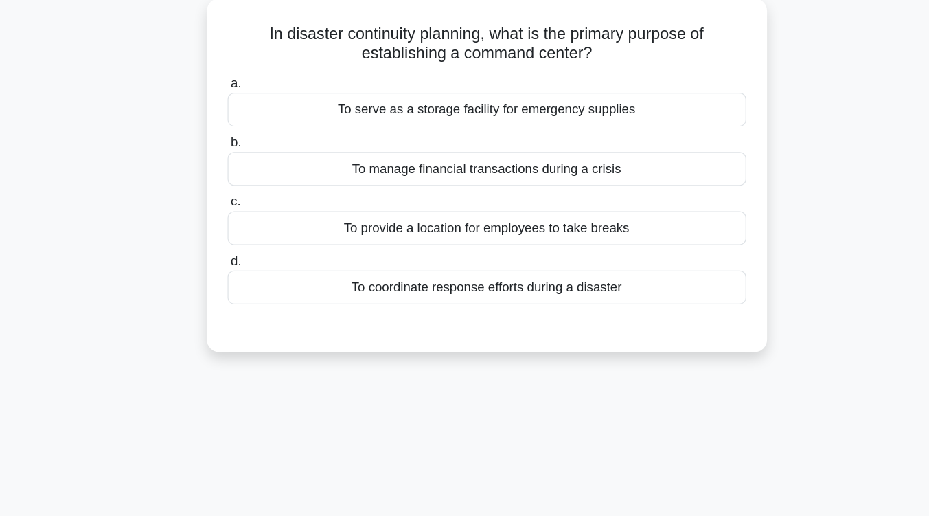
click at [540, 129] on div "To serve as a storage facility for emergency supplies" at bounding box center [464, 120] width 445 height 29
click at [242, 103] on input "a. To serve as a storage facility for emergency supplies" at bounding box center [242, 98] width 0 height 9
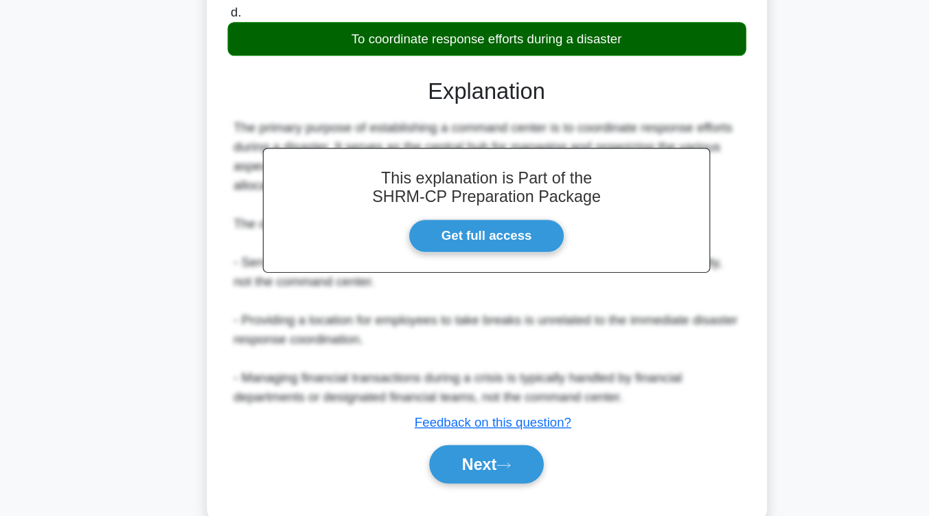
scroll to position [267, 0]
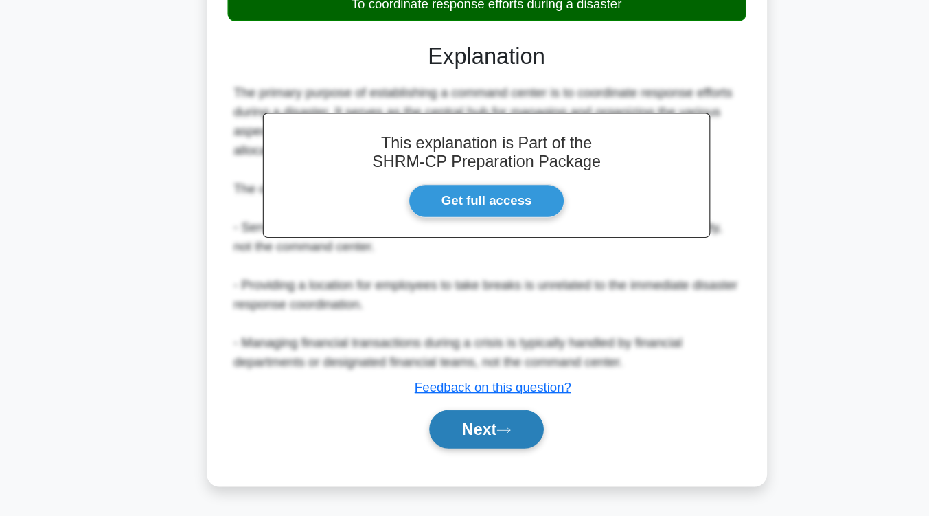
click at [486, 444] on icon at bounding box center [479, 442] width 12 height 8
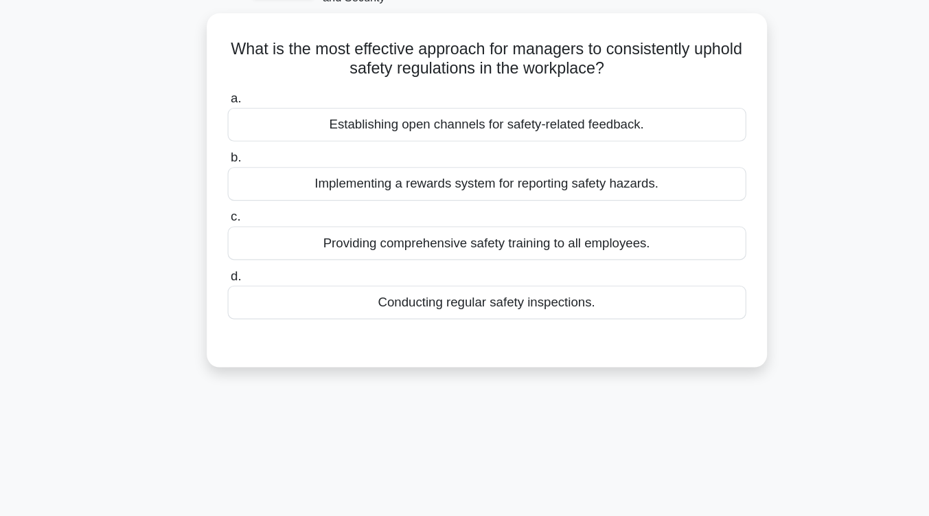
scroll to position [84, 0]
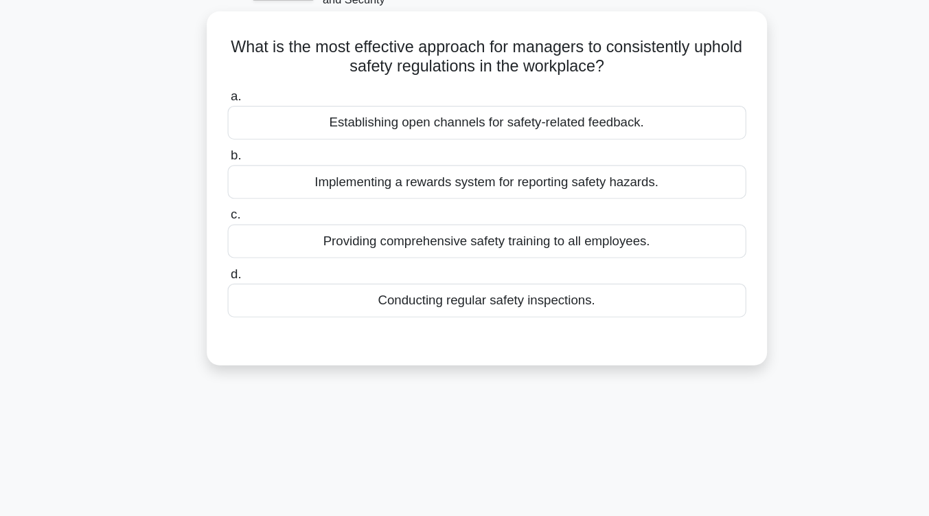
click at [550, 260] on div "Conducting regular safety inspections." at bounding box center [464, 257] width 445 height 29
click at [242, 240] on input "d. Conducting regular safety inspections." at bounding box center [242, 235] width 0 height 9
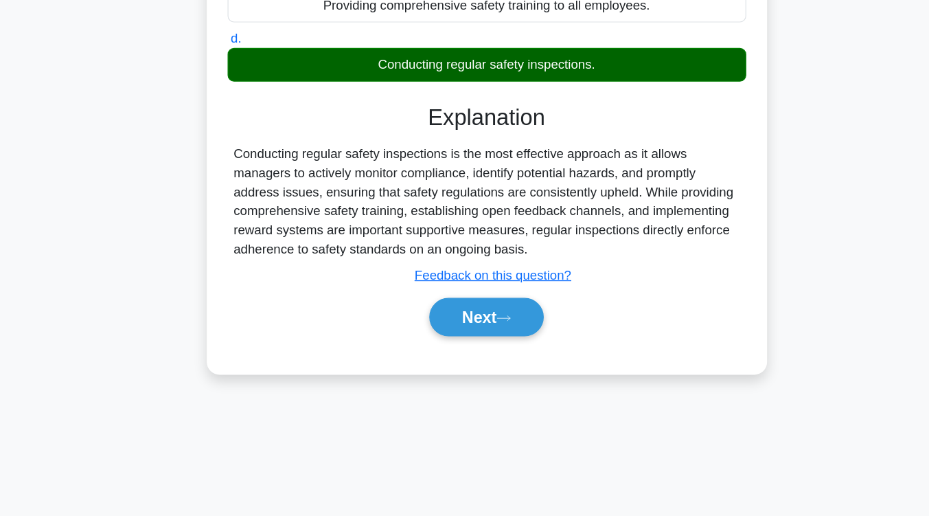
scroll to position [226, 0]
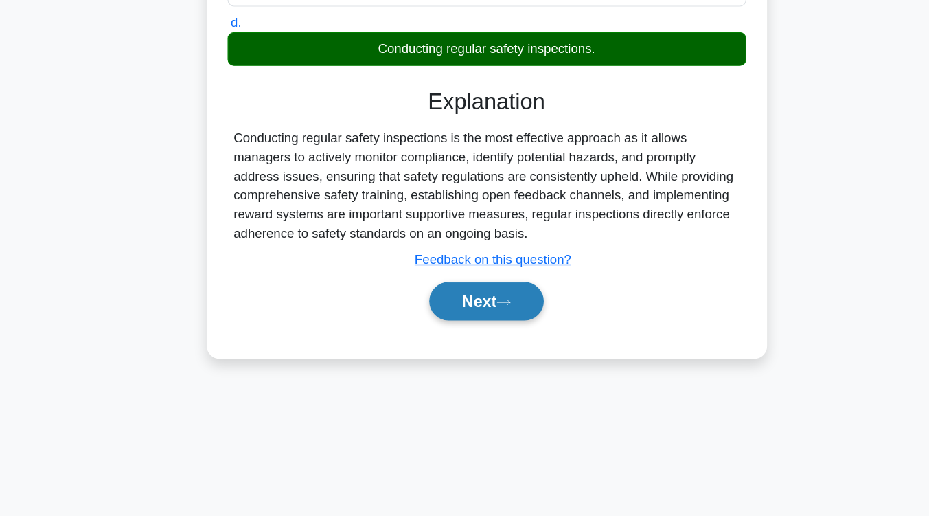
click at [464, 329] on button "Next" at bounding box center [465, 331] width 98 height 33
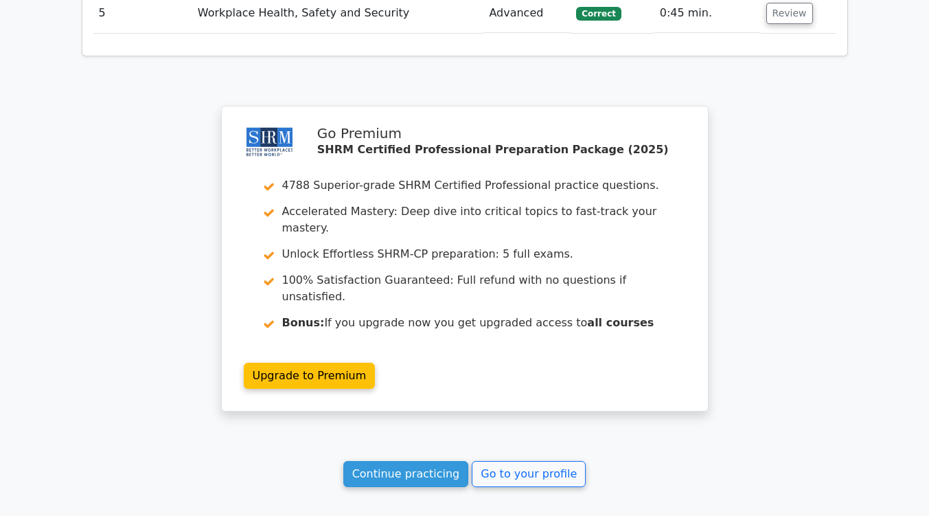
scroll to position [1845, 0]
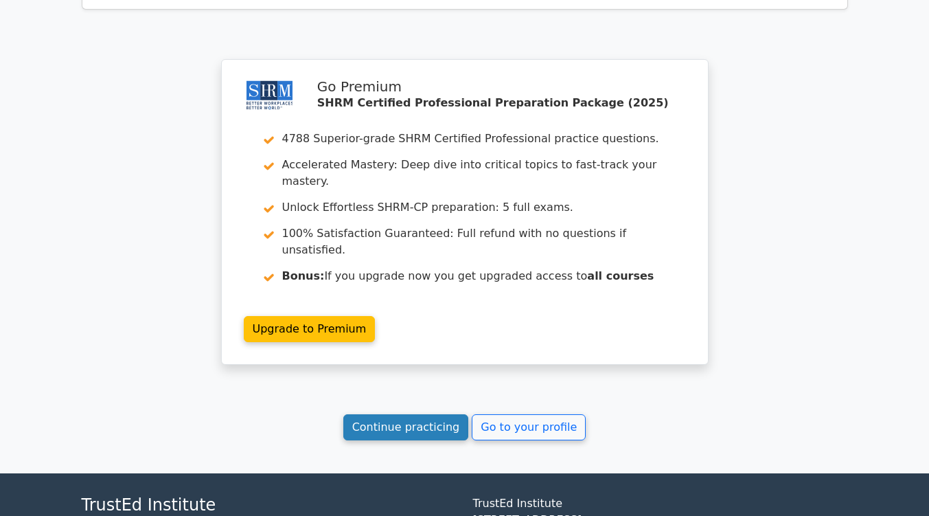
click at [437, 414] on link "Continue practicing" at bounding box center [406, 427] width 126 height 26
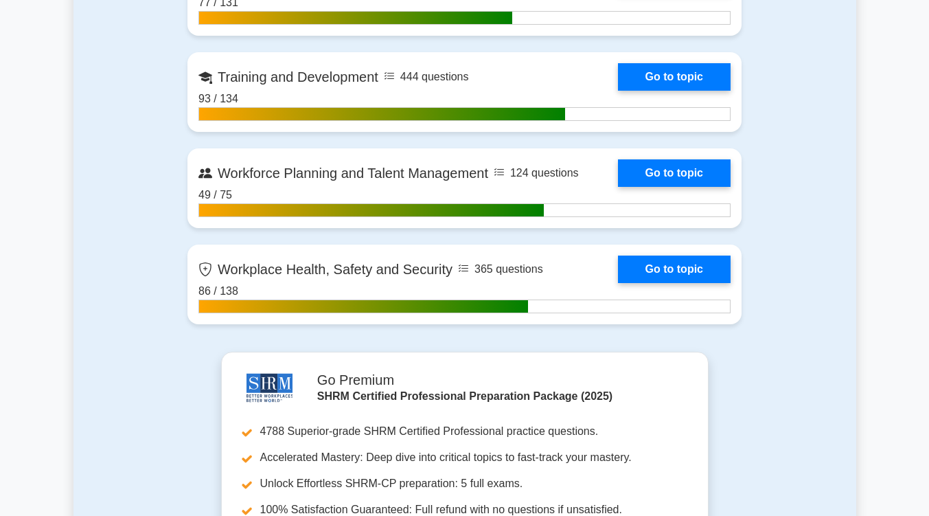
scroll to position [2264, 0]
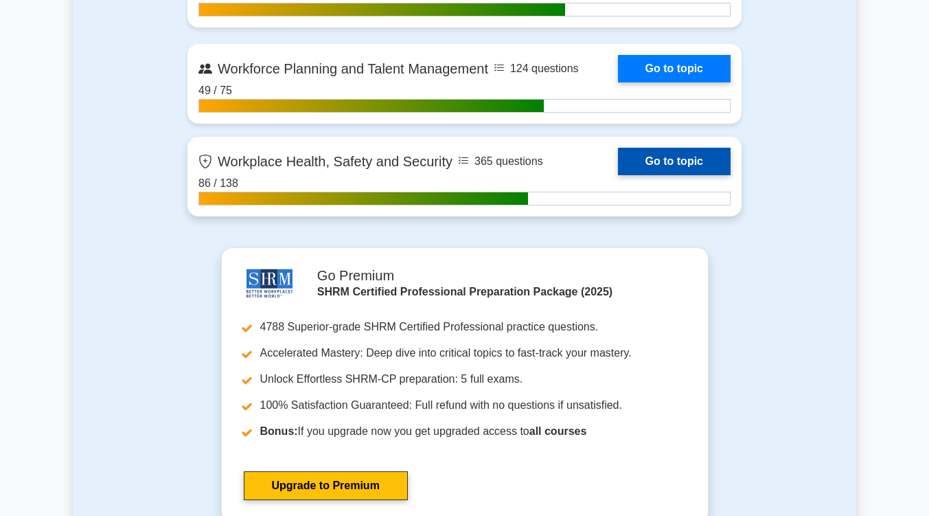
click at [697, 168] on link "Go to topic" at bounding box center [674, 161] width 113 height 27
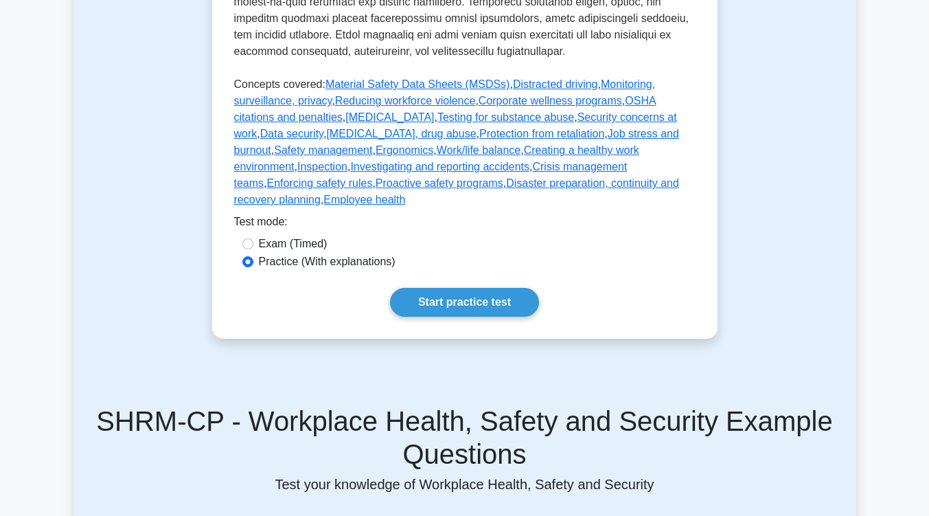
scroll to position [901, 0]
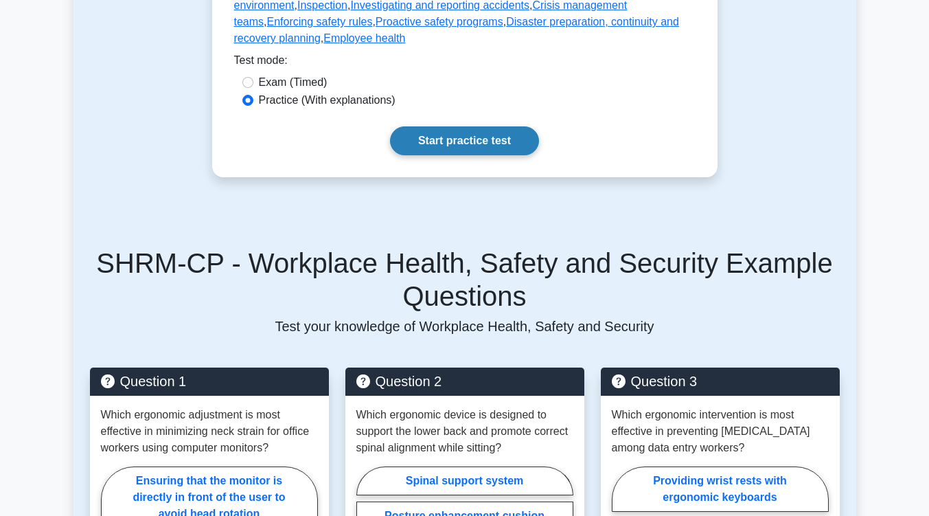
click at [497, 126] on link "Start practice test" at bounding box center [464, 140] width 149 height 29
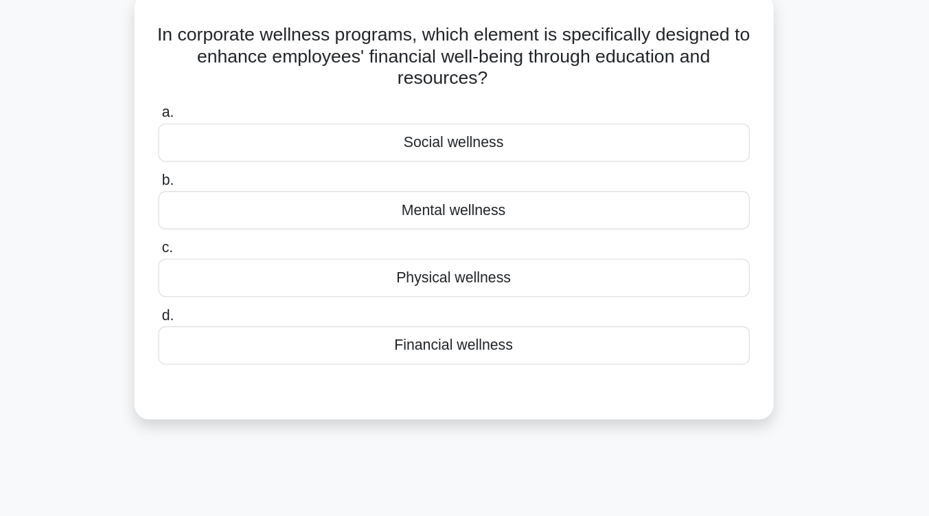
click at [506, 354] on div "Financial wellness" at bounding box center [464, 357] width 445 height 29
click at [242, 340] on input "d. Financial wellness" at bounding box center [242, 335] width 0 height 9
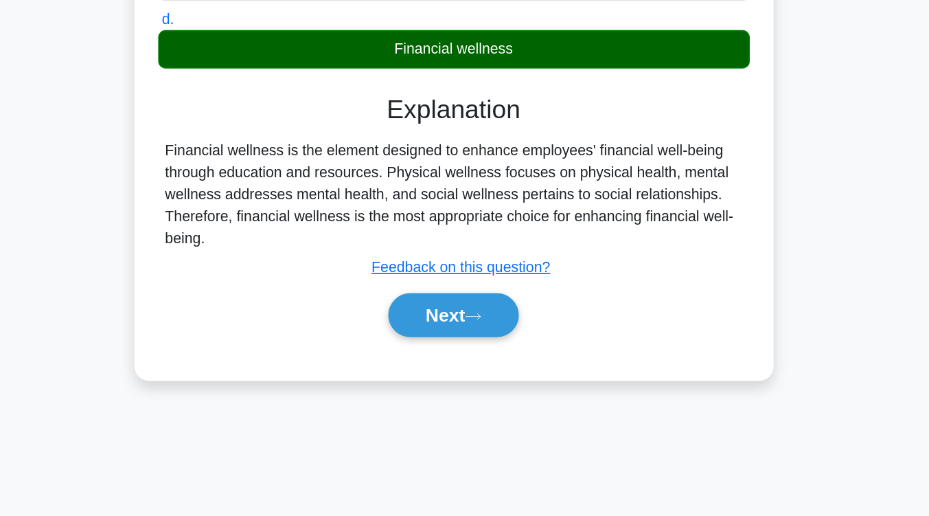
scroll to position [201, 0]
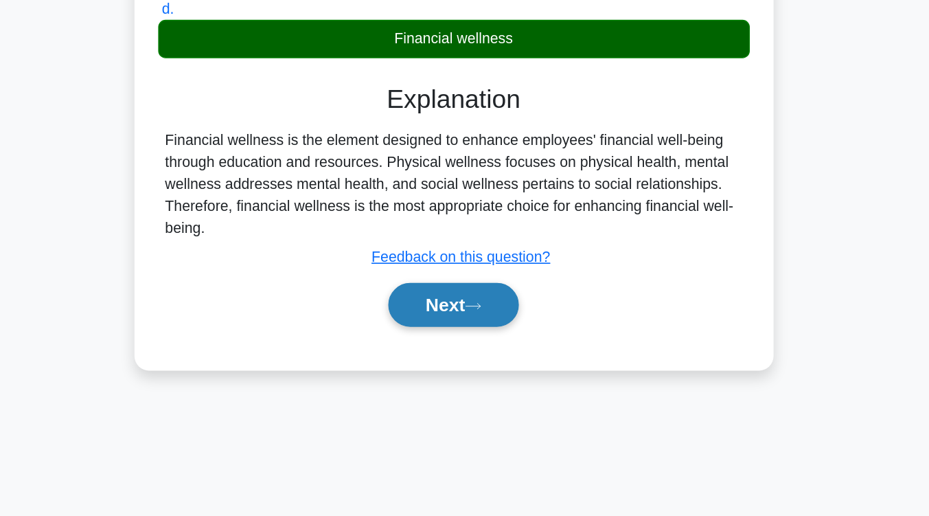
click at [475, 352] on button "Next" at bounding box center [465, 357] width 98 height 33
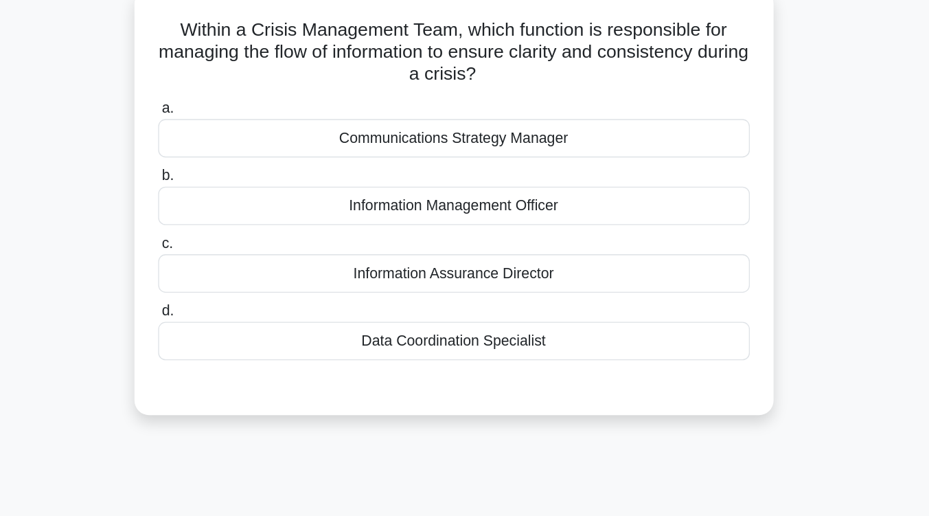
scroll to position [89, 0]
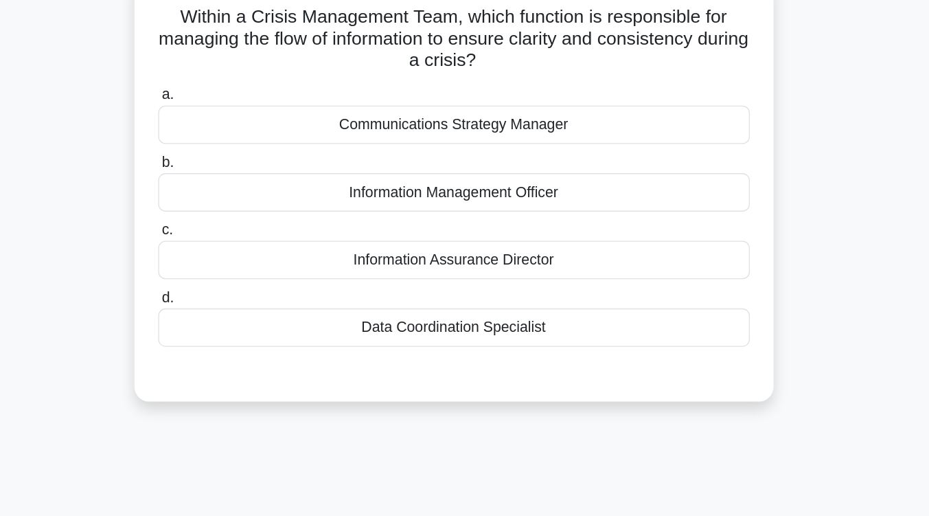
click at [495, 123] on div "Communications Strategy Manager" at bounding box center [464, 116] width 445 height 29
click at [242, 98] on input "a. Communications Strategy Manager" at bounding box center [242, 93] width 0 height 9
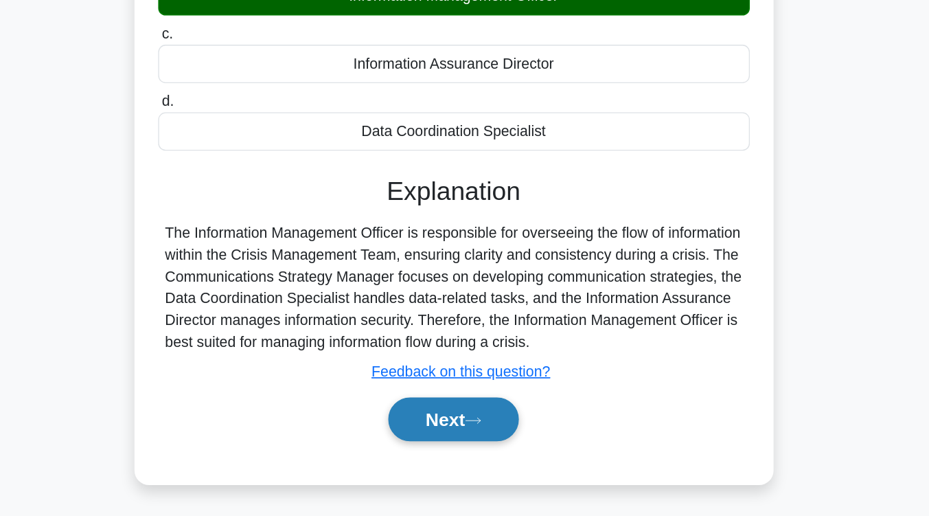
scroll to position [226, 0]
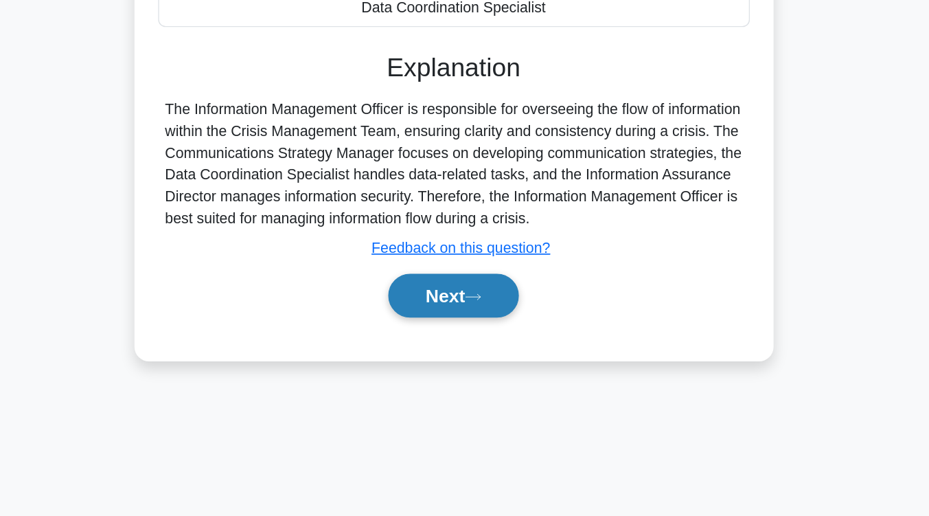
click at [468, 359] on button "Next" at bounding box center [465, 349] width 98 height 33
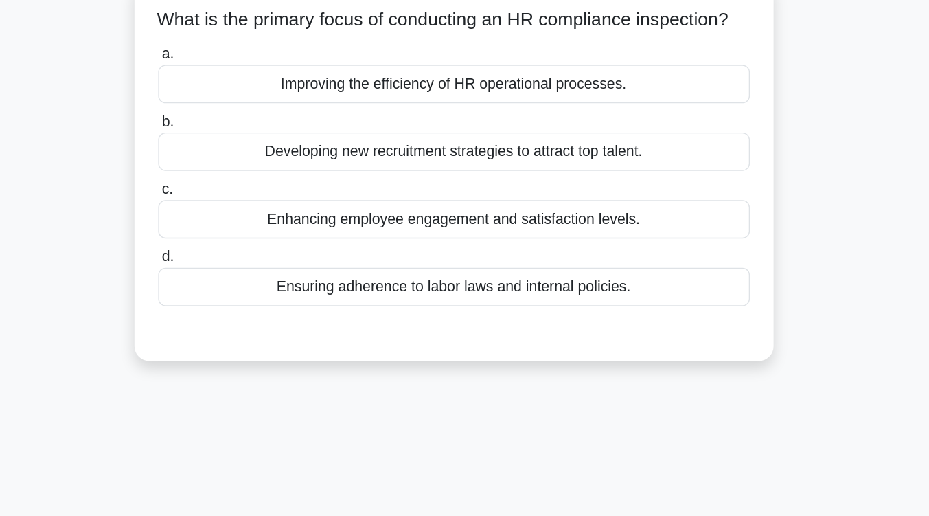
scroll to position [109, 0]
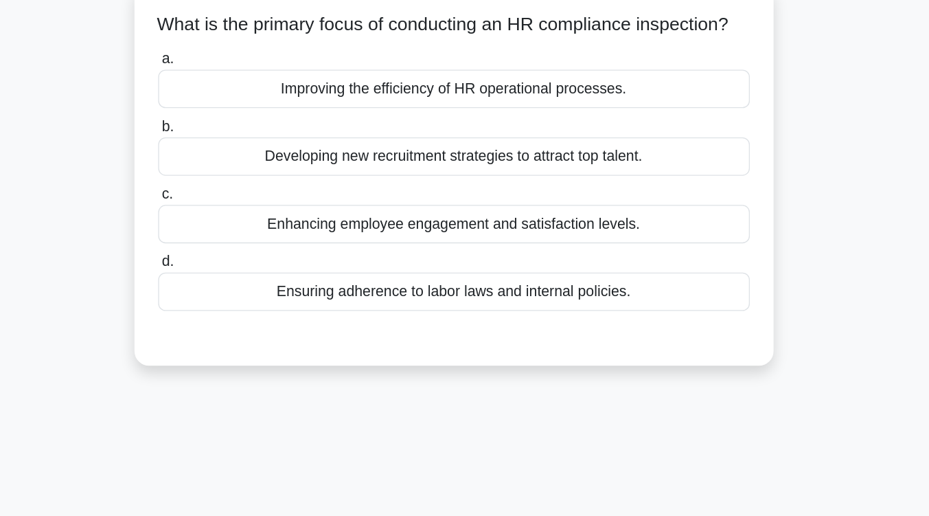
click at [468, 231] on div "Ensuring adherence to labor laws and internal policies." at bounding box center [464, 219] width 445 height 29
click at [242, 201] on input "d. Ensuring adherence to labor laws and internal policies." at bounding box center [242, 196] width 0 height 9
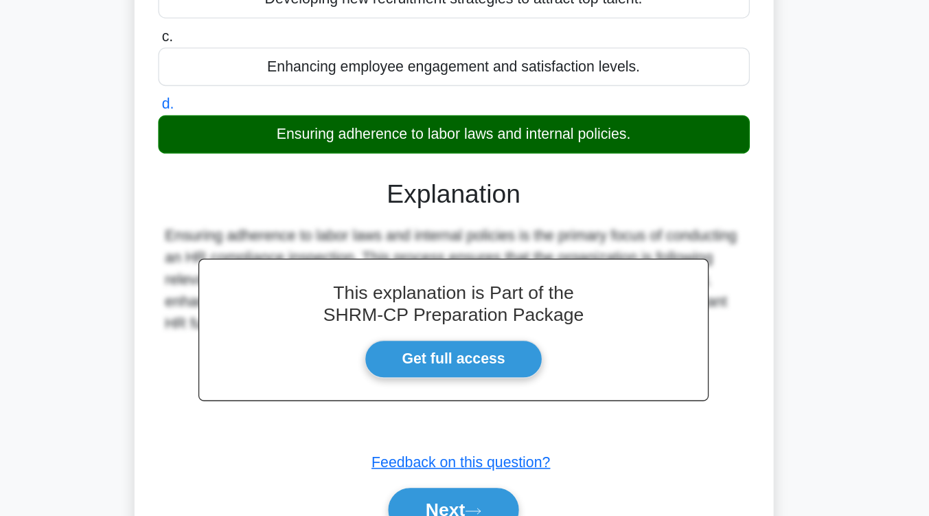
scroll to position [214, 0]
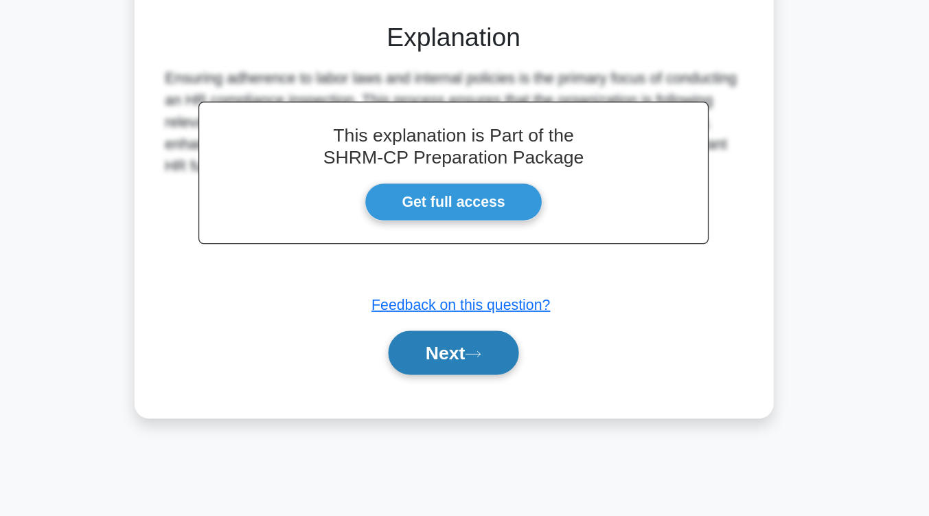
click at [467, 409] on button "Next" at bounding box center [465, 392] width 98 height 33
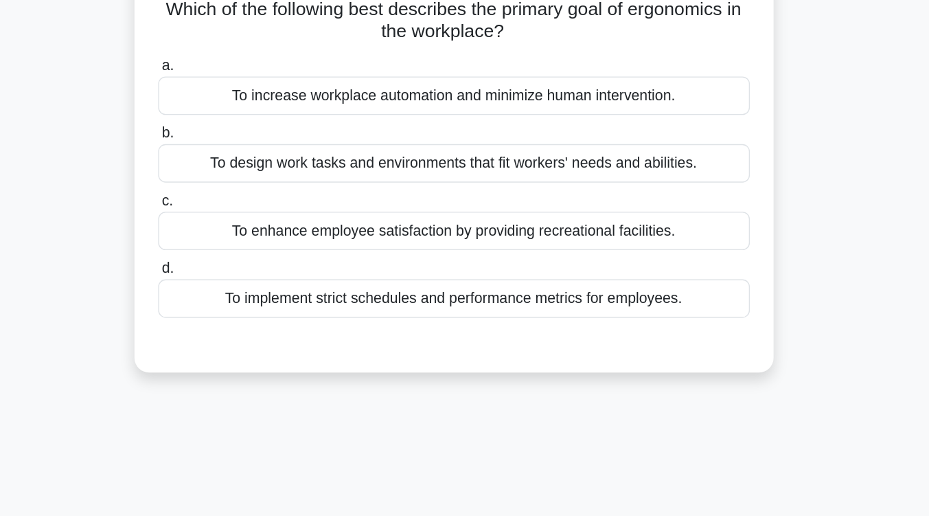
scroll to position [111, 0]
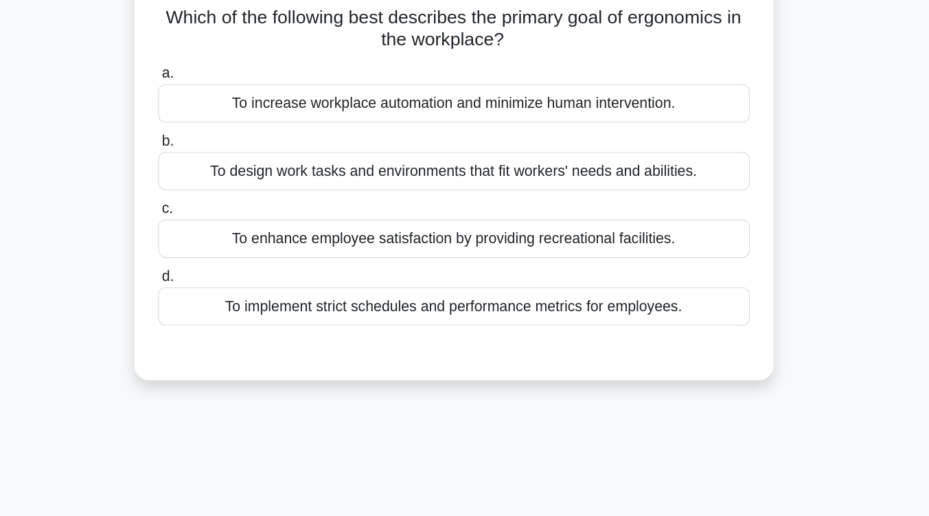
click at [538, 133] on div "To design work tasks and environments that fit workers' needs and abilities." at bounding box center [464, 128] width 445 height 29
click at [242, 111] on input "b. To design work tasks and environments that fit workers' needs and abilities." at bounding box center [242, 106] width 0 height 9
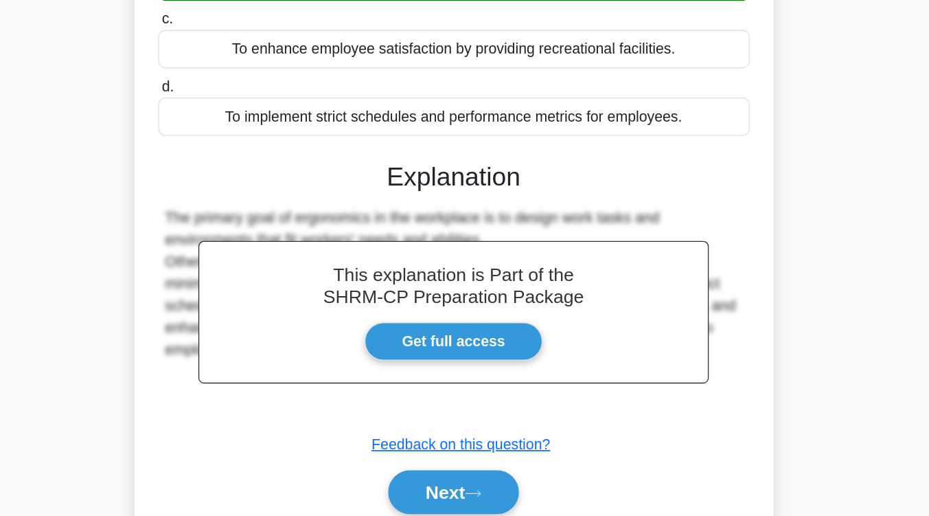
scroll to position [226, 0]
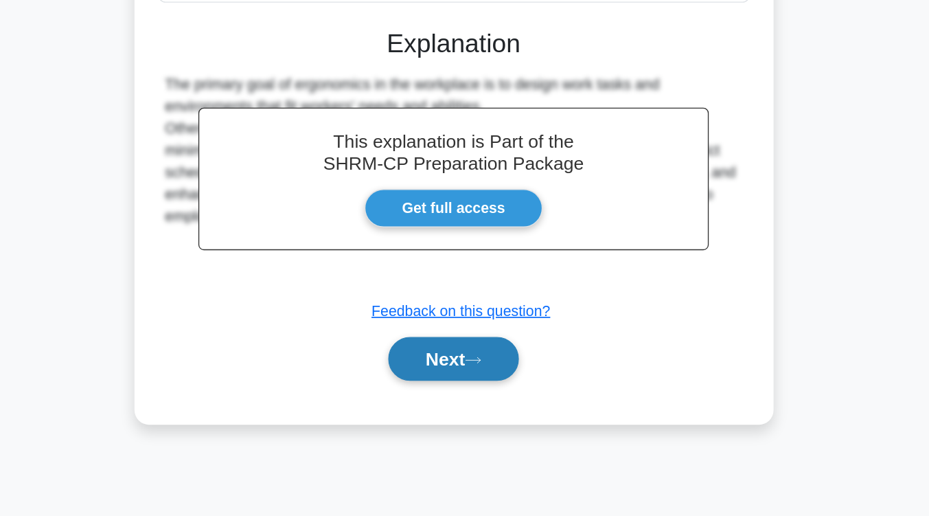
click at [486, 398] on icon at bounding box center [479, 399] width 12 height 8
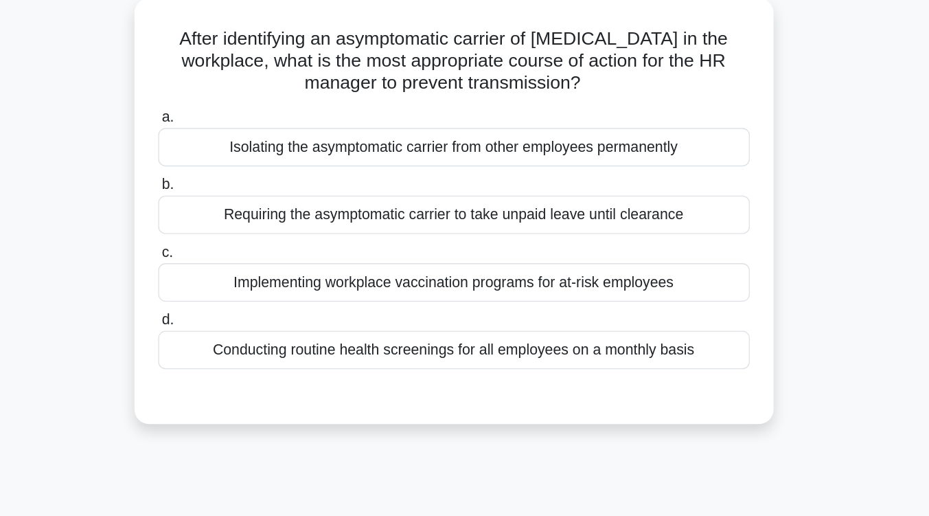
scroll to position [93, 0]
click at [527, 171] on div "Requiring the asymptomatic carrier to take unpaid leave until clearance" at bounding box center [464, 163] width 445 height 29
click at [242, 146] on input "b. Requiring the asymptomatic carrier to take unpaid leave until clearance" at bounding box center [242, 141] width 0 height 9
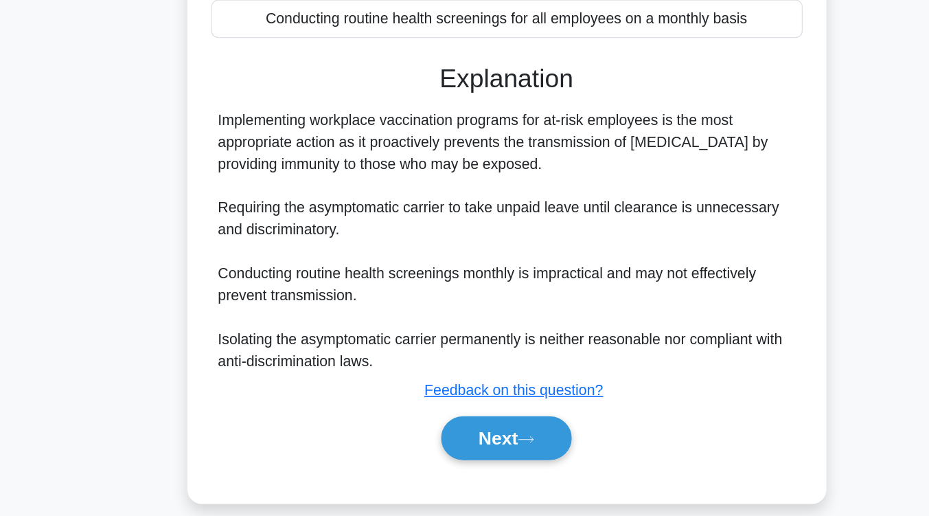
scroll to position [234, 0]
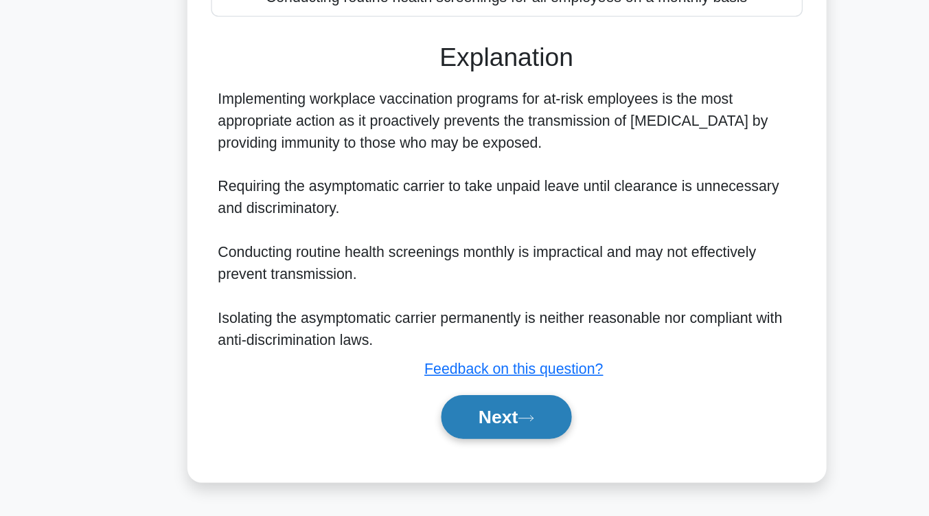
click at [474, 447] on button "Next" at bounding box center [465, 441] width 98 height 33
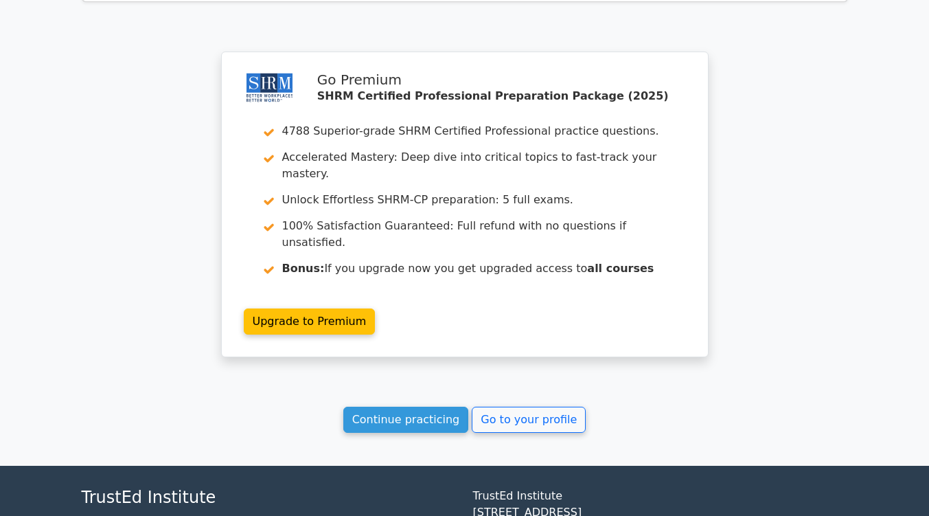
scroll to position [1792, 0]
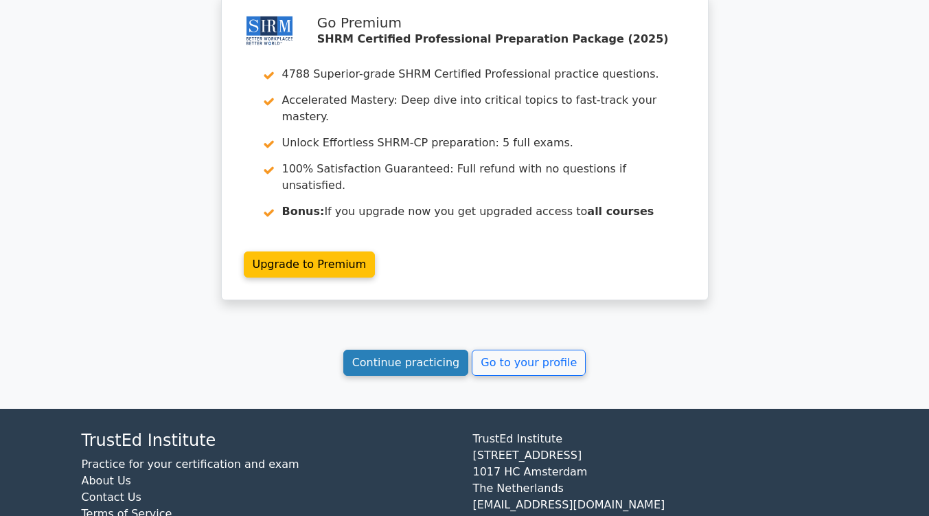
click at [405, 350] on link "Continue practicing" at bounding box center [406, 363] width 126 height 26
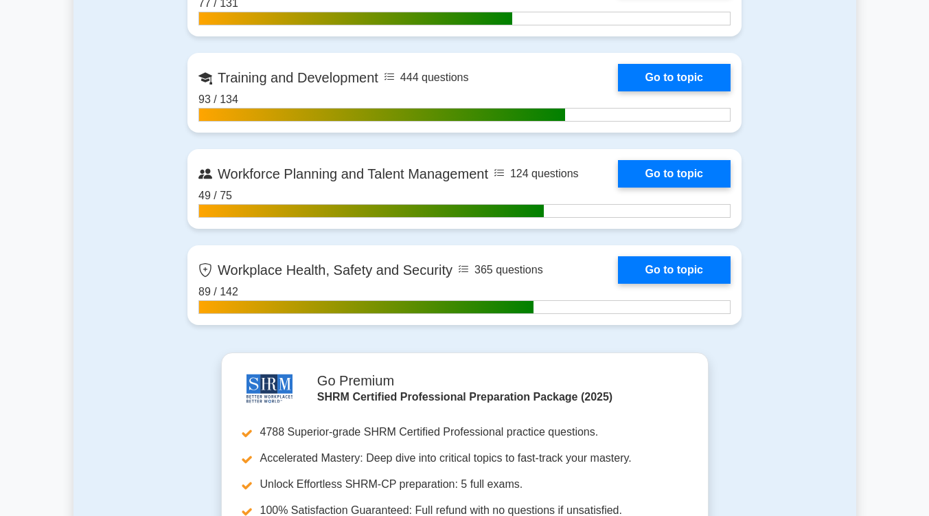
scroll to position [2321, 0]
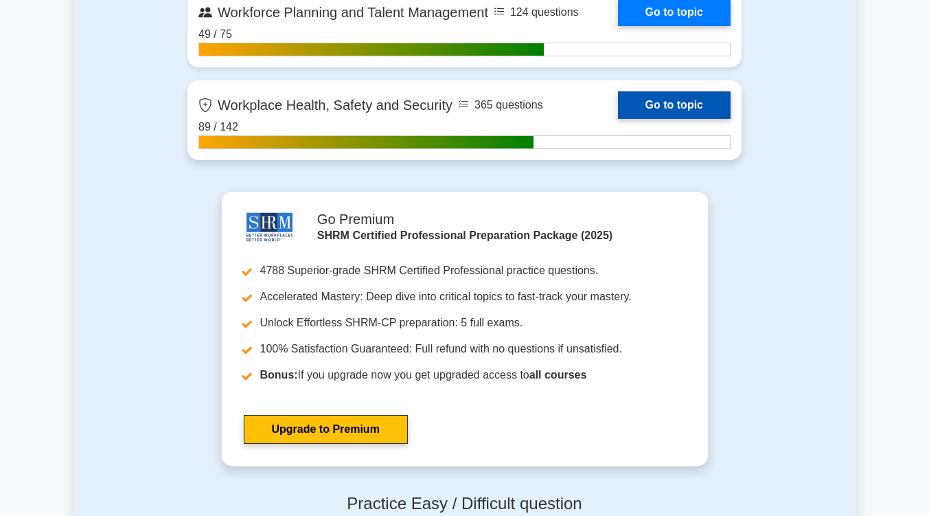
click at [673, 106] on link "Go to topic" at bounding box center [674, 104] width 113 height 27
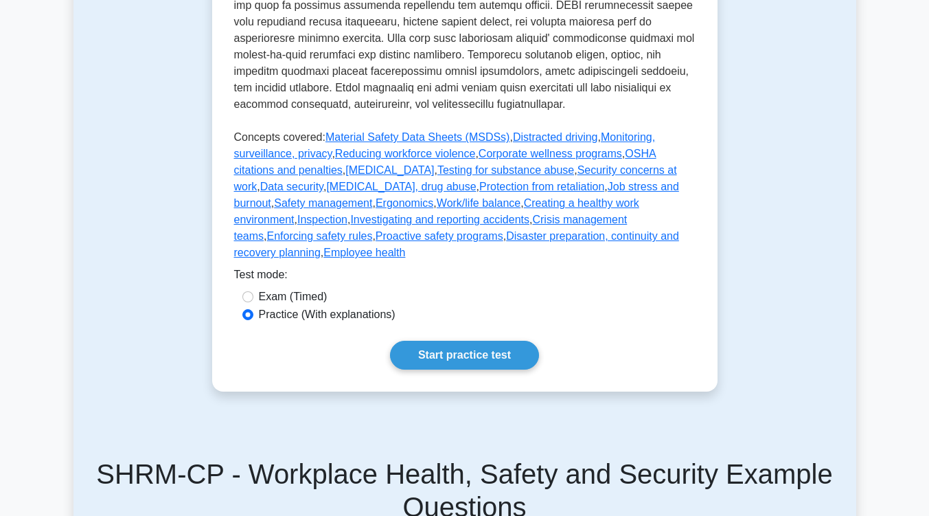
scroll to position [714, 0]
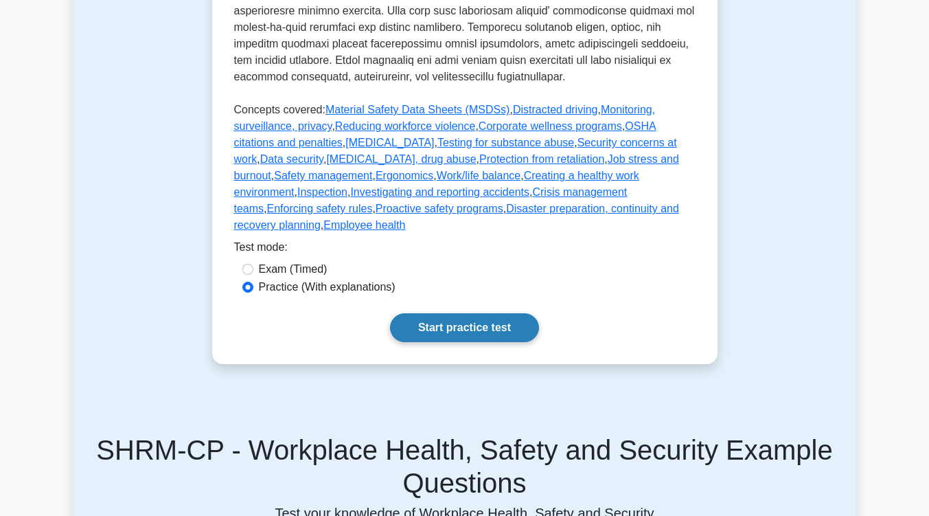
click at [507, 313] on link "Start practice test" at bounding box center [464, 327] width 149 height 29
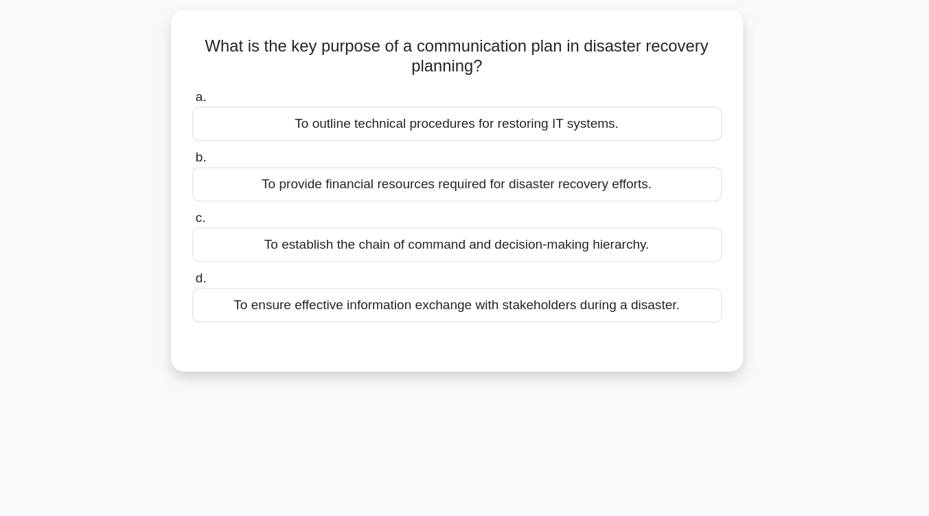
scroll to position [8, 0]
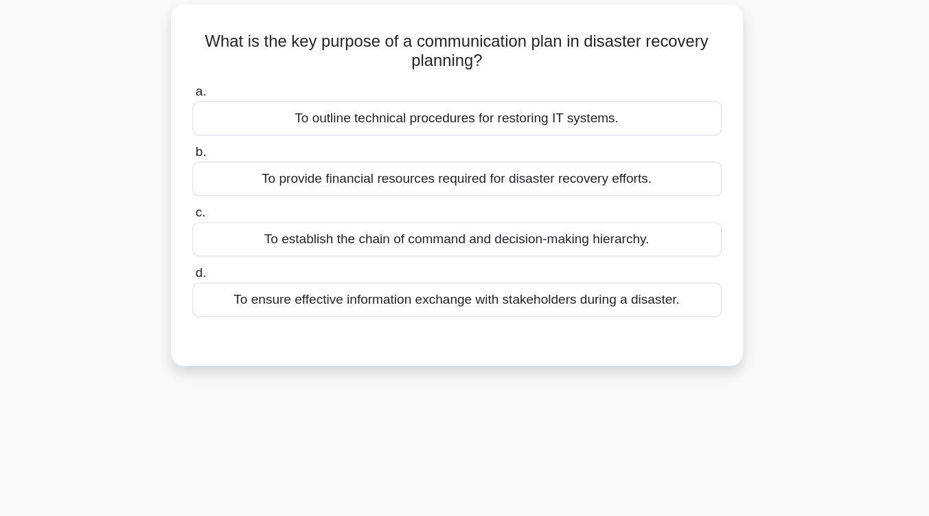
click at [510, 335] on div "To ensure effective information exchange with stakeholders during a disaster." at bounding box center [464, 333] width 445 height 29
click at [242, 316] on input "d. To ensure effective information exchange with stakeholders during a disaster." at bounding box center [242, 311] width 0 height 9
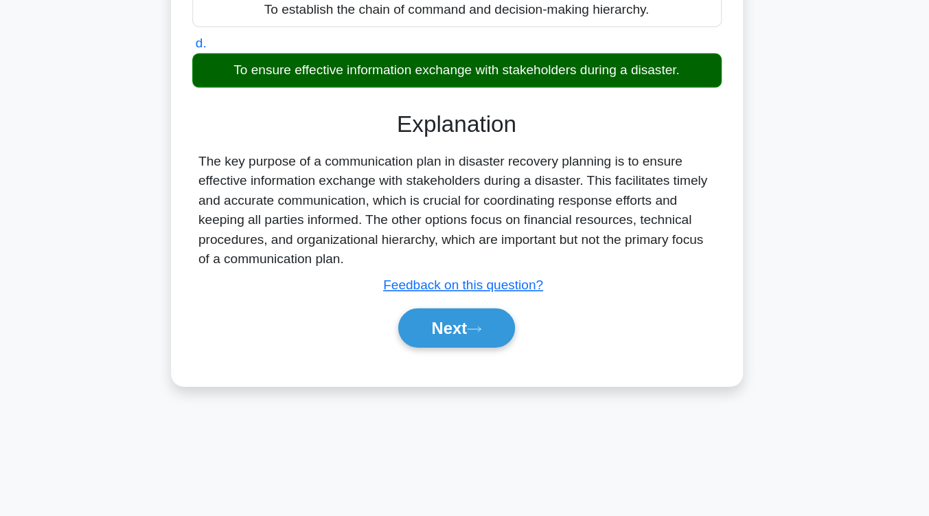
scroll to position [226, 0]
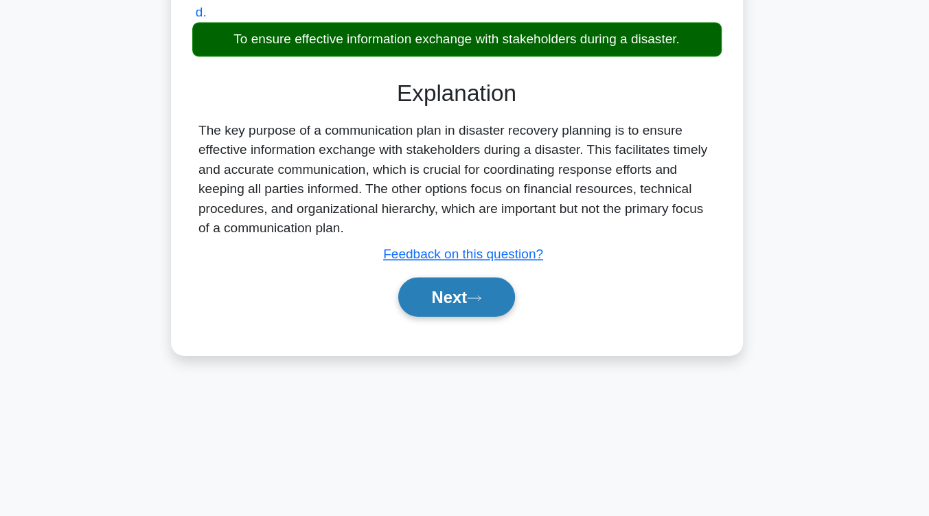
click at [499, 333] on button "Next" at bounding box center [465, 331] width 98 height 33
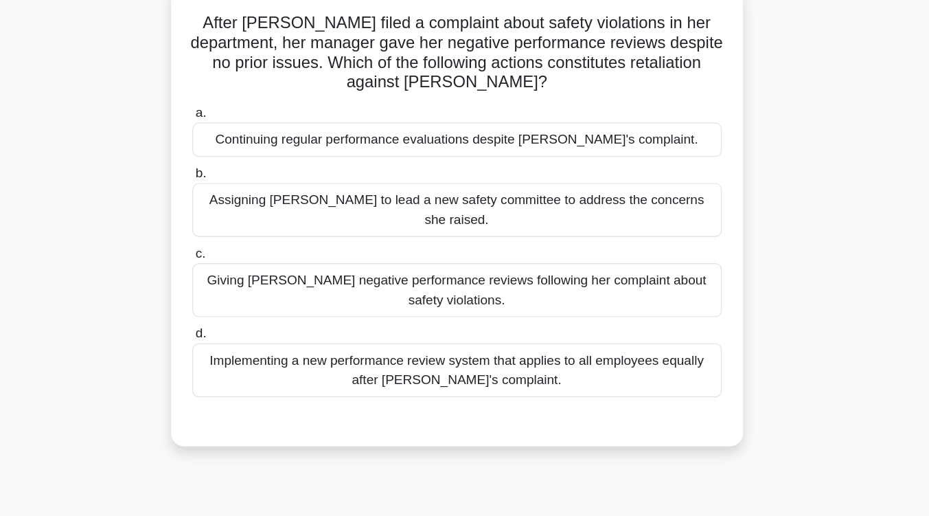
scroll to position [107, 0]
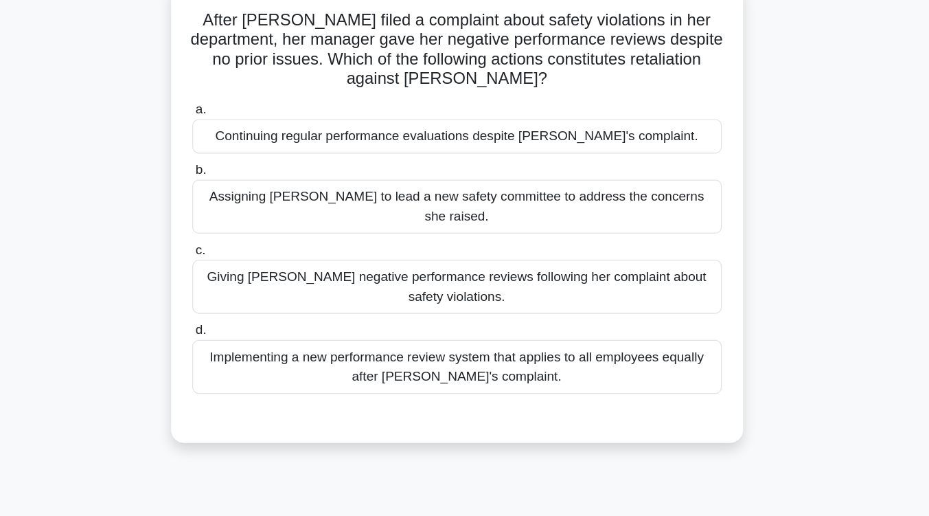
click at [519, 232] on div "Giving [PERSON_NAME] negative performance reviews following her complaint about…" at bounding box center [464, 240] width 445 height 45
click at [242, 215] on input "c. Giving Jane negative performance reviews following her complaint about safet…" at bounding box center [242, 210] width 0 height 9
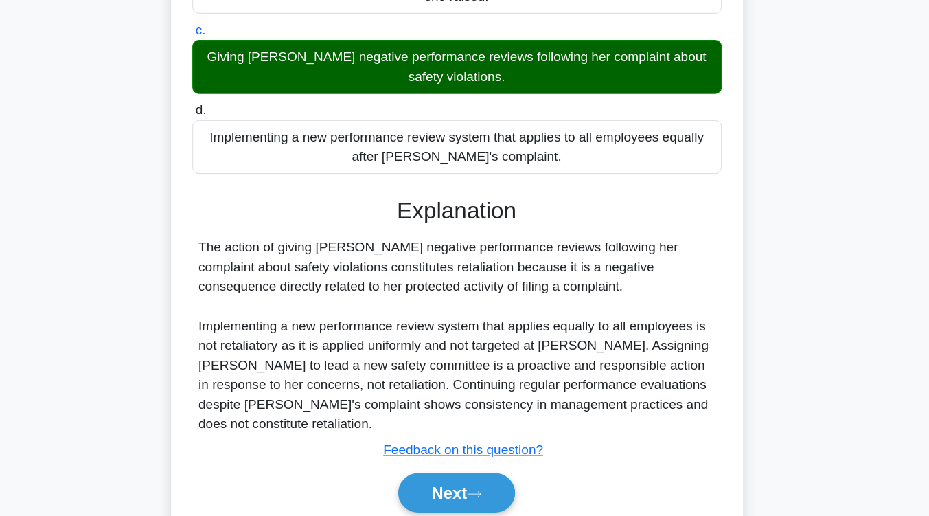
scroll to position [233, 0]
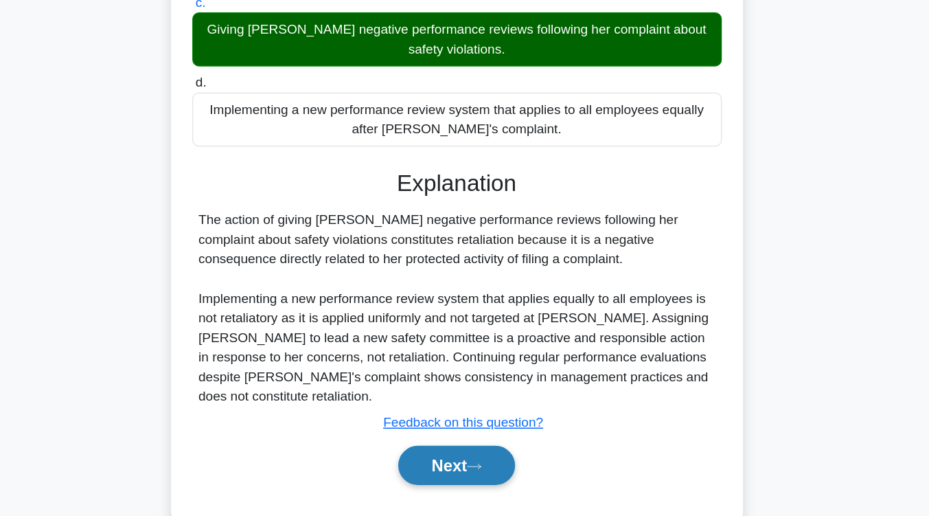
click at [458, 457] on button "Next" at bounding box center [465, 473] width 98 height 33
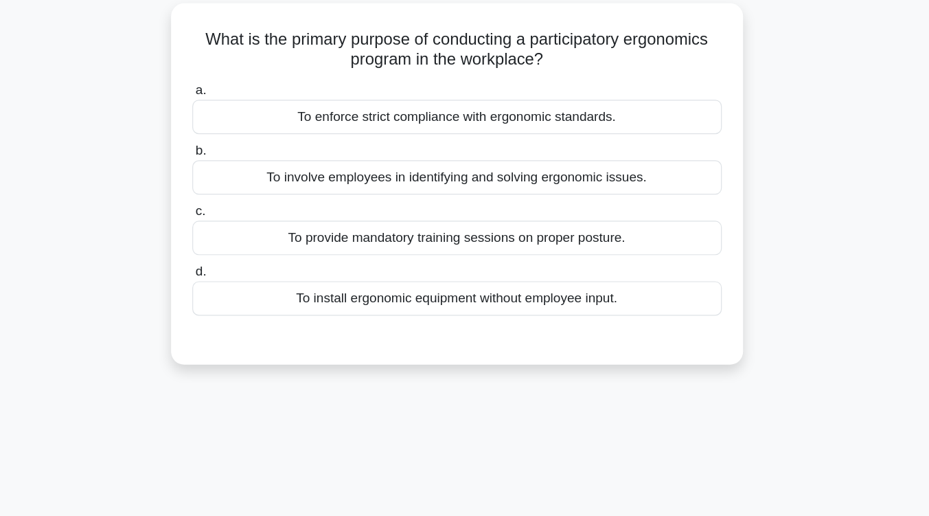
scroll to position [93, 0]
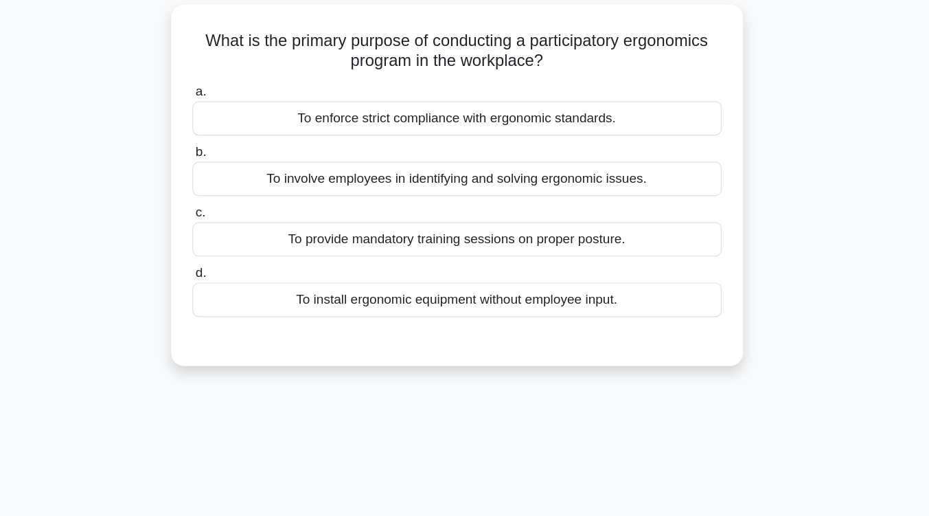
drag, startPoint x: 458, startPoint y: 448, endPoint x: 388, endPoint y: 358, distance: 114.1
click at [388, 358] on div "3:48 Stop SHRM-CP - Workplace Health, Safety and Security Intermediate 3/5 What…" at bounding box center [465, 300] width 783 height 687
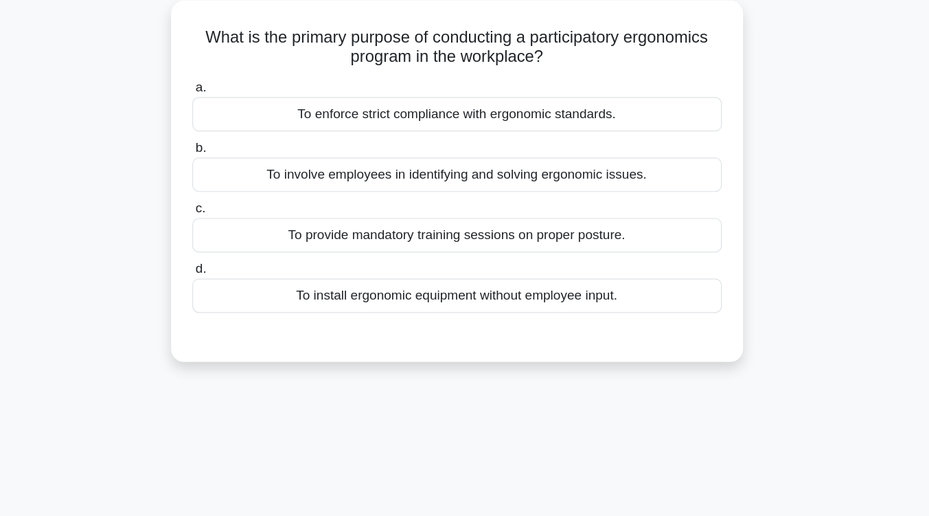
click at [521, 150] on div "To involve employees in identifying and solving ergonomic issues." at bounding box center [464, 147] width 445 height 29
click at [242, 129] on input "b. To involve employees in identifying and solving ergonomic issues." at bounding box center [242, 124] width 0 height 9
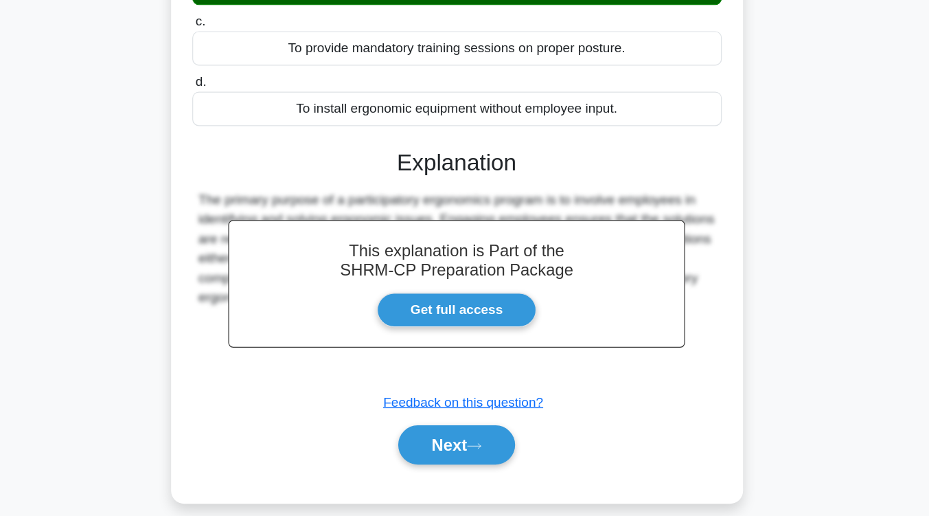
scroll to position [226, 0]
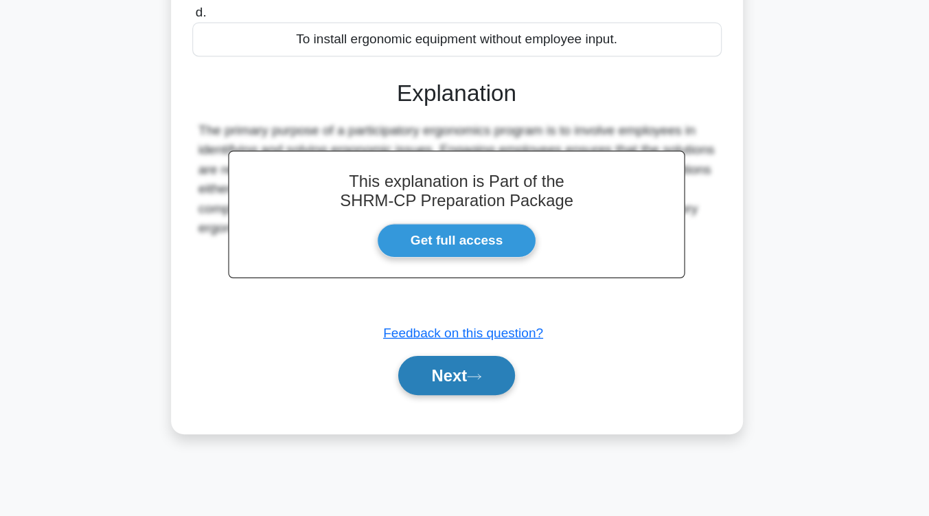
click at [476, 394] on button "Next" at bounding box center [465, 397] width 98 height 33
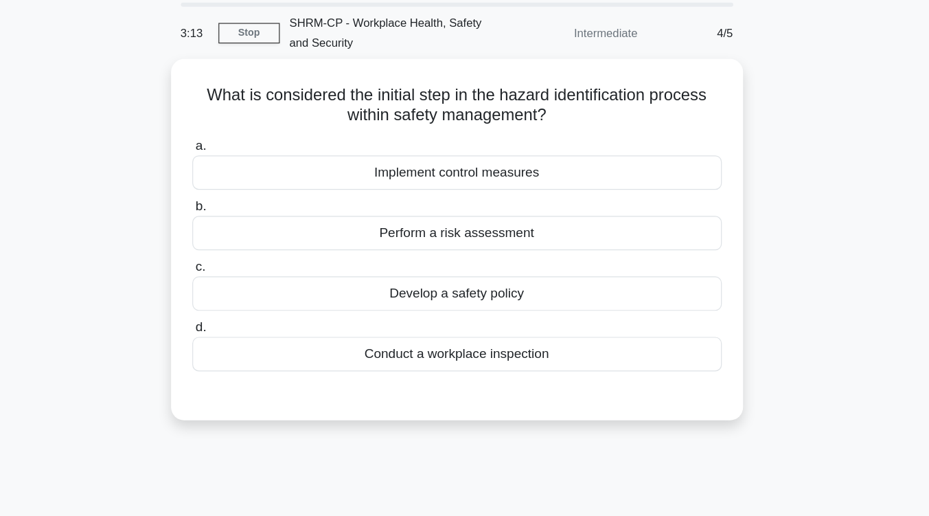
scroll to position [45, 0]
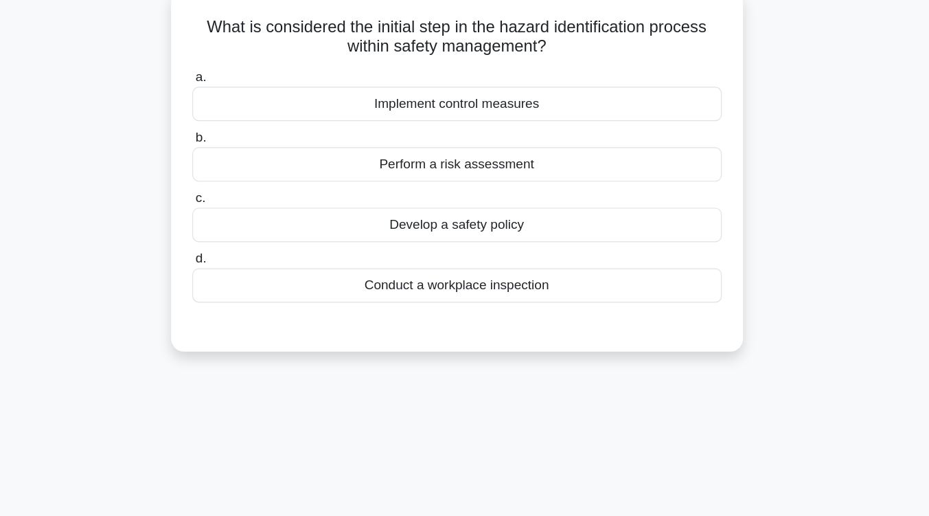
click at [480, 204] on div "Perform a risk assessment" at bounding box center [464, 195] width 445 height 29
click at [242, 177] on input "b. Perform a risk assessment" at bounding box center [242, 172] width 0 height 9
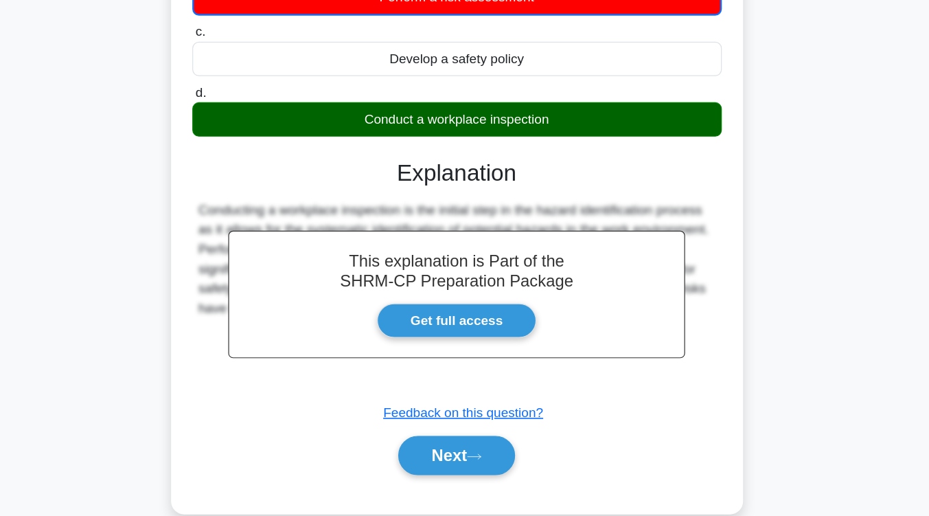
scroll to position [226, 0]
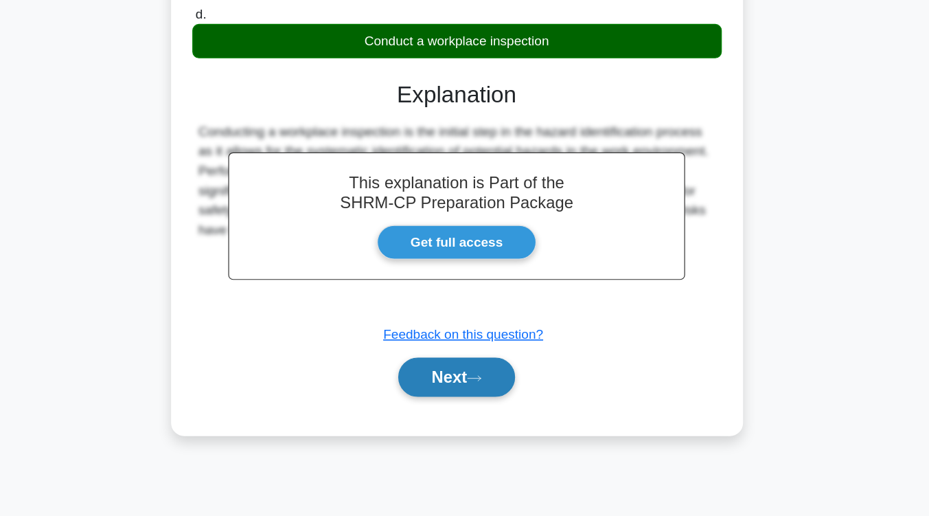
click at [475, 392] on button "Next" at bounding box center [465, 399] width 98 height 33
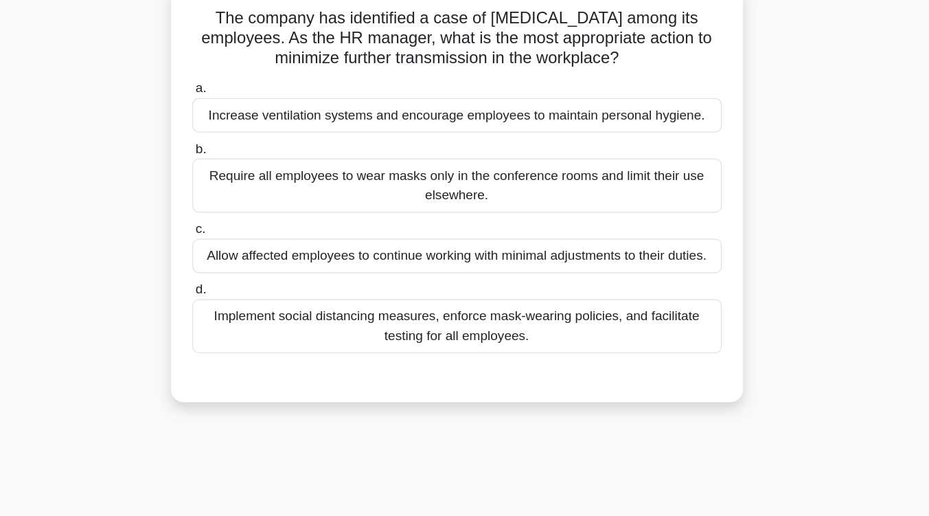
scroll to position [108, 0]
click at [473, 288] on div "Implement social distancing measures, enforce mask-wearing policies, and facili…" at bounding box center [464, 274] width 445 height 45
click at [242, 249] on input "d. Implement social distancing measures, enforce mask-wearing policies, and fac…" at bounding box center [242, 244] width 0 height 9
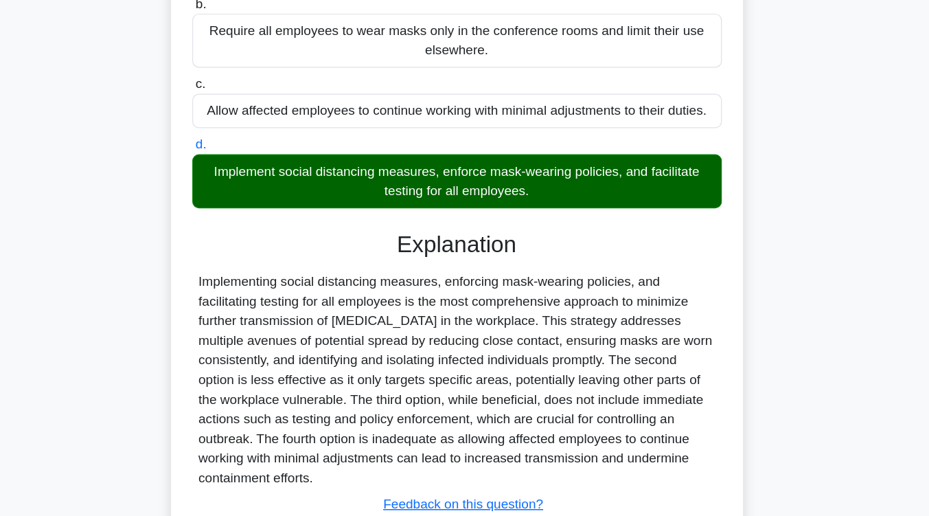
scroll to position [249, 0]
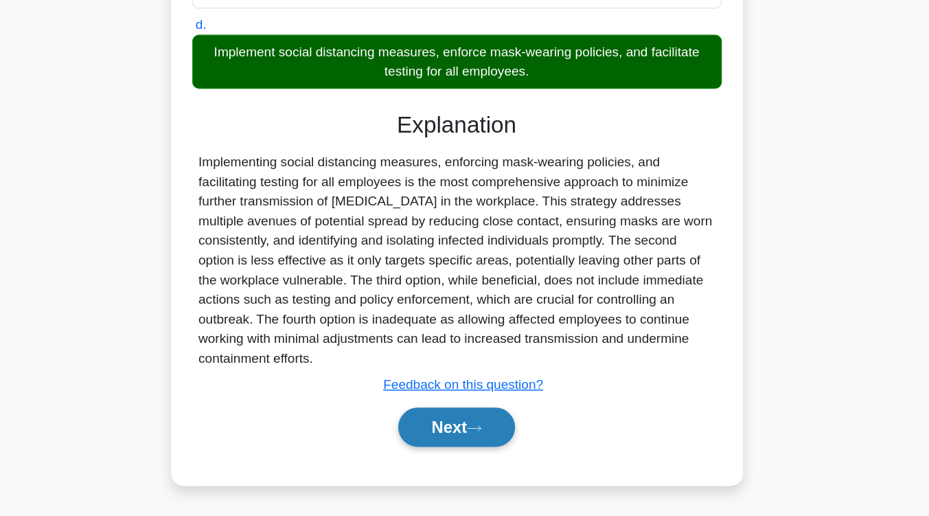
click at [473, 438] on button "Next" at bounding box center [465, 441] width 98 height 33
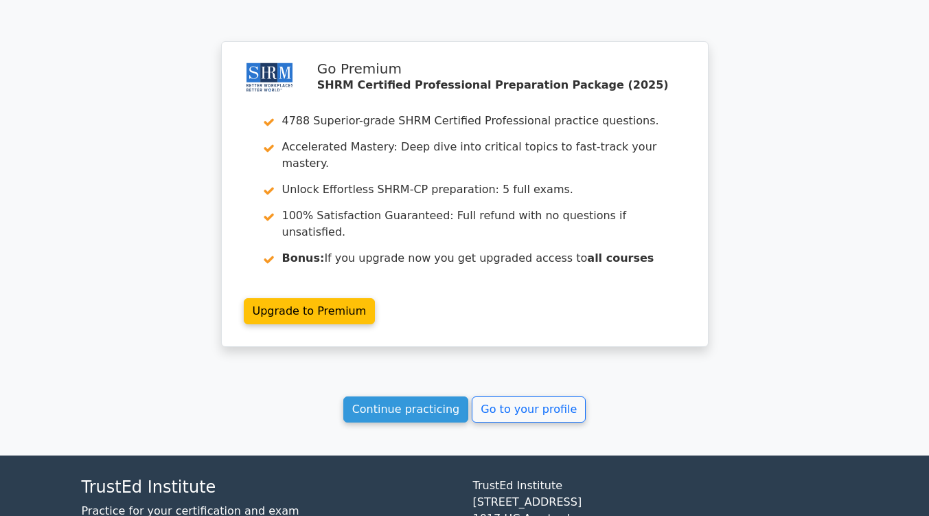
scroll to position [1759, 0]
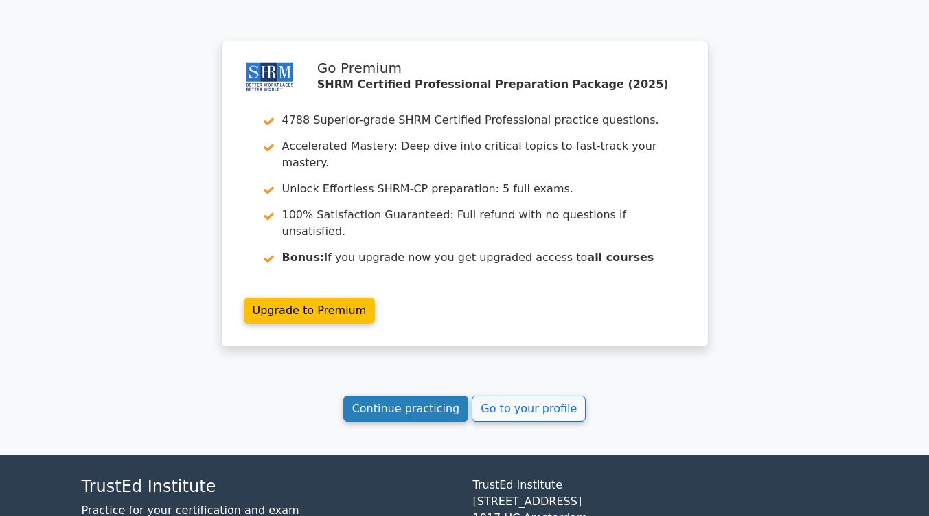
click at [425, 396] on link "Continue practicing" at bounding box center [406, 409] width 126 height 26
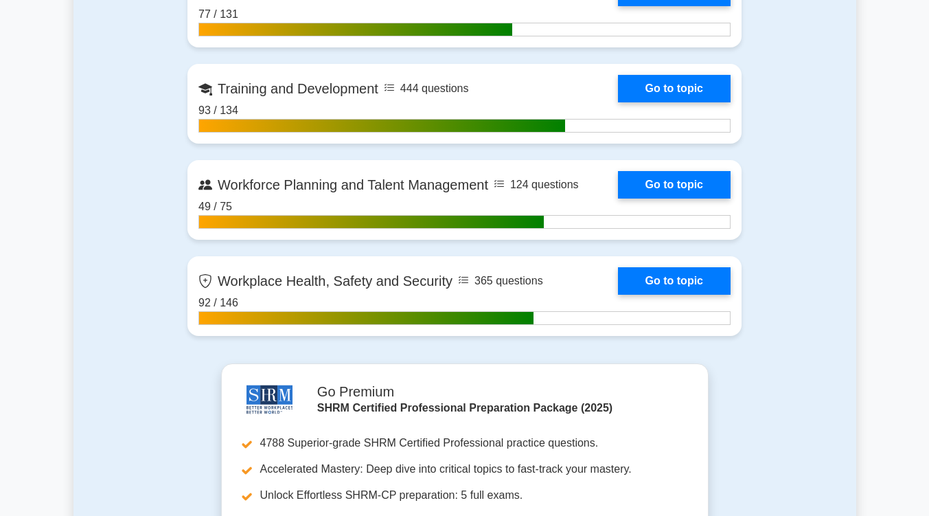
scroll to position [2181, 0]
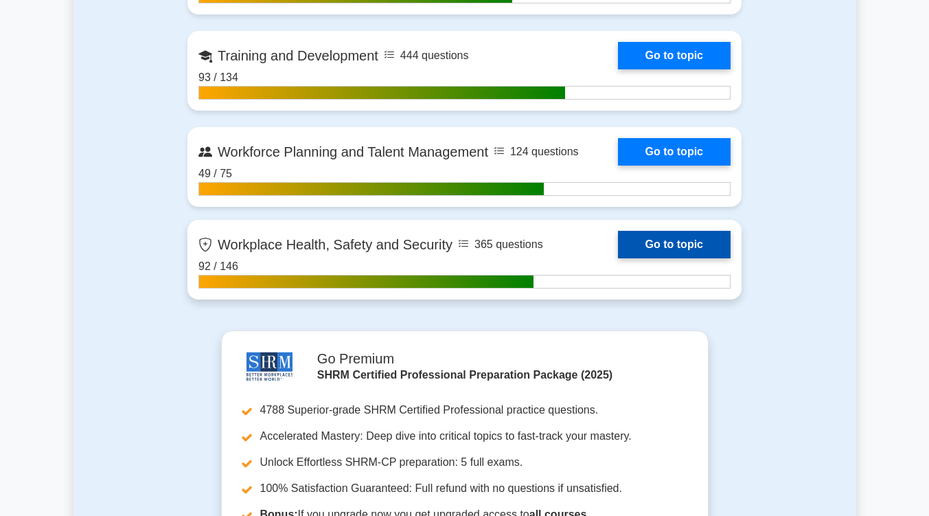
click at [658, 242] on link "Go to topic" at bounding box center [674, 244] width 113 height 27
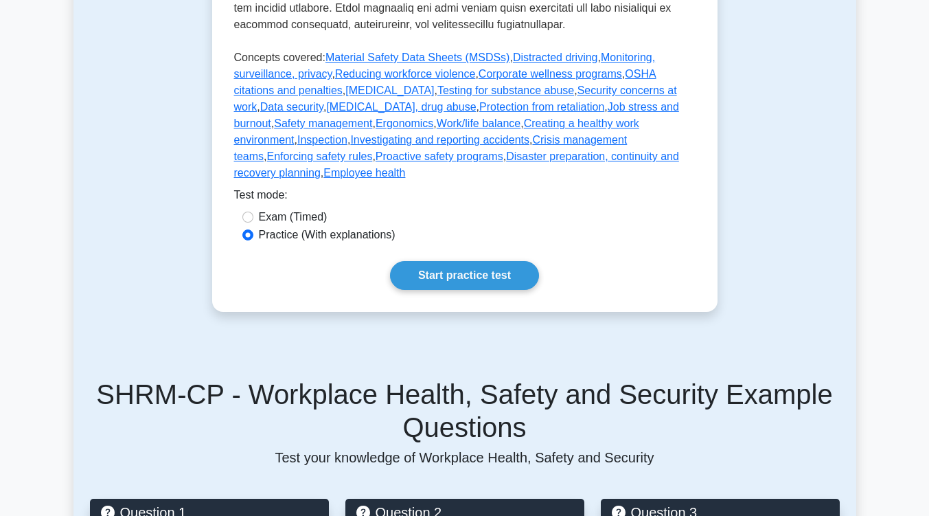
scroll to position [770, 0]
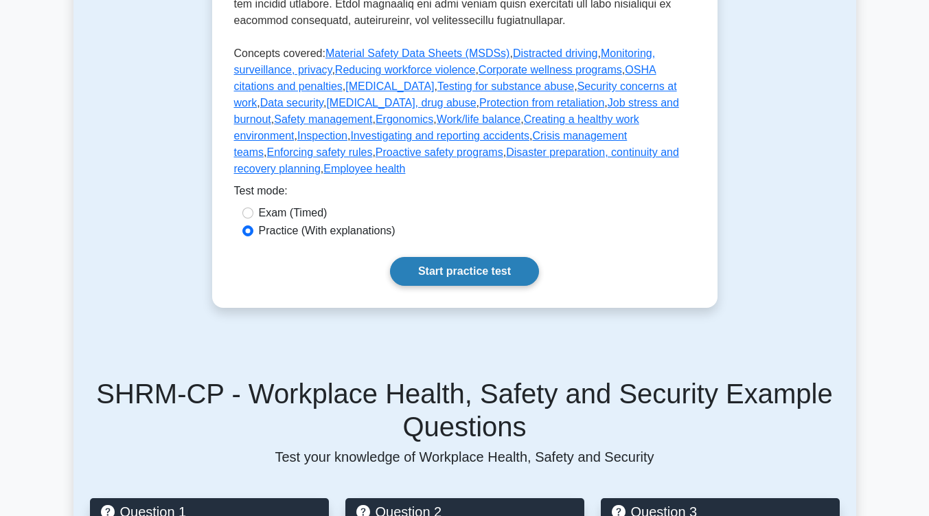
click at [497, 257] on link "Start practice test" at bounding box center [464, 271] width 149 height 29
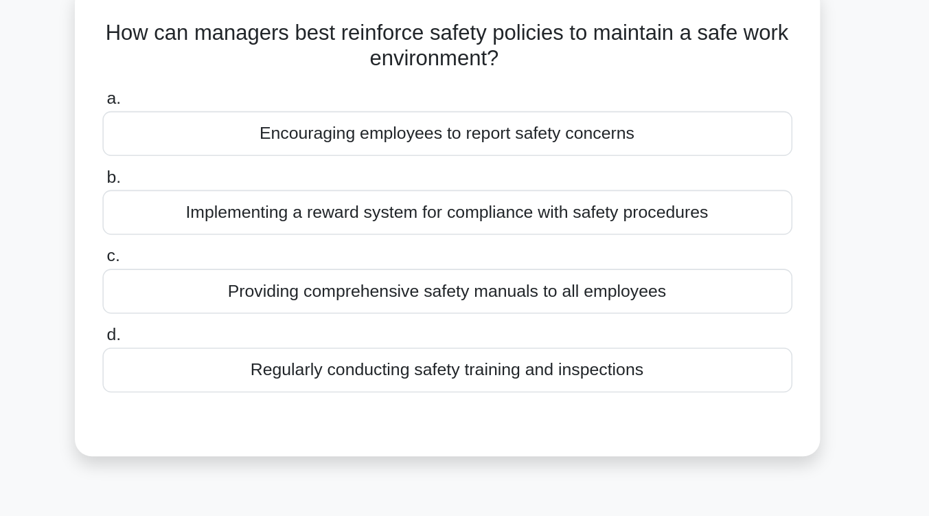
click at [498, 342] on div "Regularly conducting safety training and inspections" at bounding box center [464, 341] width 445 height 29
click at [242, 324] on input "d. Regularly conducting safety training and inspections" at bounding box center [242, 319] width 0 height 9
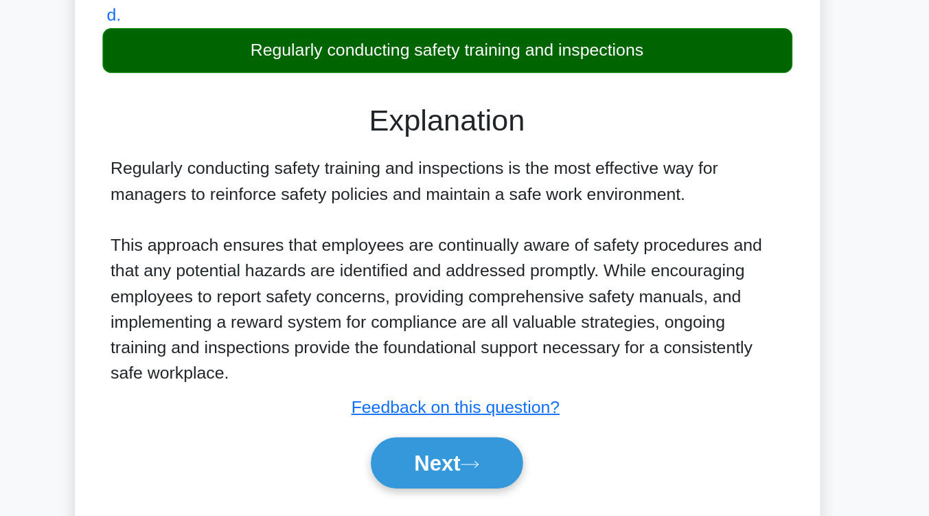
scroll to position [171, 0]
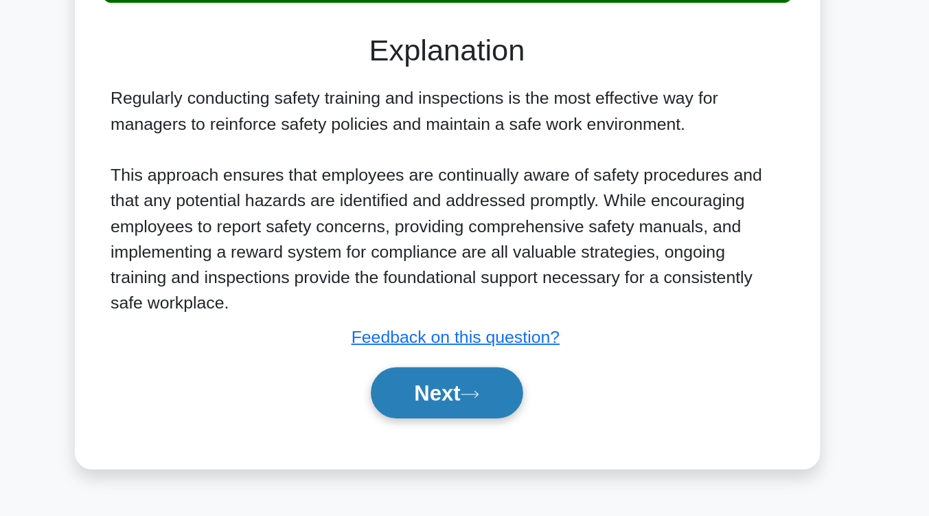
click at [493, 428] on button "Next" at bounding box center [465, 436] width 98 height 33
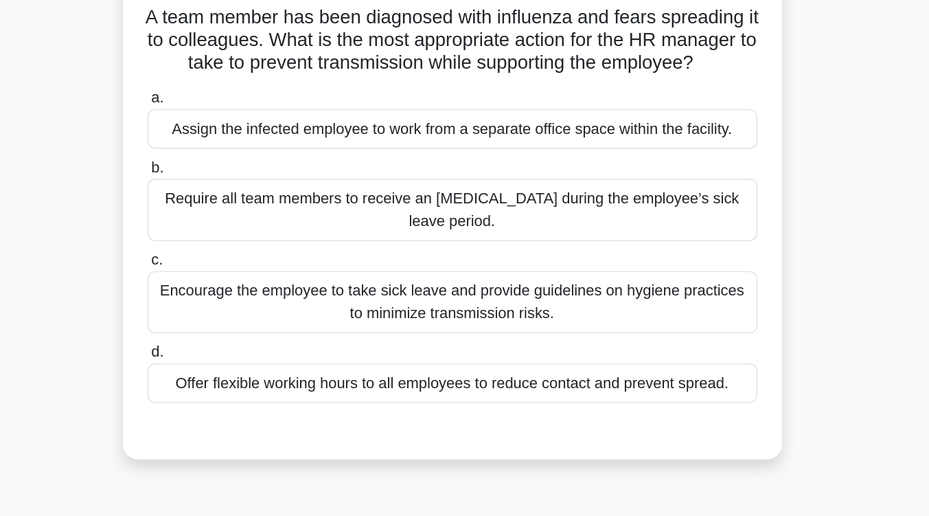
scroll to position [114, 0]
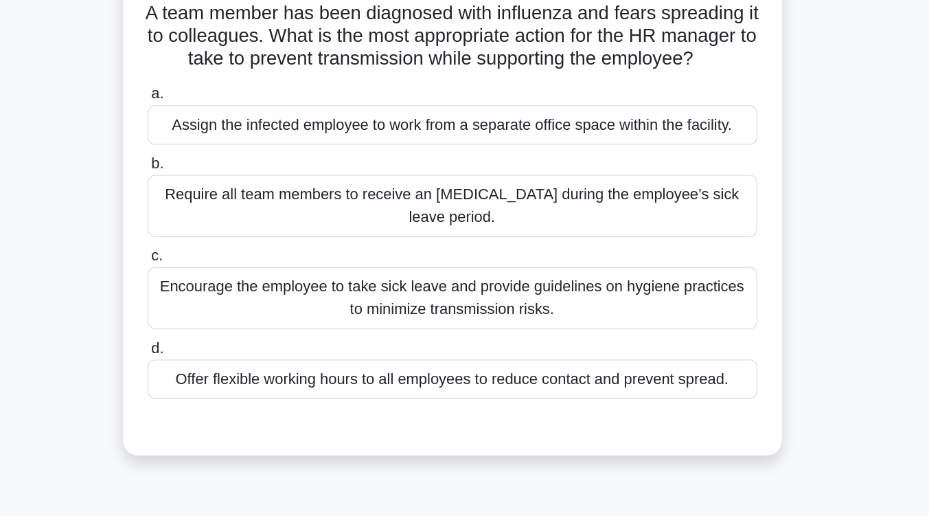
click at [504, 240] on div "Encourage the employee to take sick leave and provide guidelines on hygiene pra…" at bounding box center [464, 217] width 445 height 45
click at [242, 192] on input "c. Encourage the employee to take sick leave and provide guidelines on hygiene …" at bounding box center [242, 187] width 0 height 9
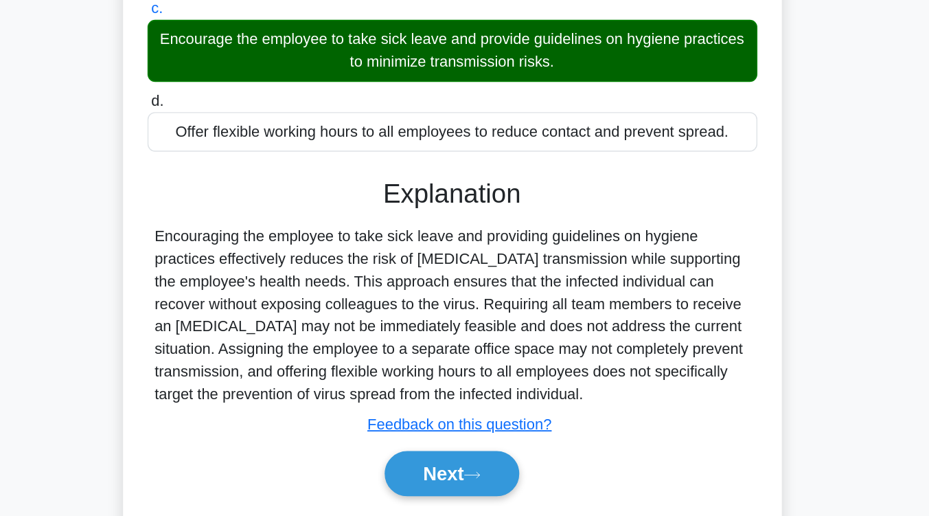
scroll to position [226, 0]
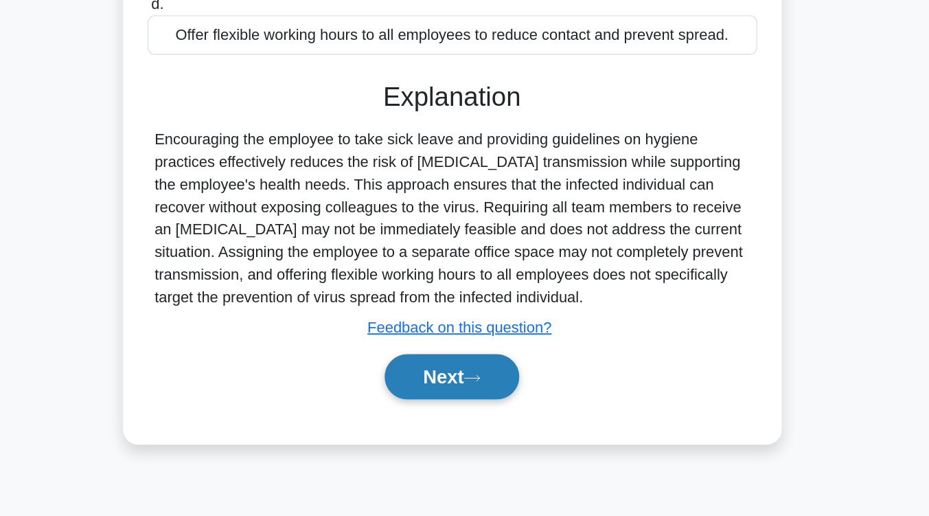
click at [500, 427] on button "Next" at bounding box center [465, 414] width 98 height 33
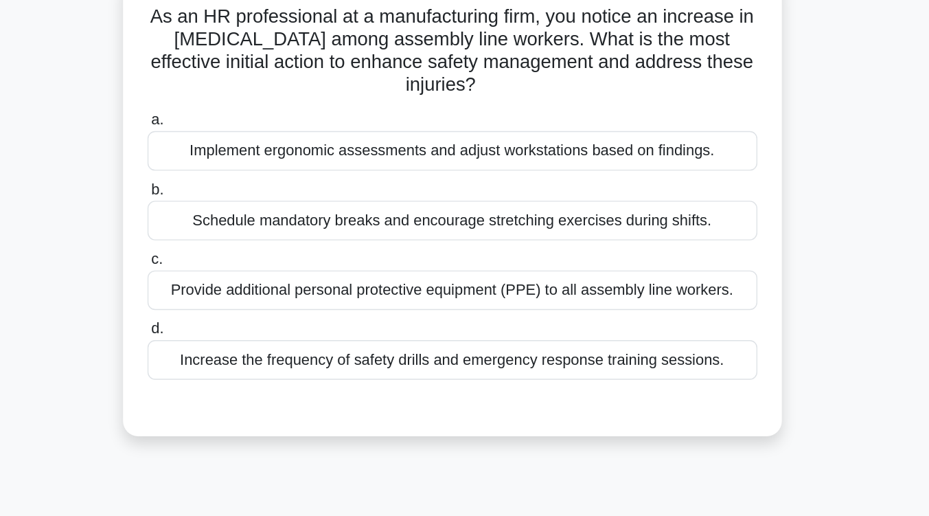
scroll to position [111, 0]
click at [500, 264] on div "Increase the frequency of safety drills and emergency response training session…" at bounding box center [464, 263] width 445 height 29
click at [242, 245] on input "d. Increase the frequency of safety drills and emergency response training sess…" at bounding box center [242, 240] width 0 height 9
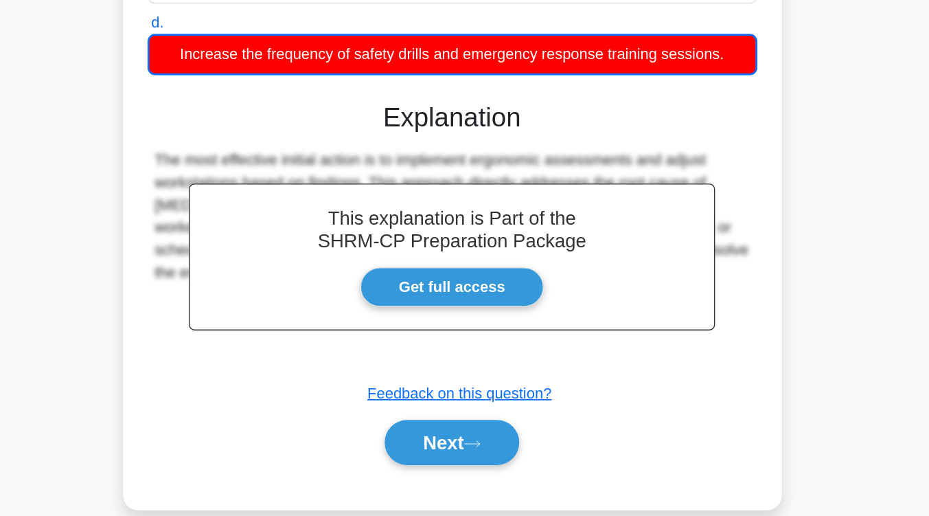
scroll to position [200, 0]
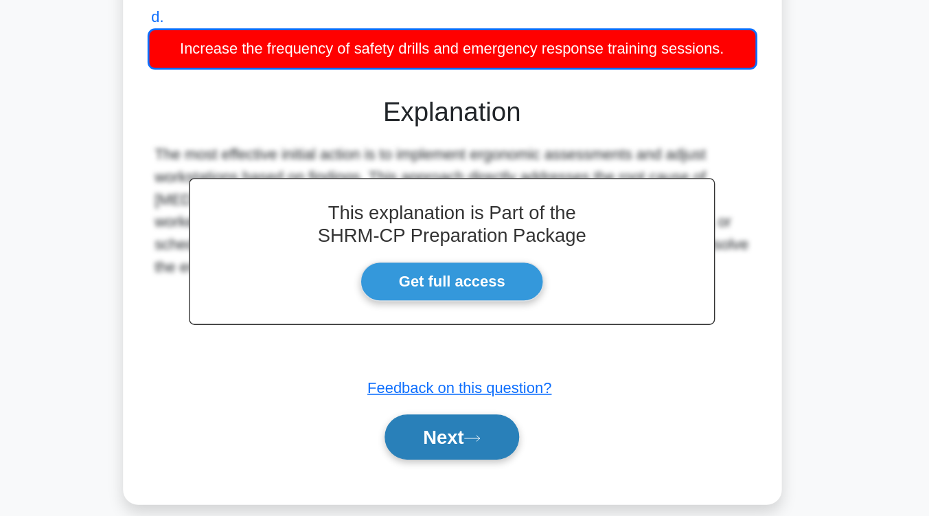
click at [485, 467] on button "Next" at bounding box center [465, 458] width 98 height 33
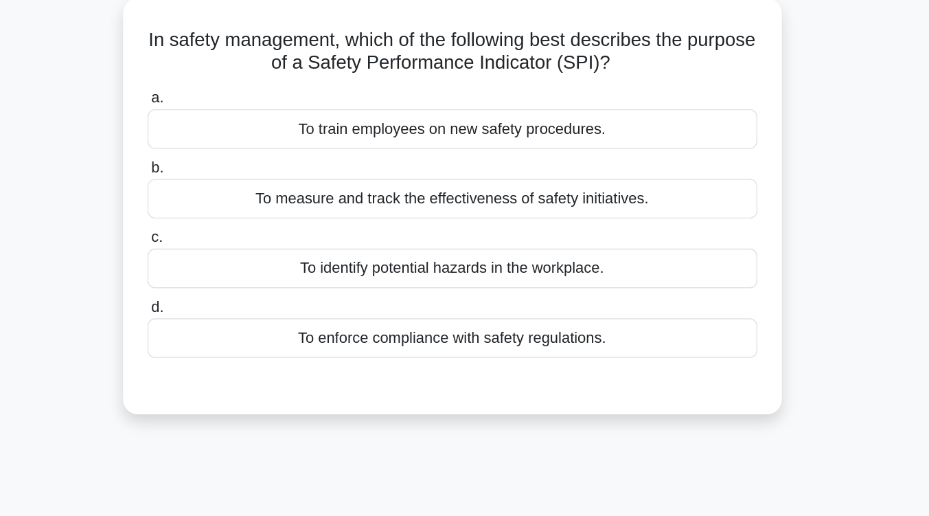
scroll to position [98, 0]
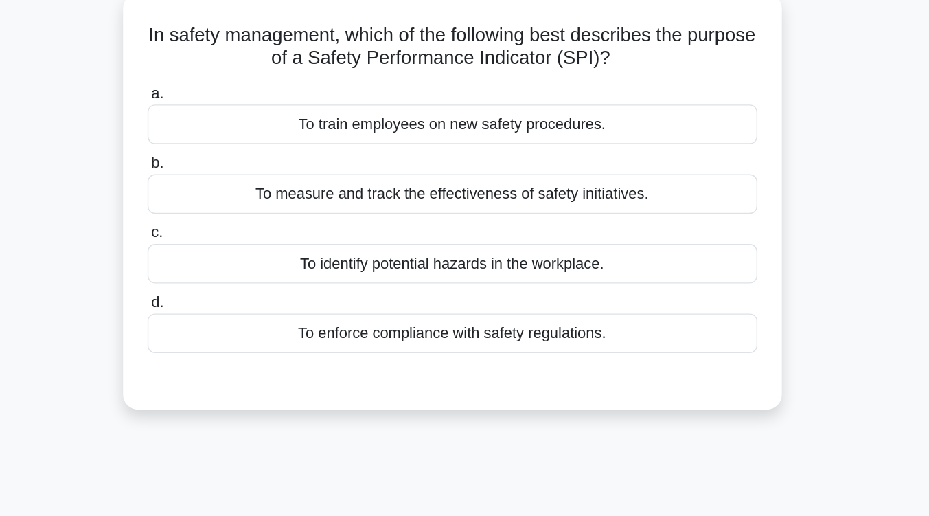
click at [536, 194] on div "To identify potential hazards in the workplace." at bounding box center [464, 192] width 445 height 29
click at [242, 174] on input "c. To identify potential hazards in the workplace." at bounding box center [242, 170] width 0 height 9
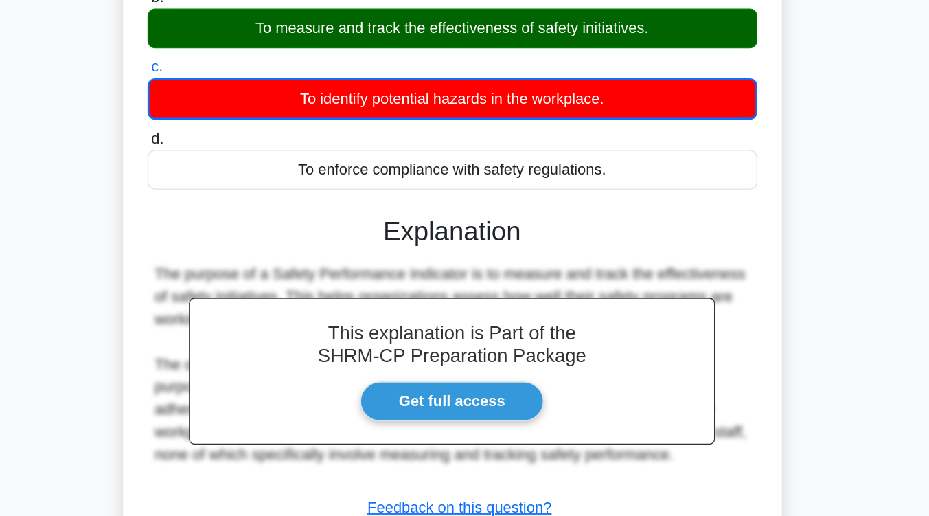
scroll to position [176, 0]
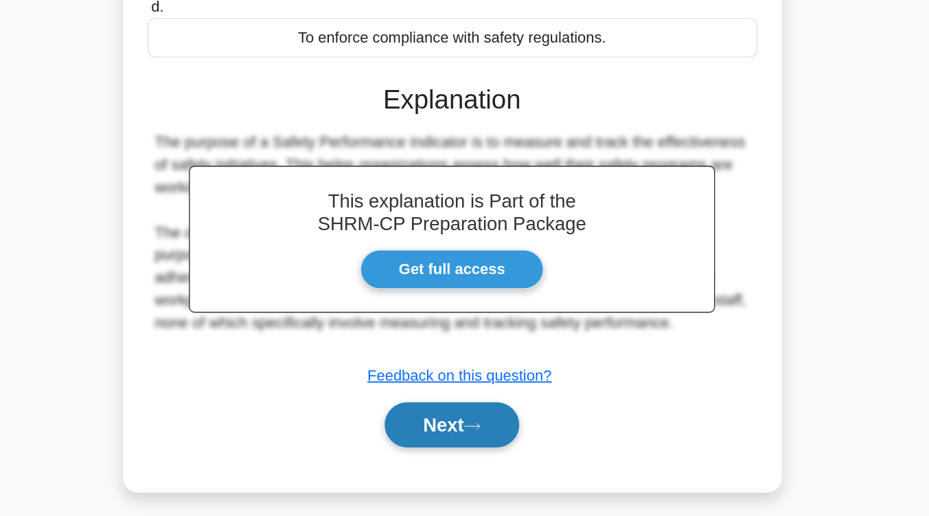
click at [481, 454] on icon at bounding box center [479, 451] width 12 height 8
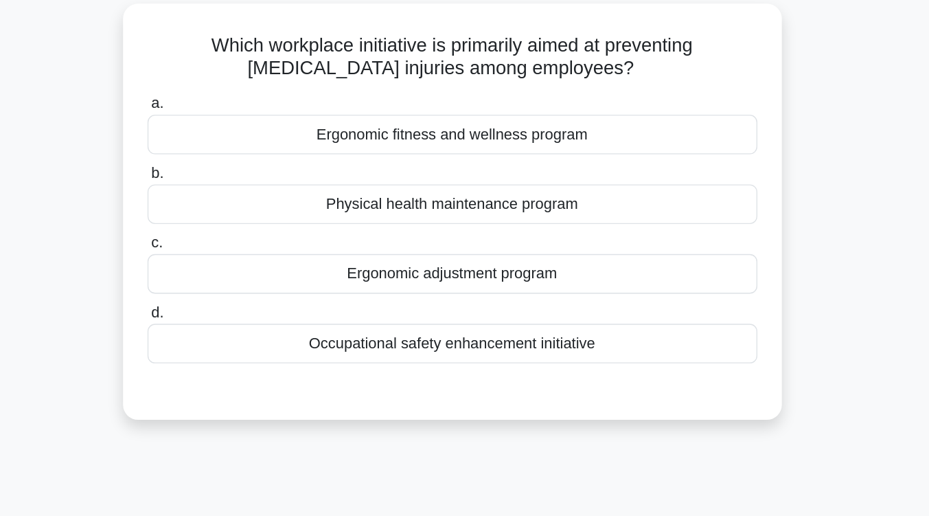
scroll to position [91, 0]
click at [543, 208] on div "Ergonomic adjustment program" at bounding box center [464, 199] width 445 height 29
click at [242, 181] on input "c. Ergonomic adjustment program" at bounding box center [242, 176] width 0 height 9
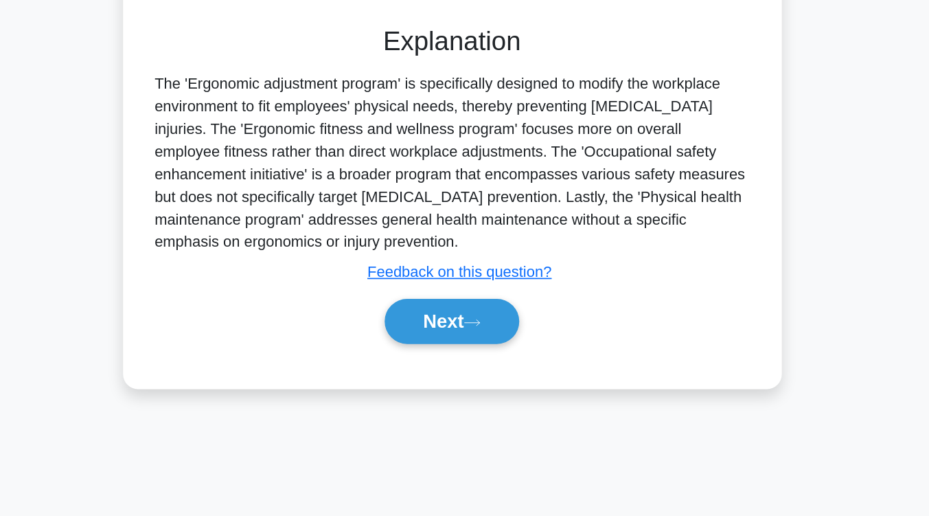
scroll to position [221, 0]
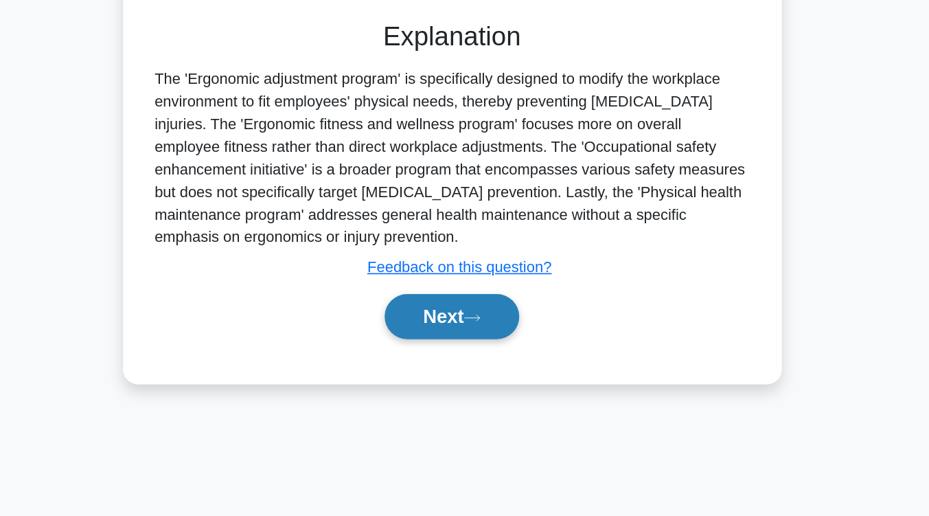
click at [486, 369] on icon at bounding box center [479, 372] width 12 height 8
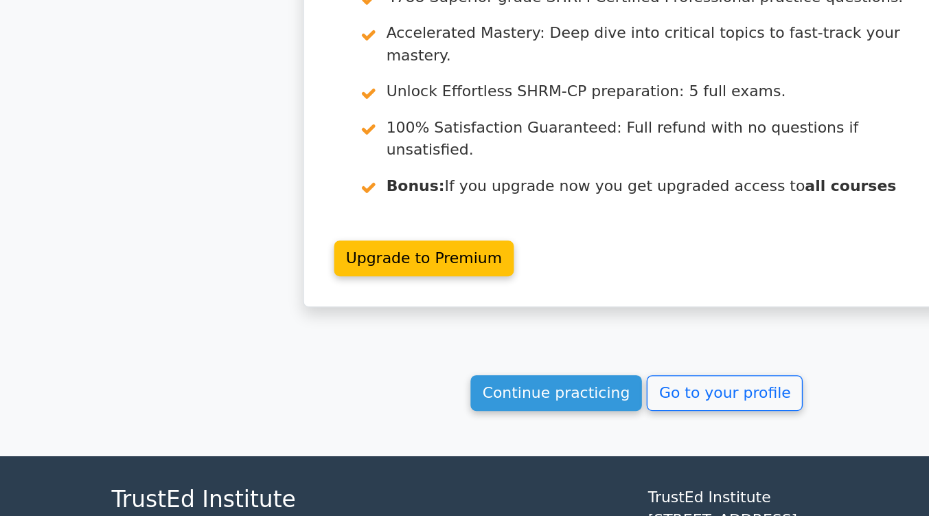
scroll to position [1828, 0]
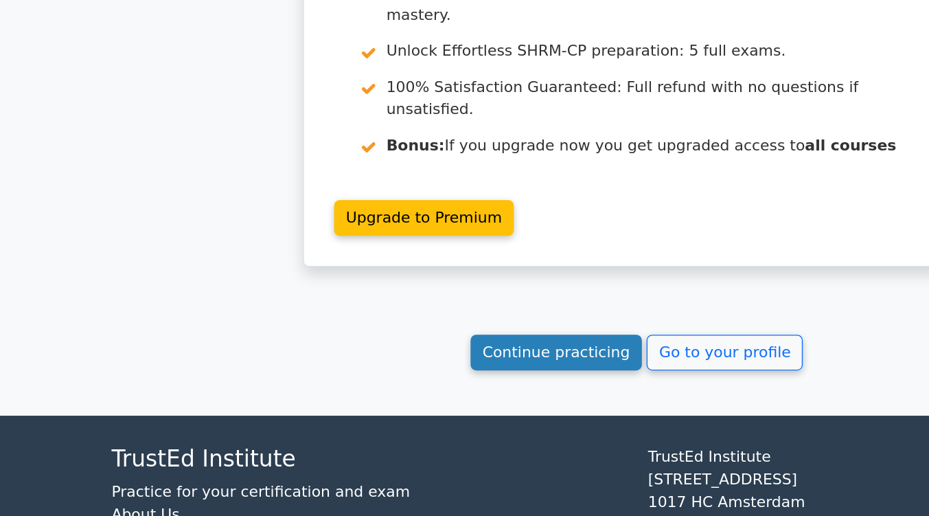
click at [418, 383] on link "Continue practicing" at bounding box center [406, 396] width 126 height 26
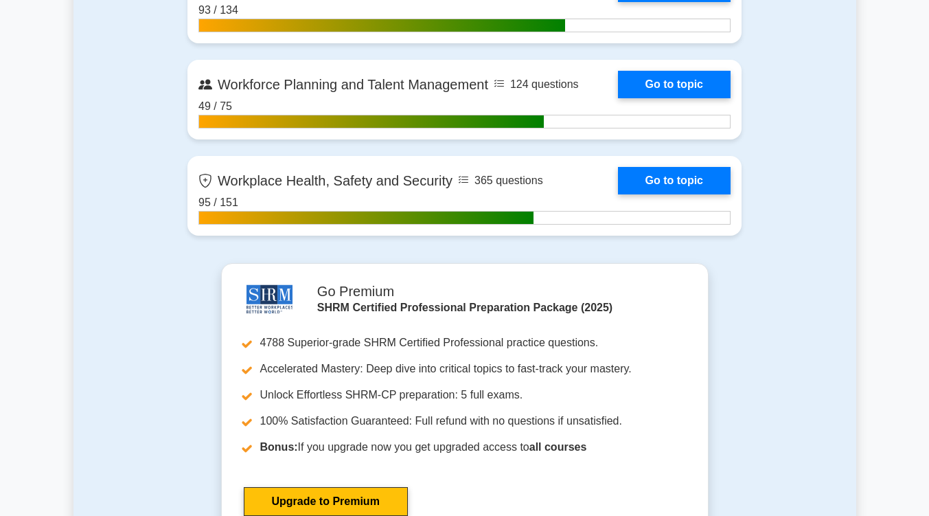
scroll to position [2256, 0]
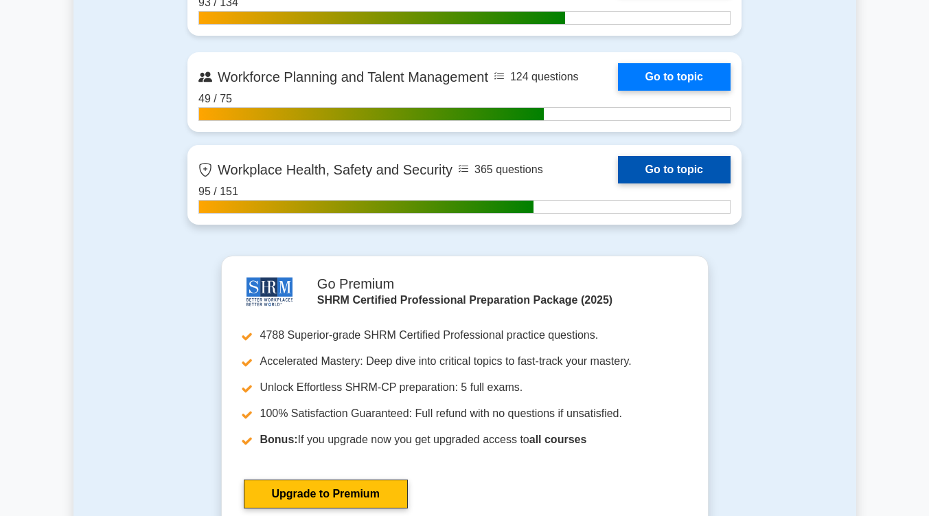
click at [687, 159] on link "Go to topic" at bounding box center [674, 169] width 113 height 27
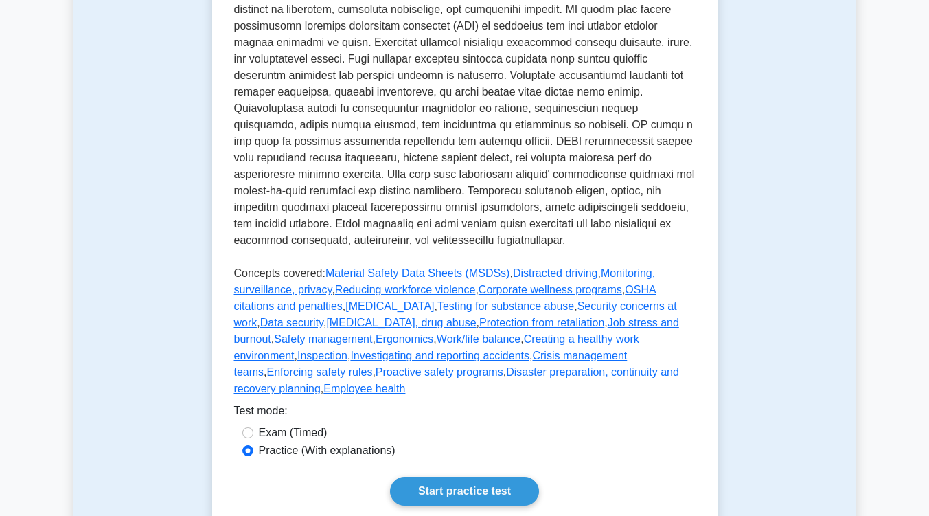
scroll to position [710, 0]
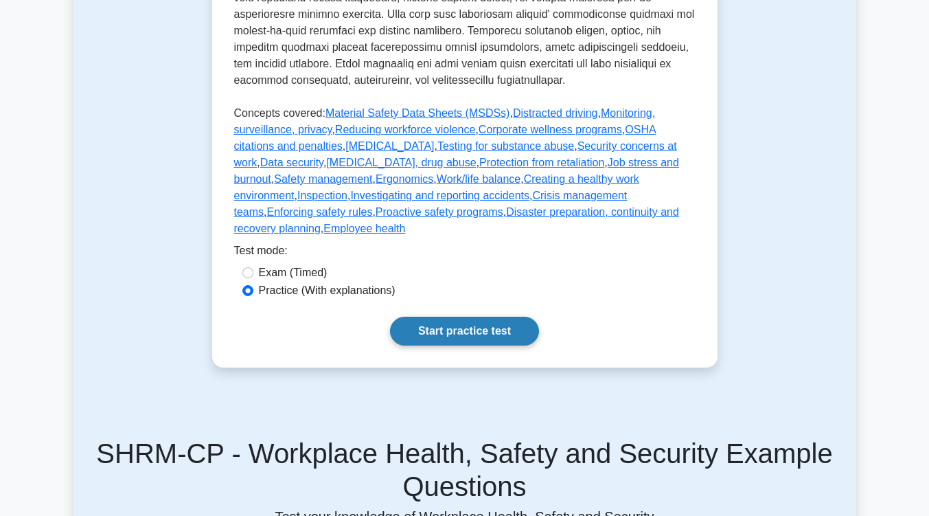
click at [488, 317] on link "Start practice test" at bounding box center [464, 331] width 149 height 29
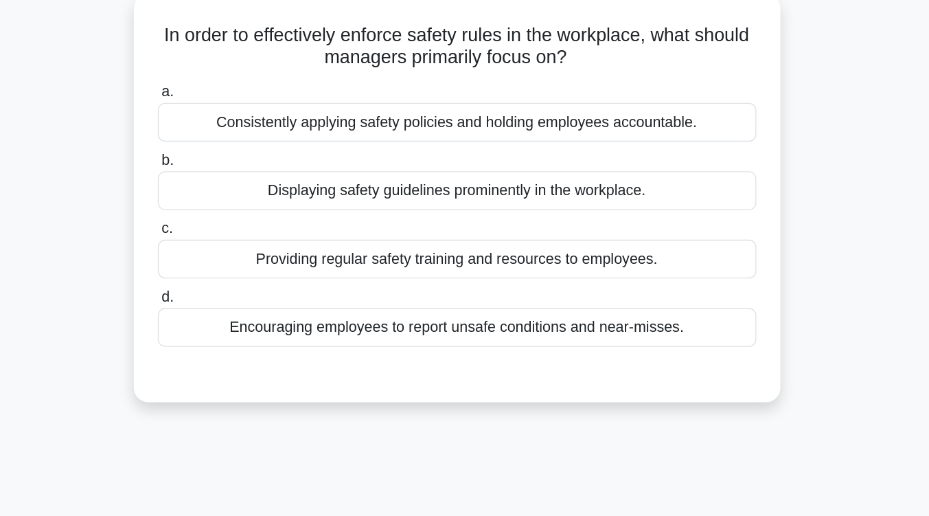
click at [498, 290] on div "Providing regular safety training and resources to employees." at bounding box center [464, 290] width 445 height 29
click at [242, 273] on input "c. Providing regular safety training and resources to employees." at bounding box center [242, 268] width 0 height 9
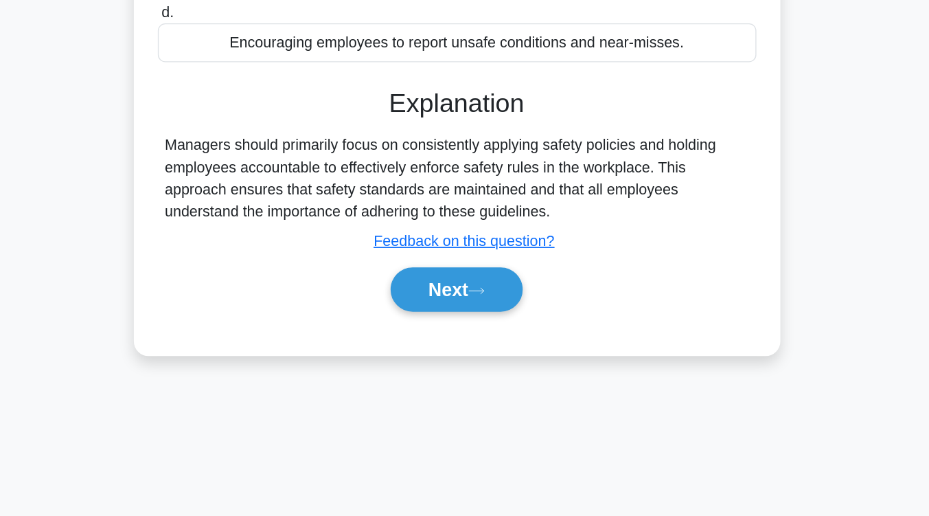
scroll to position [179, 0]
click at [477, 354] on button "Next" at bounding box center [465, 347] width 98 height 33
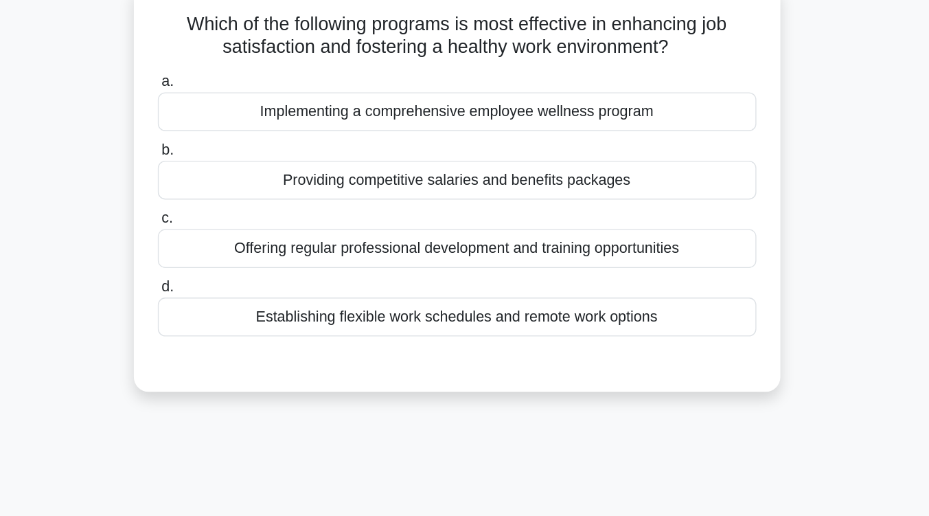
scroll to position [107, 0]
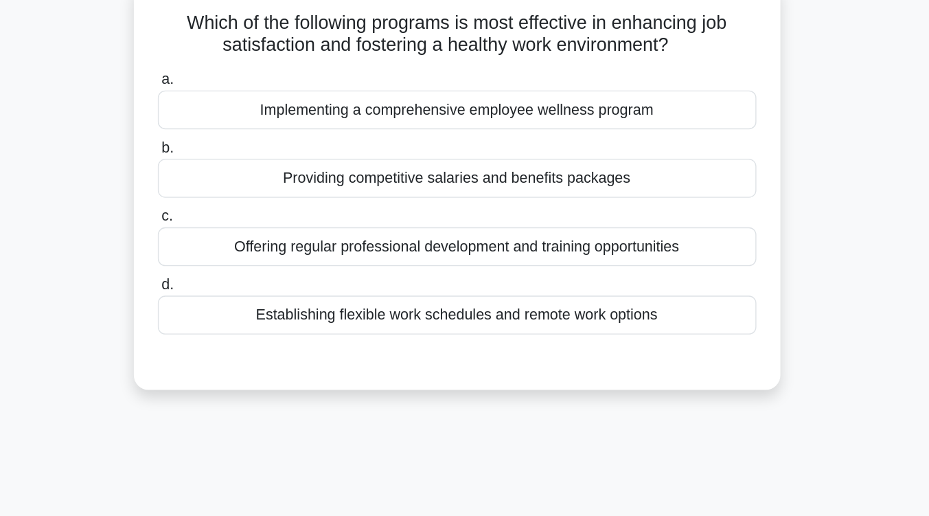
click at [477, 188] on div "Offering regular professional development and training opportunities" at bounding box center [464, 183] width 445 height 29
click at [242, 166] on input "c. Offering regular professional development and training opportunities" at bounding box center [242, 161] width 0 height 9
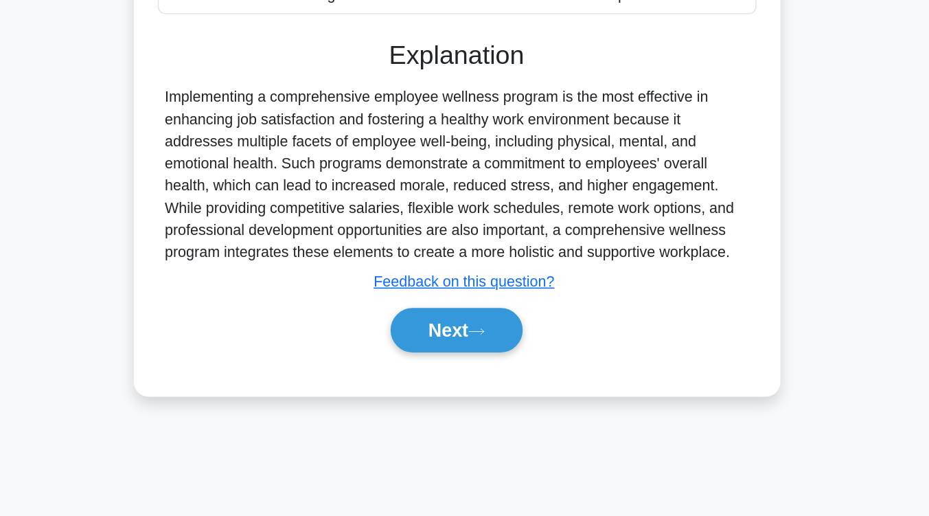
scroll to position [226, 0]
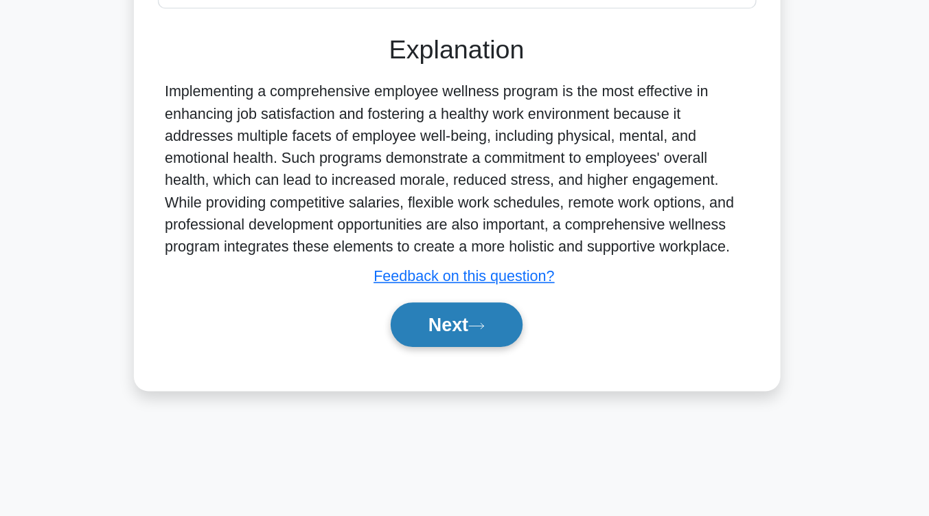
click at [458, 371] on button "Next" at bounding box center [465, 366] width 98 height 33
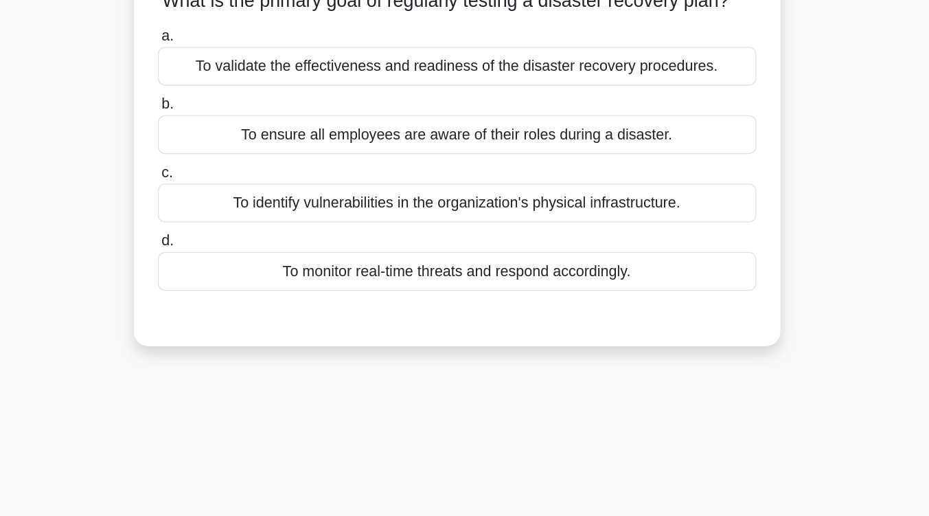
scroll to position [84, 0]
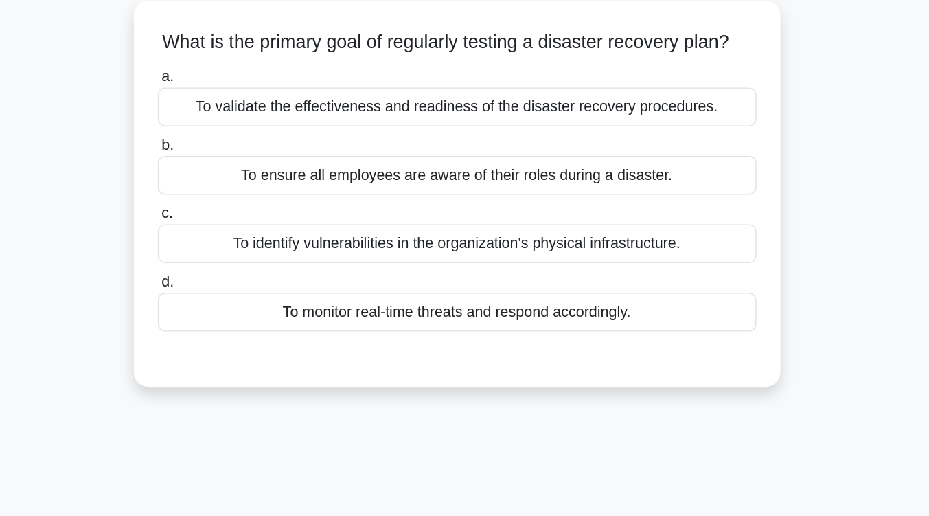
click at [659, 102] on div "To validate the effectiveness and readiness of the disaster recovery procedures." at bounding box center [464, 88] width 445 height 29
click at [242, 70] on input "a. To validate the effectiveness and readiness of the disaster recovery procedu…" at bounding box center [242, 65] width 0 height 9
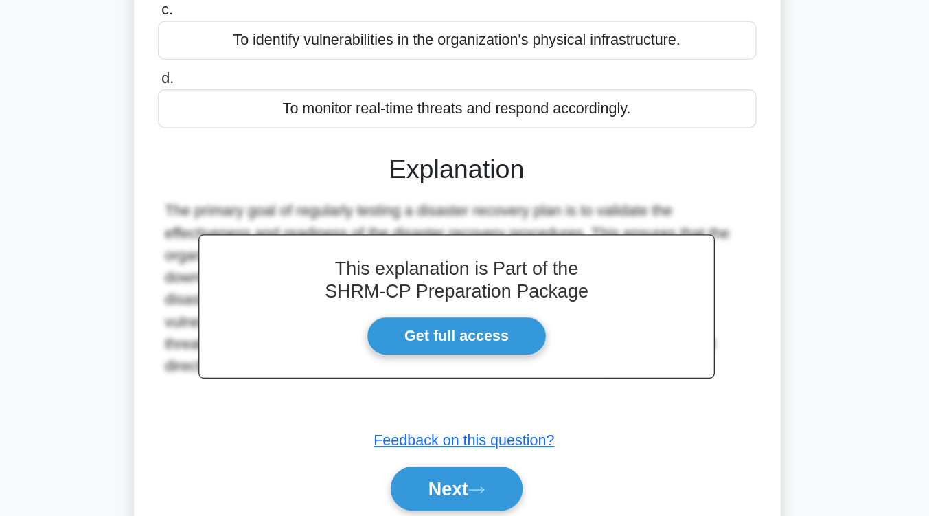
scroll to position [226, 0]
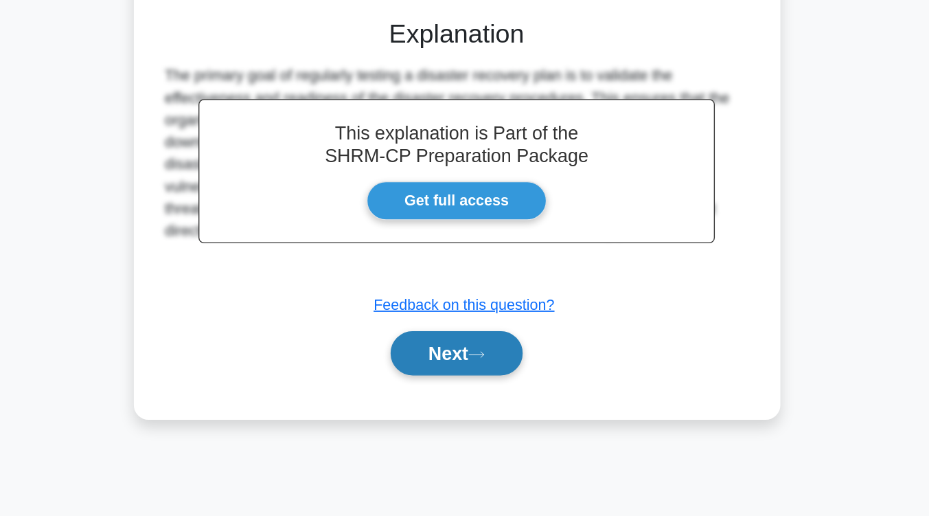
click at [473, 398] on button "Next" at bounding box center [465, 381] width 98 height 33
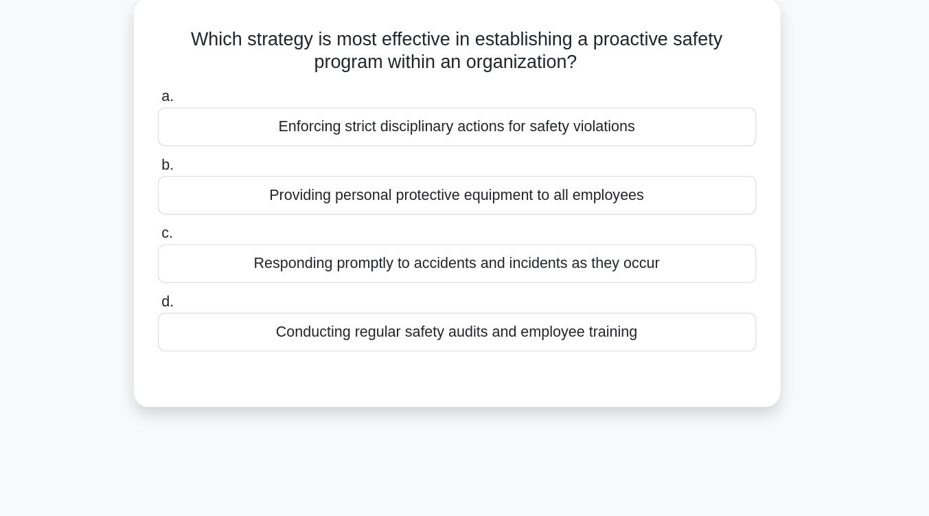
scroll to position [98, 0]
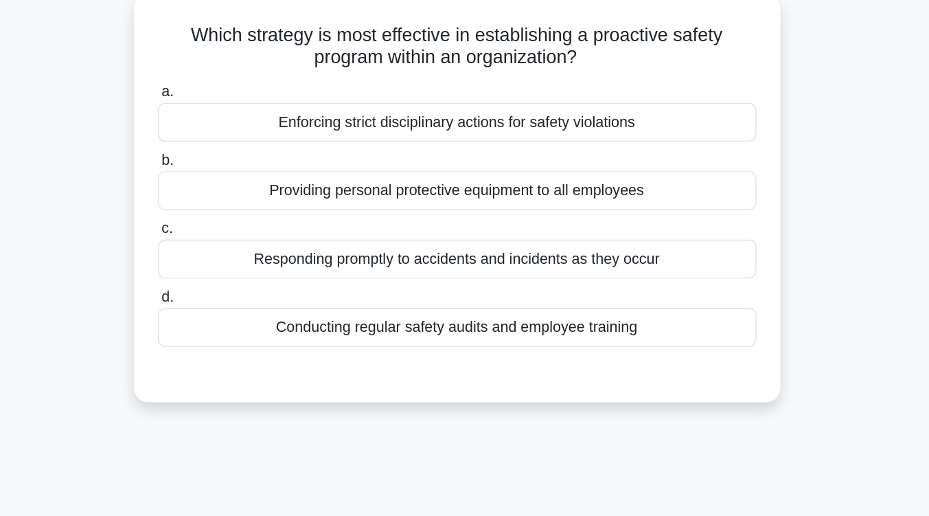
click at [475, 247] on div "Conducting regular safety audits and employee training" at bounding box center [464, 243] width 445 height 29
click at [242, 225] on input "d. Conducting regular safety audits and employee training" at bounding box center [242, 220] width 0 height 9
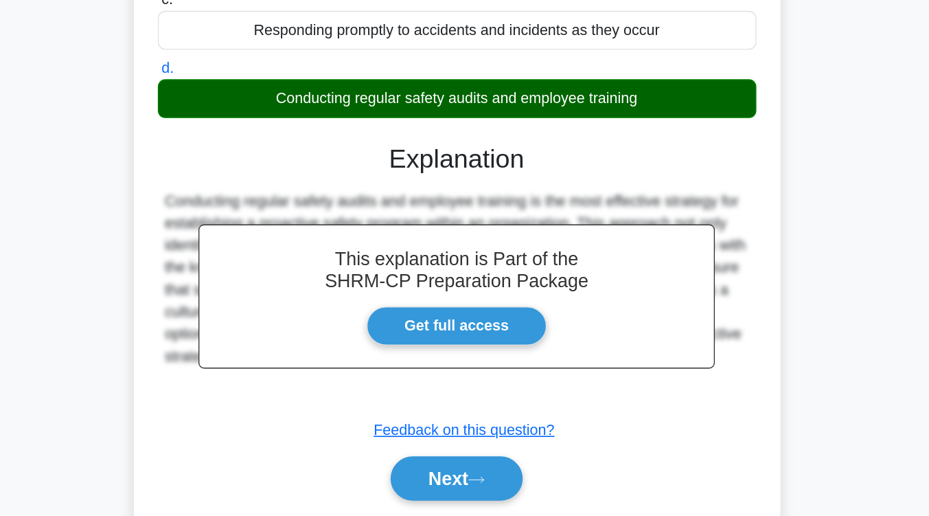
scroll to position [226, 0]
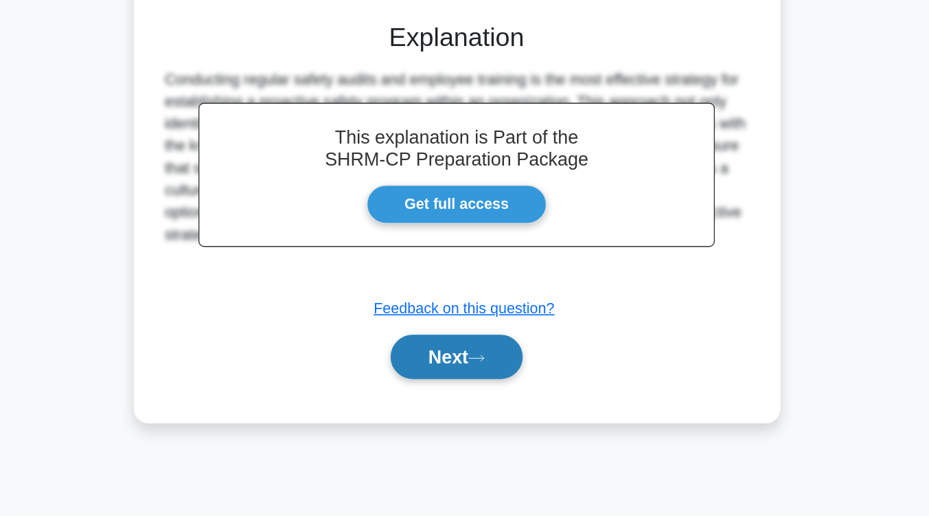
click at [473, 405] on button "Next" at bounding box center [465, 397] width 98 height 33
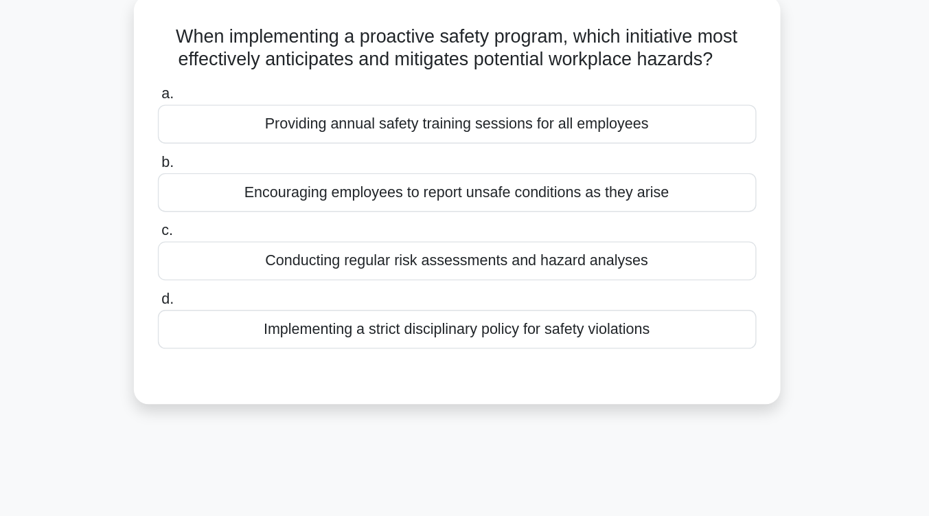
scroll to position [100, 0]
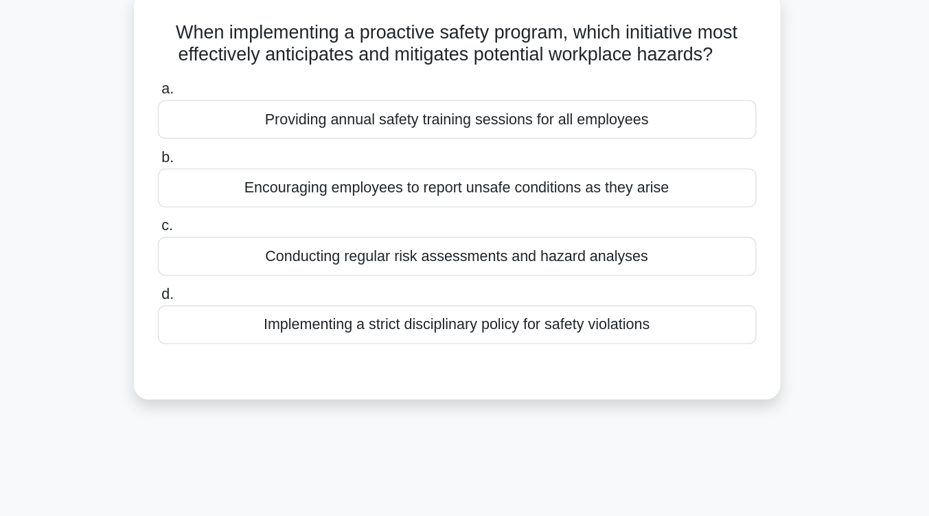
click at [499, 201] on div "Conducting regular risk assessments and hazard analyses" at bounding box center [464, 190] width 445 height 29
click at [242, 172] on input "c. Conducting regular risk assessments and hazard analyses" at bounding box center [242, 167] width 0 height 9
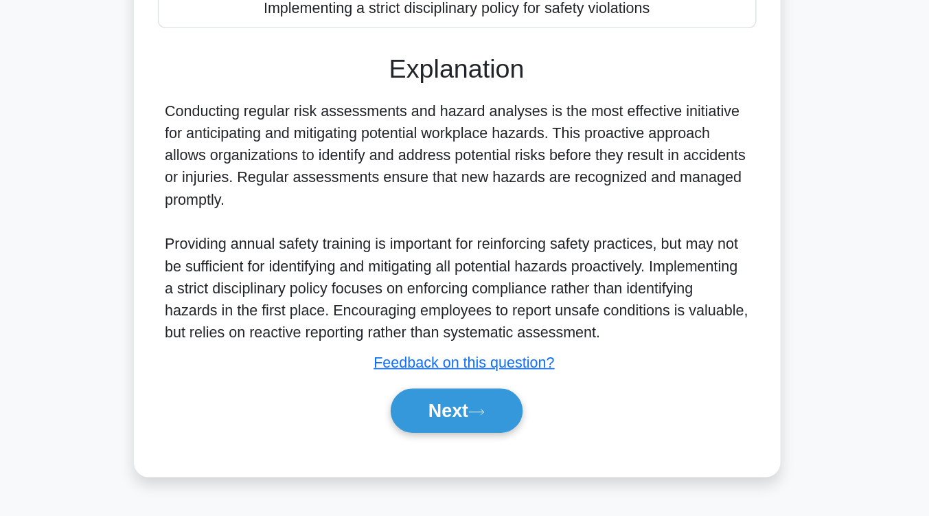
scroll to position [220, 0]
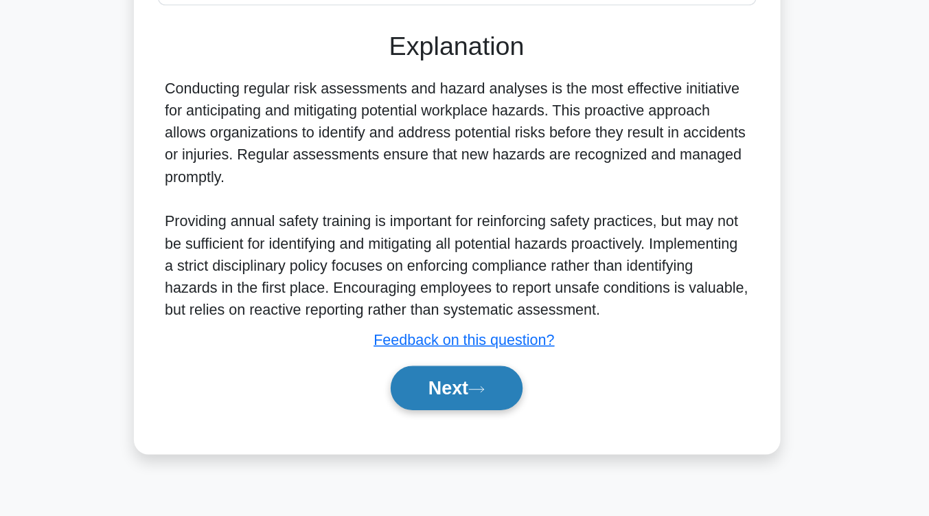
click at [488, 417] on button "Next" at bounding box center [465, 420] width 98 height 33
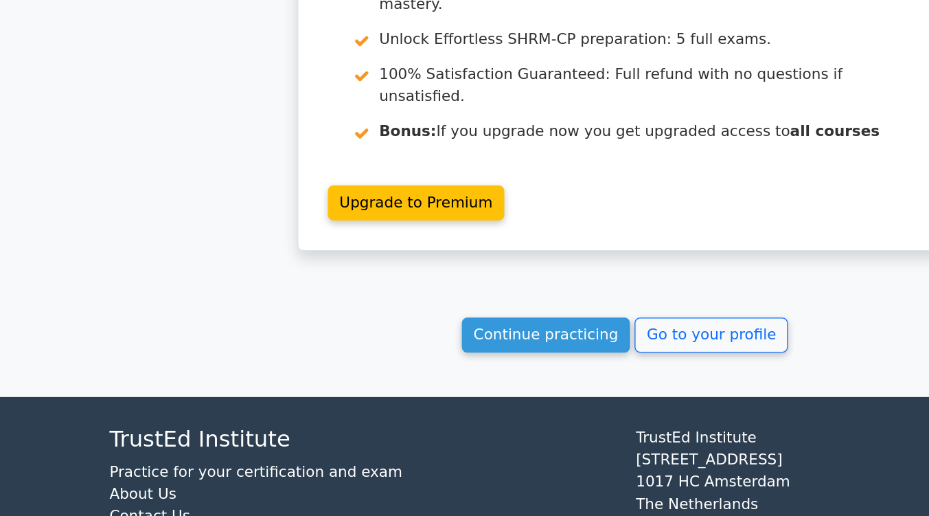
scroll to position [1757, 0]
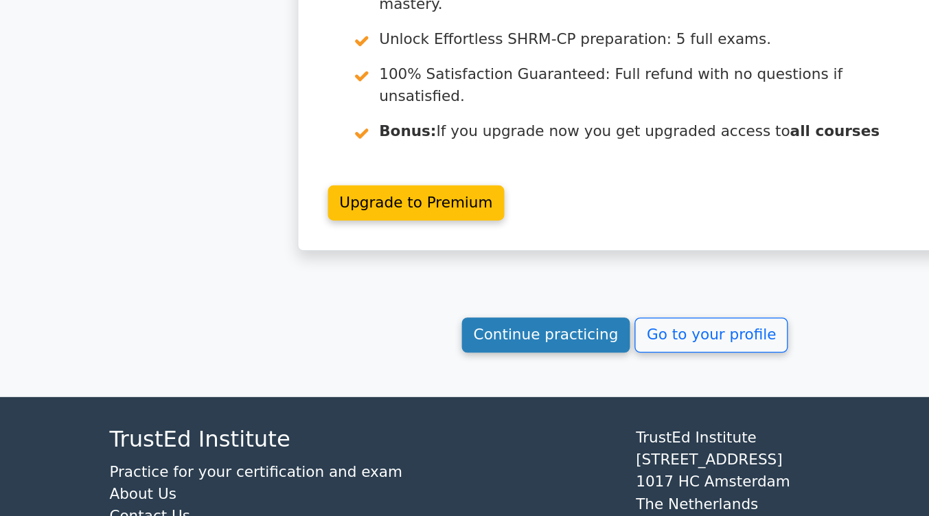
click at [398, 368] on link "Continue practicing" at bounding box center [406, 381] width 126 height 26
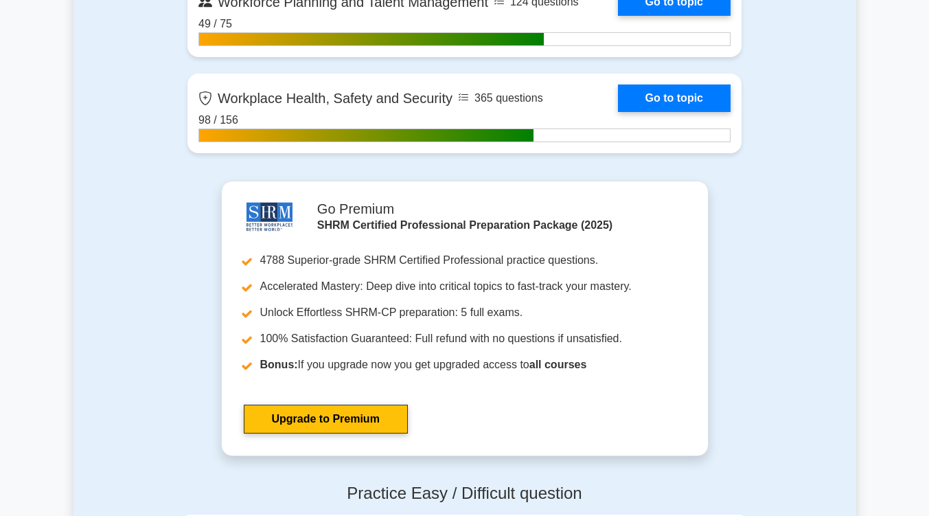
scroll to position [2325, 0]
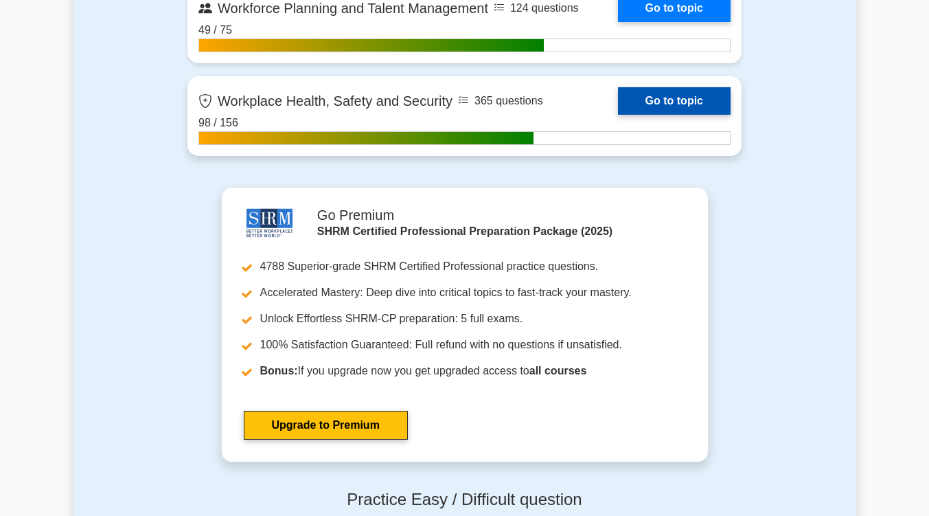
click at [656, 100] on link "Go to topic" at bounding box center [674, 100] width 113 height 27
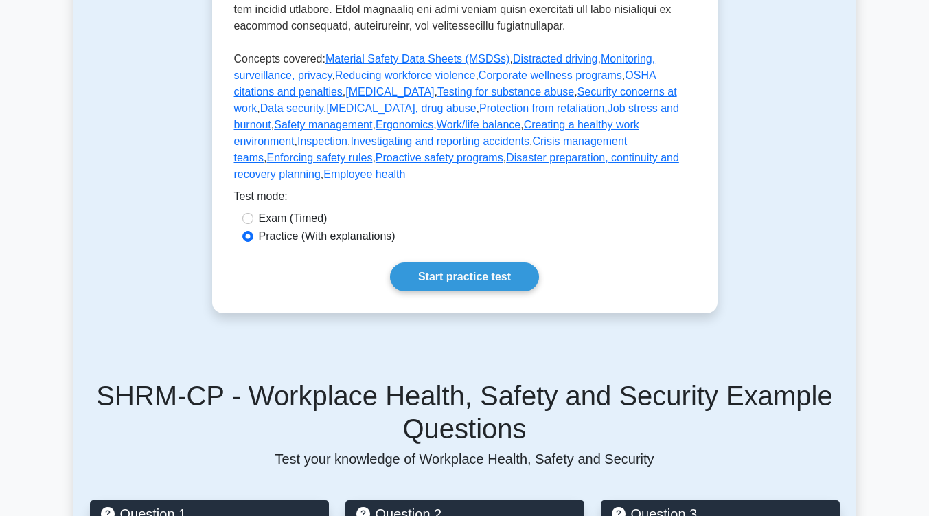
scroll to position [769, 0]
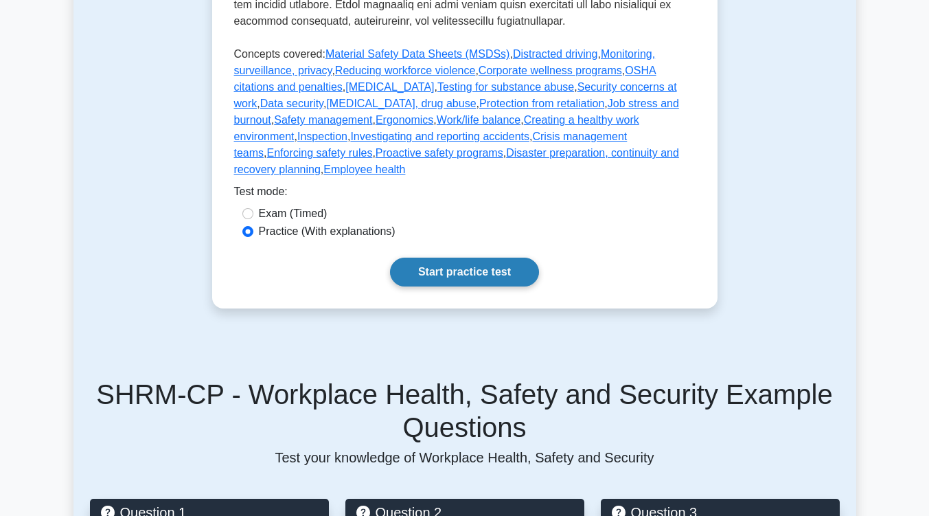
click at [460, 258] on link "Start practice test" at bounding box center [464, 272] width 149 height 29
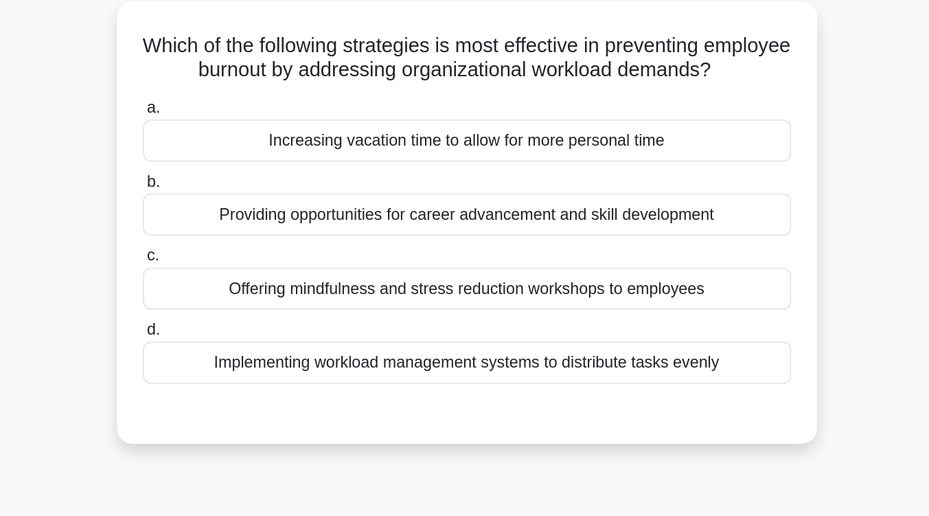
click at [499, 356] on div "Implementing workload management systems to distribute tasks evenly" at bounding box center [464, 341] width 445 height 29
click at [242, 324] on input "d. Implementing workload management systems to distribute tasks evenly" at bounding box center [242, 319] width 0 height 9
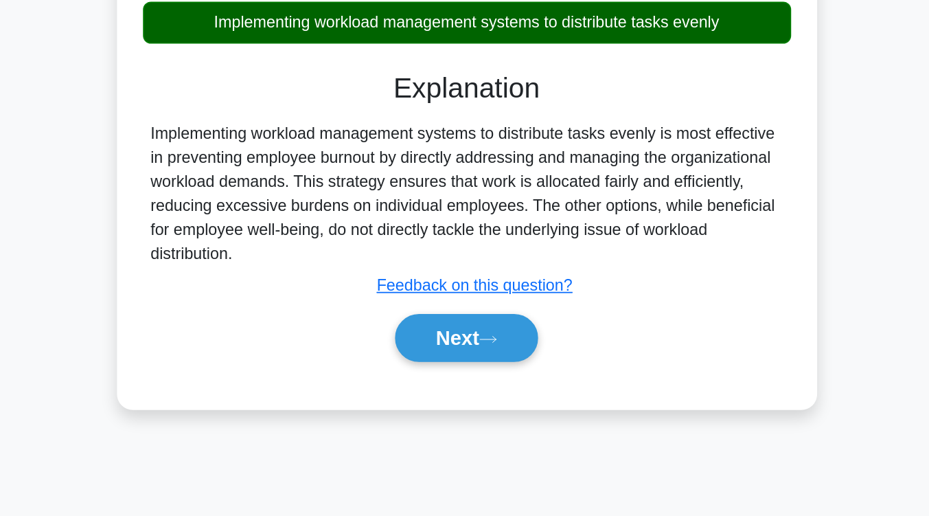
scroll to position [165, 0]
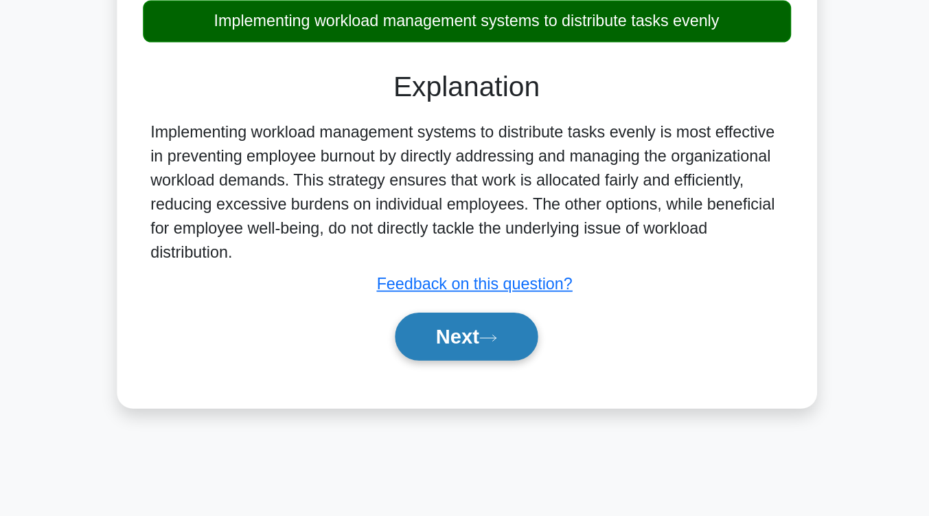
click at [479, 409] on button "Next" at bounding box center [465, 392] width 98 height 33
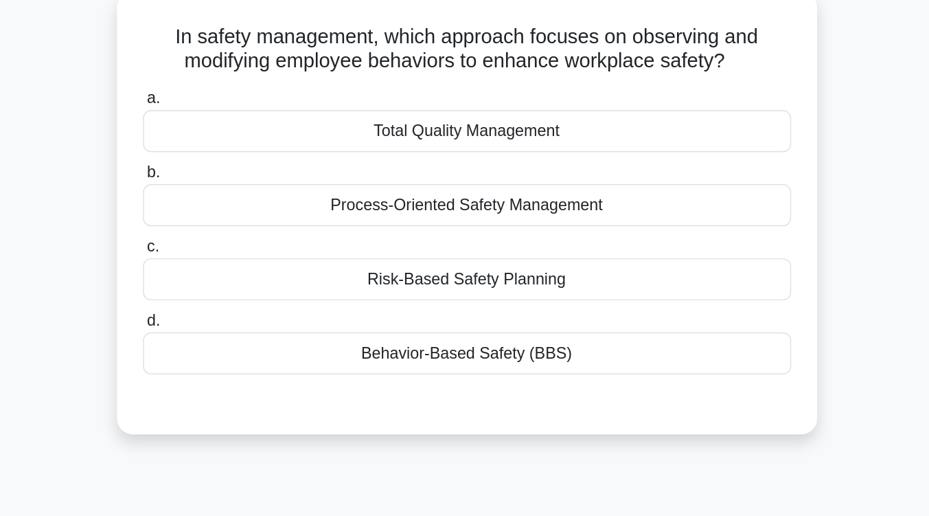
scroll to position [102, 0]
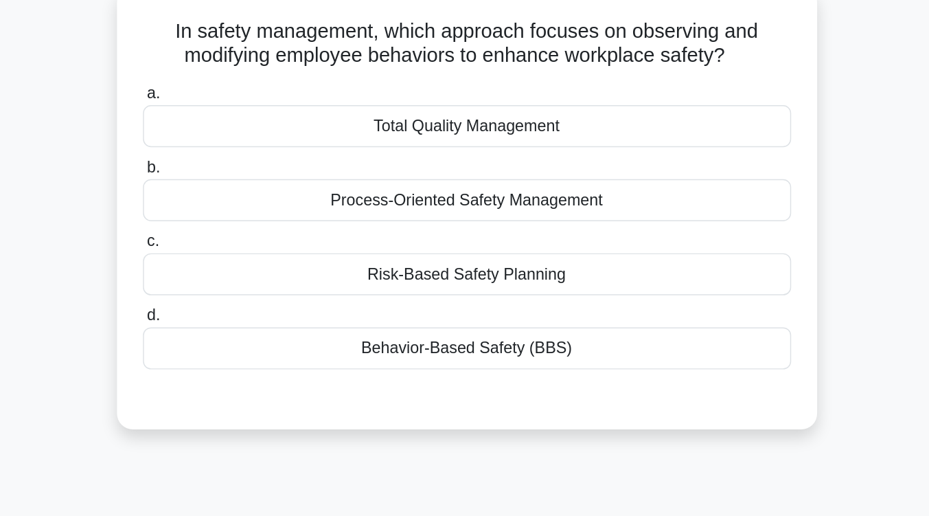
click at [479, 242] on div "Behavior-Based Safety (BBS)" at bounding box center [464, 239] width 445 height 29
click at [242, 221] on input "d. Behavior-Based Safety (BBS)" at bounding box center [242, 216] width 0 height 9
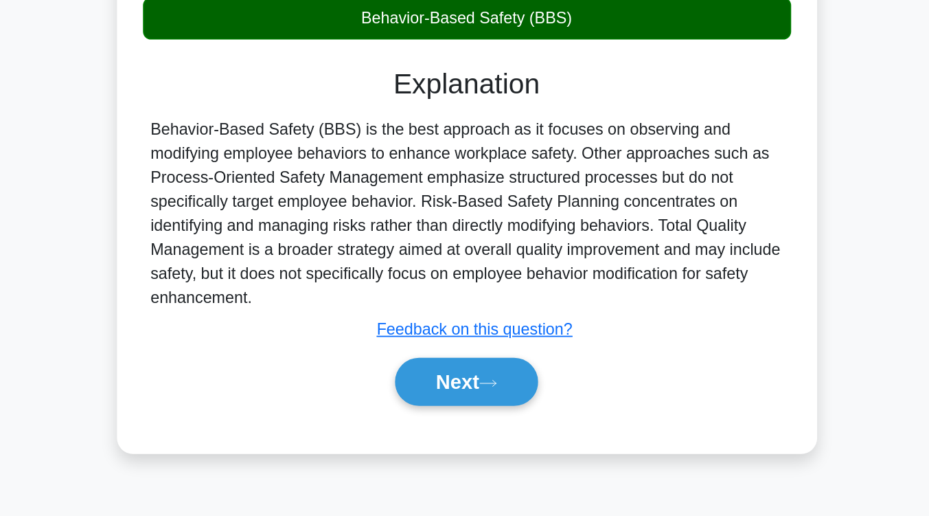
scroll to position [170, 0]
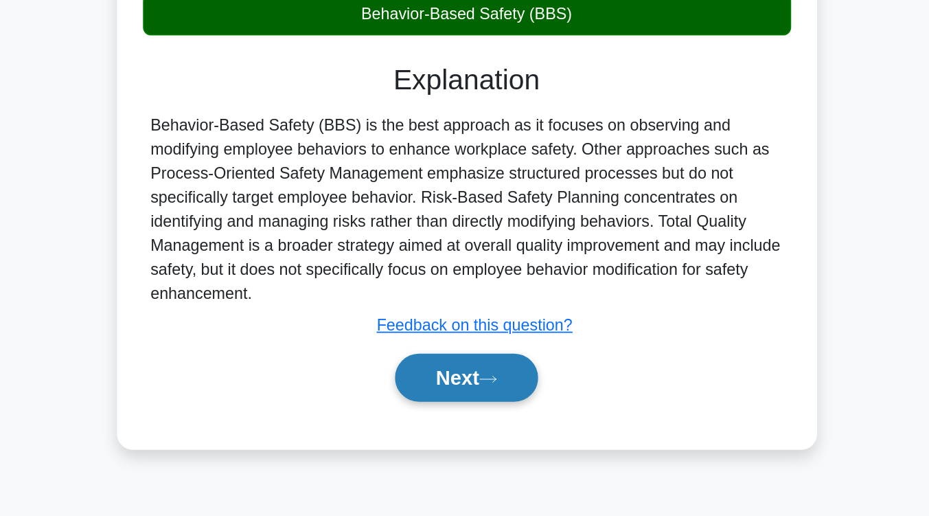
click at [479, 425] on icon at bounding box center [479, 422] width 12 height 8
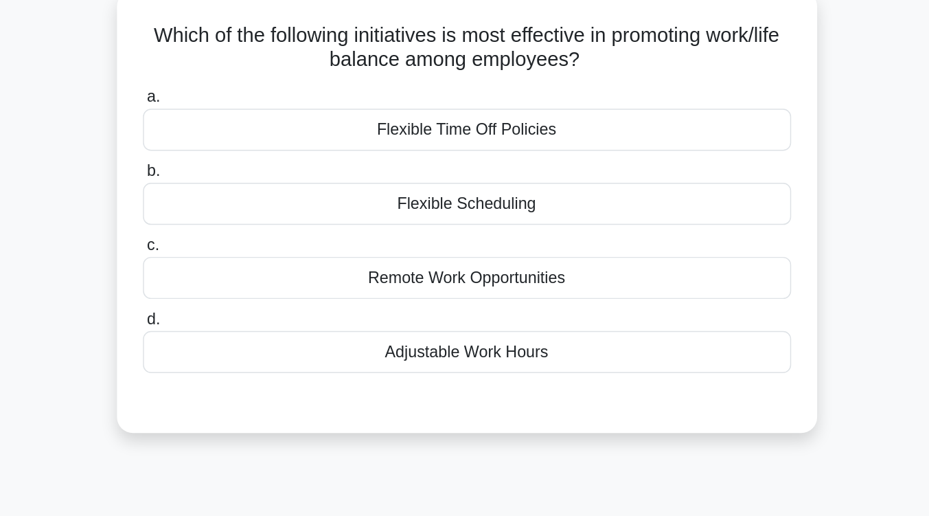
scroll to position [102, 0]
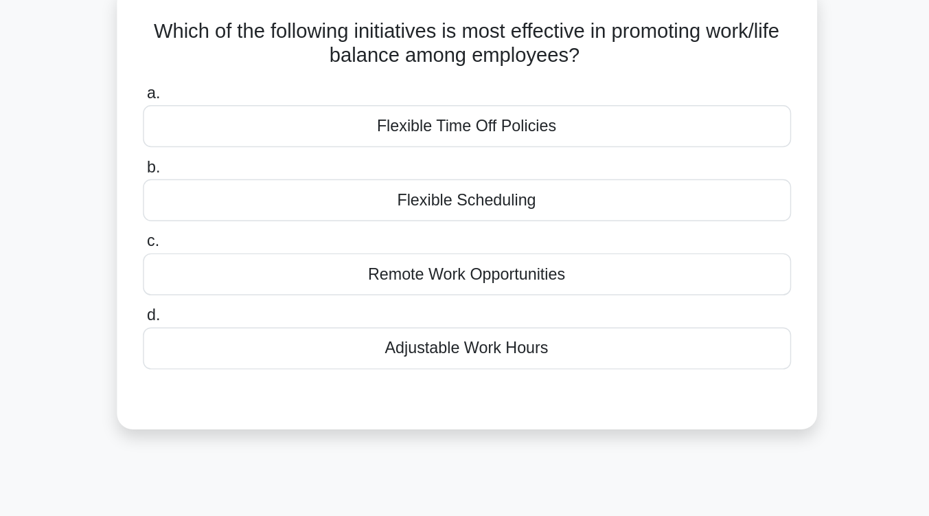
click at [490, 192] on div "Remote Work Opportunities" at bounding box center [464, 188] width 445 height 29
click at [242, 170] on input "c. Remote Work Opportunities" at bounding box center [242, 165] width 0 height 9
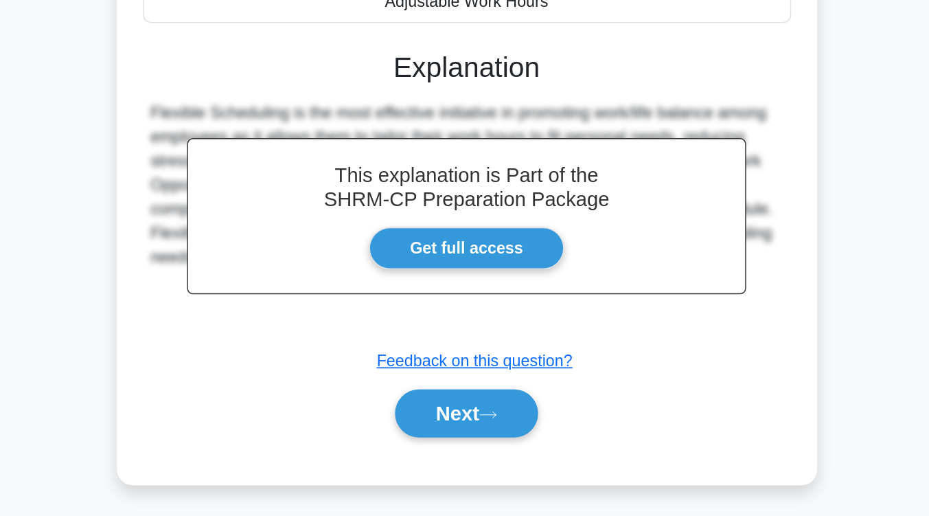
scroll to position [181, 0]
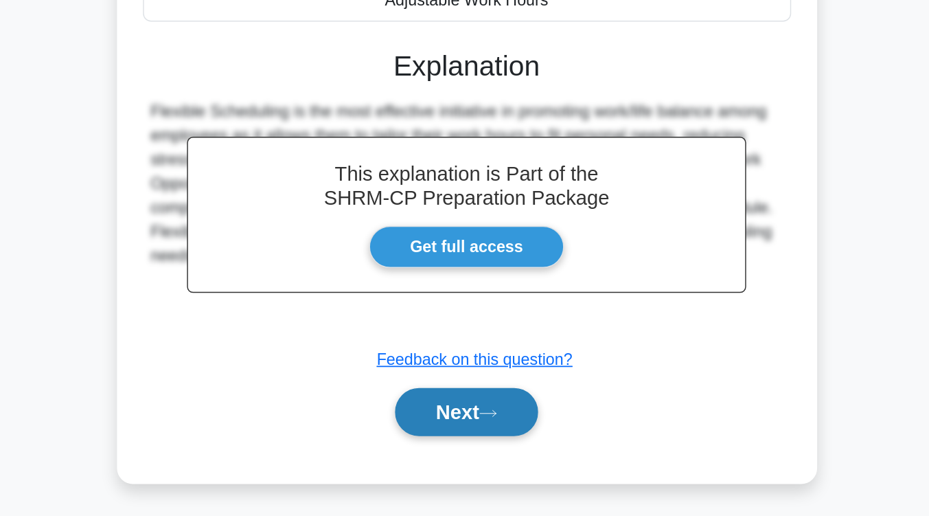
click at [492, 446] on button "Next" at bounding box center [465, 444] width 98 height 33
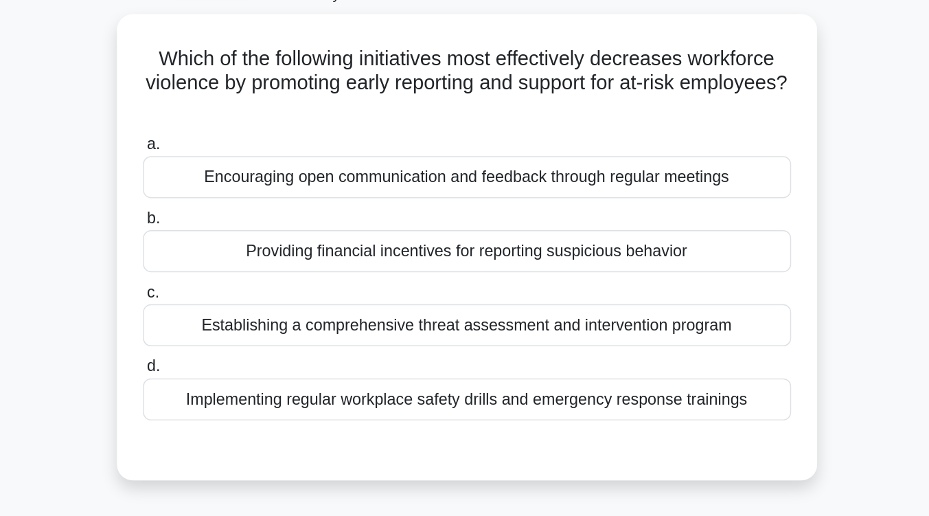
scroll to position [87, 0]
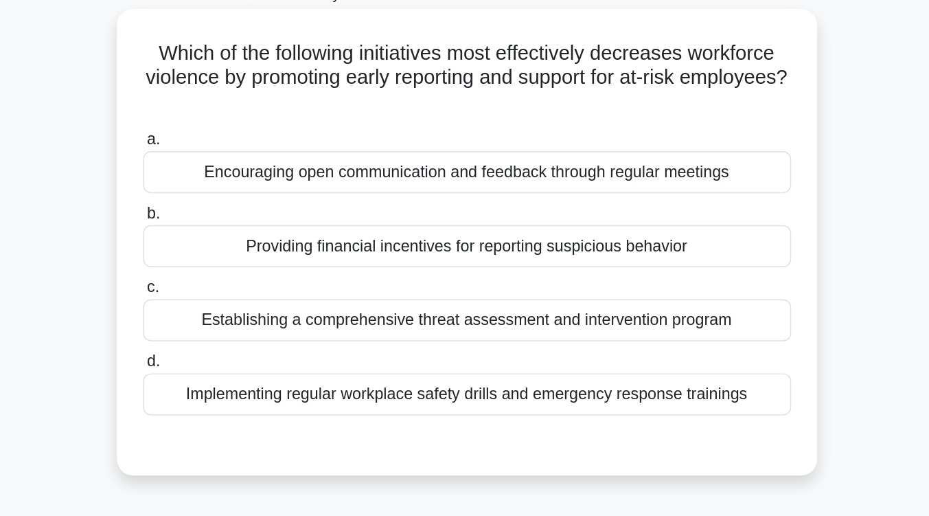
click at [528, 172] on div "Providing financial incentives for reporting suspicious behavior" at bounding box center [464, 169] width 445 height 29
click at [242, 151] on input "b. Providing financial incentives for reporting suspicious behavior" at bounding box center [242, 146] width 0 height 9
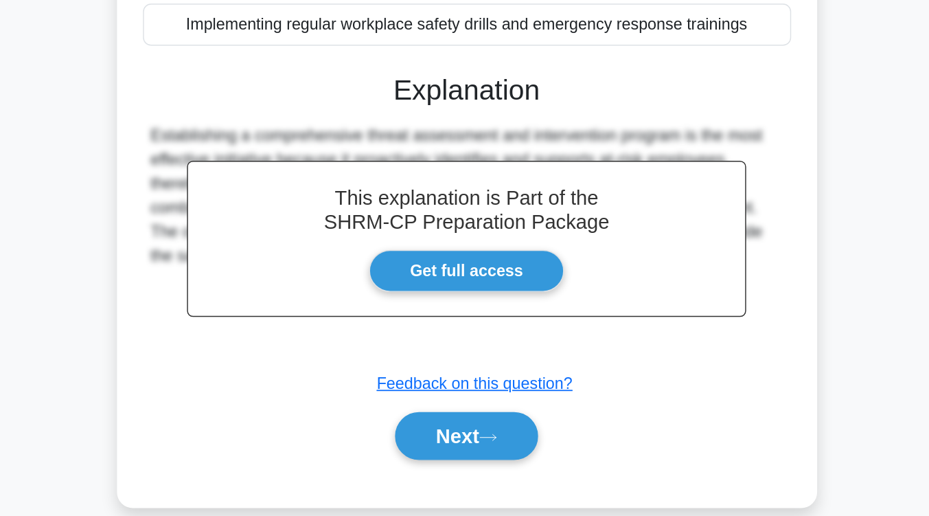
scroll to position [181, 0]
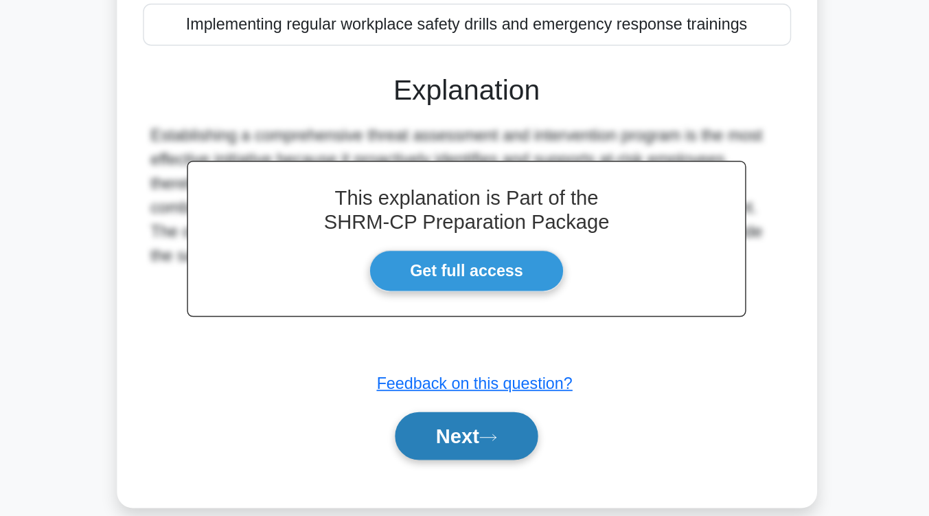
click at [499, 460] on button "Next" at bounding box center [465, 460] width 98 height 33
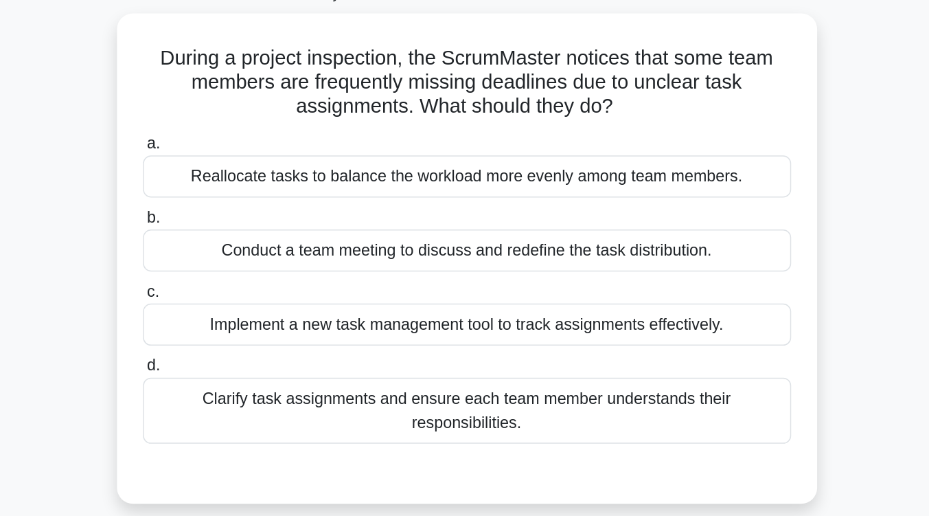
scroll to position [87, 0]
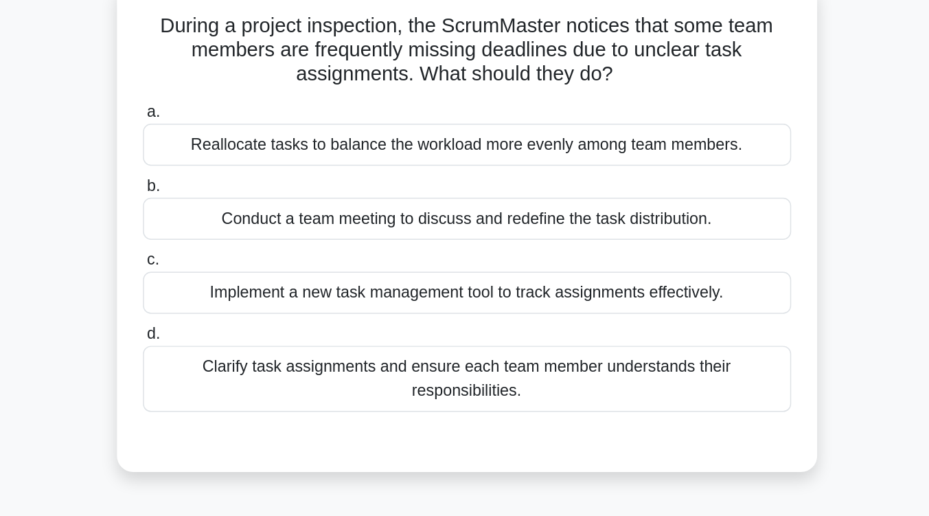
click at [497, 297] on div "Clarify task assignments and ensure each team member understands their responsi…" at bounding box center [464, 278] width 445 height 45
click at [242, 253] on input "d. Clarify task assignments and ensure each team member understands their respo…" at bounding box center [242, 248] width 0 height 9
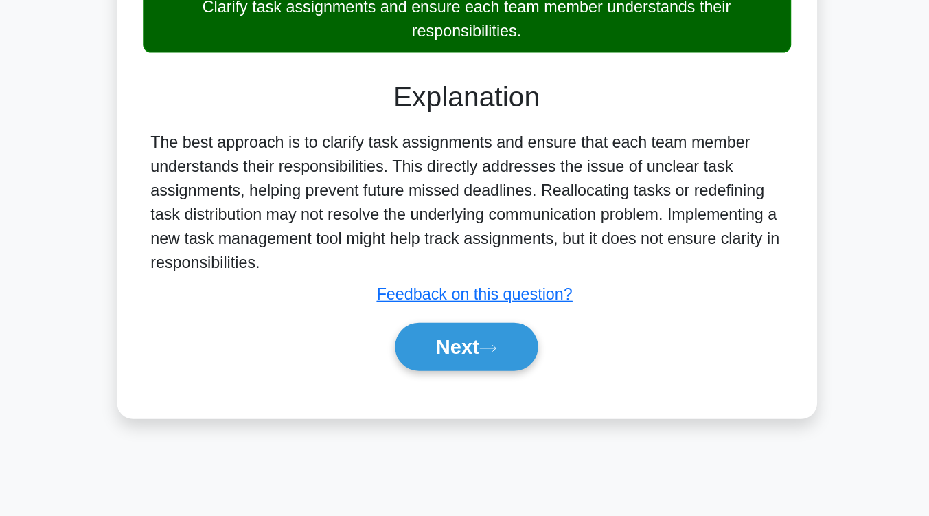
scroll to position [226, 0]
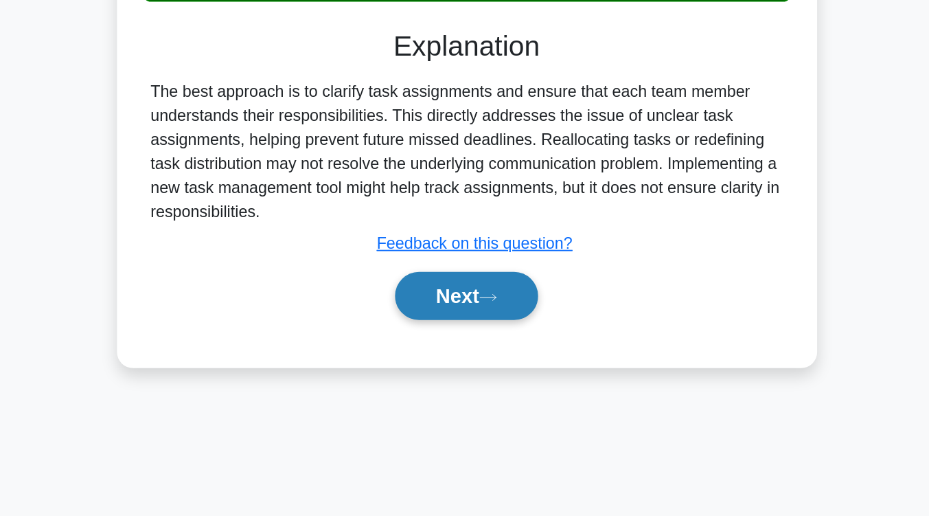
click at [469, 376] on button "Next" at bounding box center [465, 364] width 98 height 33
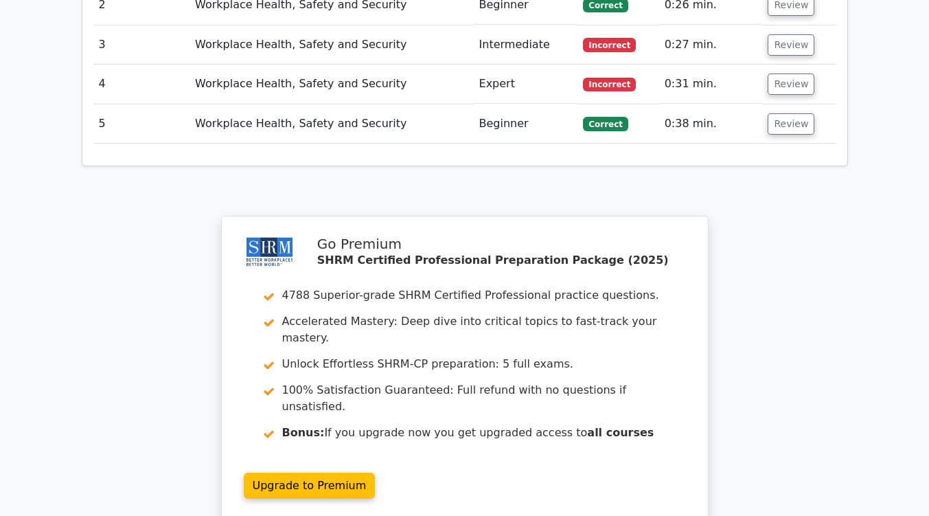
scroll to position [1672, 0]
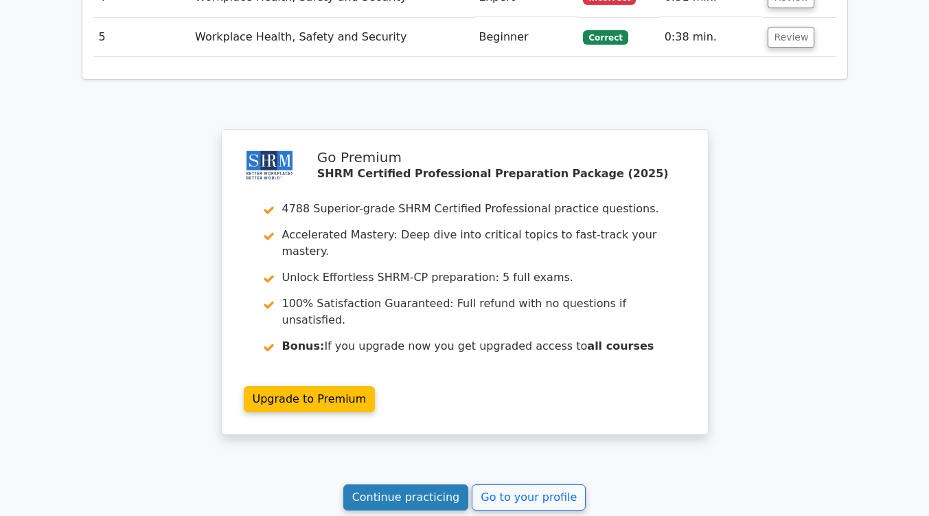
click at [425, 484] on link "Continue practicing" at bounding box center [406, 497] width 126 height 26
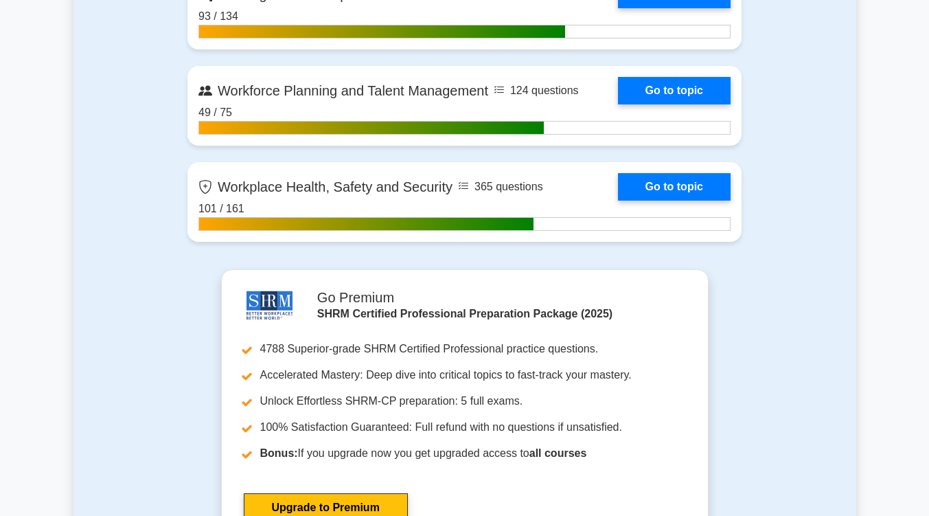
scroll to position [2338, 0]
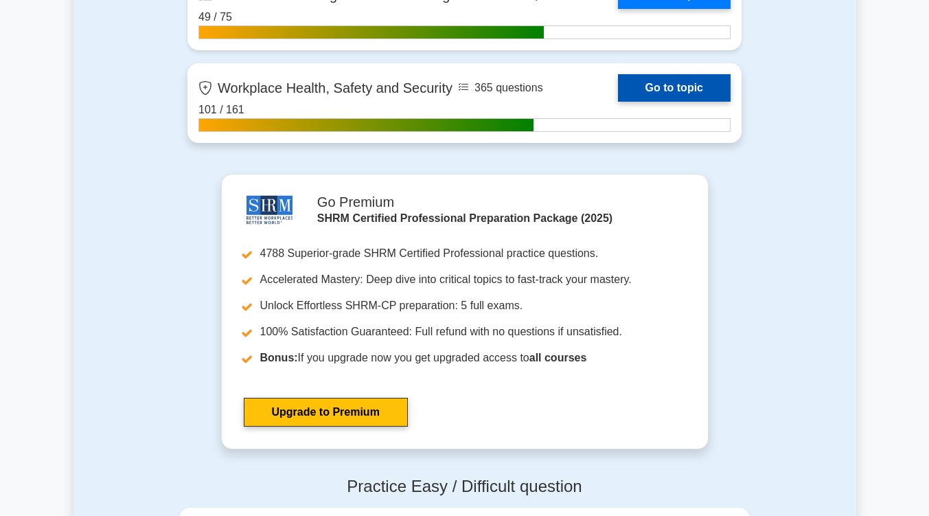
click at [666, 78] on link "Go to topic" at bounding box center [674, 87] width 113 height 27
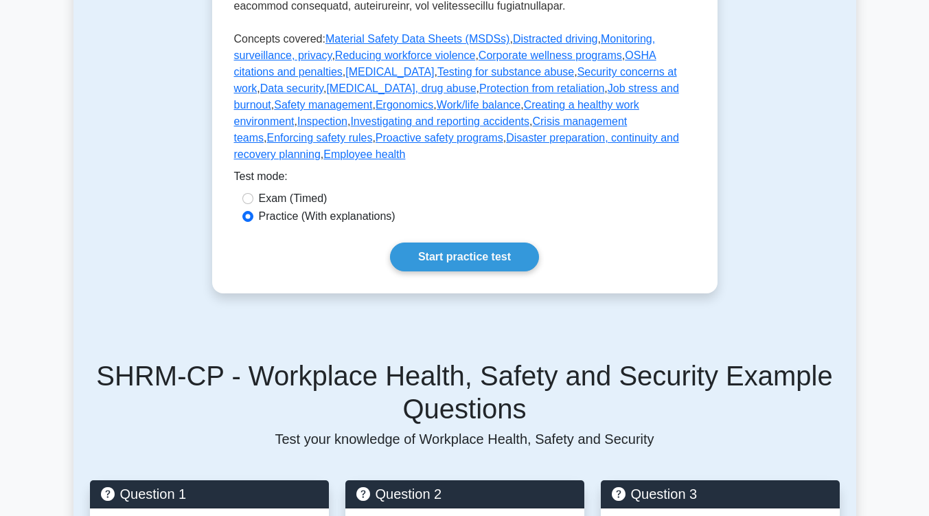
scroll to position [836, 0]
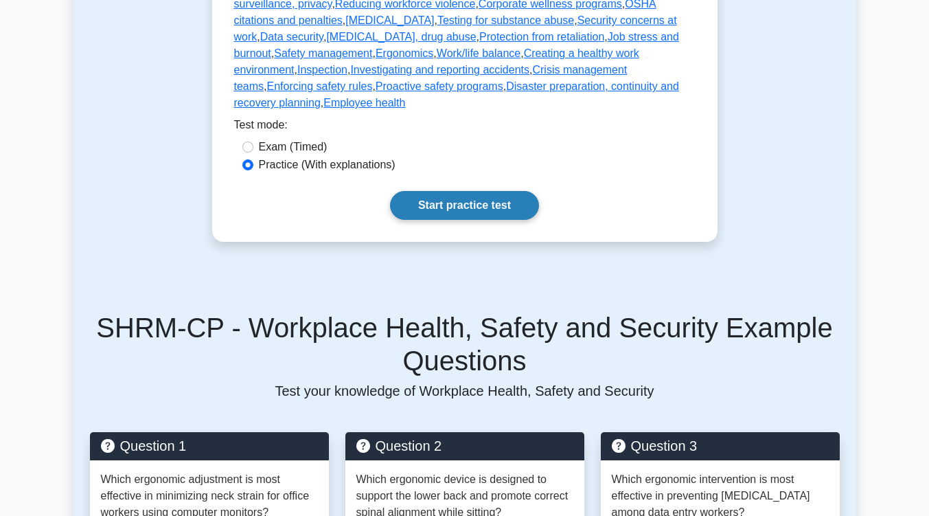
click at [482, 191] on link "Start practice test" at bounding box center [464, 205] width 149 height 29
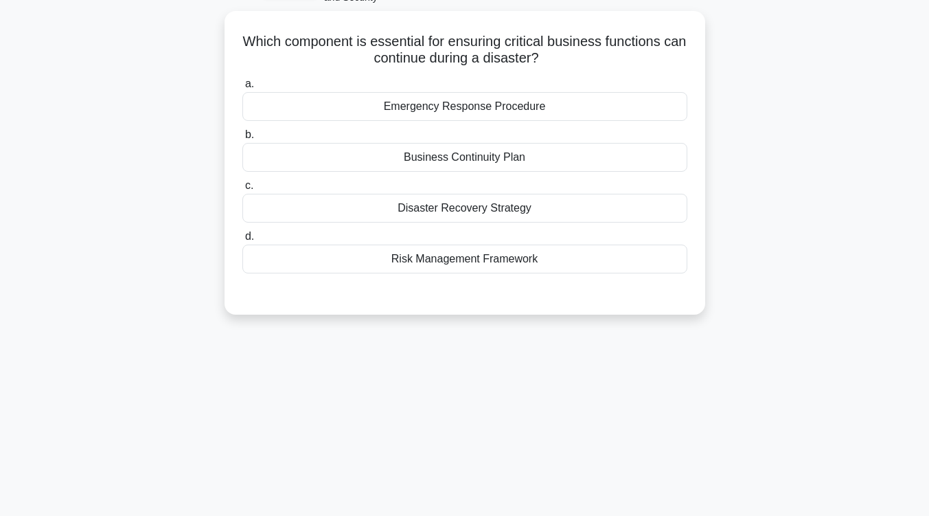
scroll to position [85, 0]
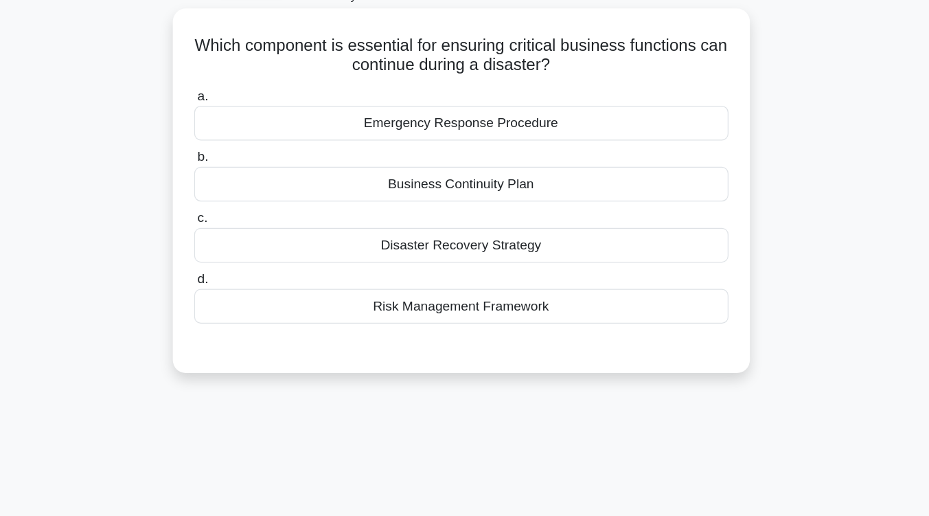
click at [482, 161] on div "Business Continuity Plan" at bounding box center [464, 154] width 445 height 29
click at [242, 137] on input "b. Business Continuity Plan" at bounding box center [242, 132] width 0 height 9
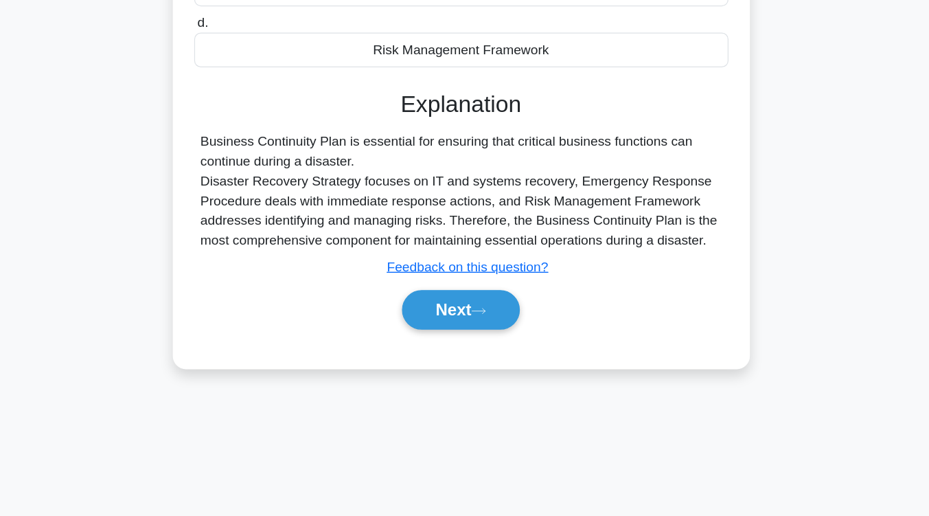
scroll to position [226, 0]
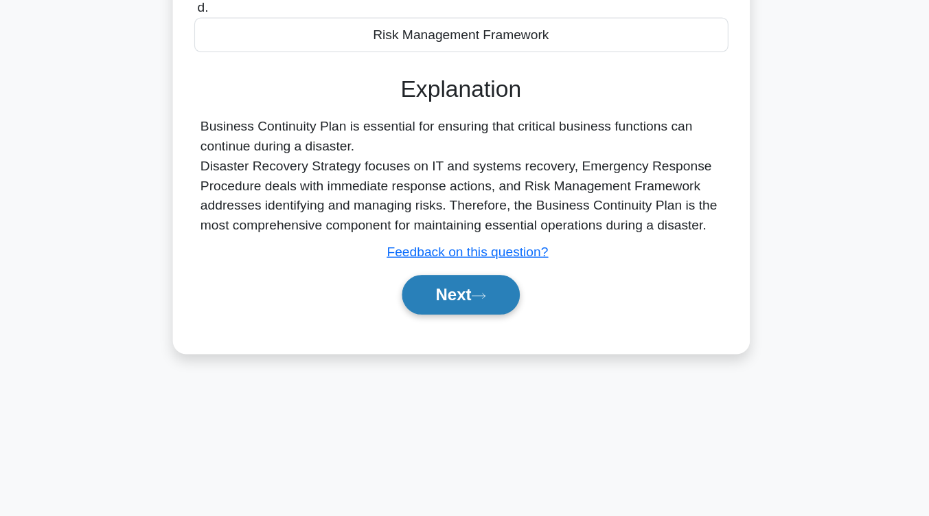
click at [476, 334] on button "Next" at bounding box center [465, 331] width 98 height 33
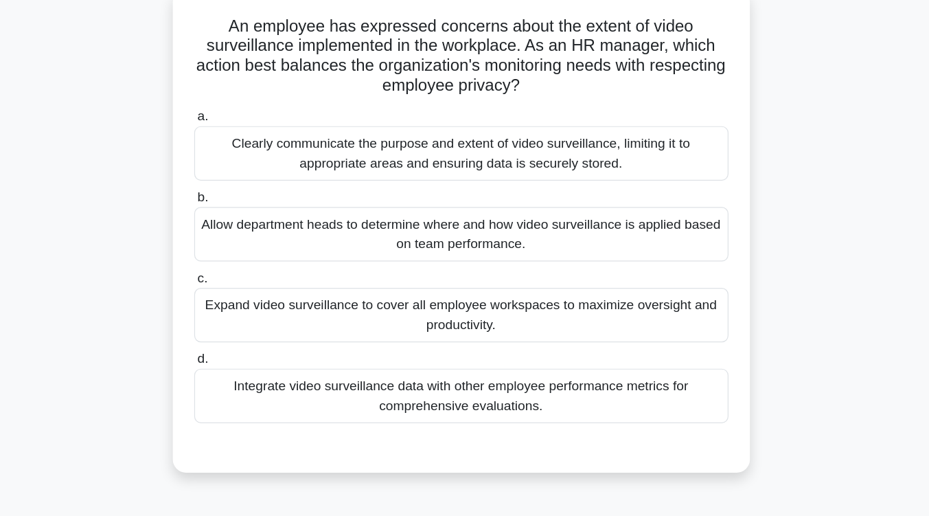
scroll to position [105, 0]
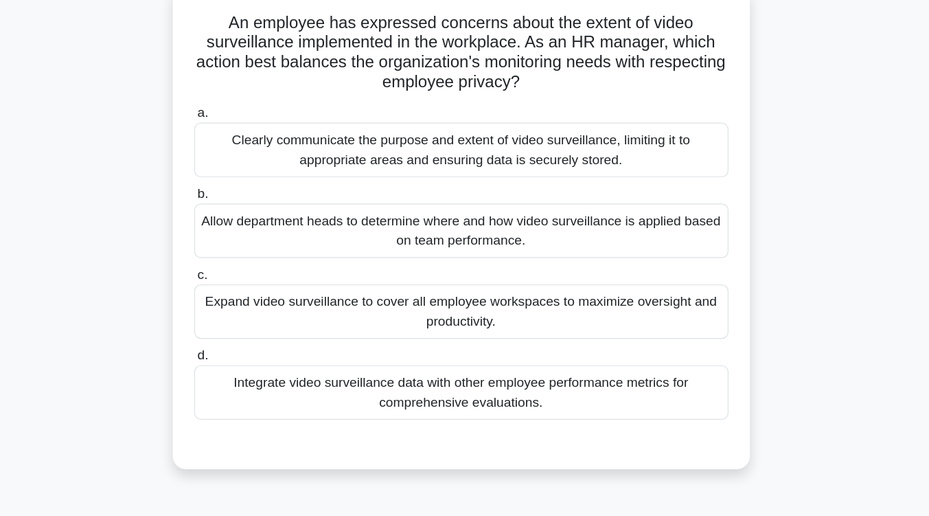
click at [517, 135] on div "Clearly communicate the purpose and extent of video surveillance, limiting it t…" at bounding box center [464, 124] width 445 height 45
click at [242, 99] on input "a. Clearly communicate the purpose and extent of video surveillance, limiting i…" at bounding box center [242, 94] width 0 height 9
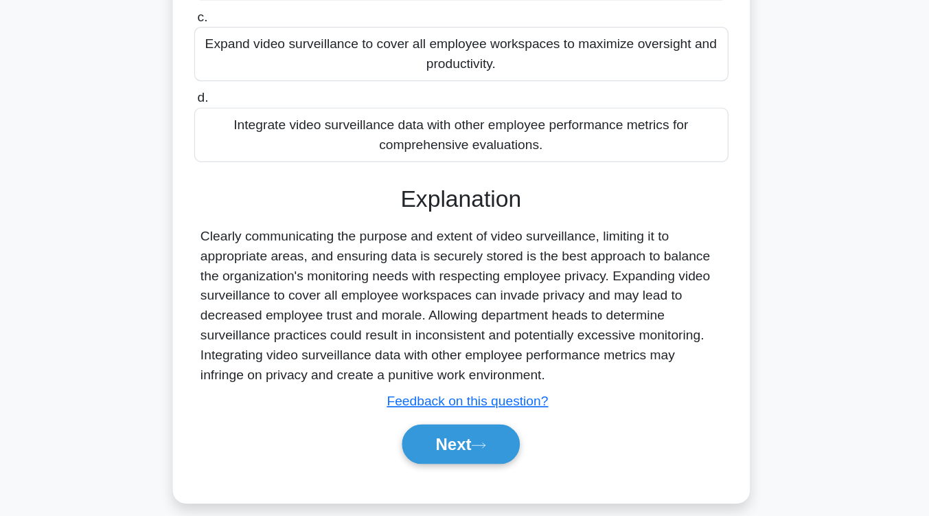
scroll to position [249, 0]
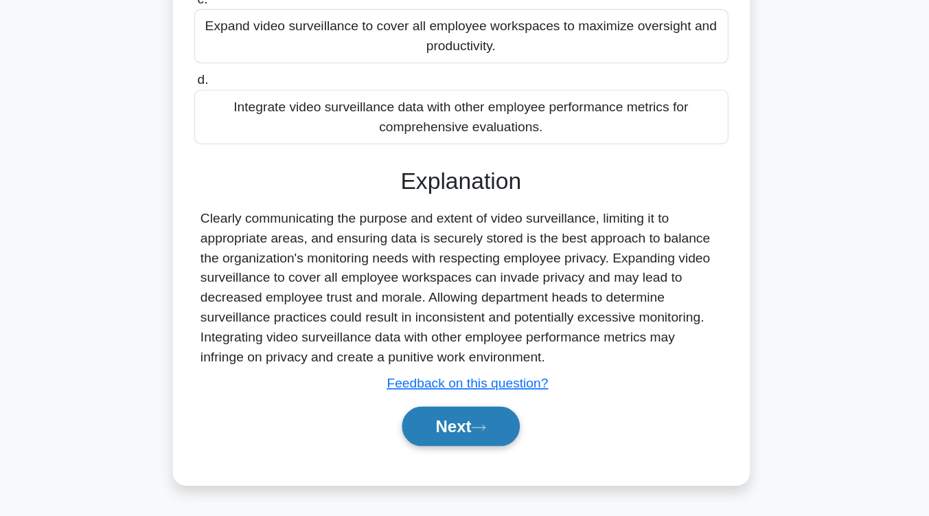
click at [500, 438] on button "Next" at bounding box center [465, 441] width 98 height 33
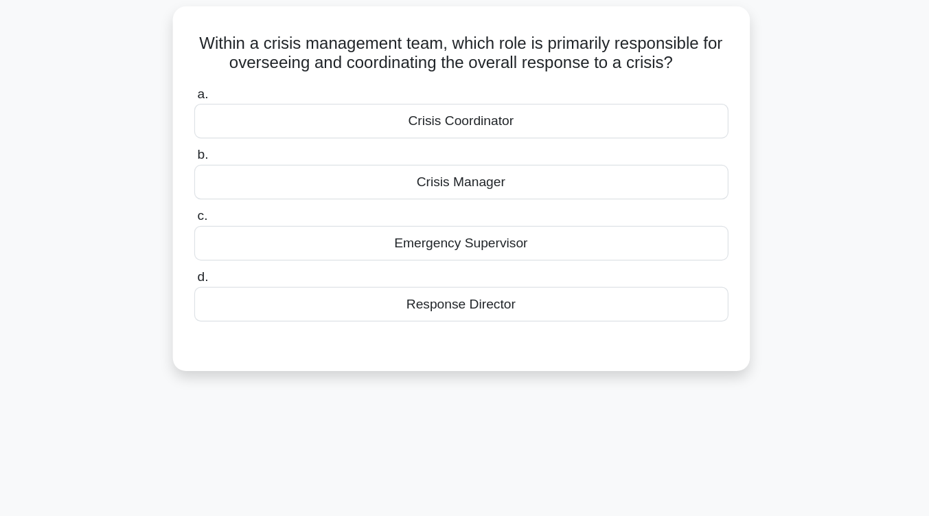
scroll to position [6, 0]
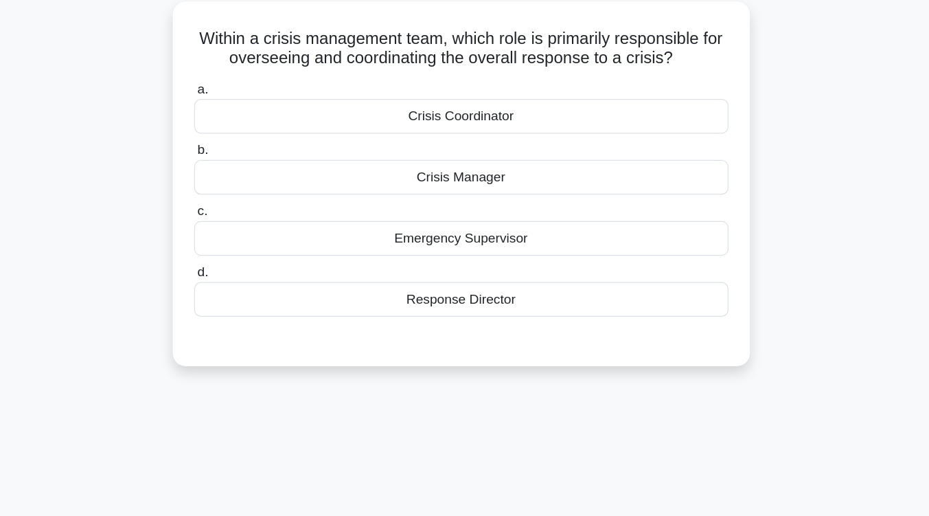
click at [517, 239] on div "Crisis Manager" at bounding box center [464, 233] width 445 height 29
click at [242, 216] on input "b. Crisis Manager" at bounding box center [242, 211] width 0 height 9
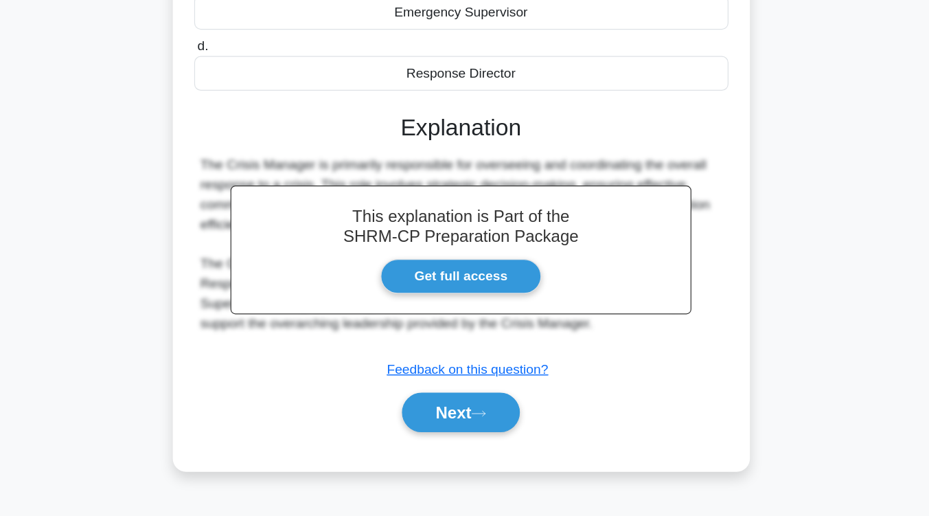
scroll to position [226, 0]
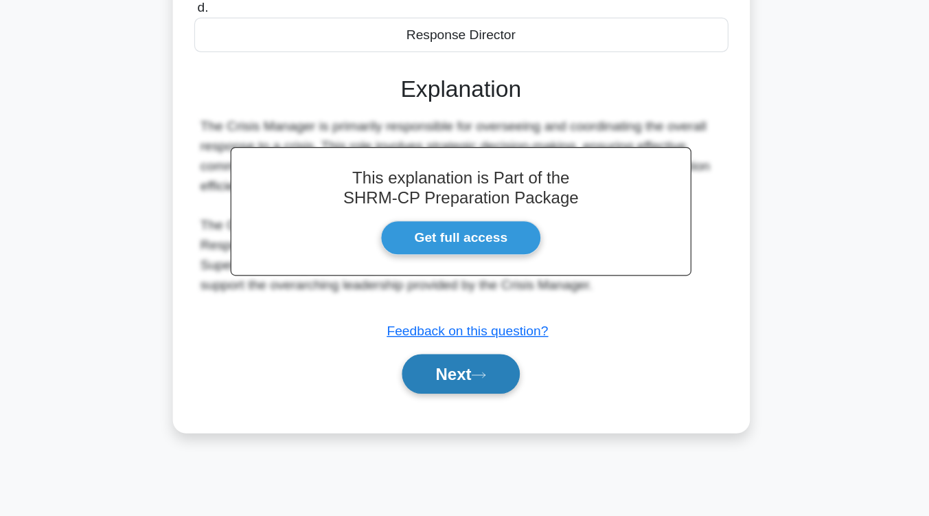
click at [500, 394] on button "Next" at bounding box center [465, 397] width 98 height 33
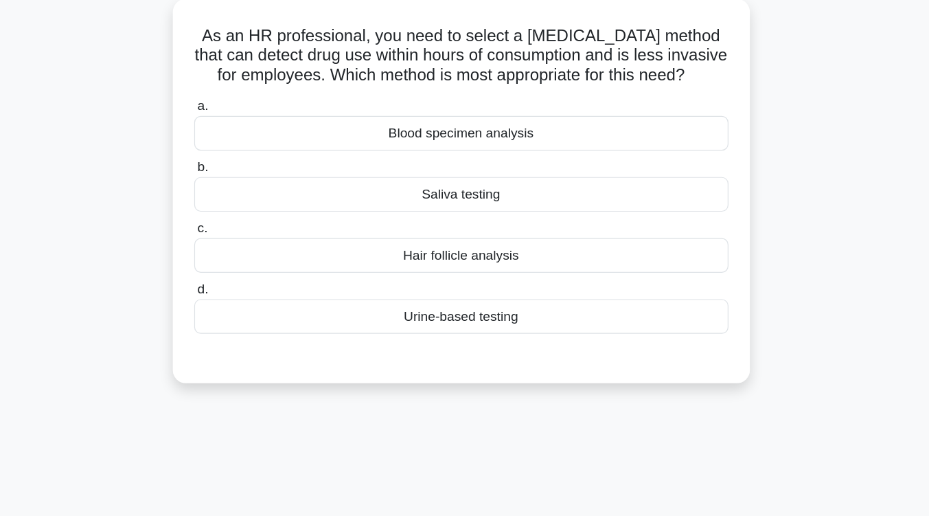
scroll to position [85, 0]
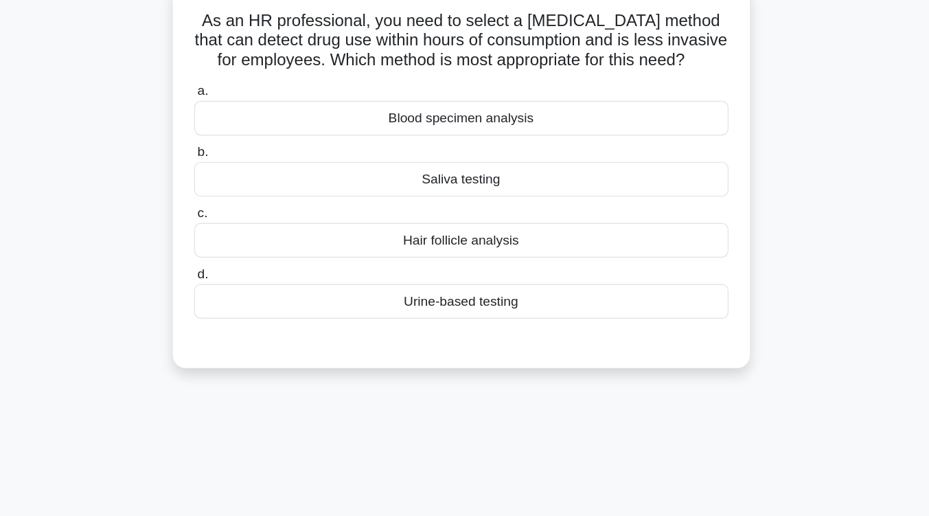
click at [502, 287] on div "Urine-based testing" at bounding box center [464, 272] width 445 height 29
click at [242, 255] on input "d. Urine-based testing" at bounding box center [242, 250] width 0 height 9
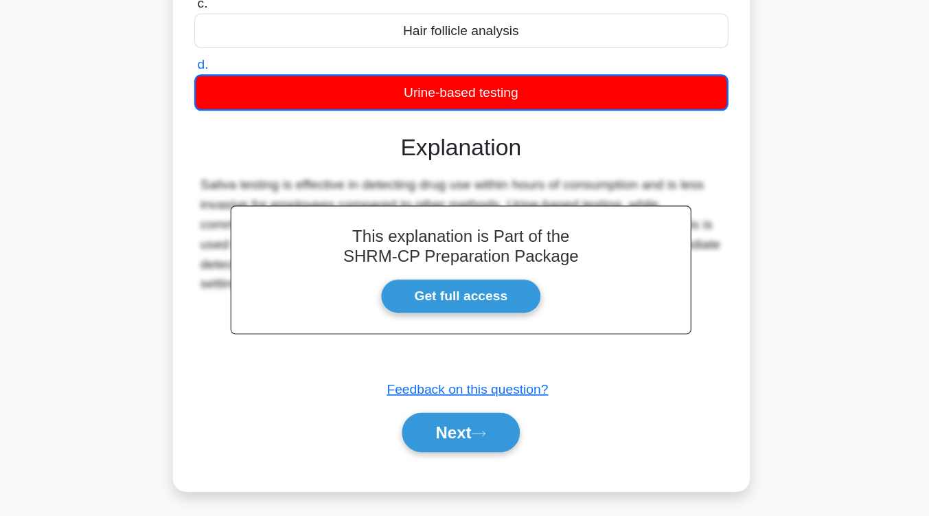
scroll to position [226, 0]
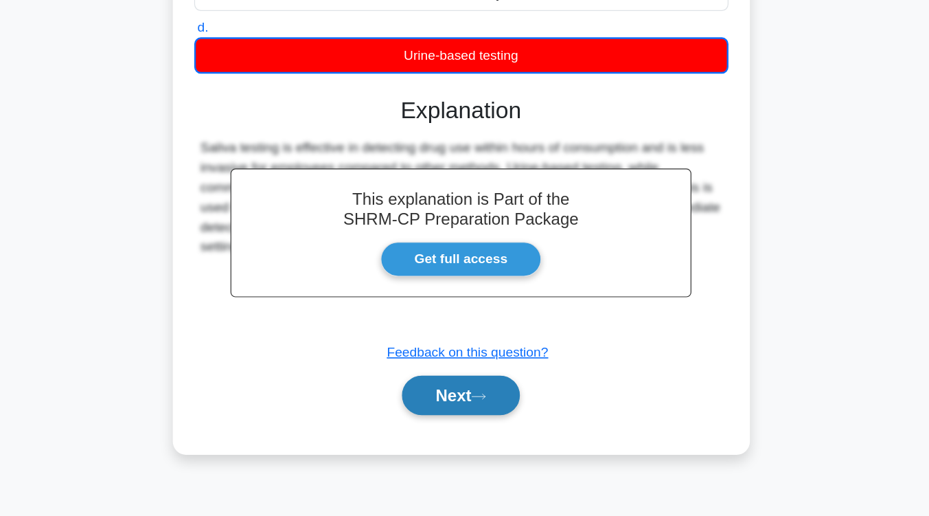
click at [481, 420] on icon at bounding box center [479, 417] width 12 height 8
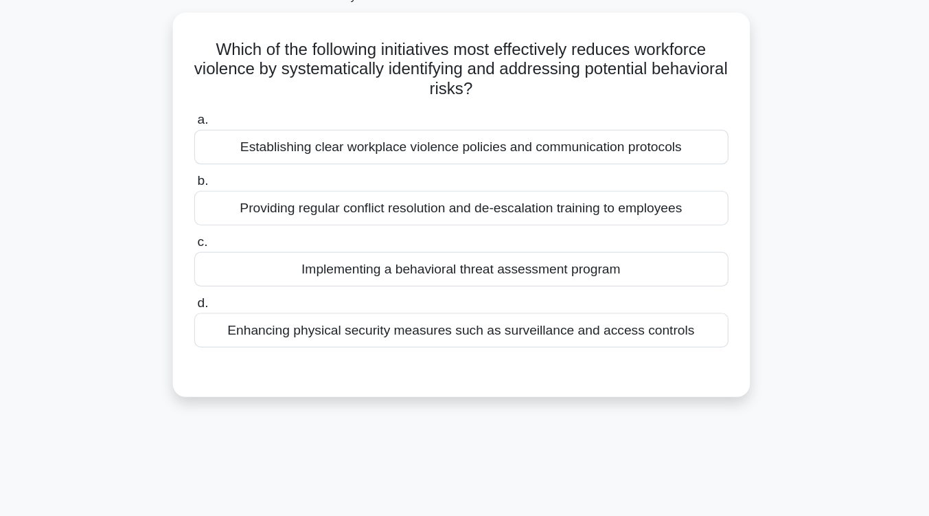
scroll to position [74, 0]
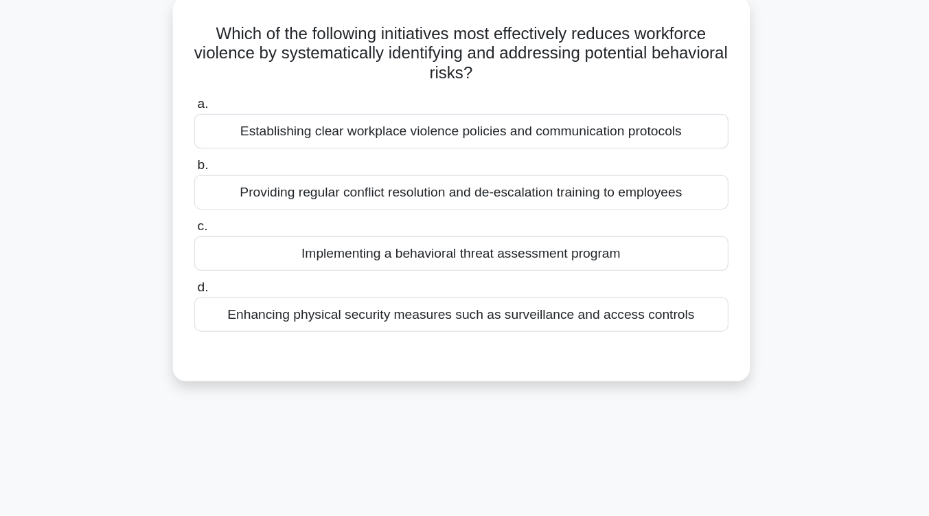
click at [583, 135] on div "Establishing clear workplace violence policies and communication protocols" at bounding box center [464, 131] width 445 height 29
click at [242, 113] on input "a. Establishing clear workplace violence policies and communication protocols" at bounding box center [242, 108] width 0 height 9
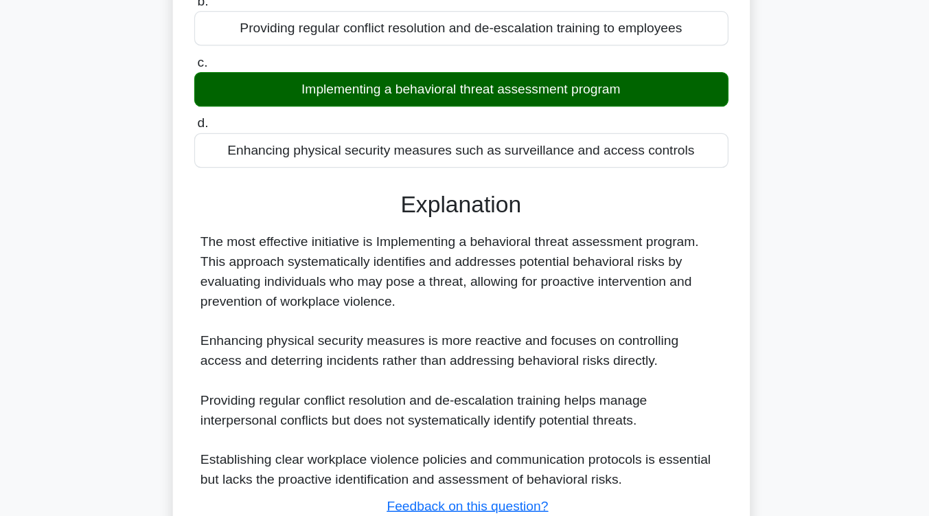
scroll to position [251, 0]
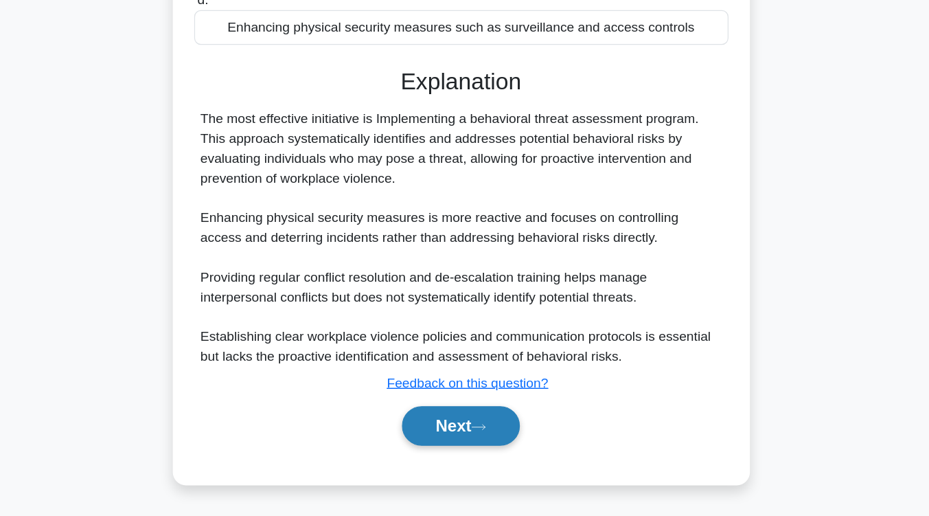
click at [464, 446] on button "Next" at bounding box center [465, 441] width 98 height 33
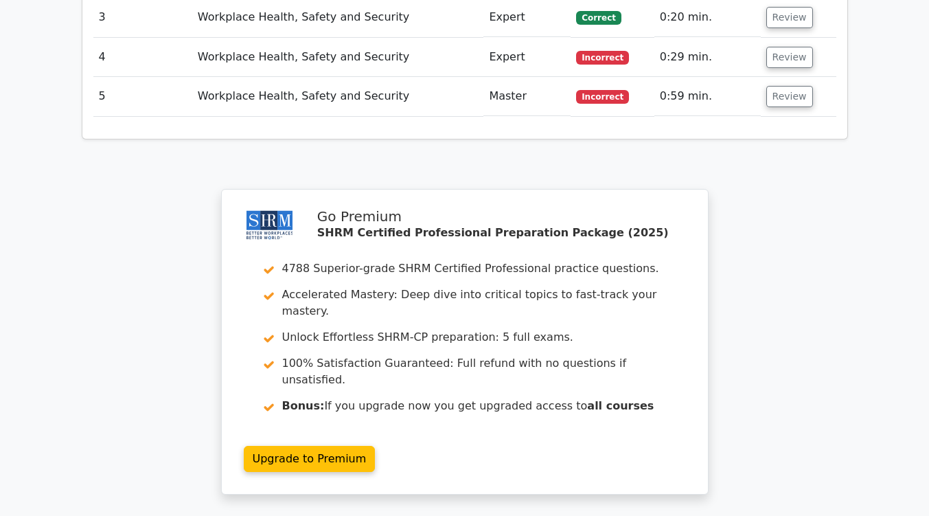
scroll to position [1790, 0]
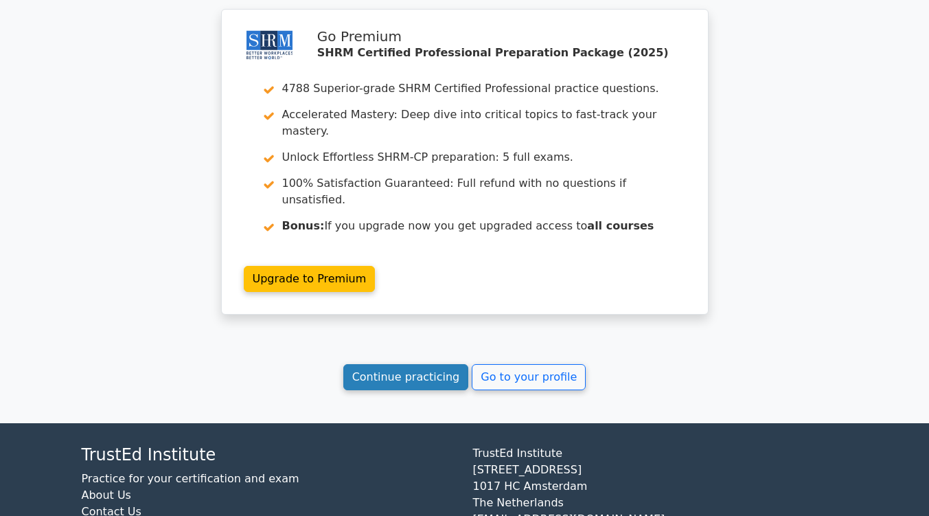
click at [407, 364] on link "Continue practicing" at bounding box center [406, 377] width 126 height 26
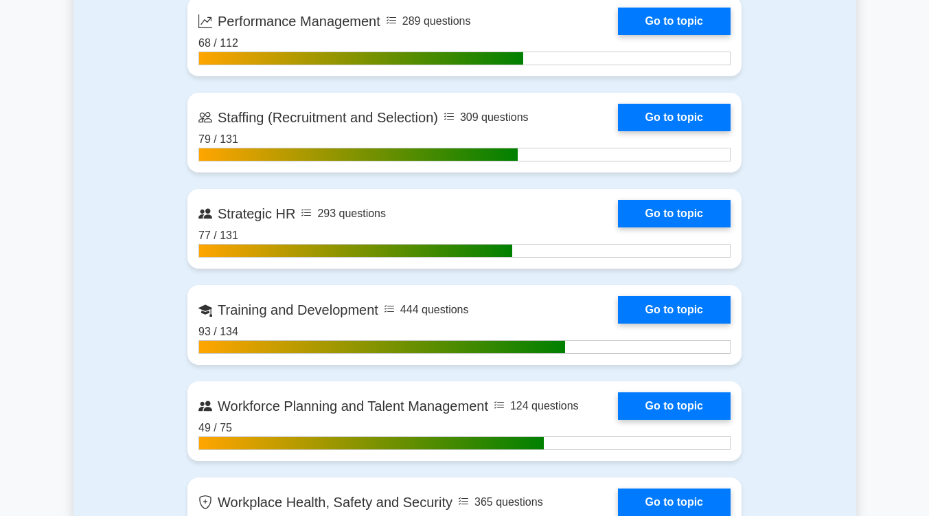
scroll to position [2066, 0]
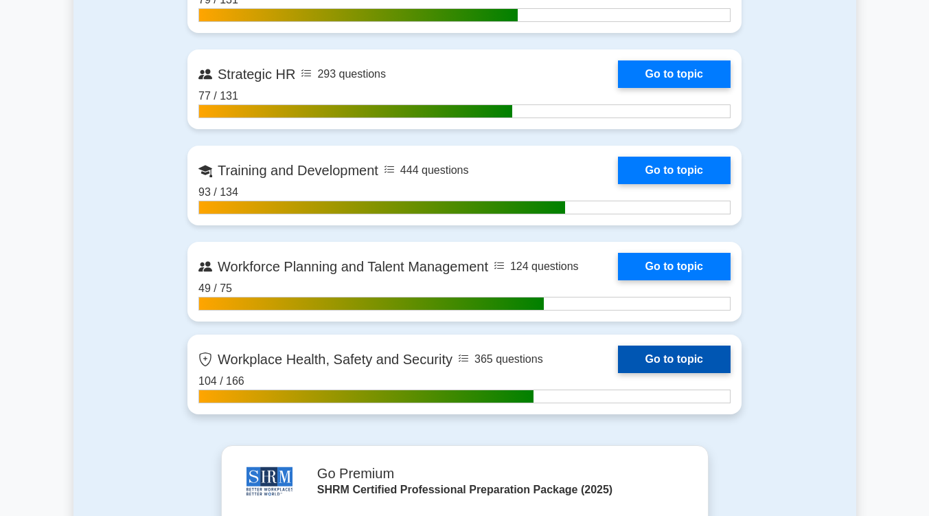
click at [666, 362] on link "Go to topic" at bounding box center [674, 359] width 113 height 27
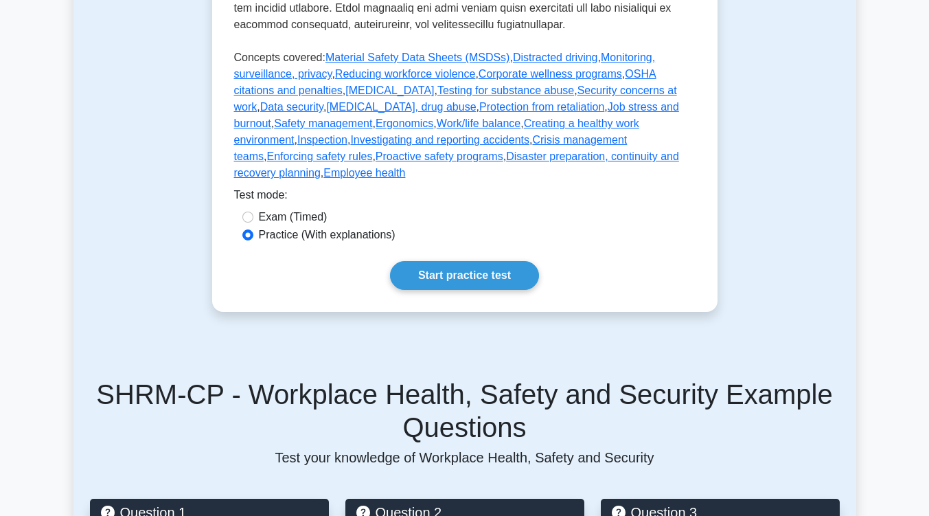
scroll to position [774, 0]
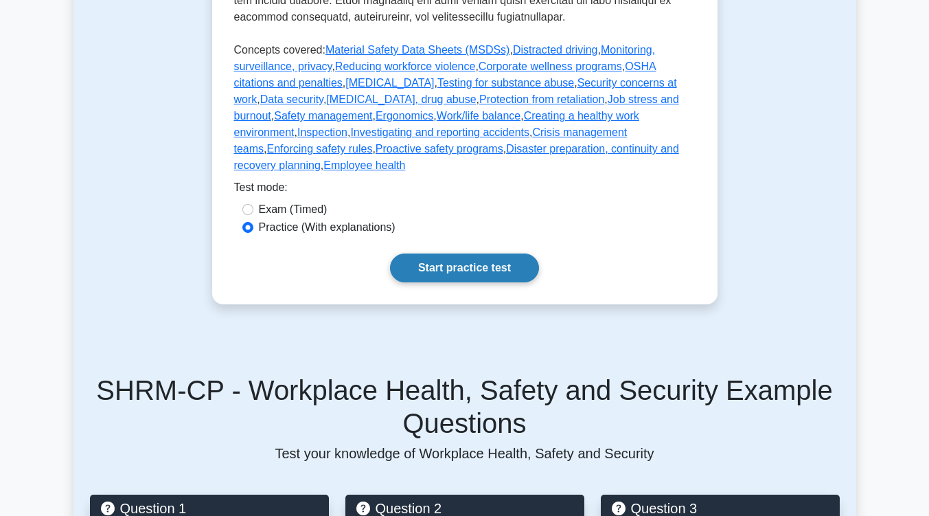
click at [480, 253] on link "Start practice test" at bounding box center [464, 267] width 149 height 29
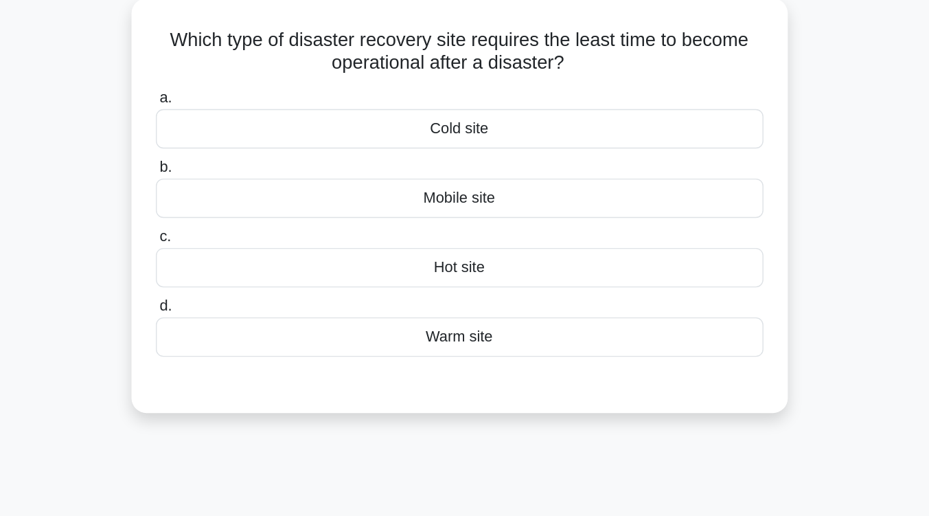
click at [506, 191] on div "Cold site" at bounding box center [464, 188] width 445 height 29
click at [242, 171] on input "a. Cold site" at bounding box center [242, 166] width 0 height 9
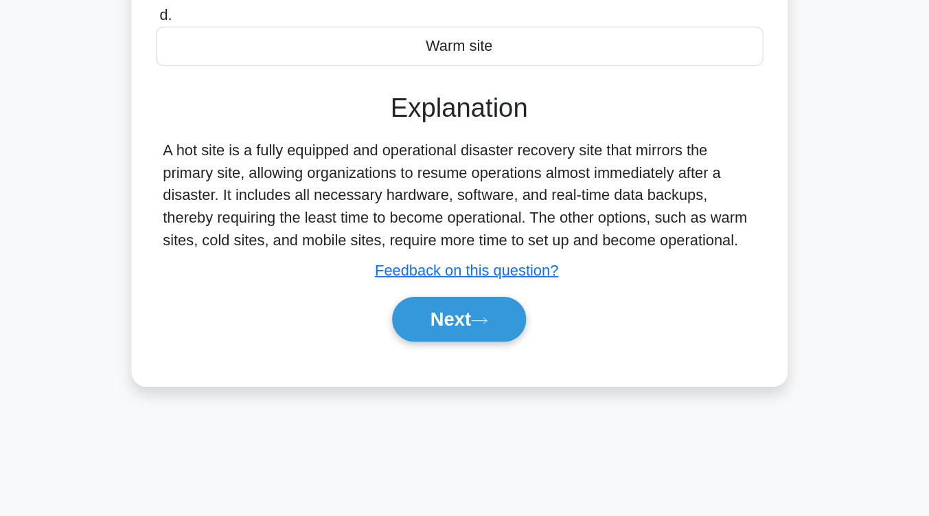
scroll to position [172, 0]
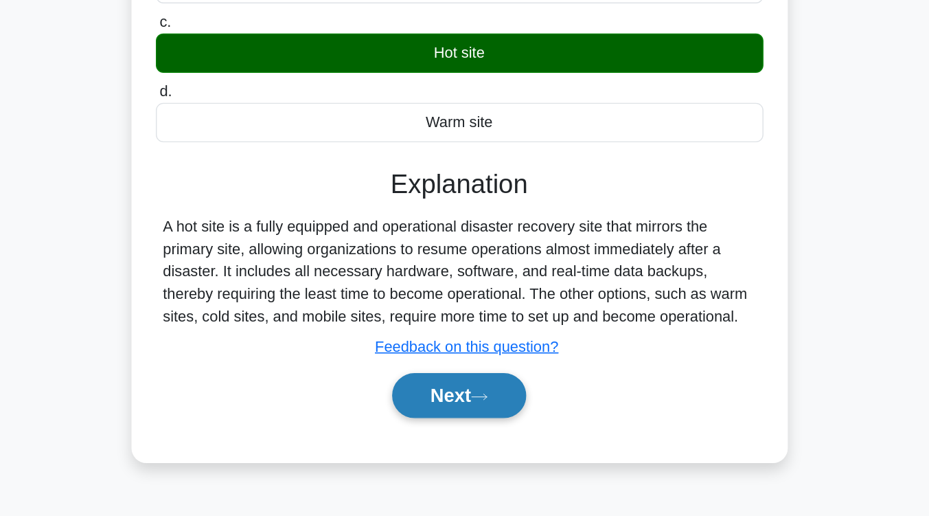
click at [492, 365] on button "Next" at bounding box center [465, 370] width 98 height 33
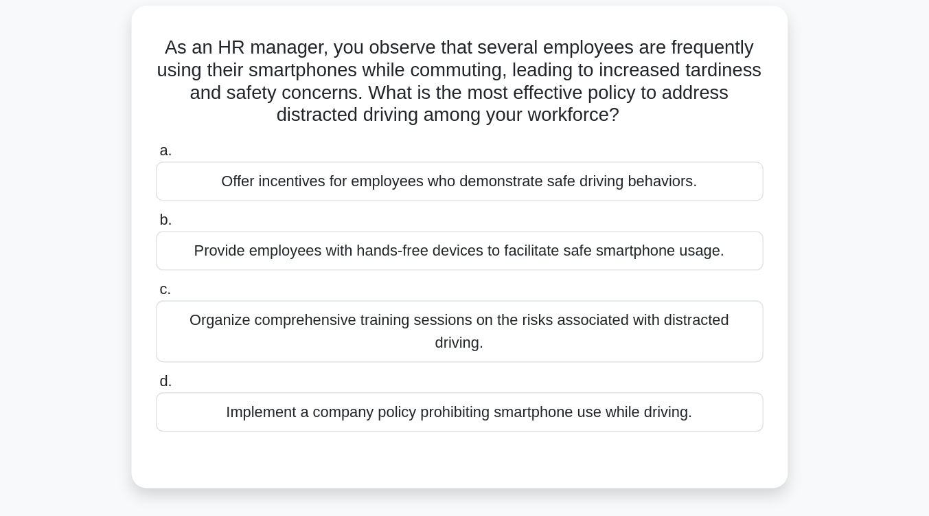
scroll to position [92, 0]
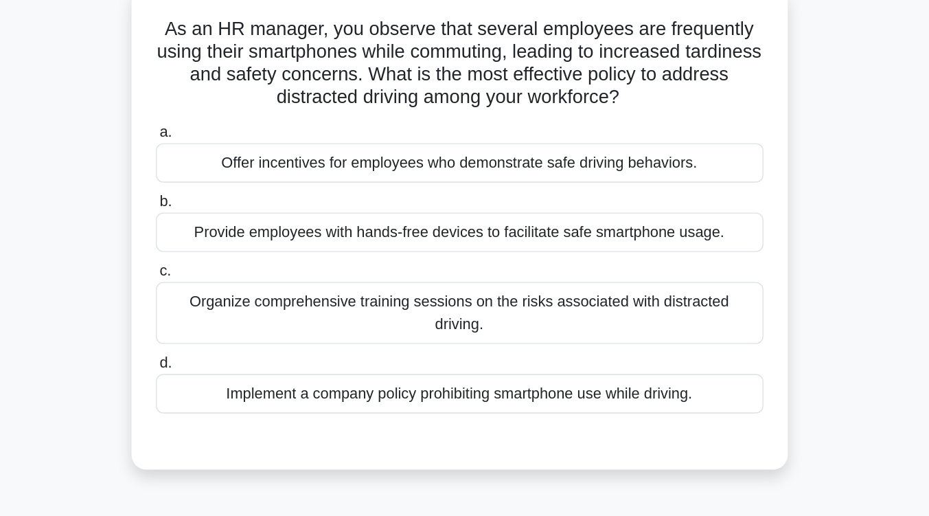
click at [542, 293] on div "Implement a company policy prohibiting smartphone use while driving." at bounding box center [464, 298] width 445 height 29
click at [242, 281] on input "d. Implement a company policy prohibiting smartphone use while driving." at bounding box center [242, 276] width 0 height 9
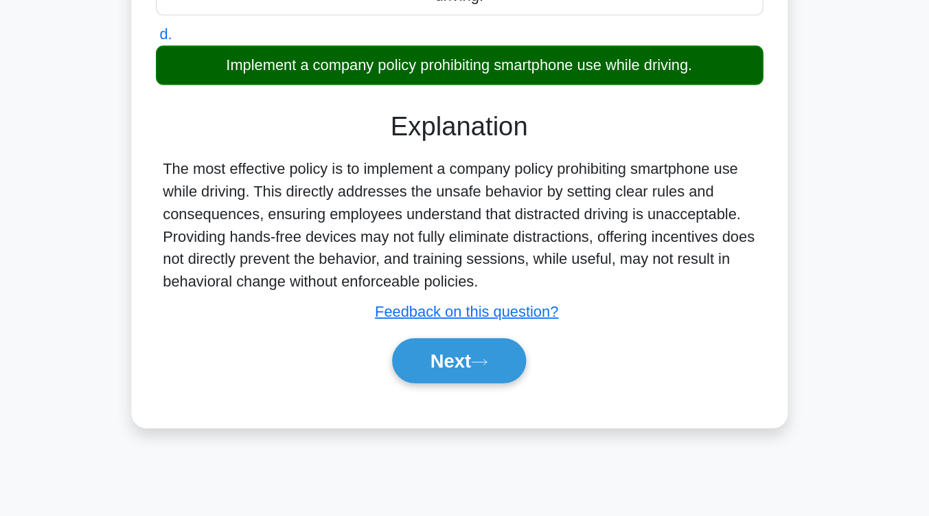
scroll to position [205, 0]
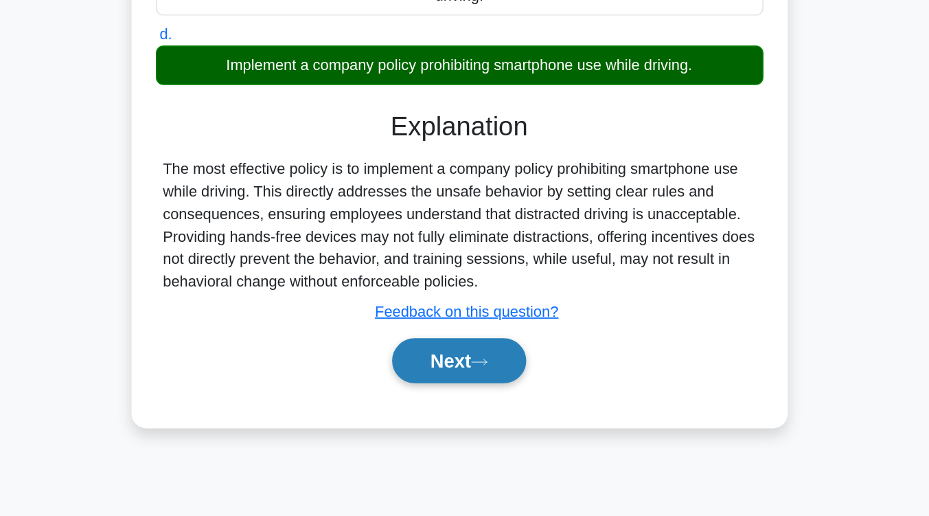
click at [477, 393] on button "Next" at bounding box center [465, 401] width 98 height 33
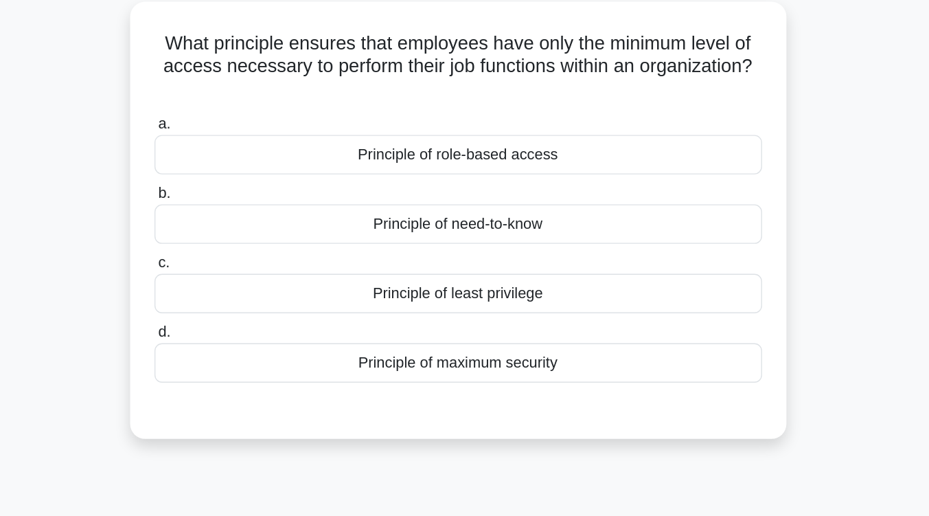
scroll to position [95, 0]
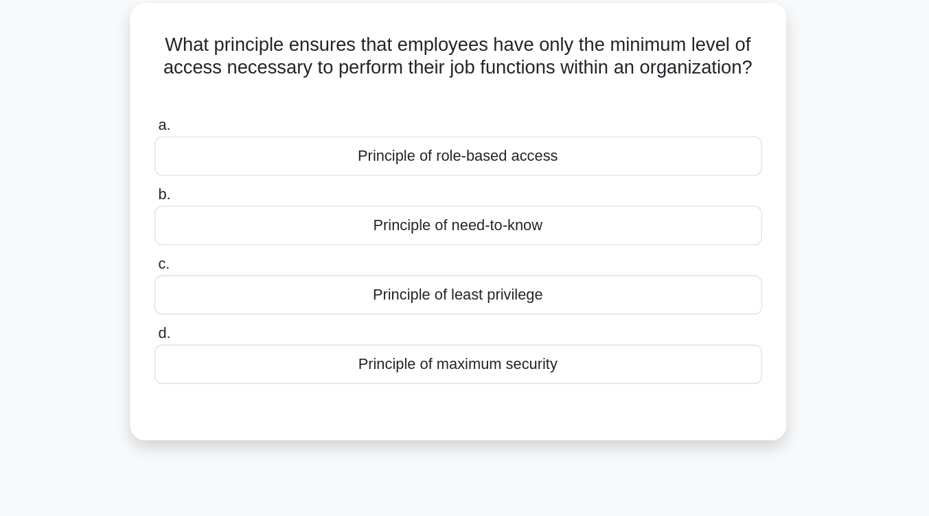
drag, startPoint x: 477, startPoint y: 393, endPoint x: 741, endPoint y: 236, distance: 306.8
click at [741, 236] on div "What principle ensures that employees have only the minimum level of access nec…" at bounding box center [465, 170] width 783 height 337
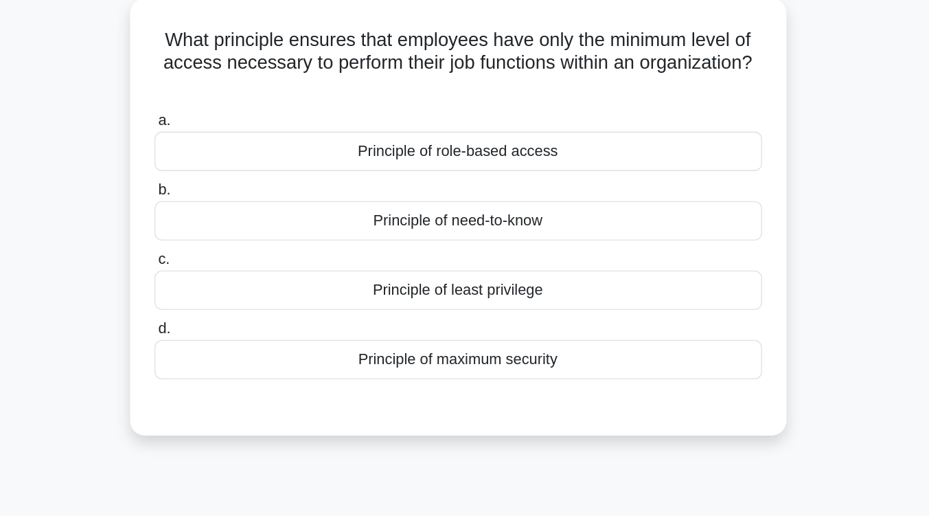
click at [673, 107] on div "Principle of role-based access" at bounding box center [464, 110] width 445 height 29
click at [242, 93] on input "a. Principle of role-based access" at bounding box center [242, 88] width 0 height 9
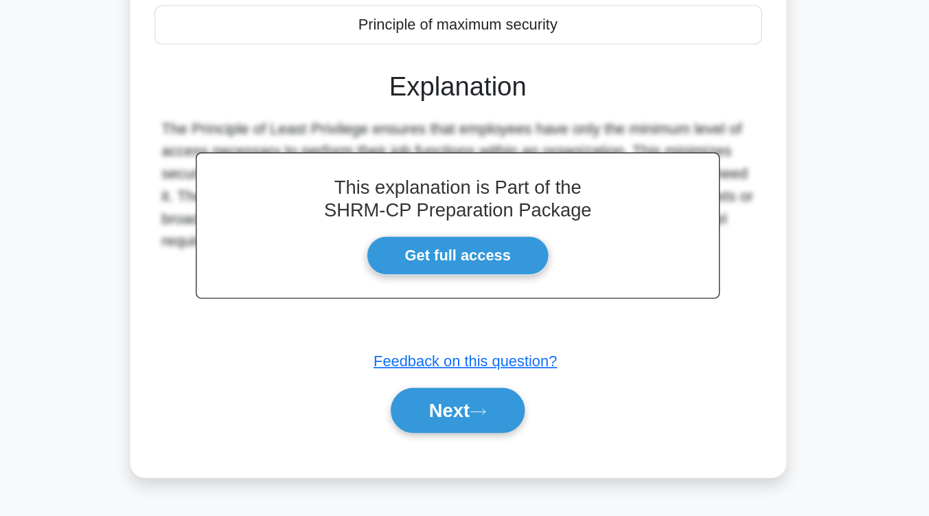
scroll to position [203, 0]
click at [485, 448] on button "Next" at bounding box center [465, 438] width 98 height 33
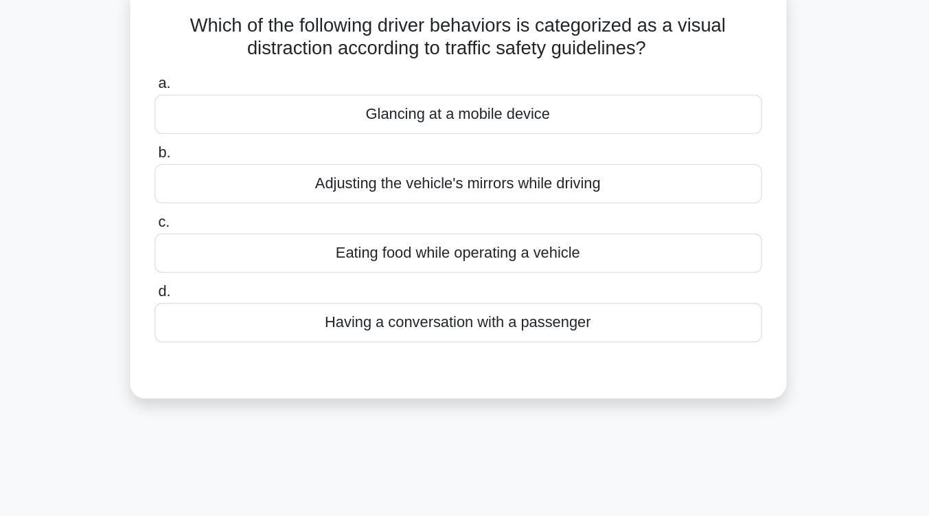
scroll to position [100, 0]
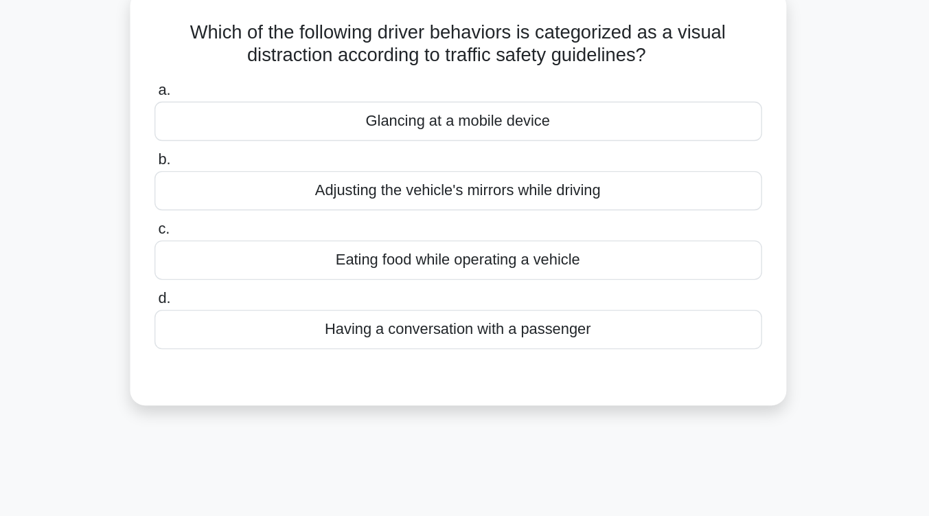
click at [534, 98] on div "Glancing at a mobile device" at bounding box center [464, 88] width 445 height 29
click at [242, 71] on input "a. Glancing at a mobile device" at bounding box center [242, 66] width 0 height 9
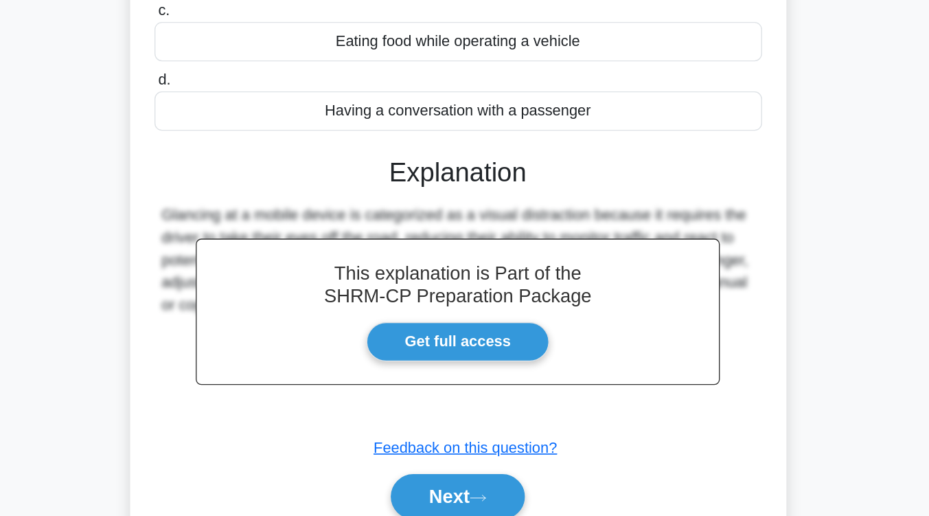
scroll to position [226, 0]
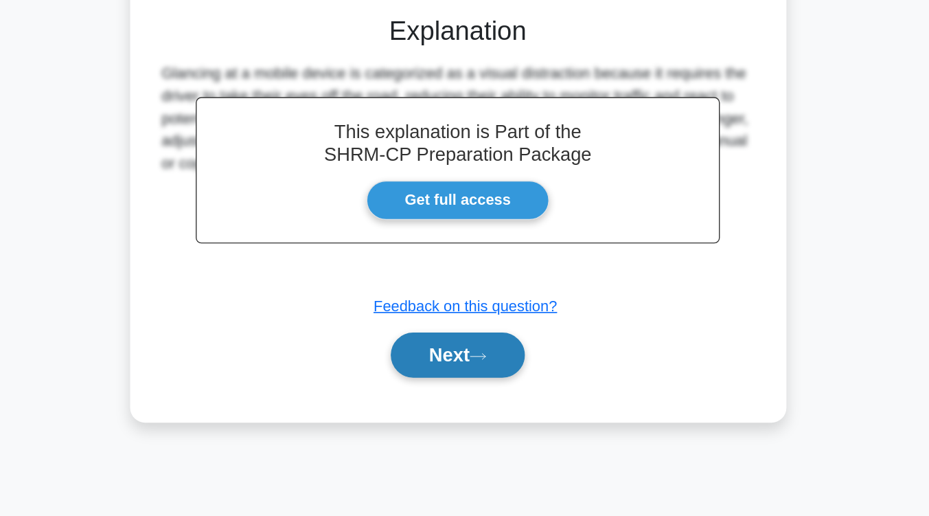
click at [484, 404] on button "Next" at bounding box center [465, 397] width 98 height 33
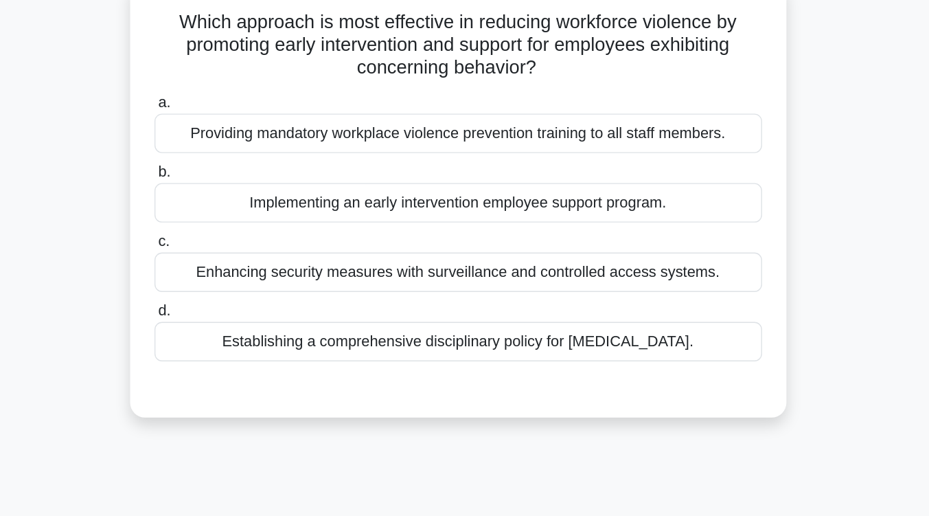
scroll to position [107, 0]
click at [486, 157] on div "Implementing an early intervention employee support program." at bounding box center [464, 149] width 445 height 29
click at [242, 131] on input "b. Implementing an early intervention employee support program." at bounding box center [242, 126] width 0 height 9
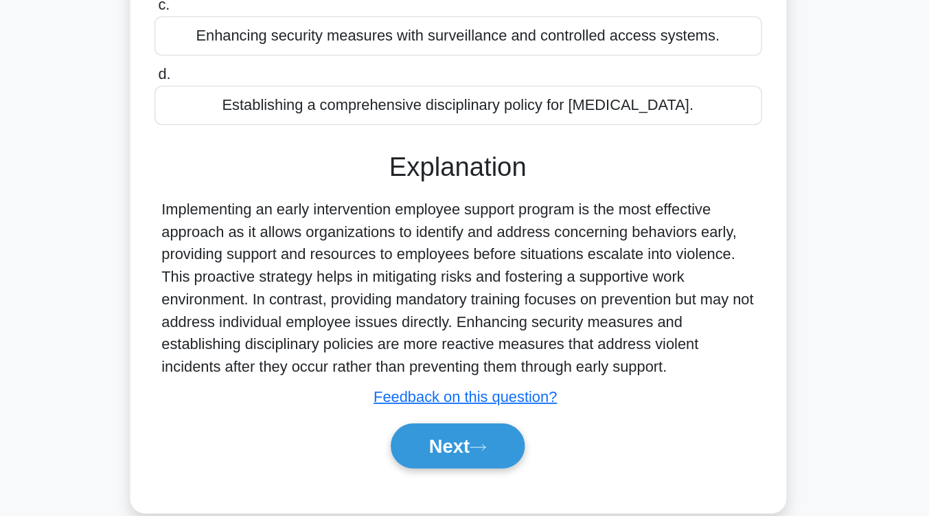
scroll to position [226, 0]
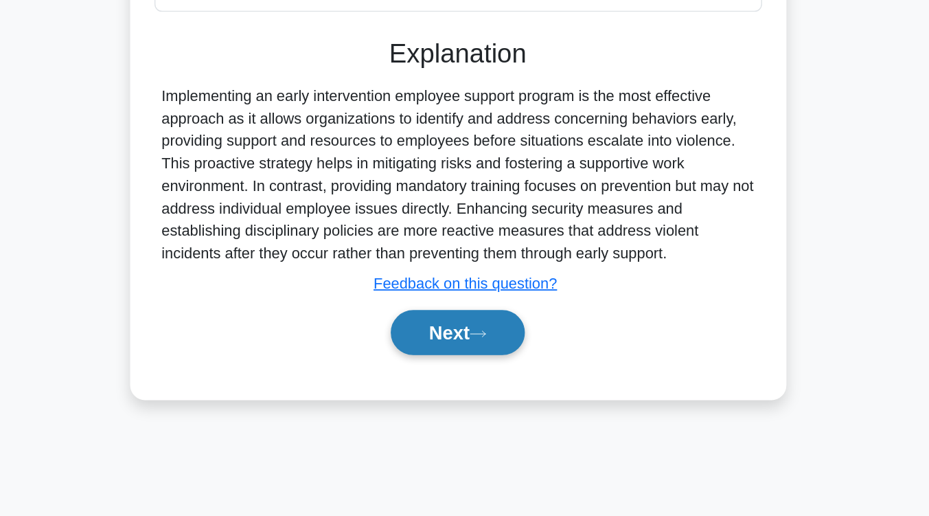
click at [480, 383] on icon at bounding box center [479, 383] width 12 height 8
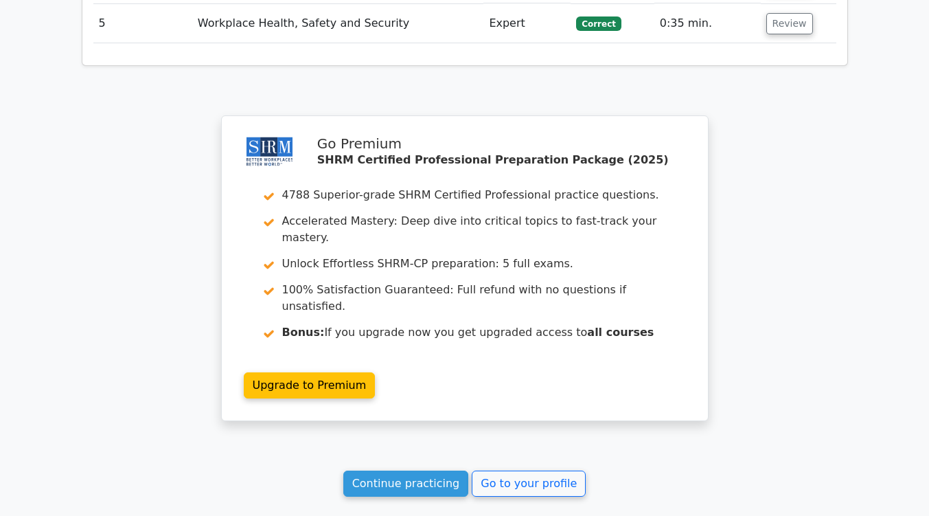
scroll to position [1790, 0]
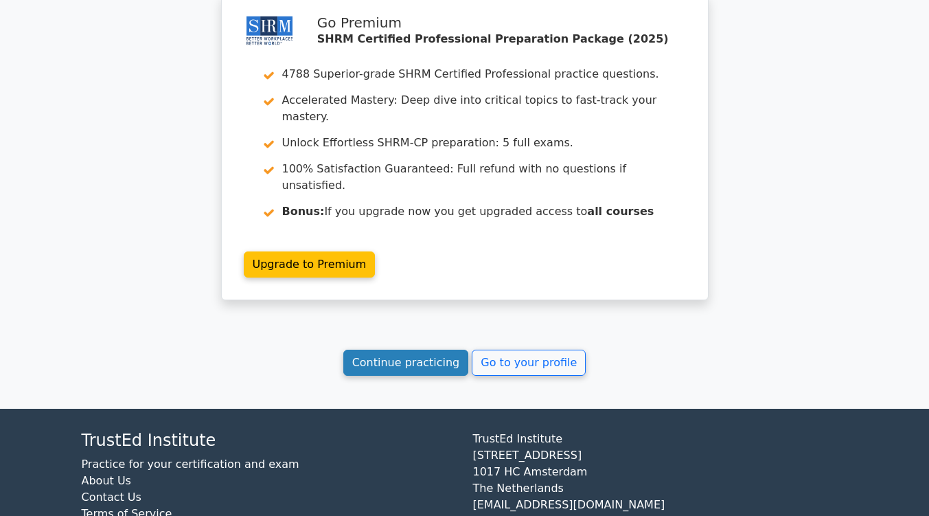
click at [409, 350] on link "Continue practicing" at bounding box center [406, 363] width 126 height 26
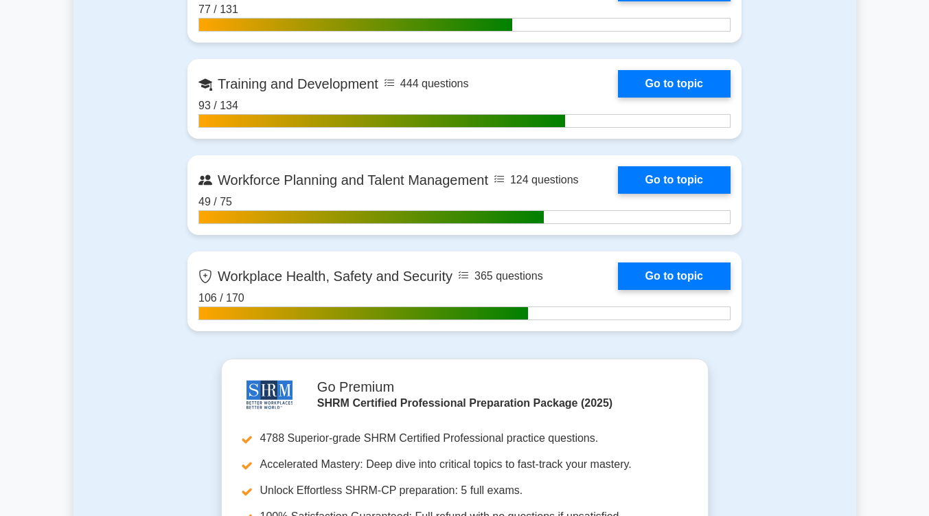
scroll to position [2152, 0]
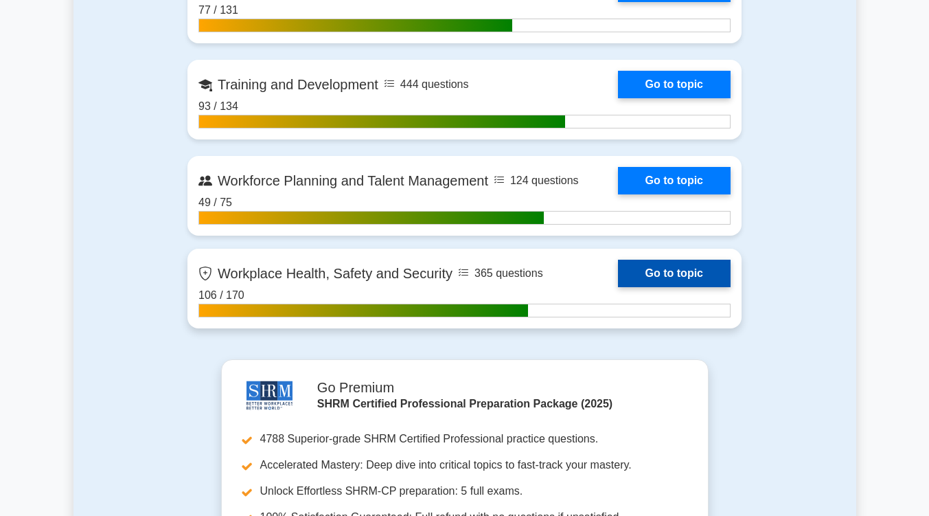
click at [671, 271] on link "Go to topic" at bounding box center [674, 273] width 113 height 27
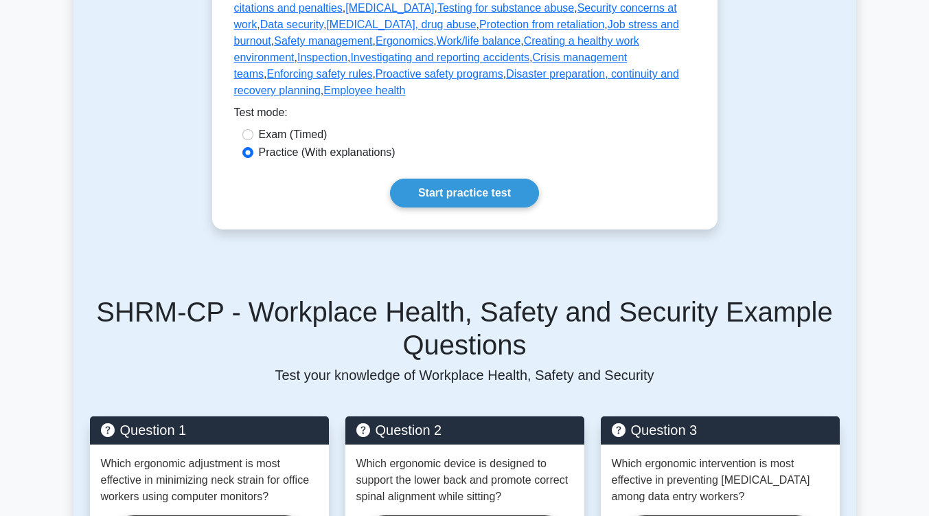
scroll to position [853, 0]
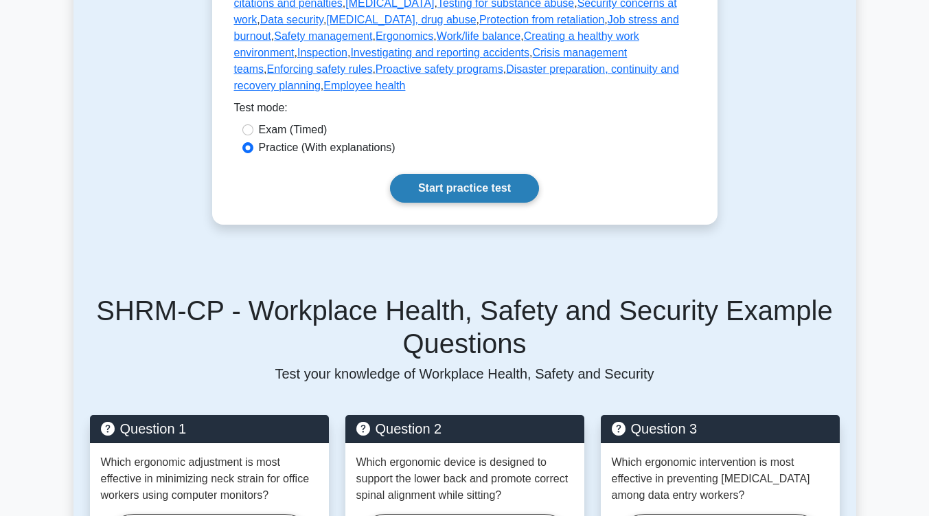
click at [418, 174] on link "Start practice test" at bounding box center [464, 188] width 149 height 29
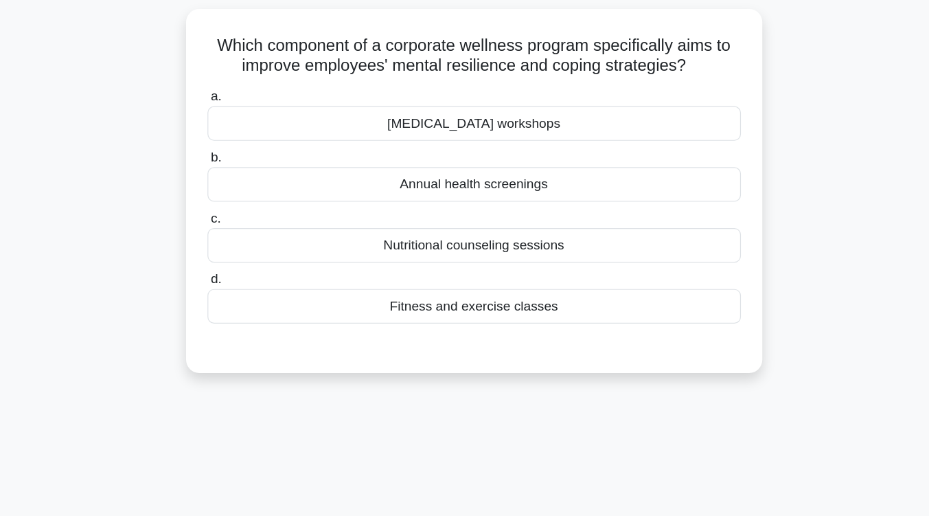
scroll to position [5, 0]
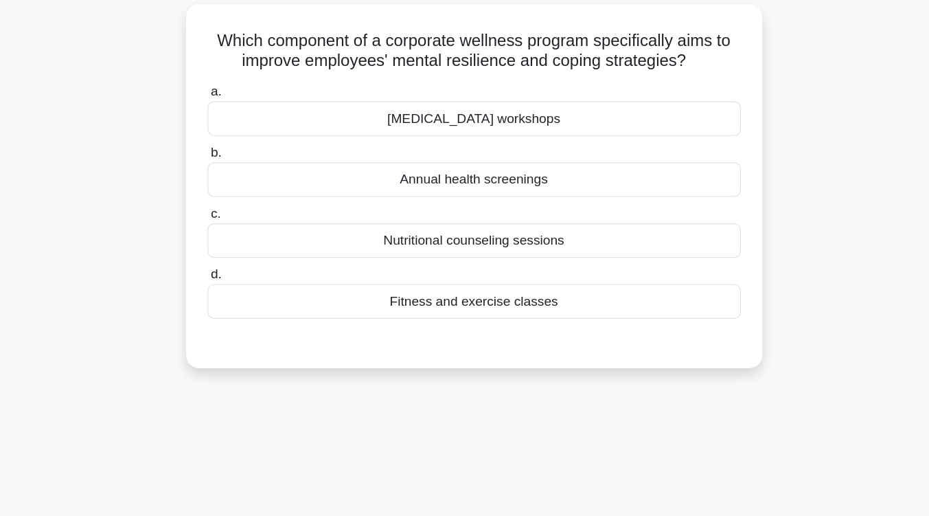
click at [449, 183] on div "[MEDICAL_DATA] workshops" at bounding box center [464, 184] width 445 height 29
click at [242, 166] on input "a. [MEDICAL_DATA] workshops" at bounding box center [242, 161] width 0 height 9
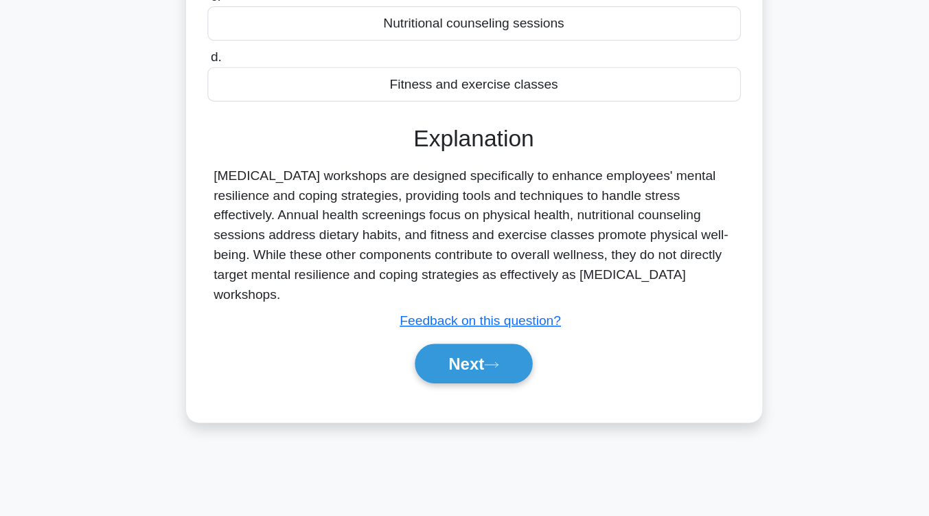
scroll to position [226, 0]
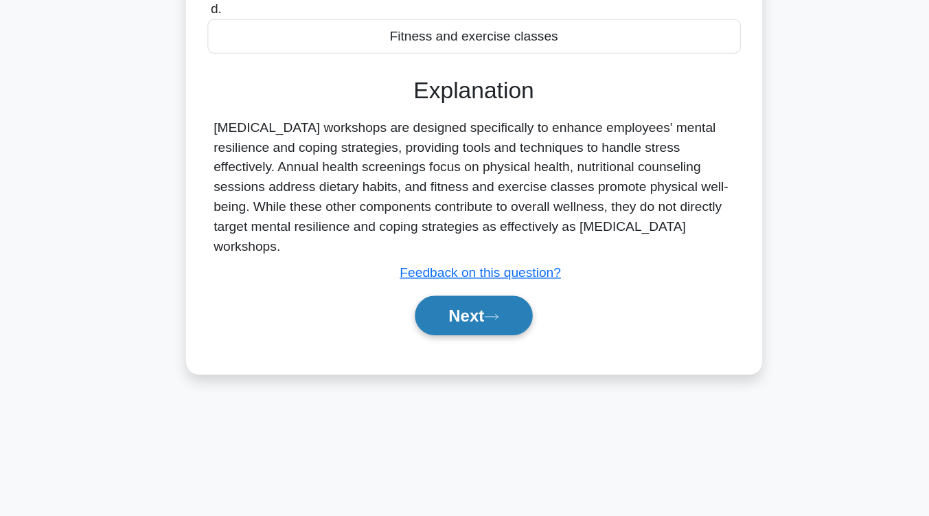
click at [463, 350] on button "Next" at bounding box center [465, 348] width 98 height 33
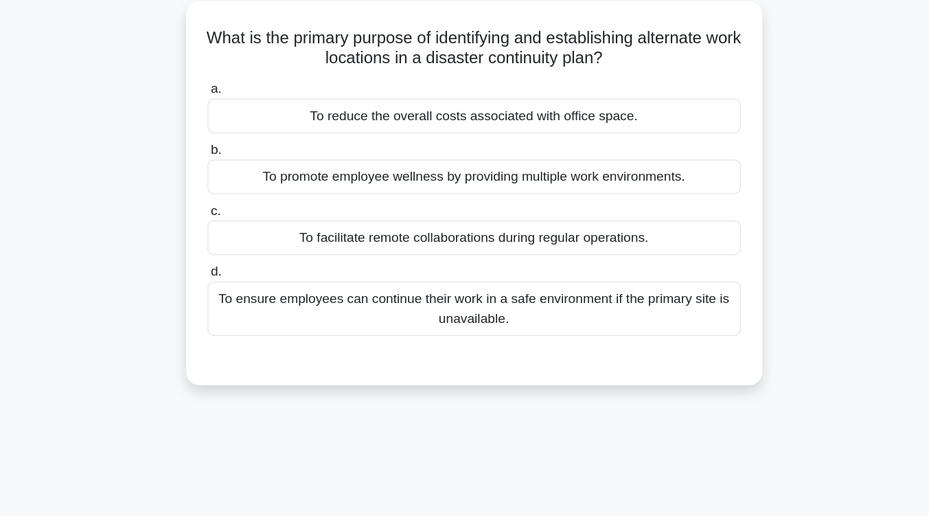
scroll to position [78, 0]
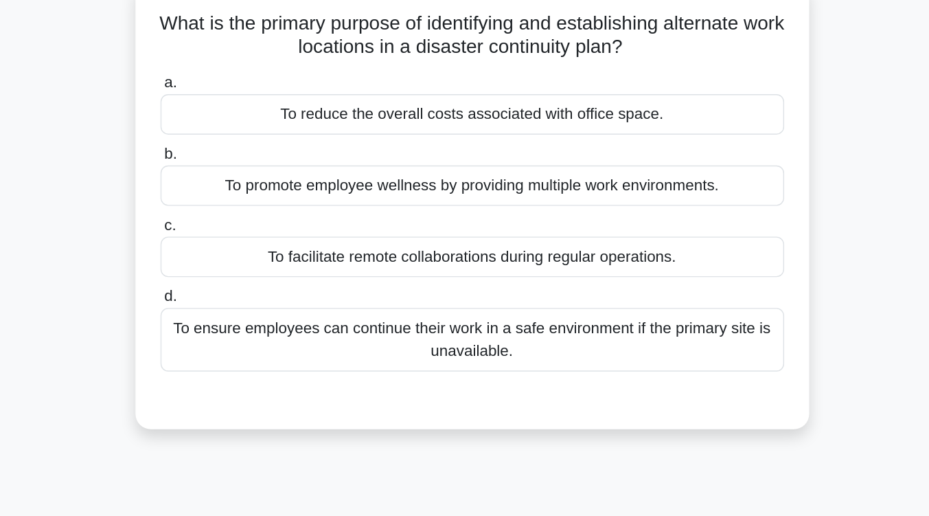
click at [482, 273] on div "To ensure employees can continue their work in a safe environment if the primar…" at bounding box center [464, 271] width 445 height 45
click at [242, 245] on input "d. To ensure employees can continue their work in a safe environment if the pri…" at bounding box center [242, 240] width 0 height 9
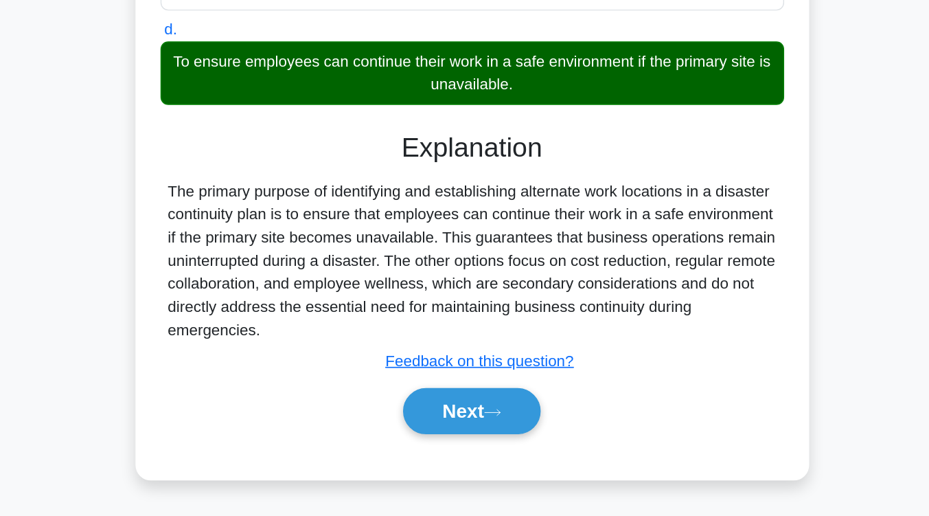
scroll to position [224, 0]
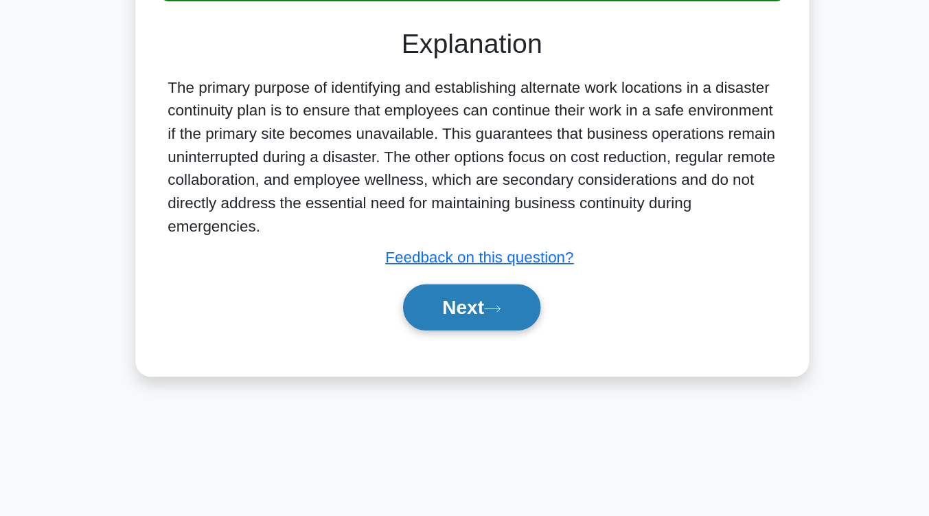
click at [473, 372] on button "Next" at bounding box center [465, 366] width 98 height 33
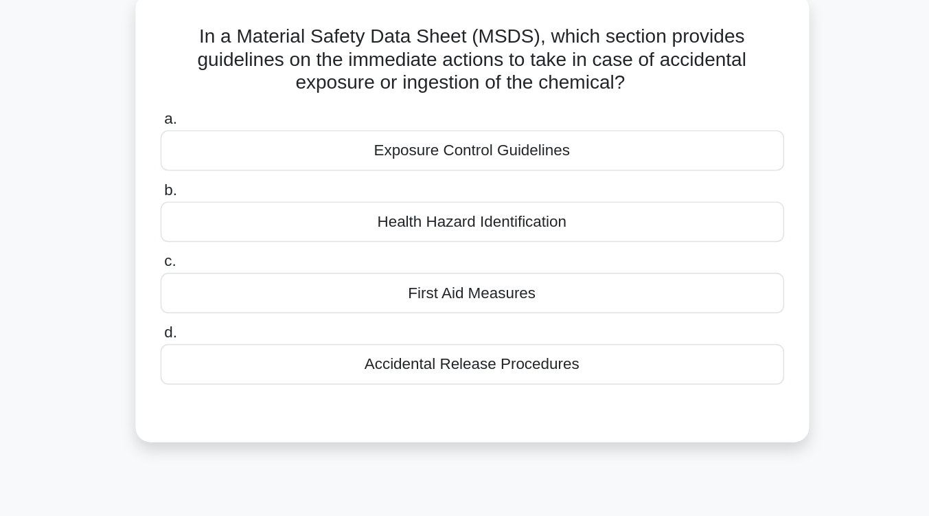
scroll to position [100, 0]
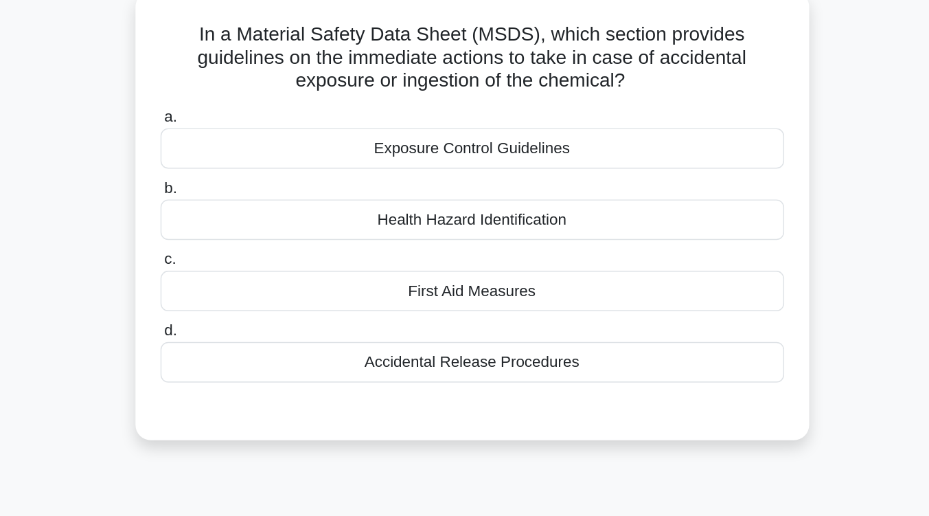
click at [480, 107] on div "Exposure Control Guidelines" at bounding box center [464, 105] width 445 height 29
click at [242, 88] on input "a. Exposure Control Guidelines" at bounding box center [242, 83] width 0 height 9
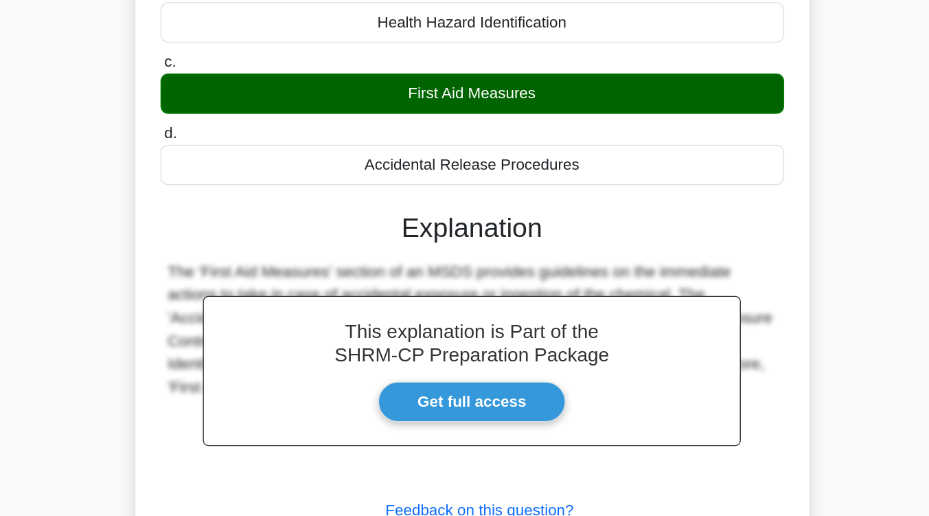
scroll to position [226, 0]
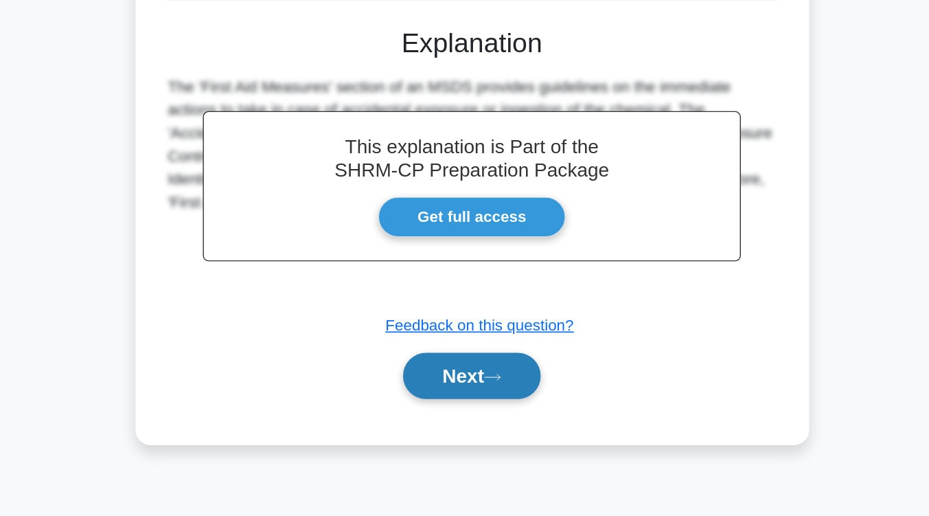
click at [469, 417] on button "Next" at bounding box center [465, 415] width 98 height 33
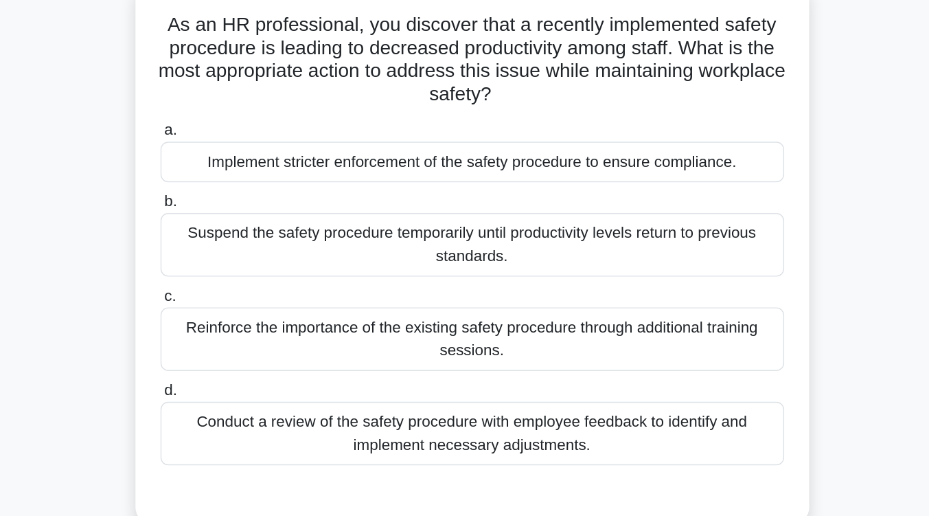
scroll to position [109, 0]
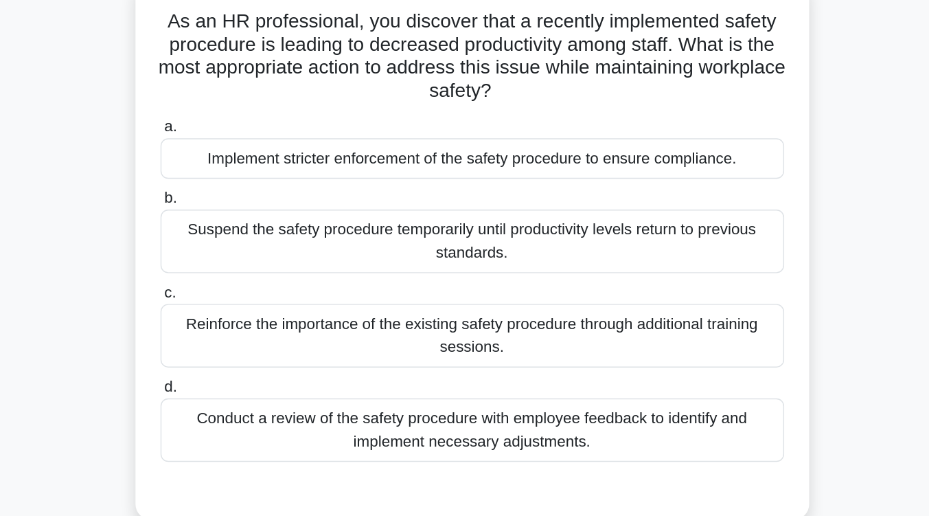
click at [636, 320] on div "Conduct a review of the safety procedure with employee feedback to identify and…" at bounding box center [464, 306] width 445 height 45
click at [242, 281] on input "d. Conduct a review of the safety procedure with employee feedback to identify …" at bounding box center [242, 276] width 0 height 9
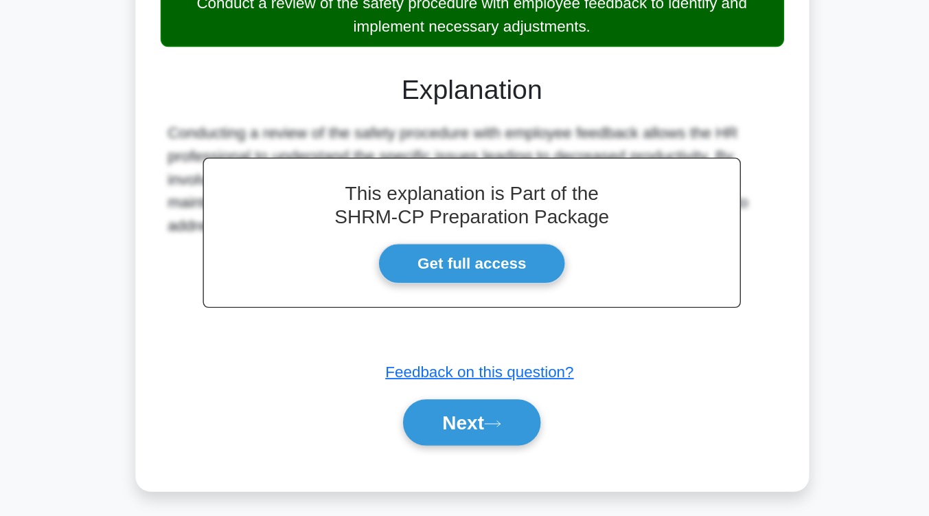
scroll to position [258, 0]
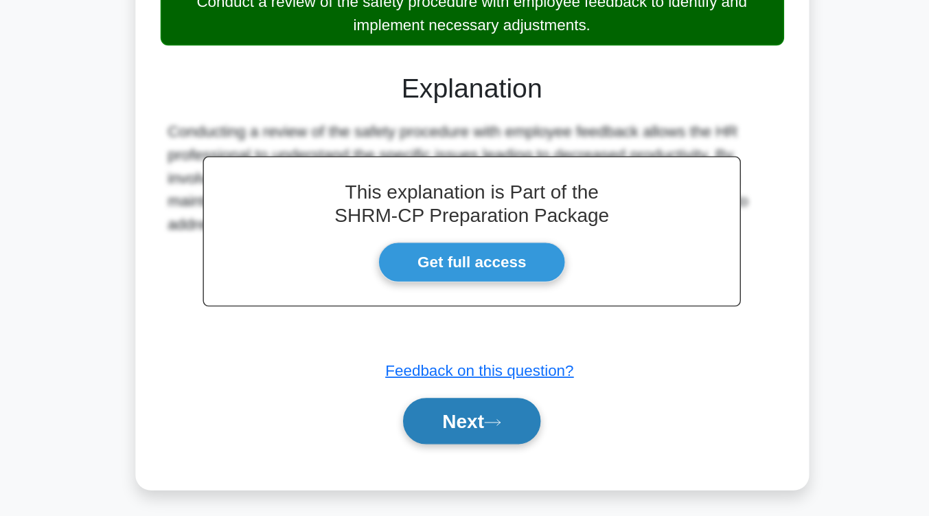
click at [507, 451] on button "Next" at bounding box center [465, 447] width 98 height 33
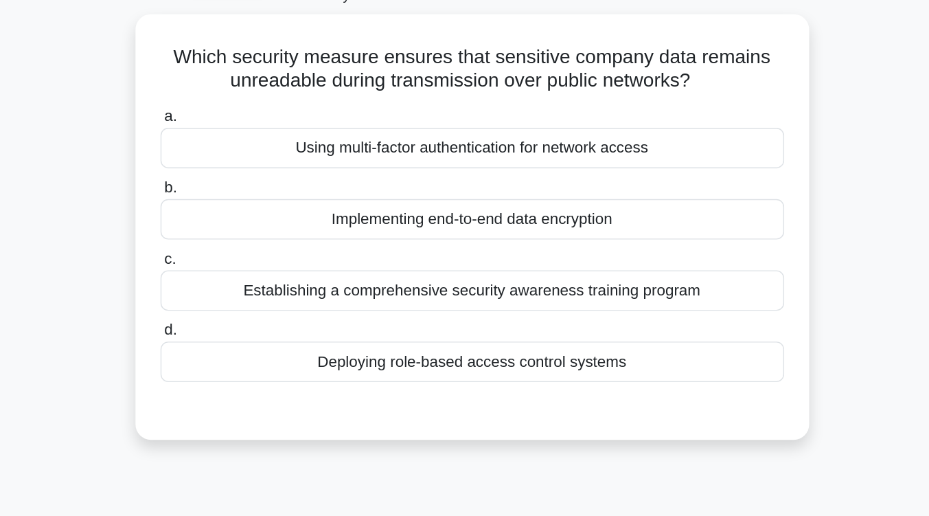
scroll to position [86, 0]
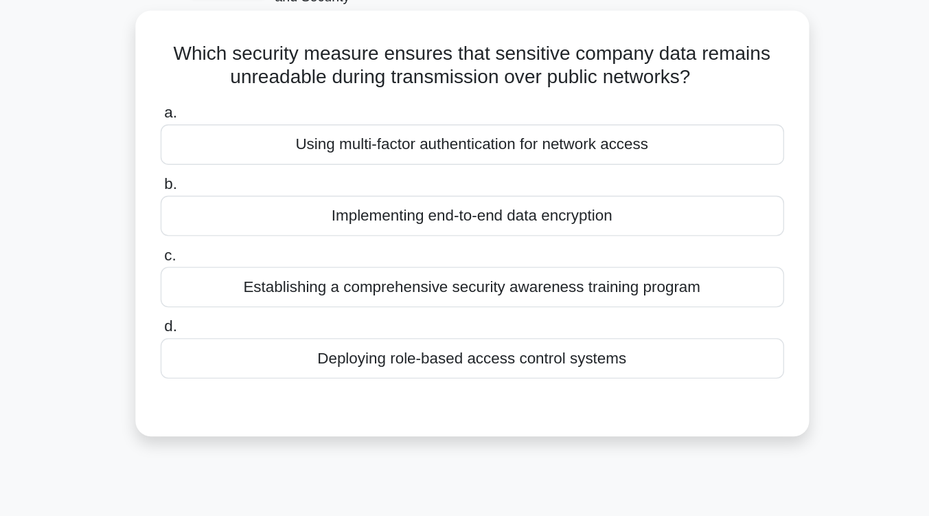
click at [542, 157] on div "Implementing end-to-end data encryption" at bounding box center [464, 153] width 445 height 29
click at [242, 136] on input "b. Implementing end-to-end data encryption" at bounding box center [242, 131] width 0 height 9
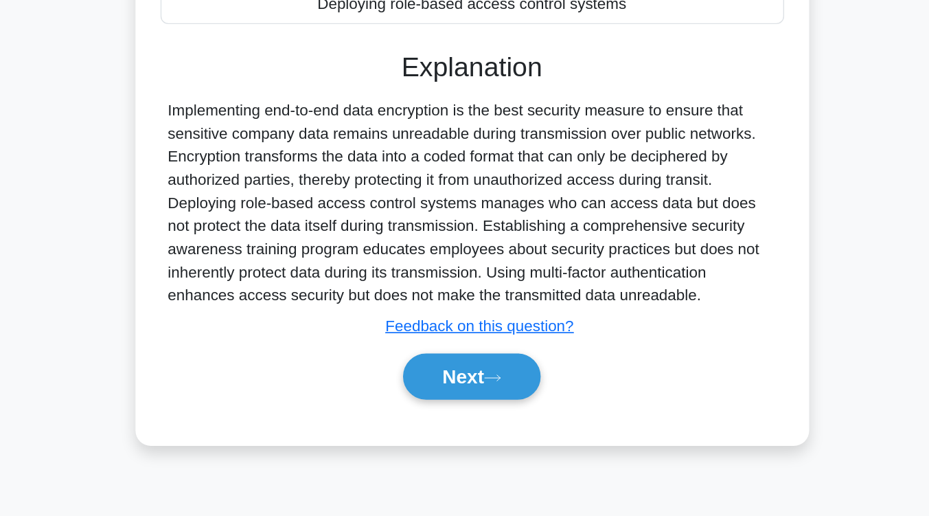
scroll to position [226, 0]
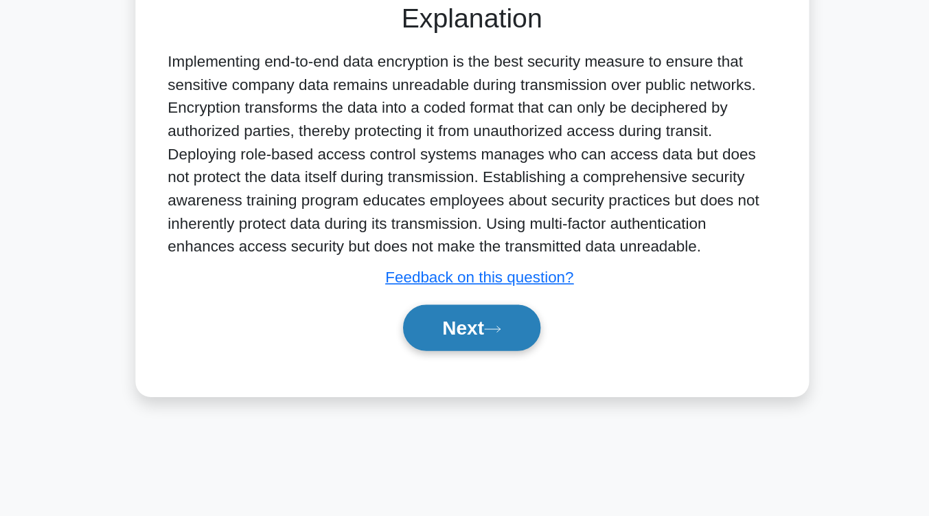
click at [508, 379] on button "Next" at bounding box center [465, 381] width 98 height 33
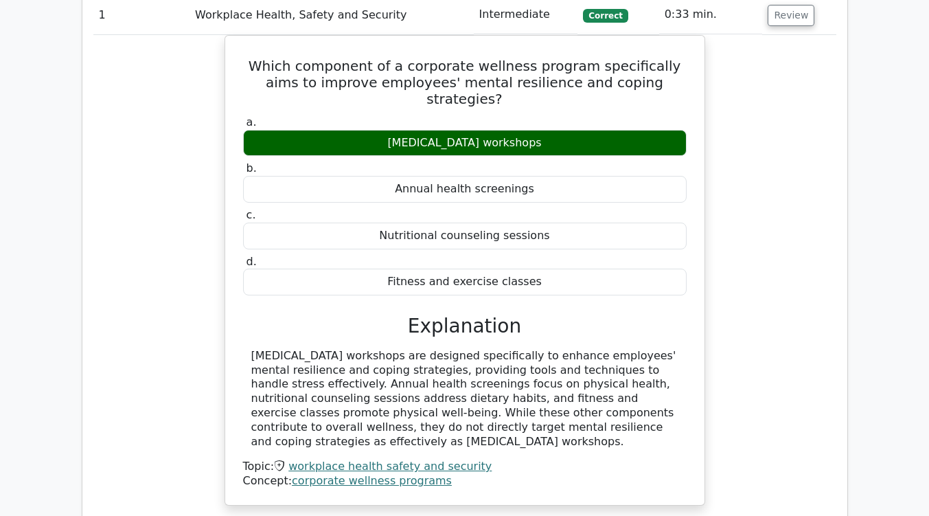
scroll to position [1031, 0]
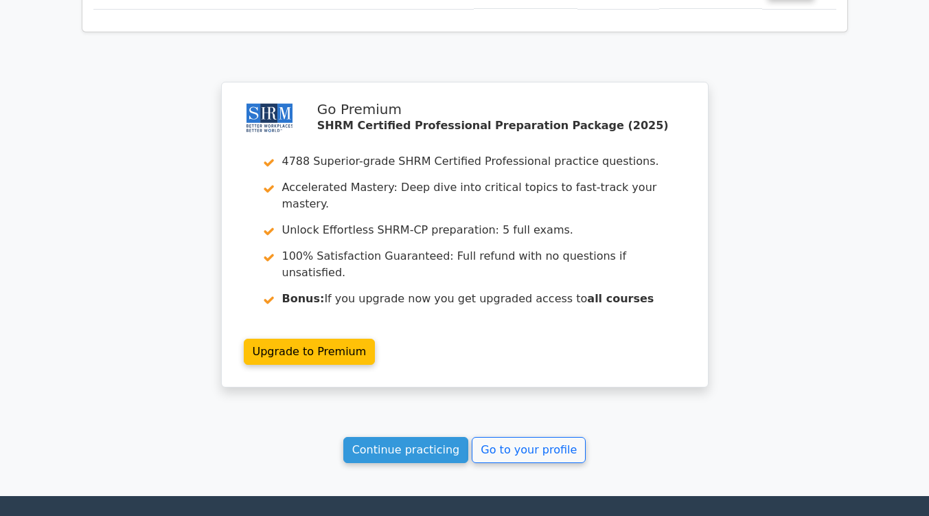
scroll to position [1804, 0]
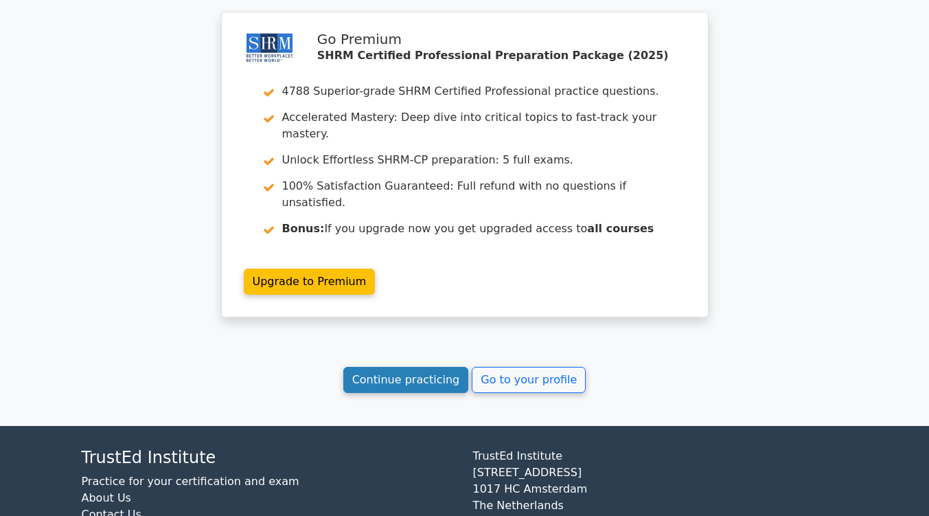
click at [419, 367] on link "Continue practicing" at bounding box center [406, 380] width 126 height 26
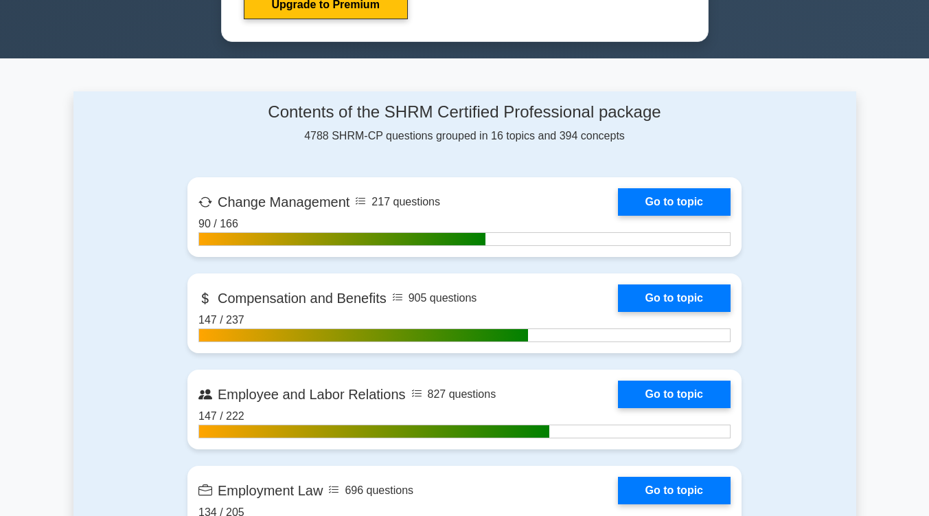
scroll to position [785, 0]
